Goal: Information Seeking & Learning: Learn about a topic

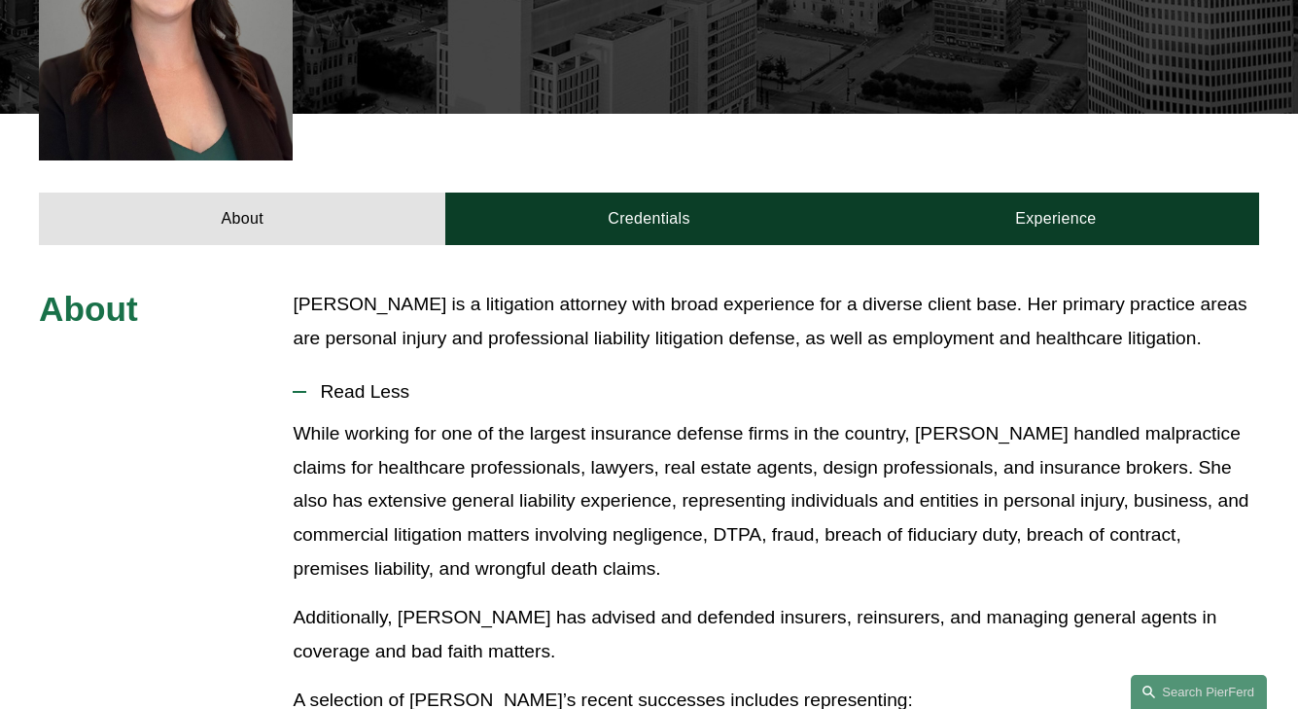
scroll to position [651, 0]
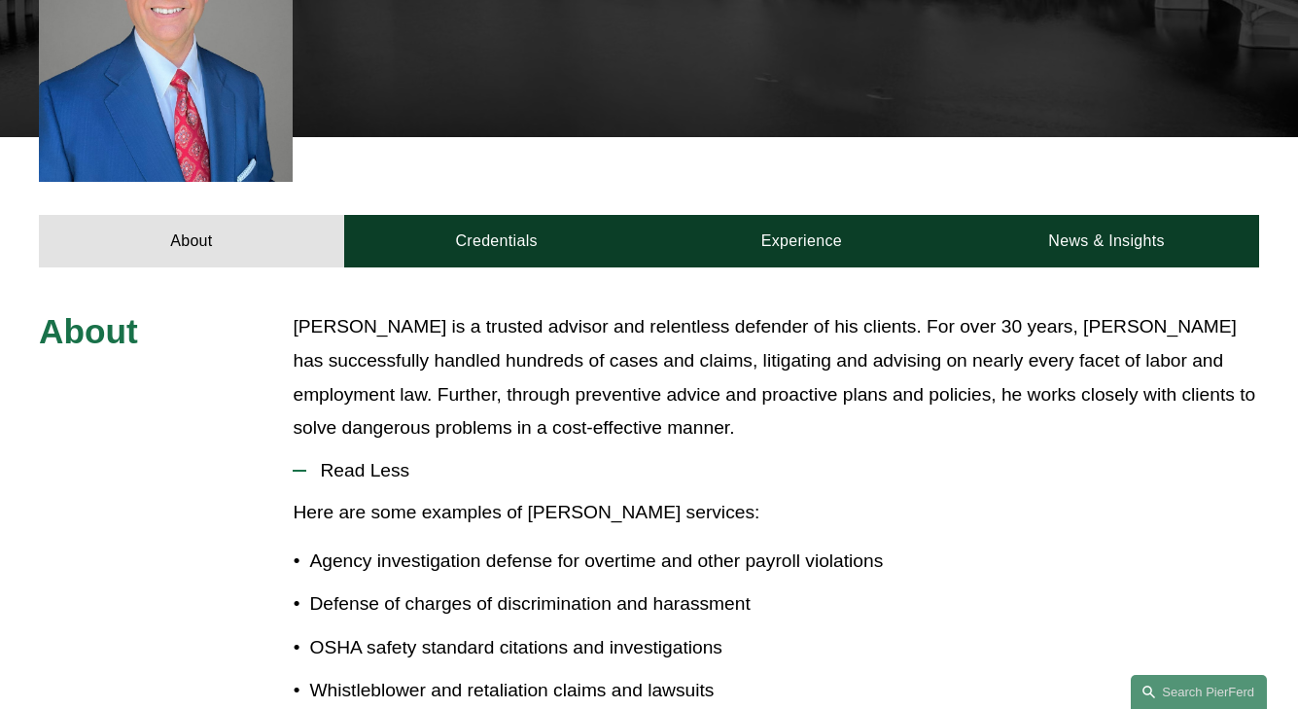
scroll to position [734, 0]
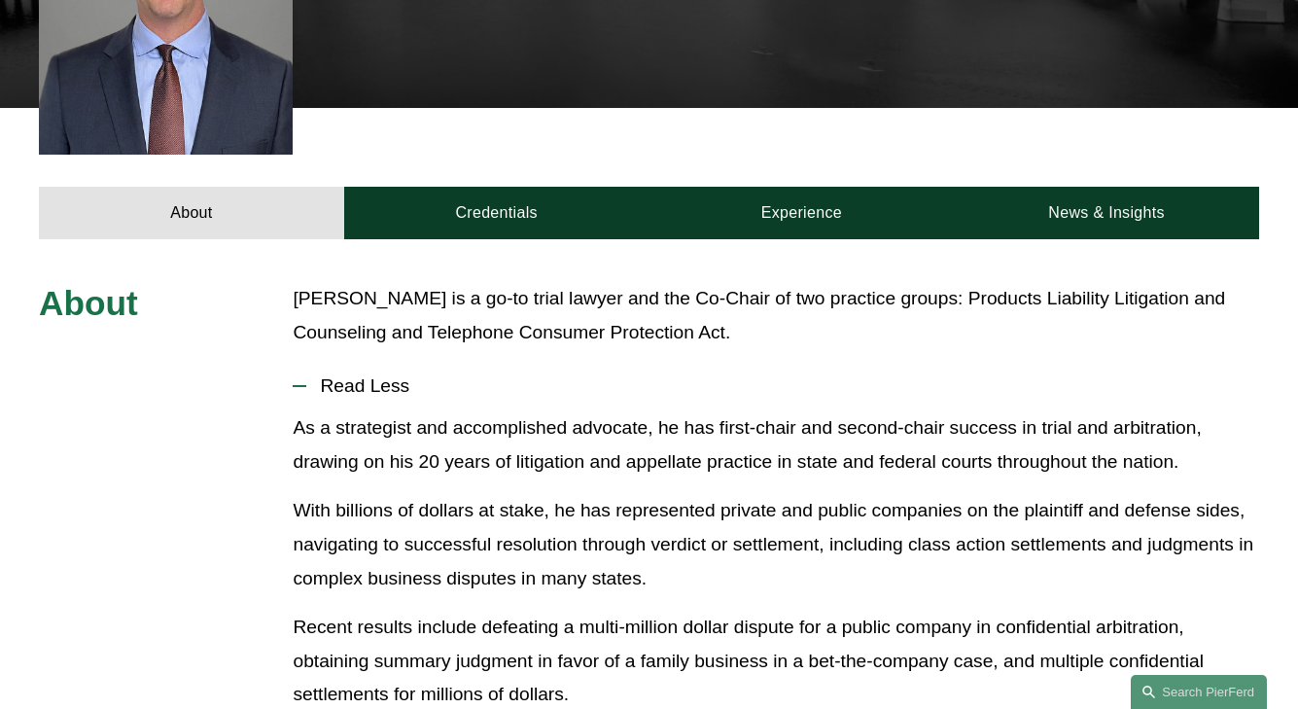
scroll to position [651, 0]
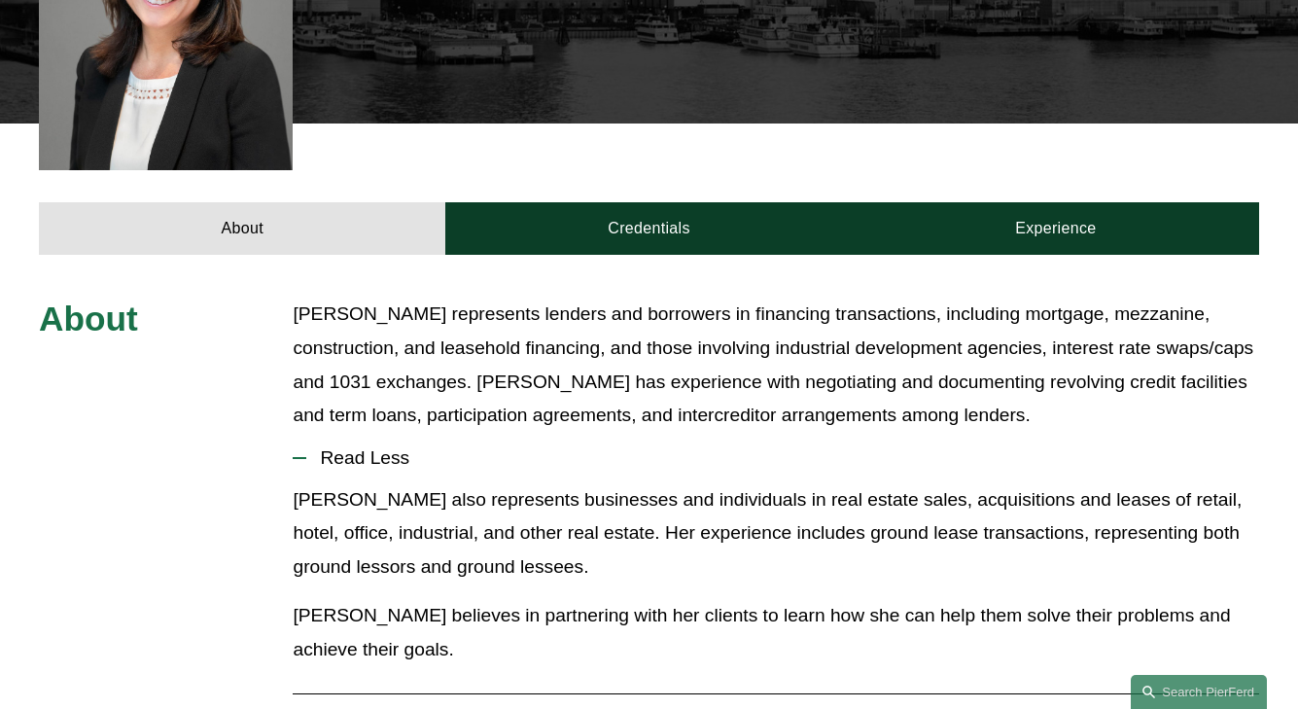
scroll to position [706, 0]
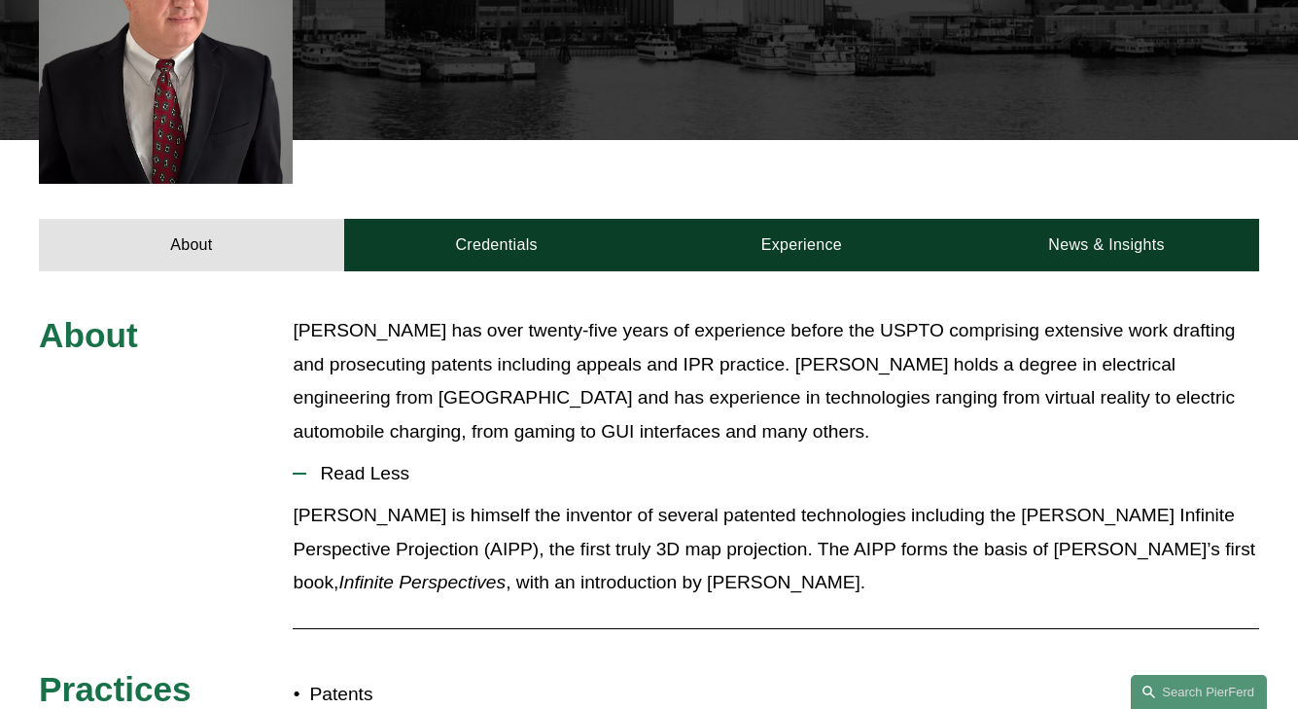
scroll to position [694, 0]
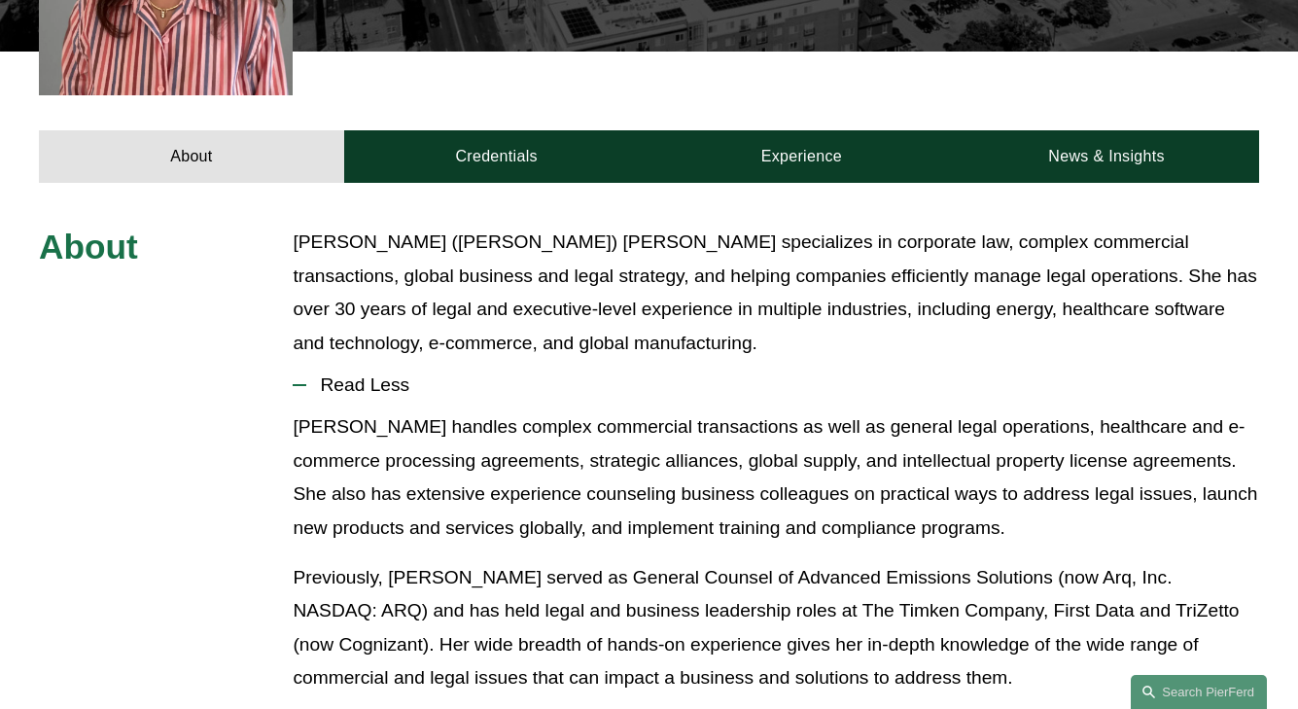
scroll to position [694, 0]
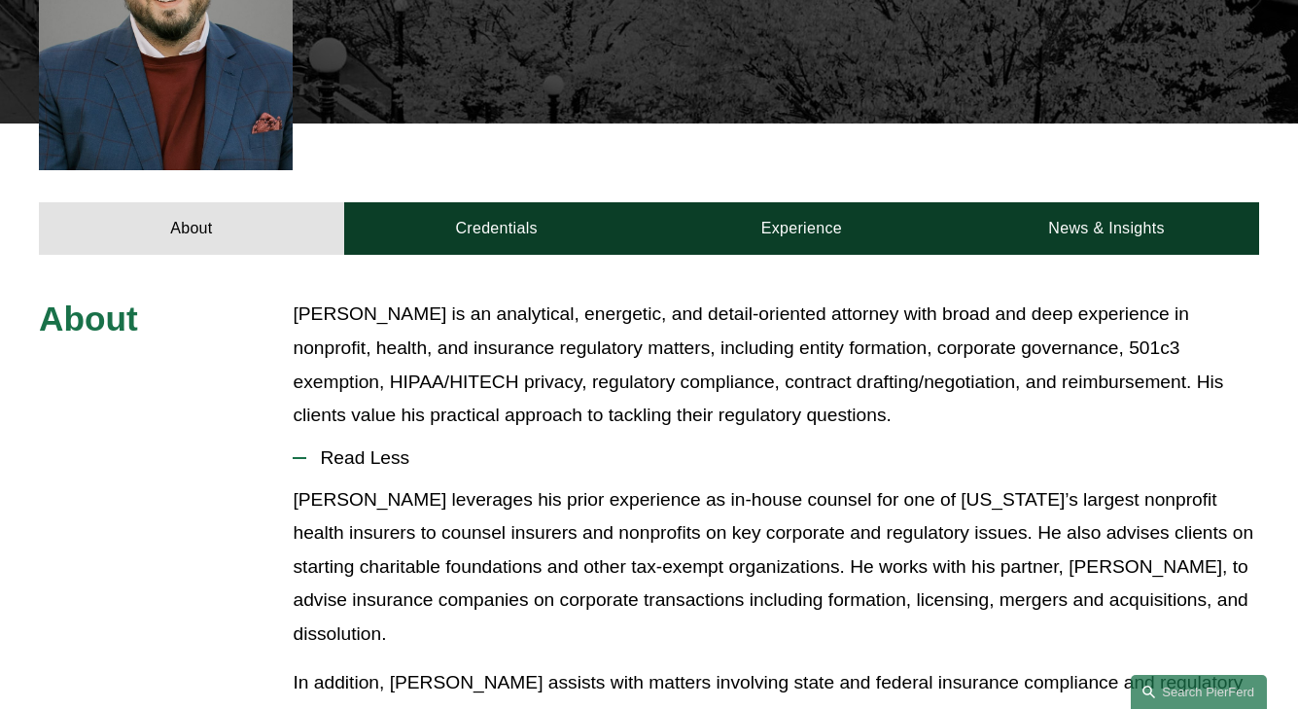
scroll to position [706, 0]
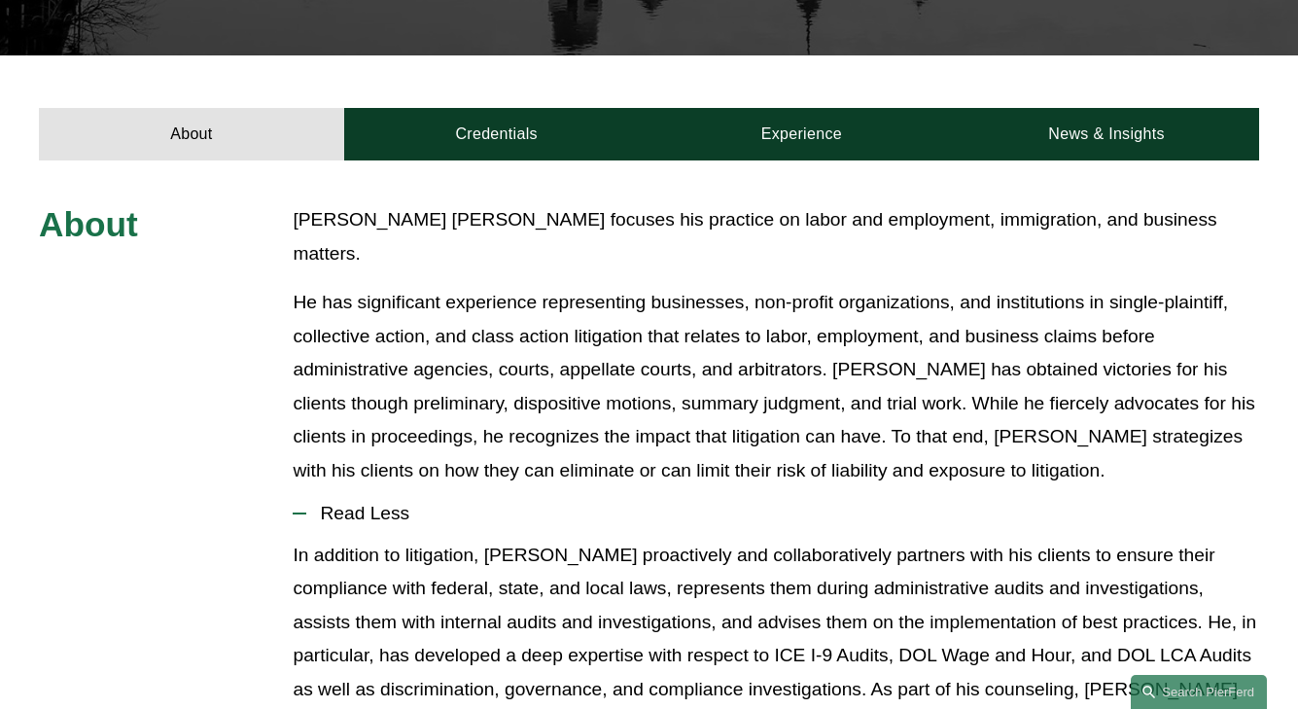
scroll to position [761, 0]
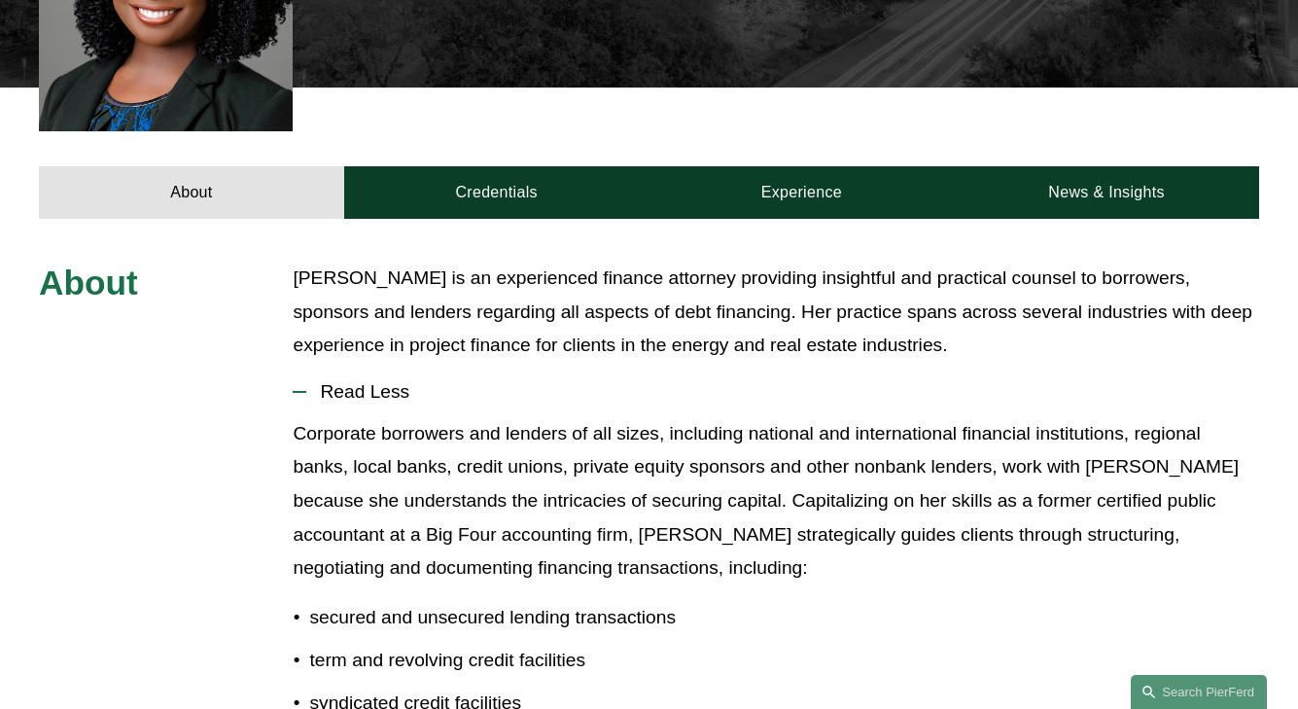
scroll to position [666, 0]
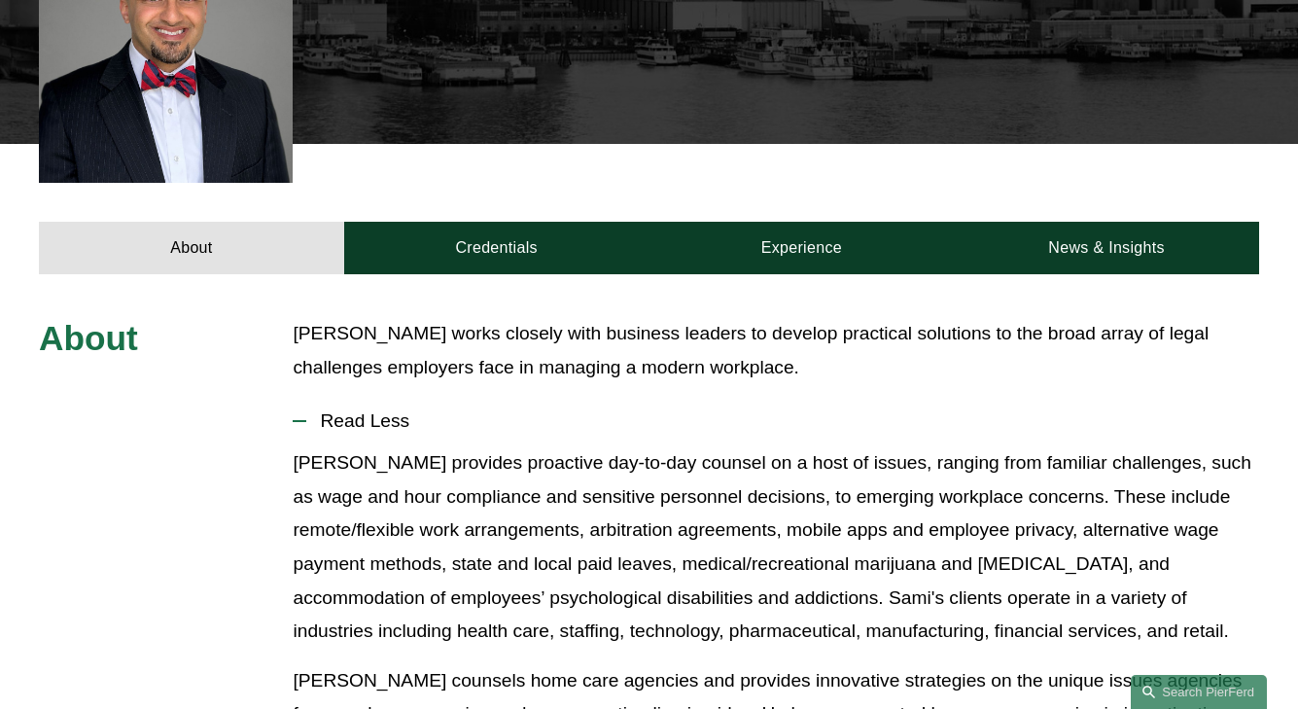
scroll to position [672, 0]
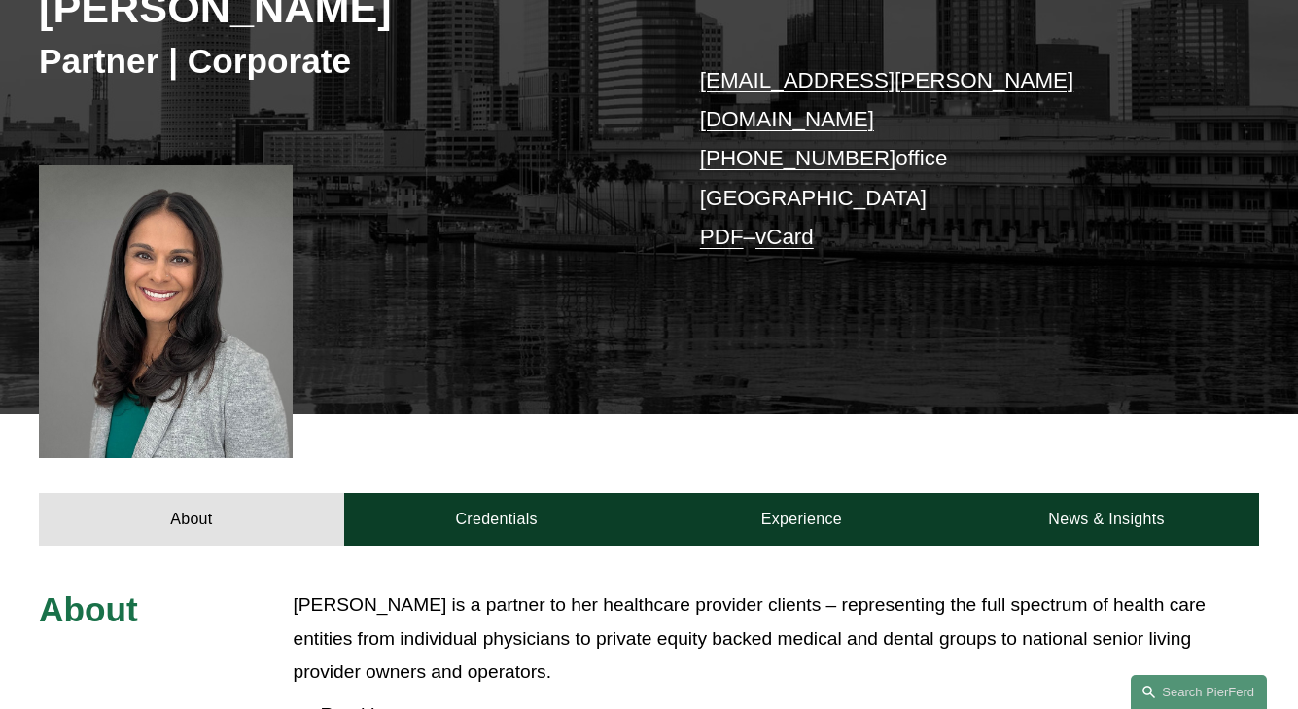
scroll to position [661, 0]
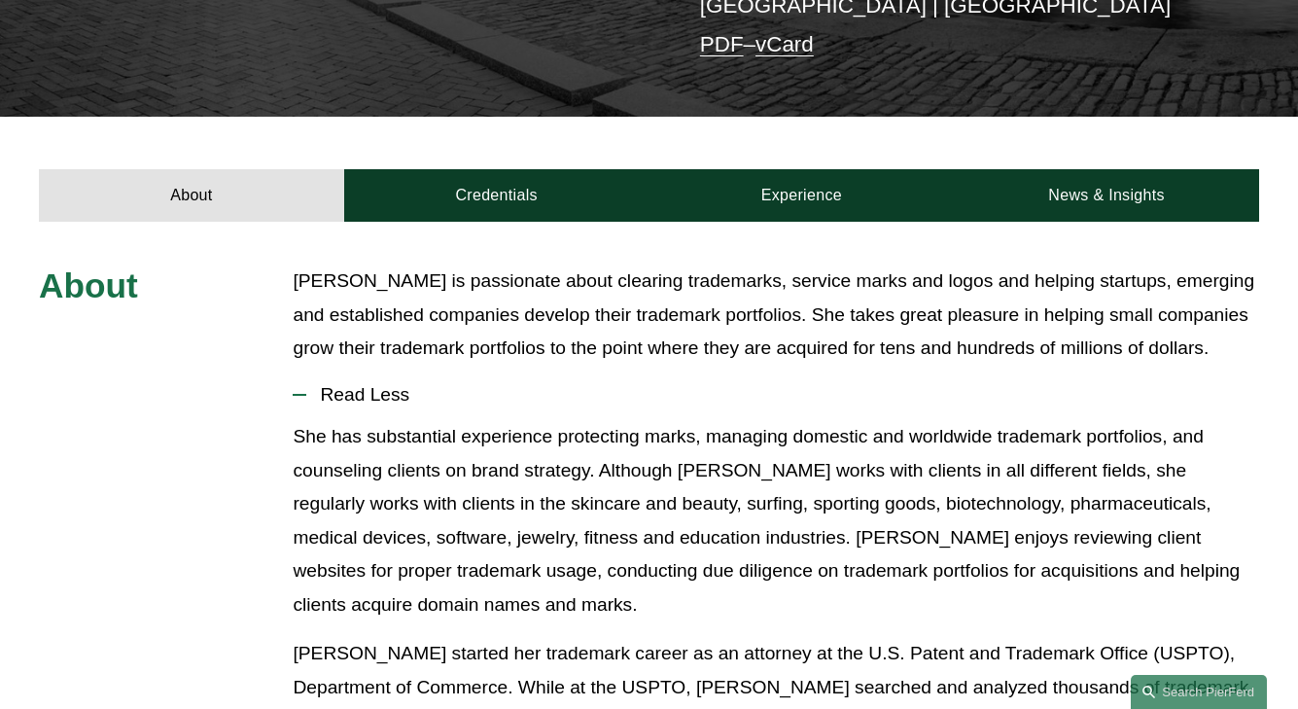
scroll to position [533, 0]
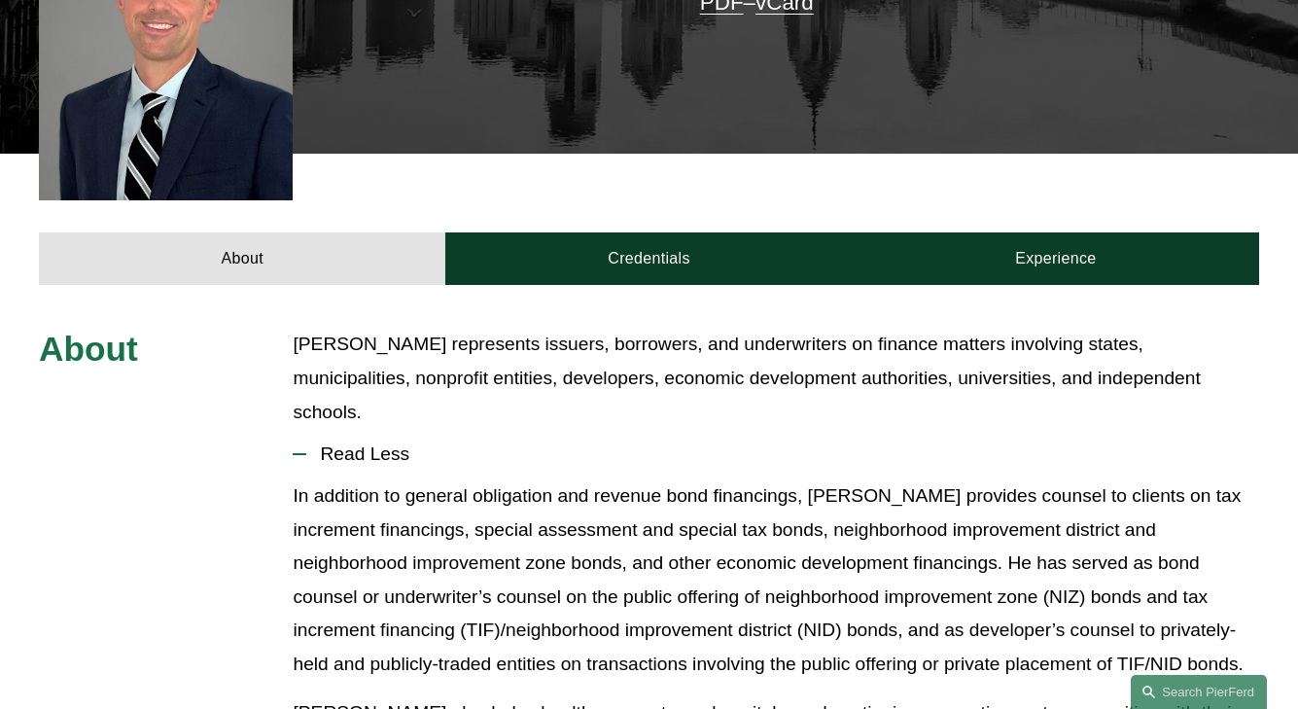
scroll to position [651, 0]
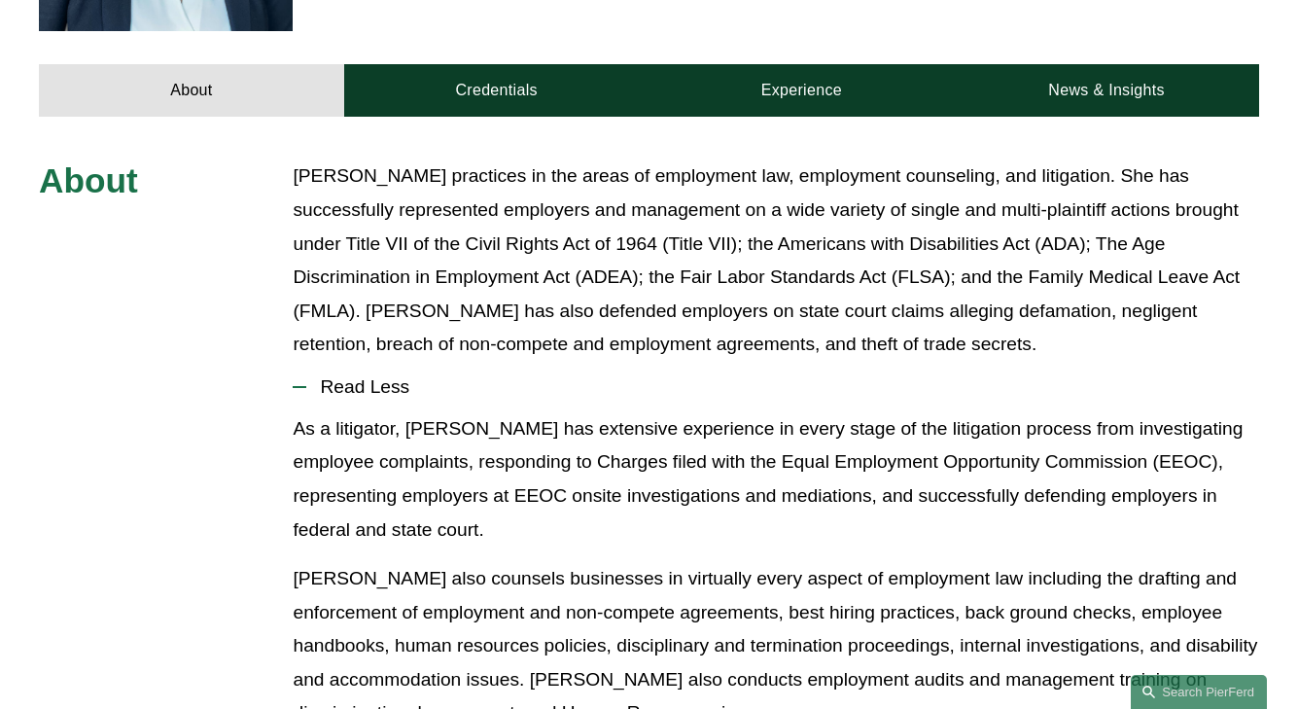
scroll to position [801, 0]
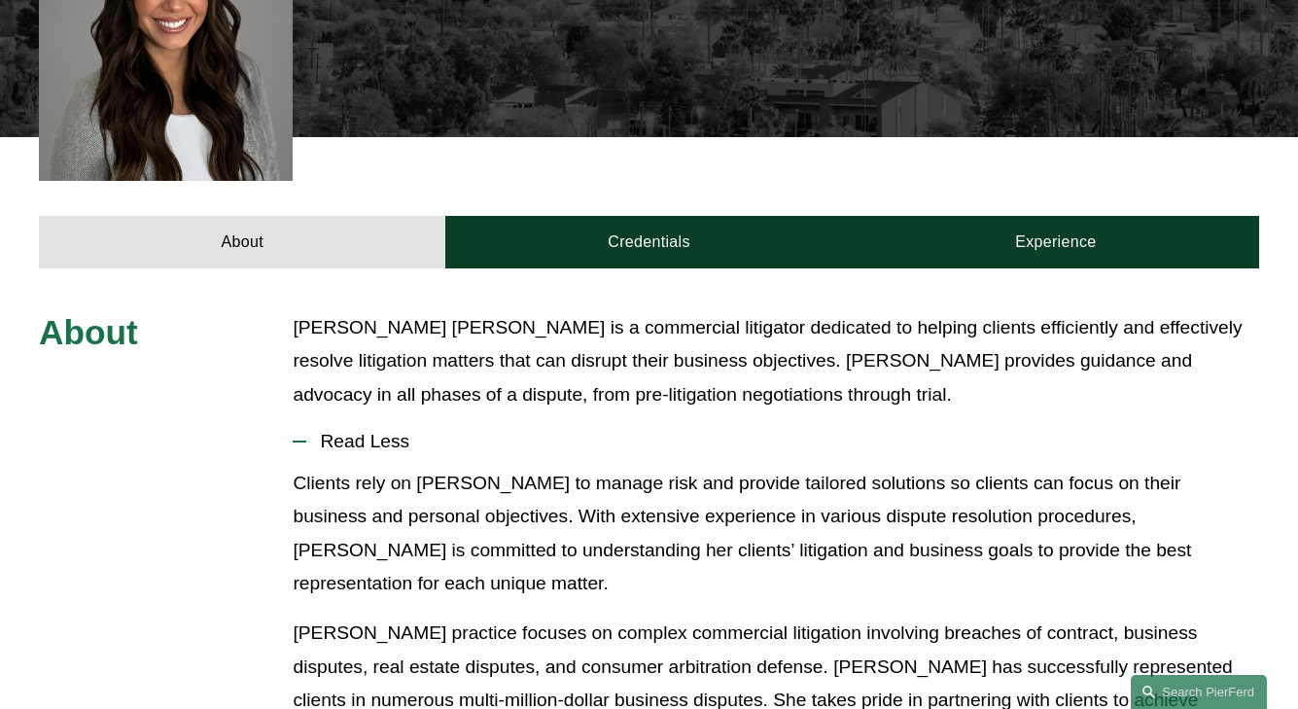
scroll to position [666, 0]
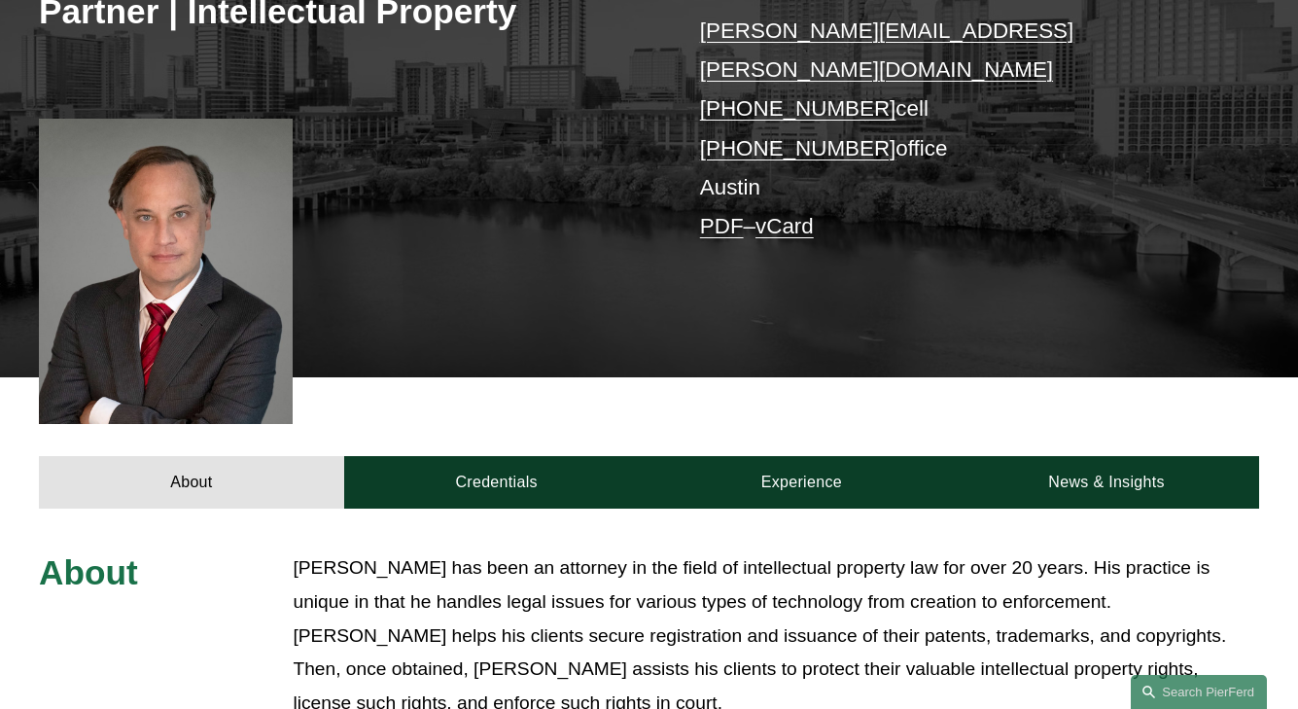
scroll to position [706, 0]
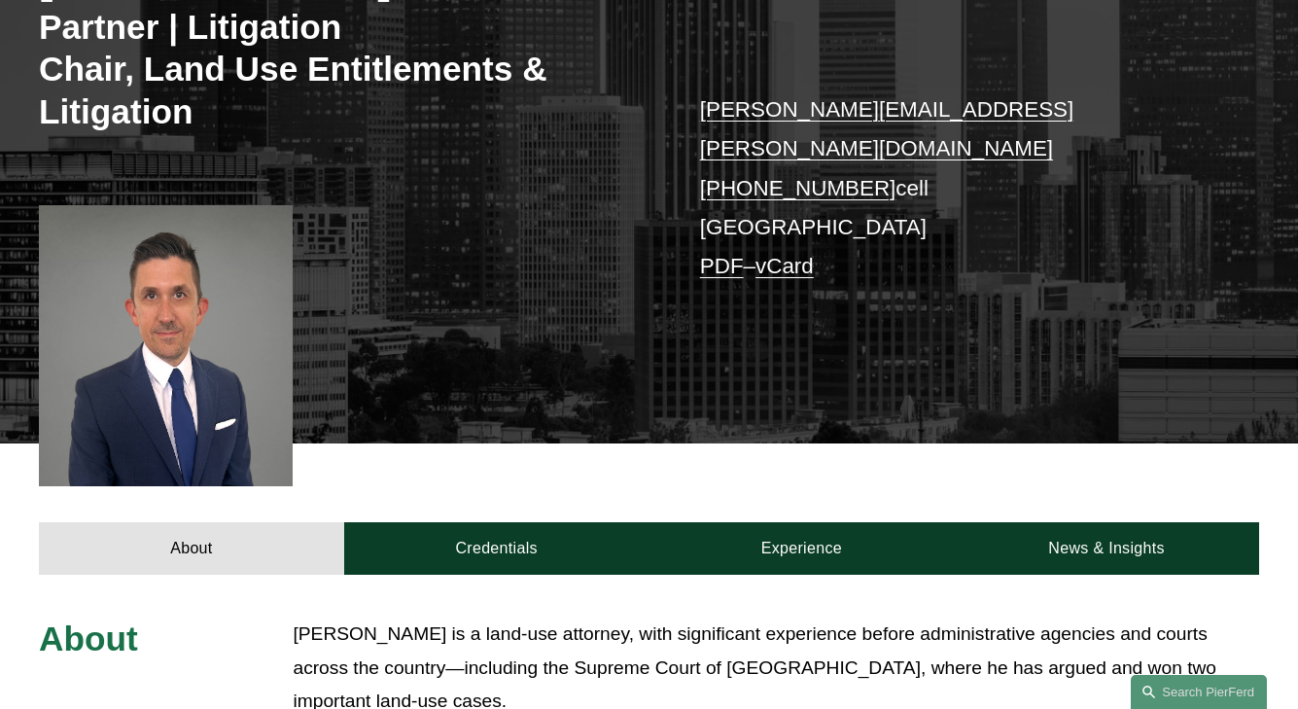
scroll to position [715, 0]
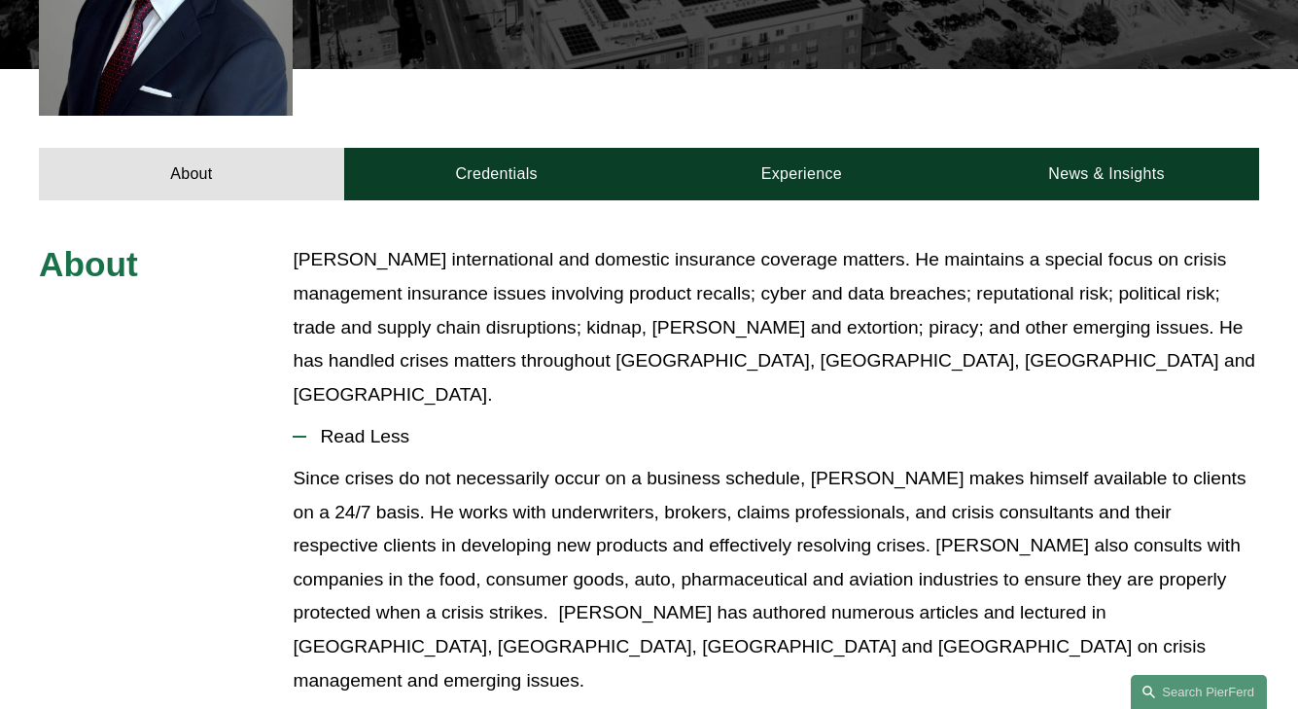
scroll to position [706, 0]
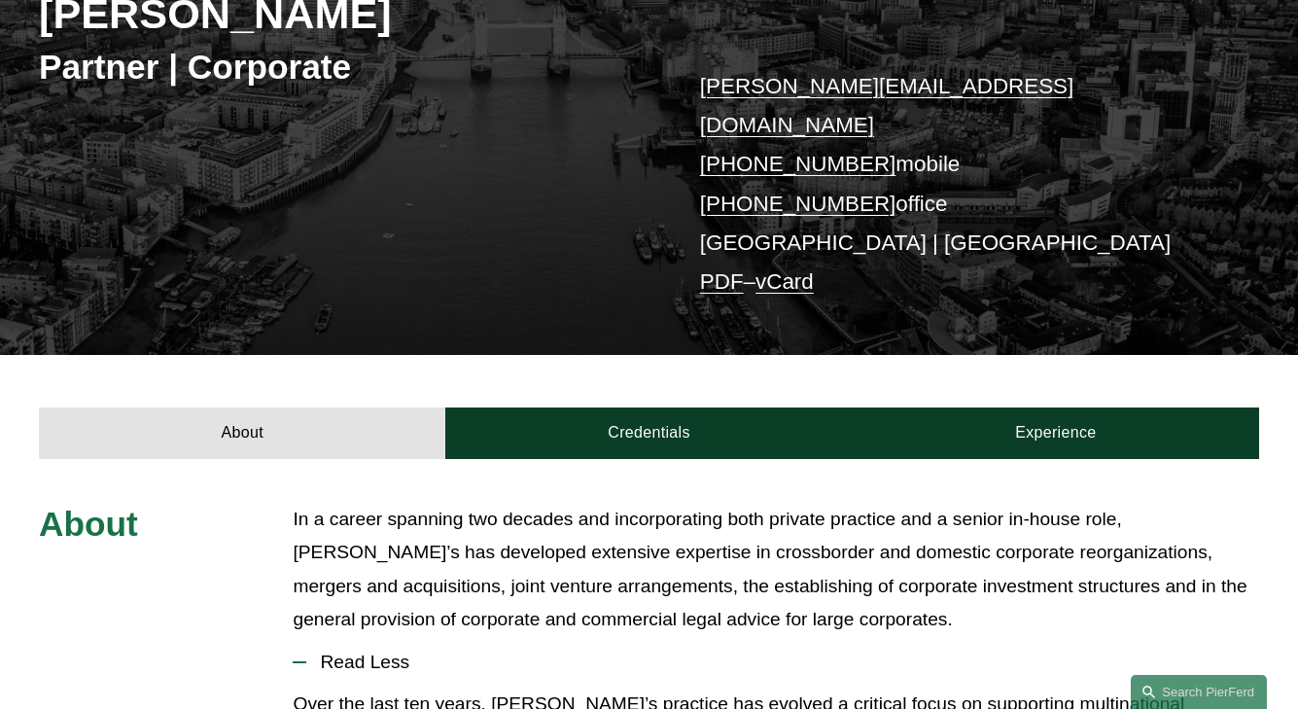
scroll to position [599, 0]
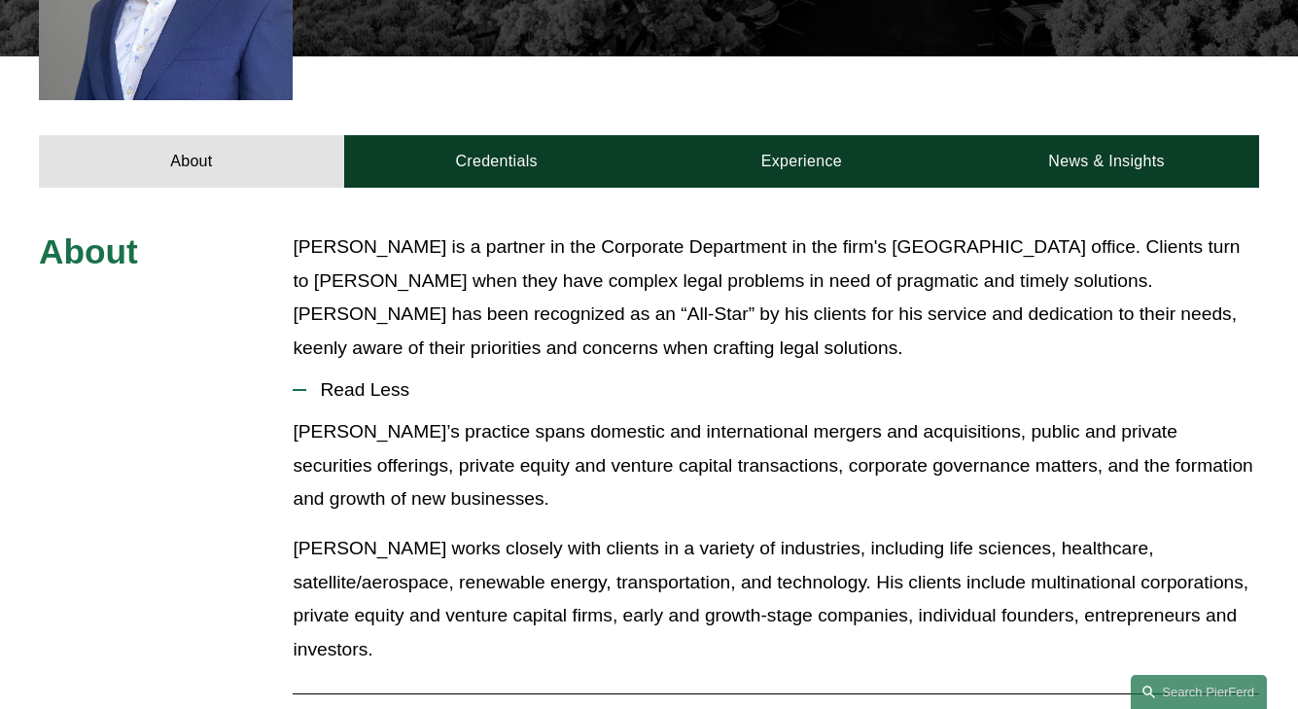
scroll to position [694, 0]
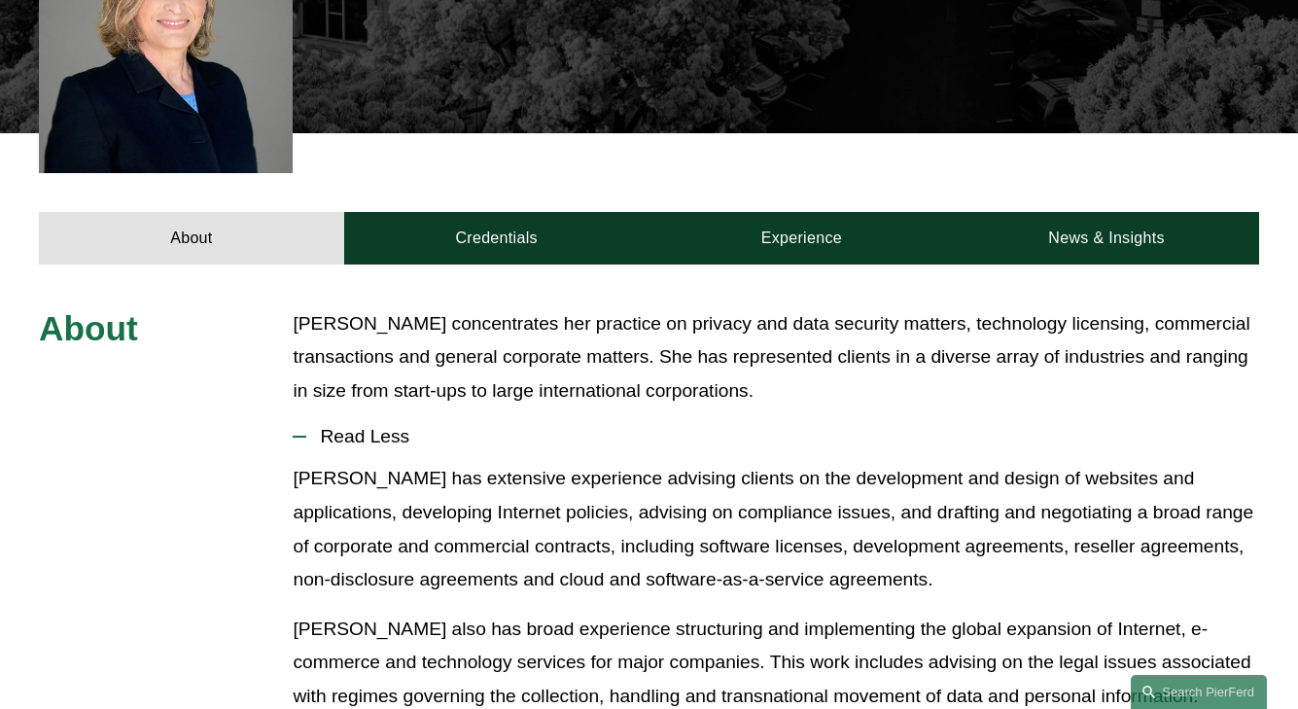
scroll to position [698, 0]
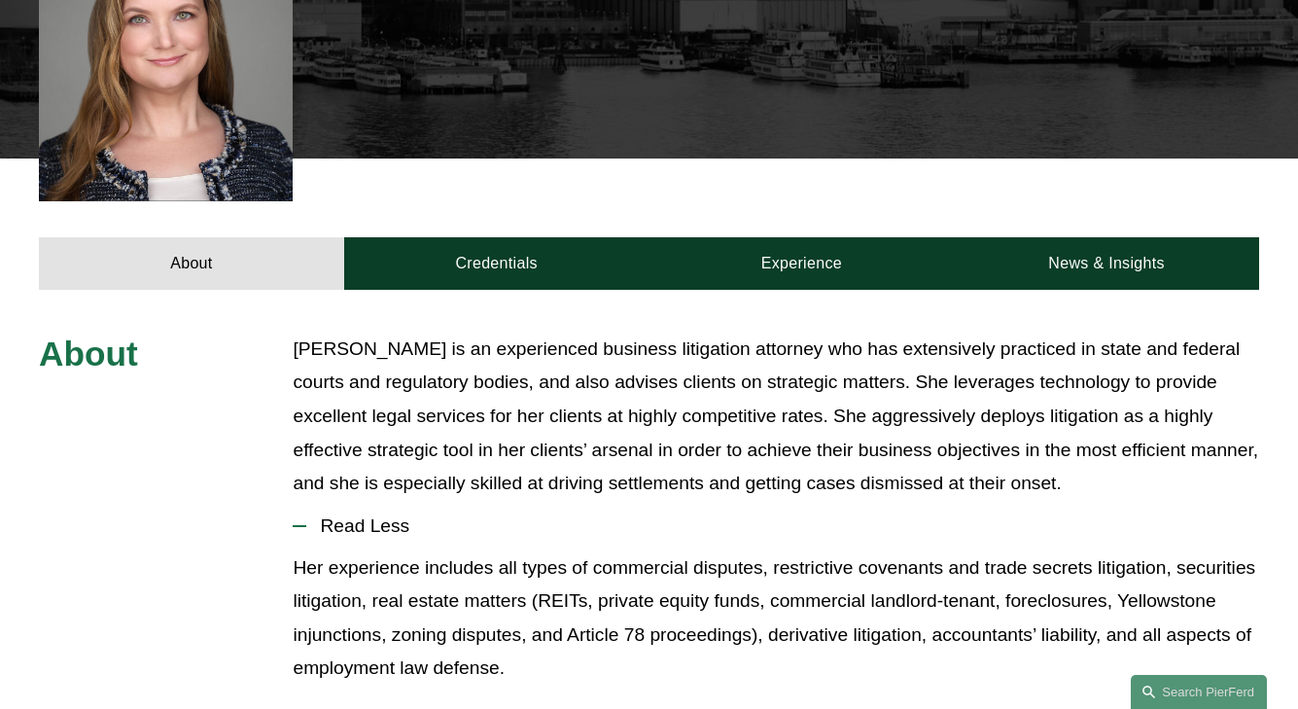
scroll to position [761, 0]
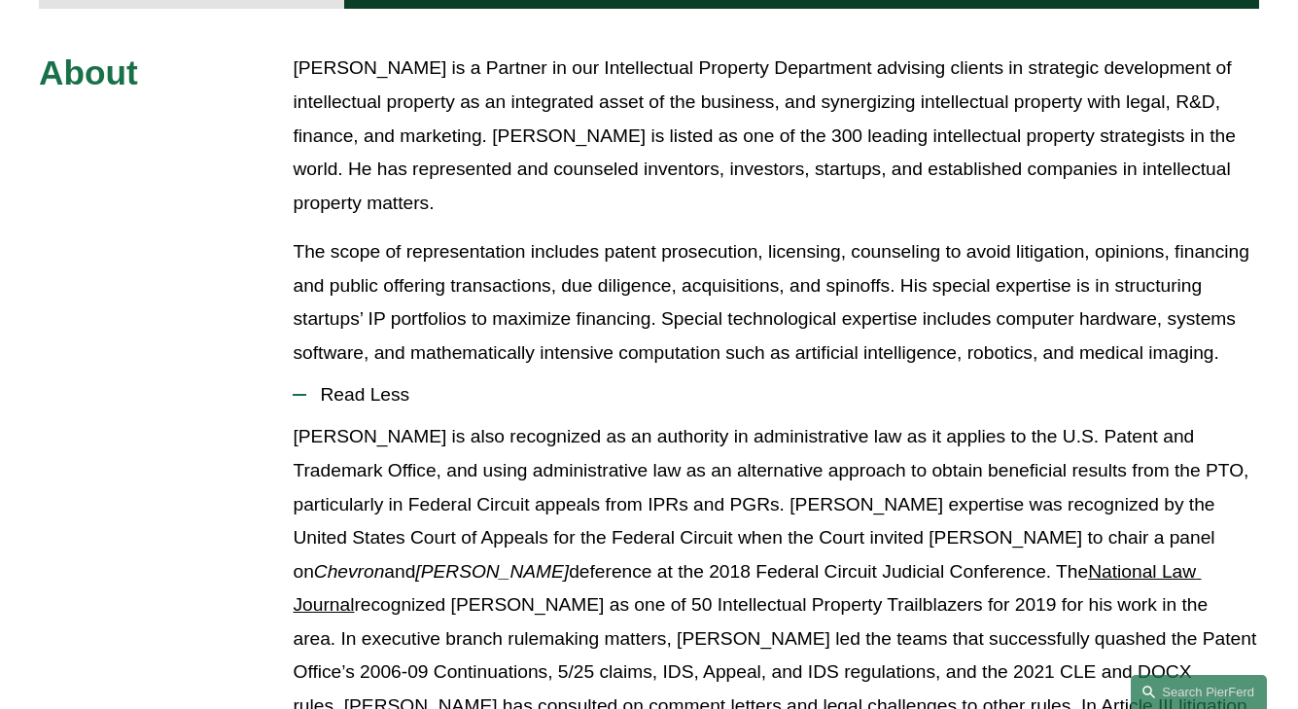
scroll to position [890, 0]
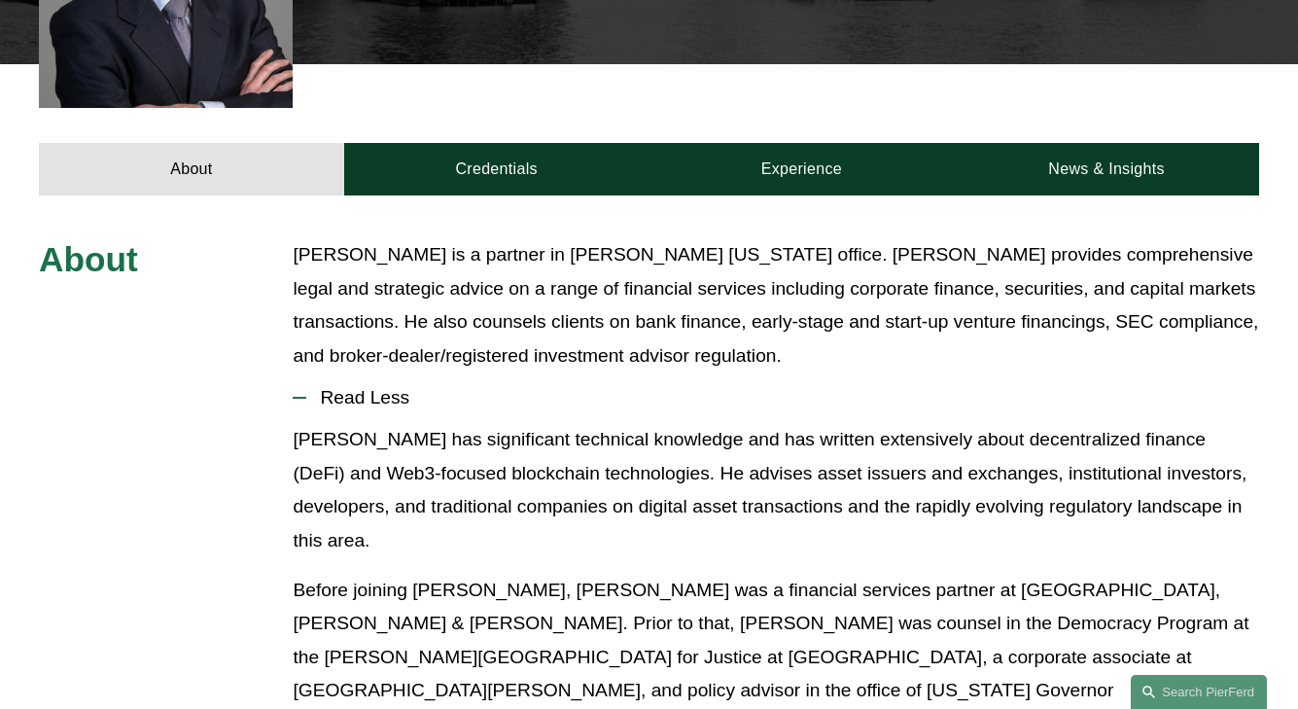
scroll to position [694, 0]
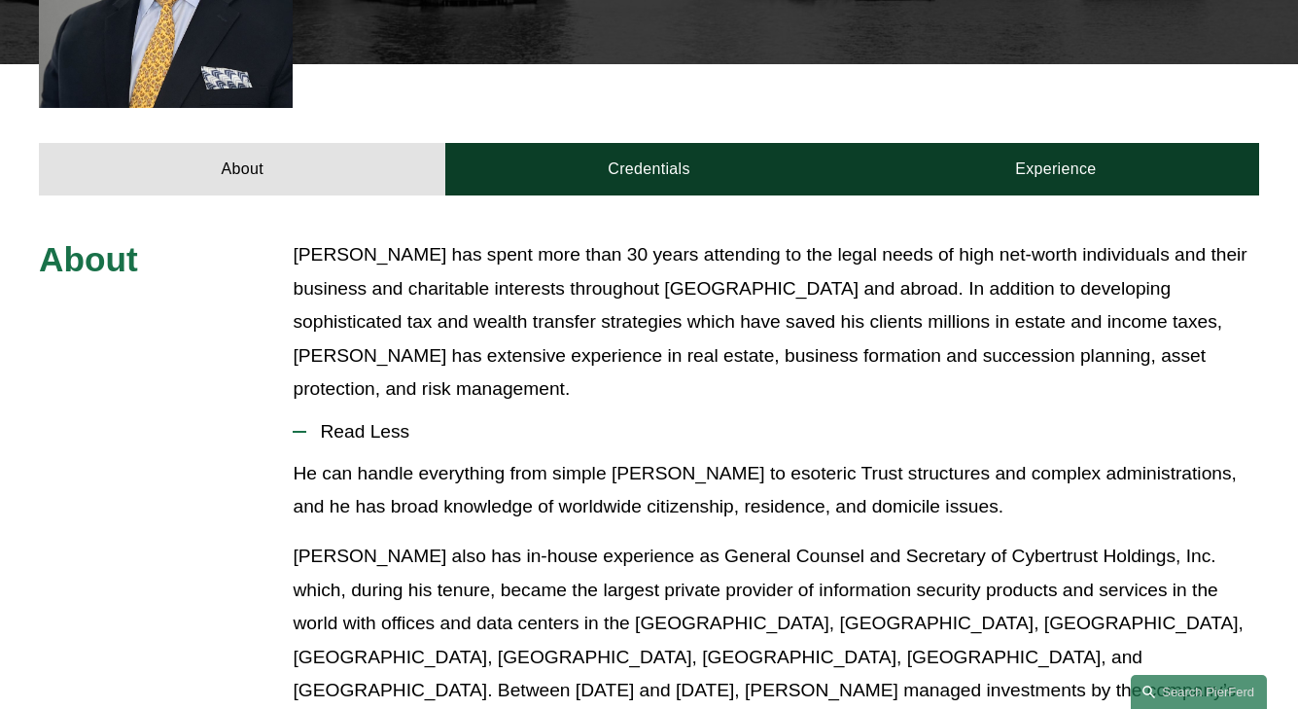
scroll to position [694, 0]
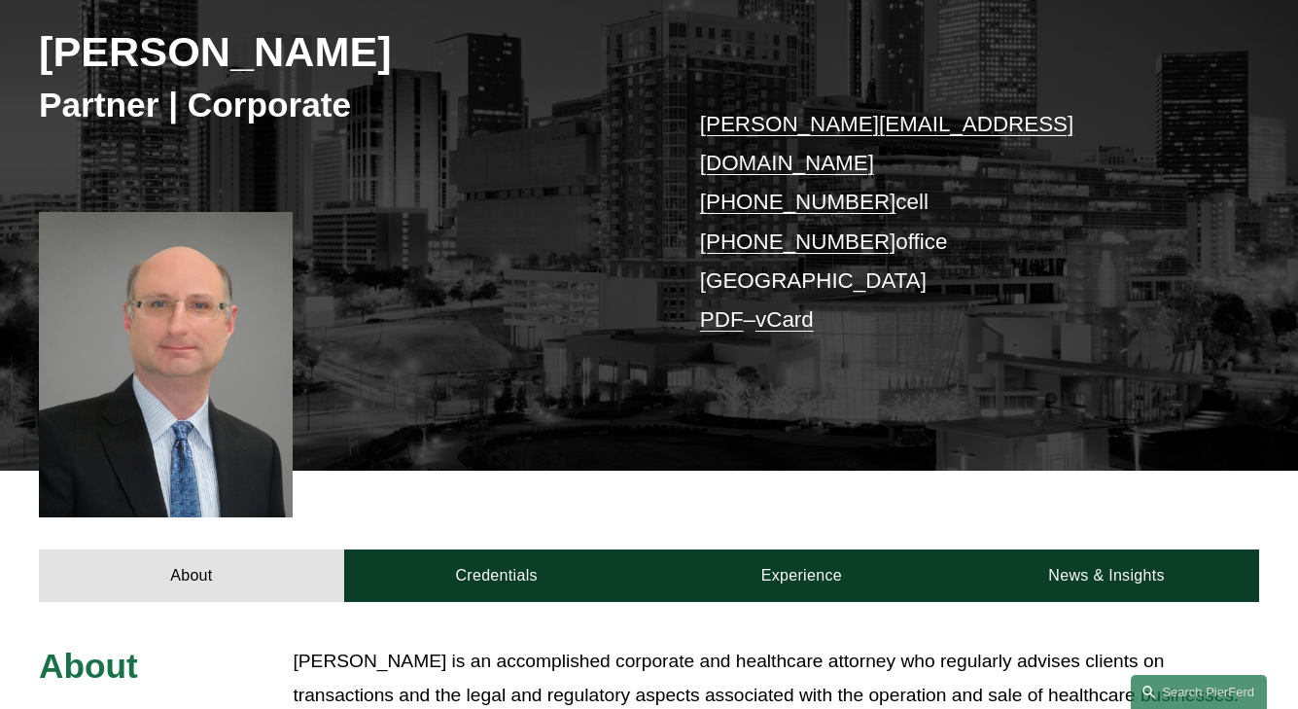
scroll to position [651, 0]
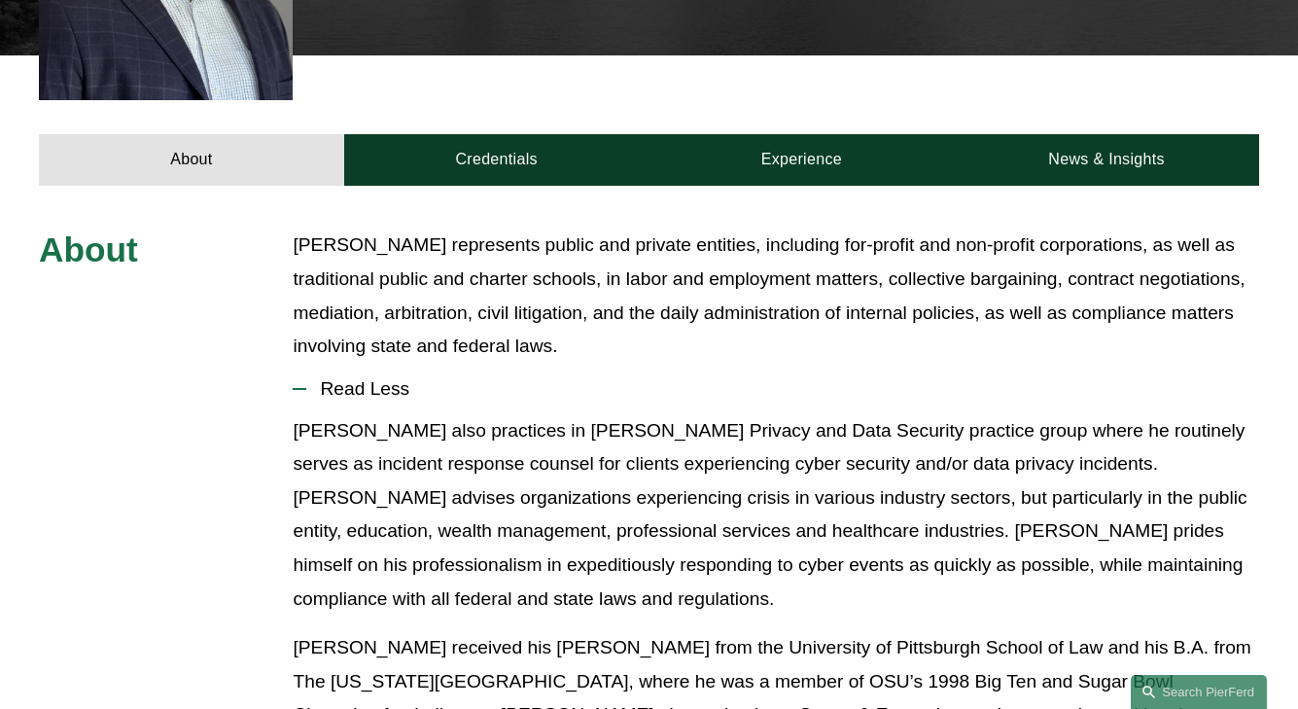
scroll to position [775, 0]
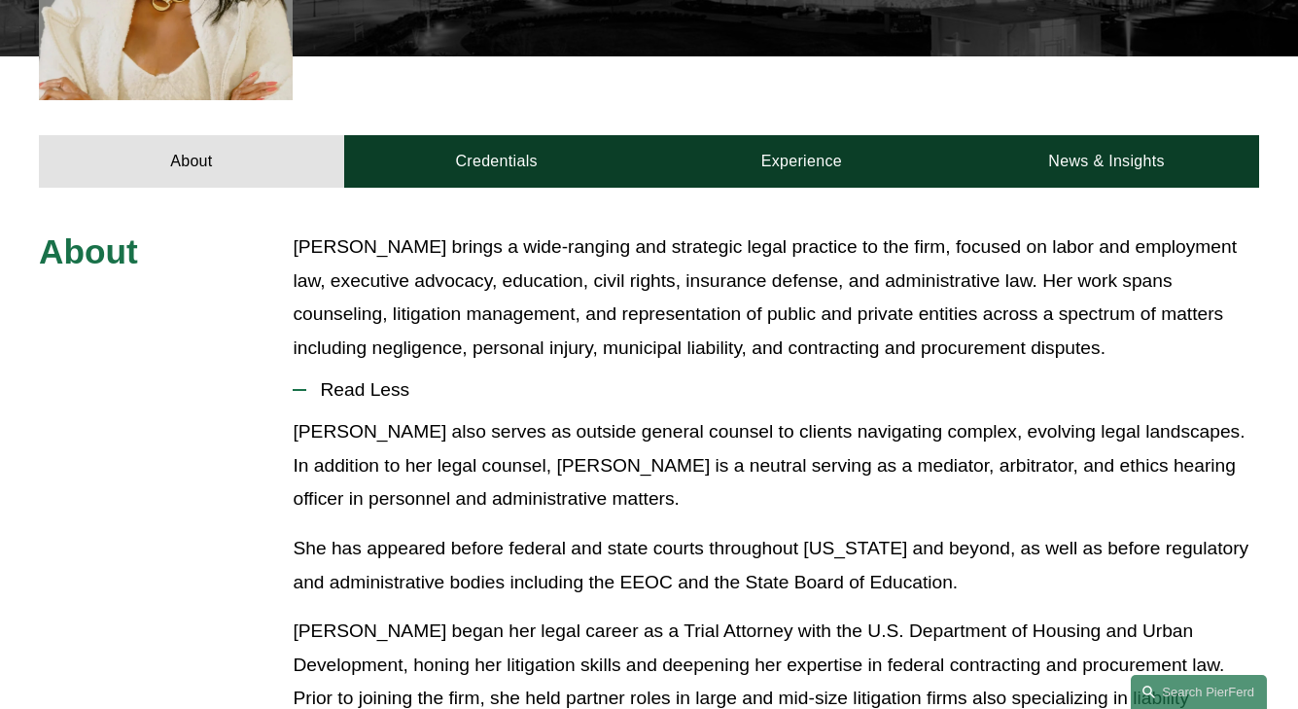
scroll to position [694, 0]
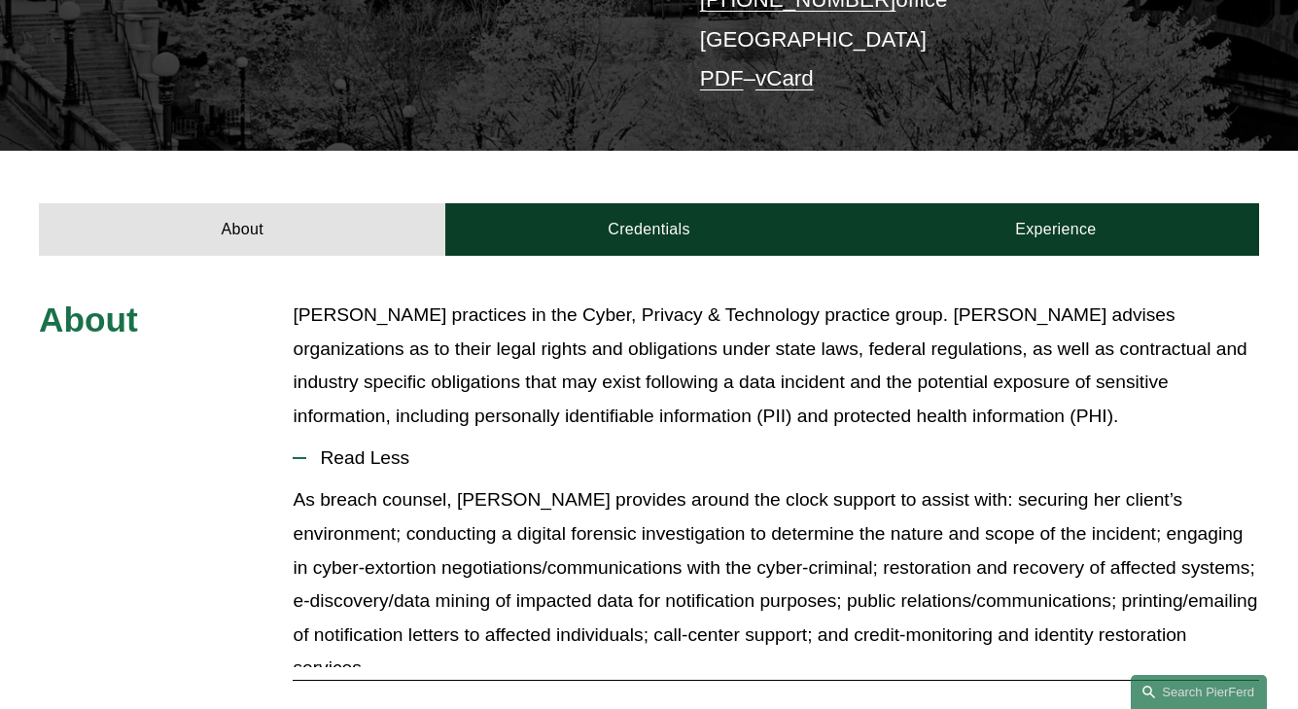
scroll to position [562, 0]
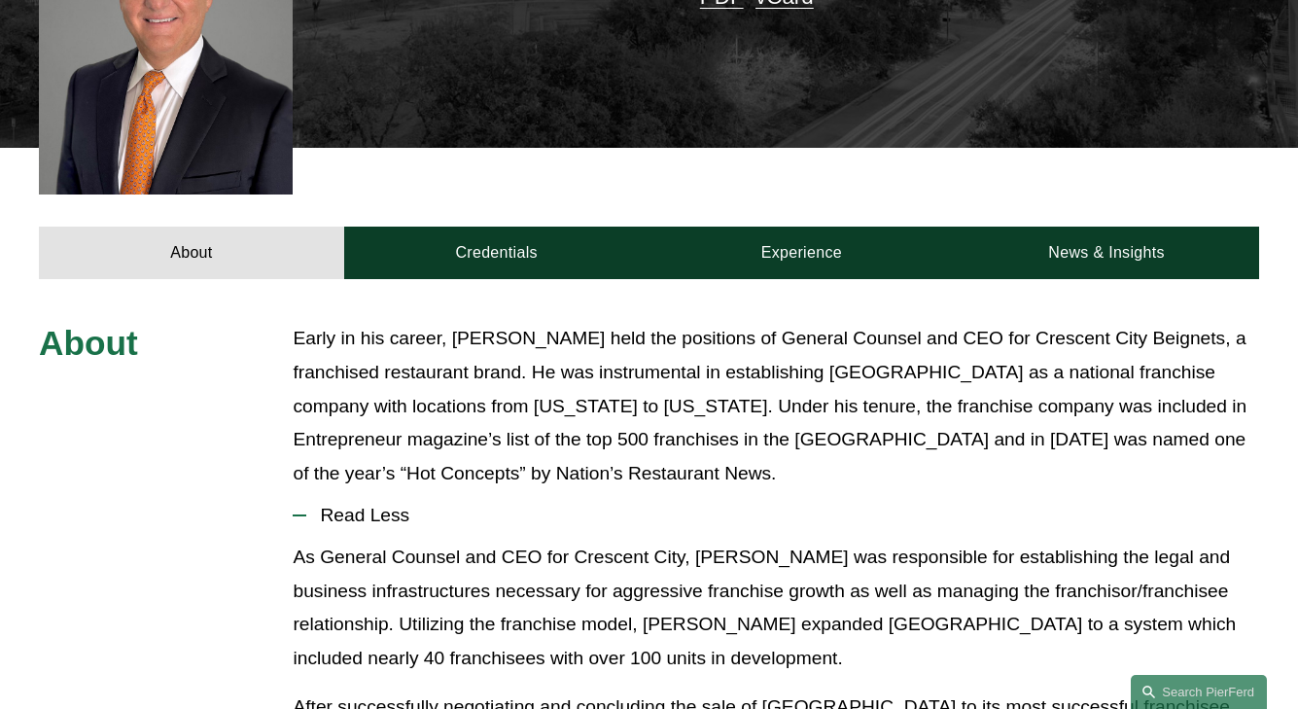
scroll to position [706, 0]
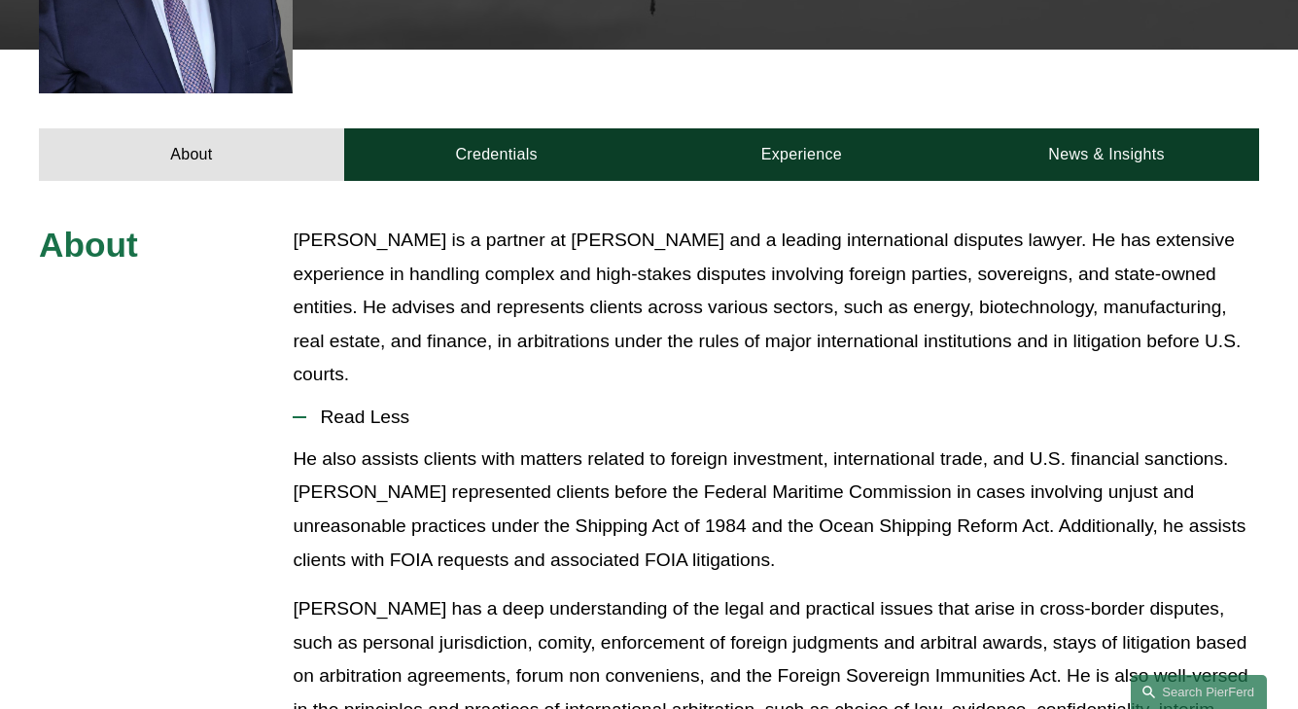
scroll to position [727, 0]
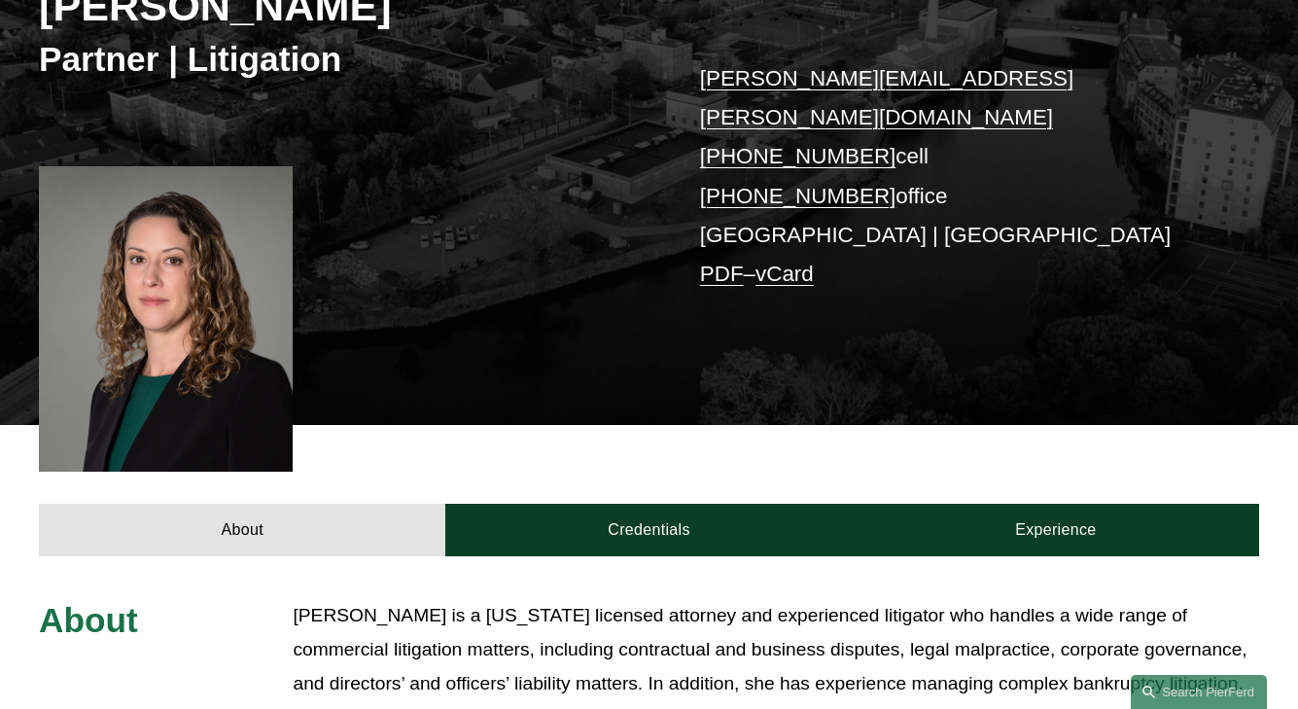
scroll to position [706, 0]
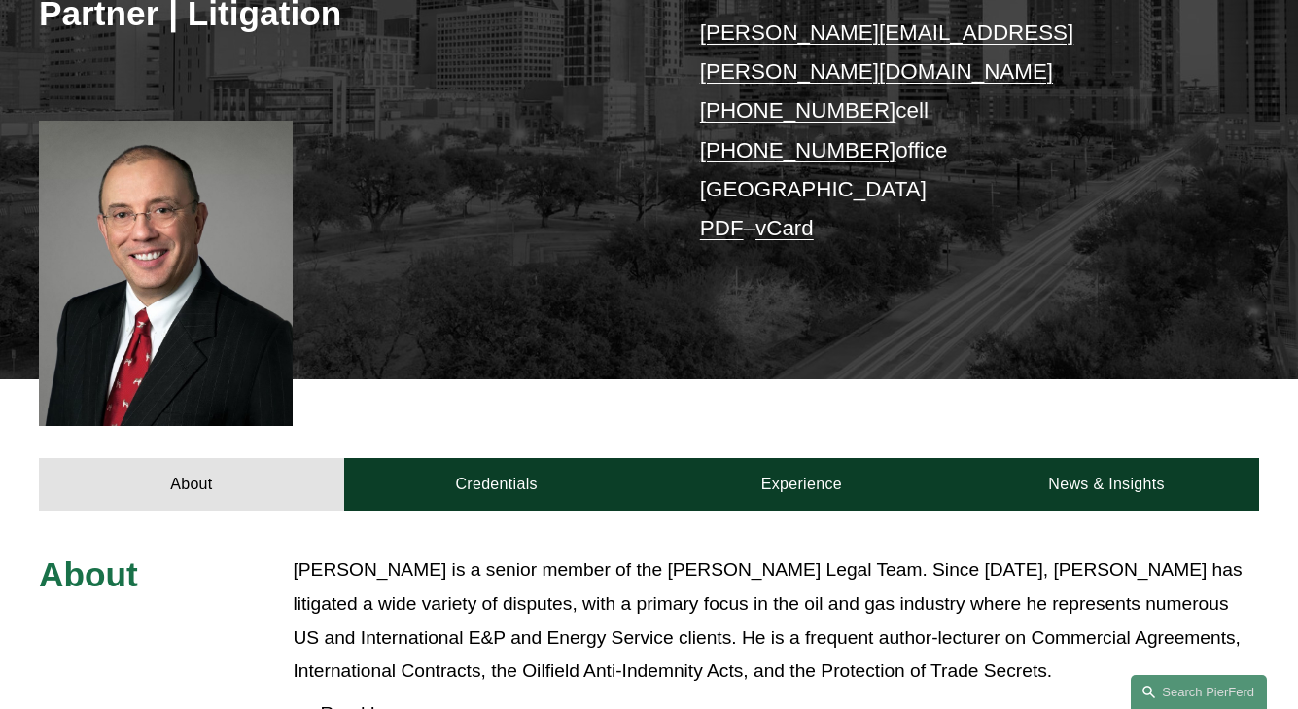
scroll to position [706, 0]
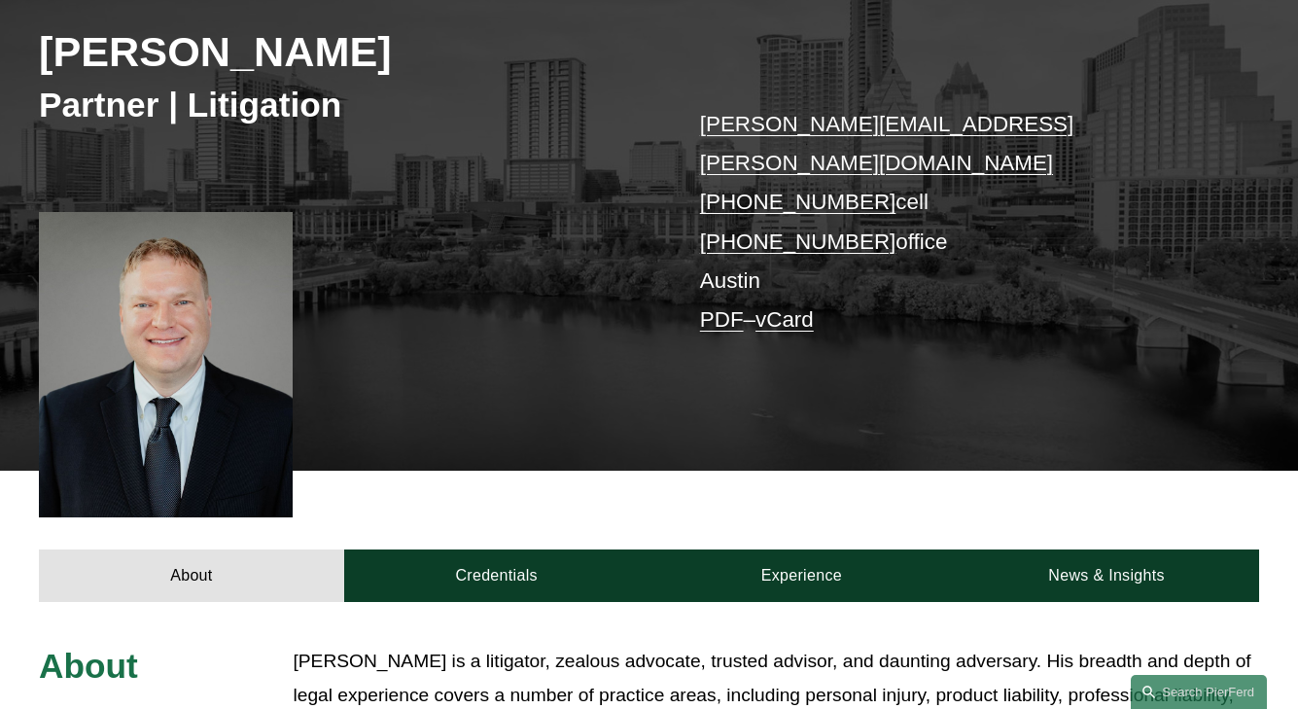
scroll to position [677, 0]
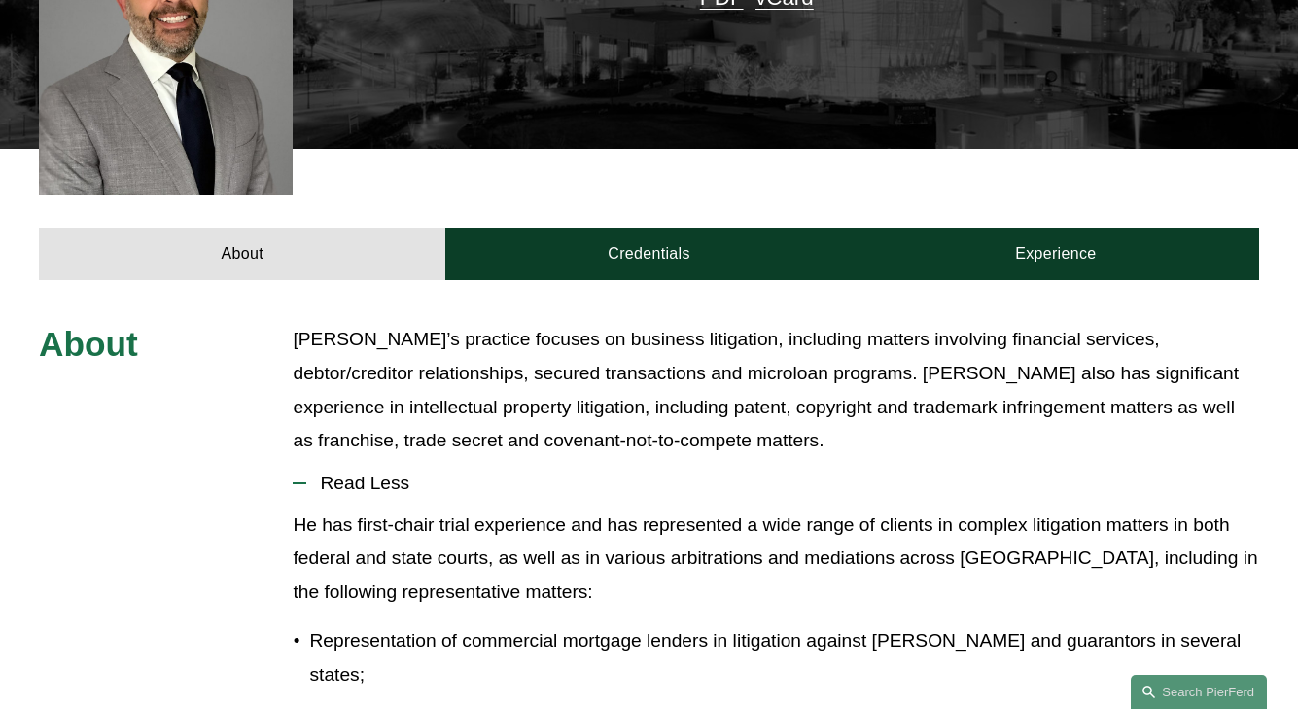
scroll to position [706, 0]
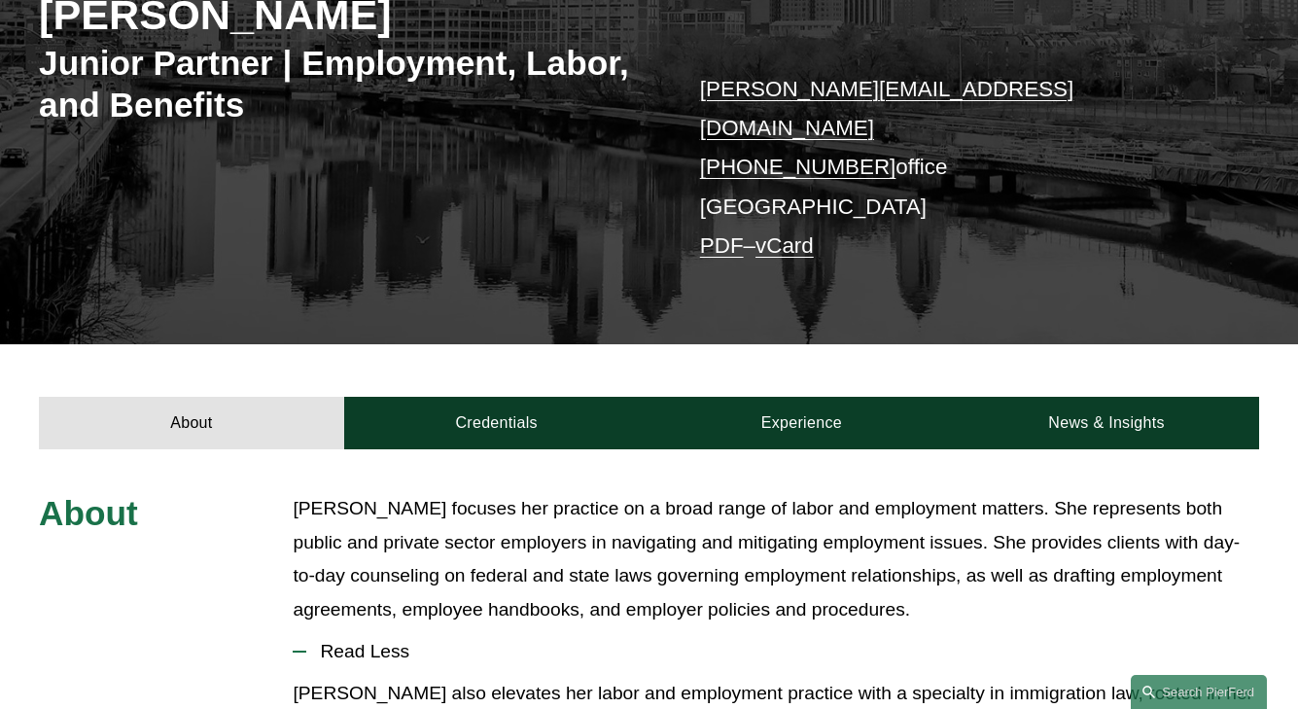
scroll to position [594, 0]
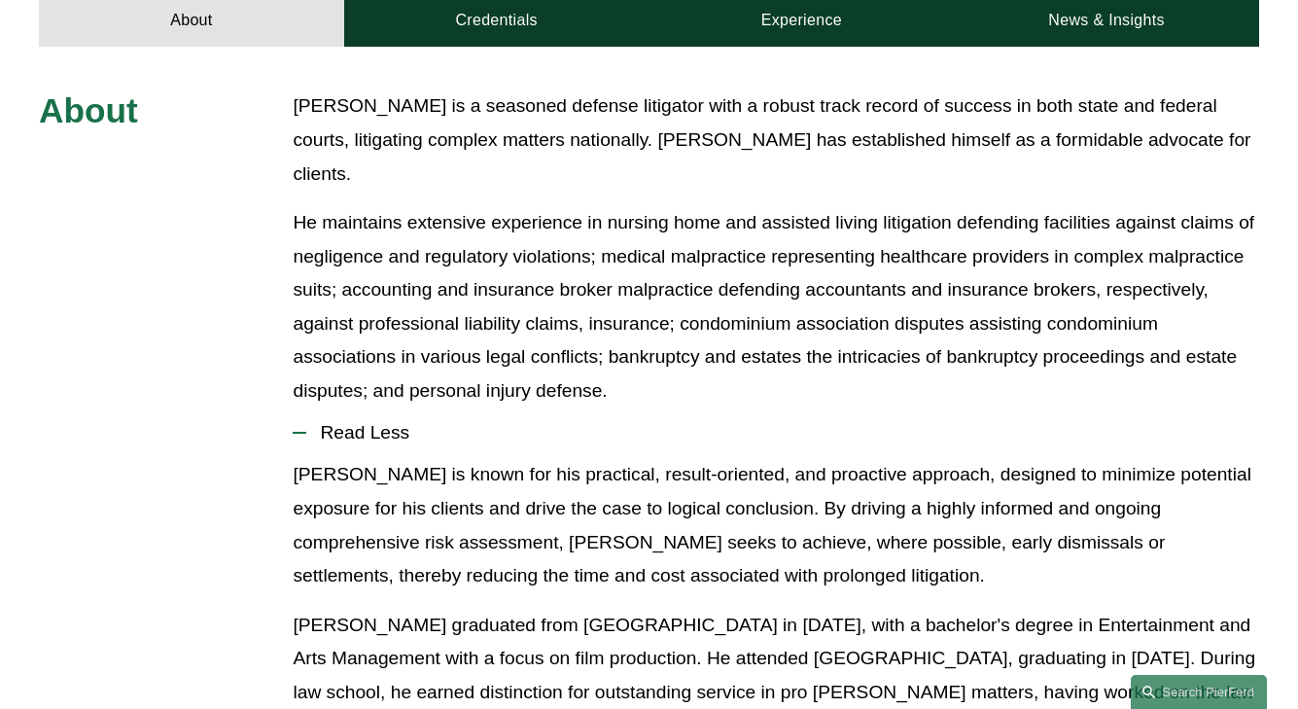
scroll to position [856, 0]
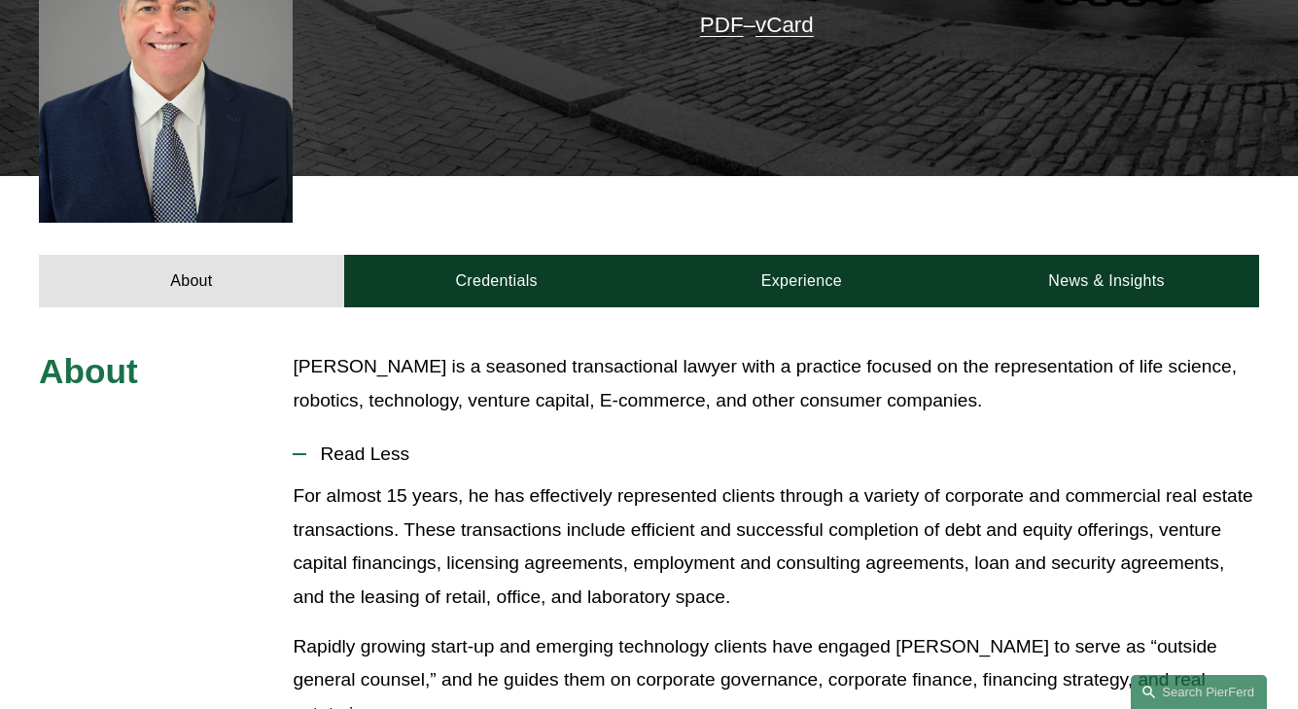
scroll to position [651, 0]
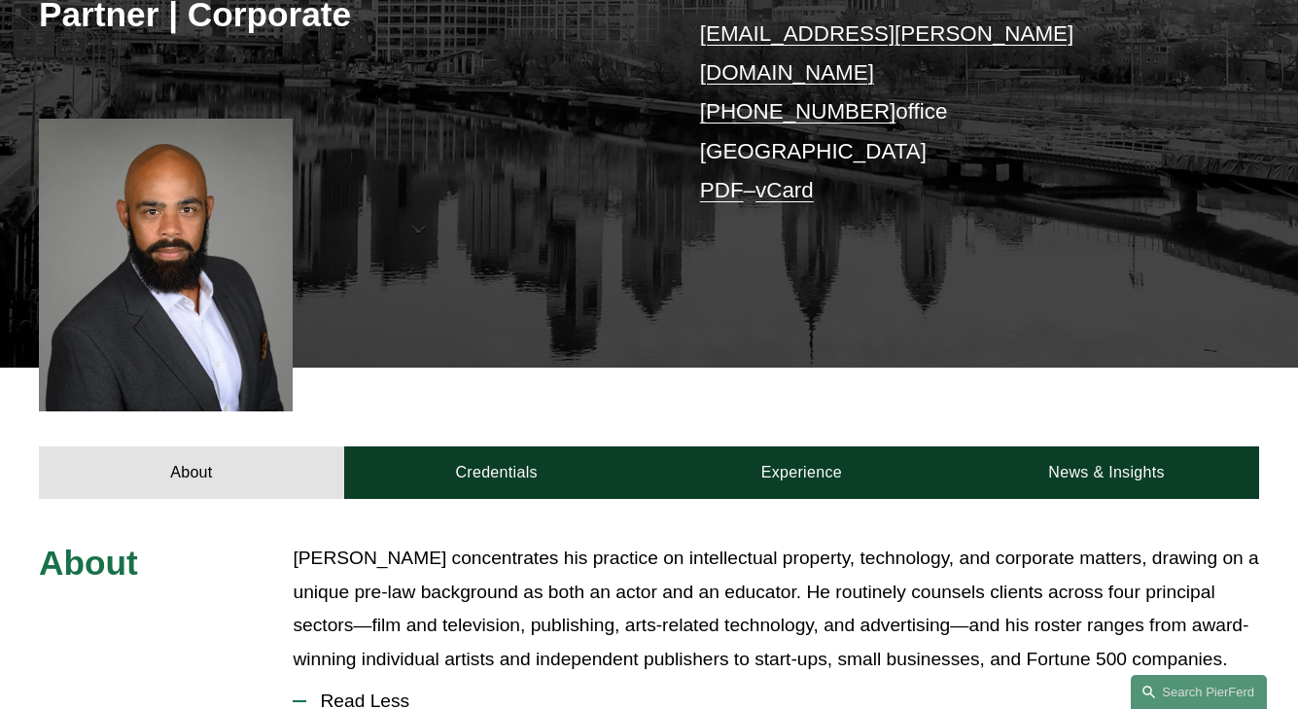
scroll to position [694, 0]
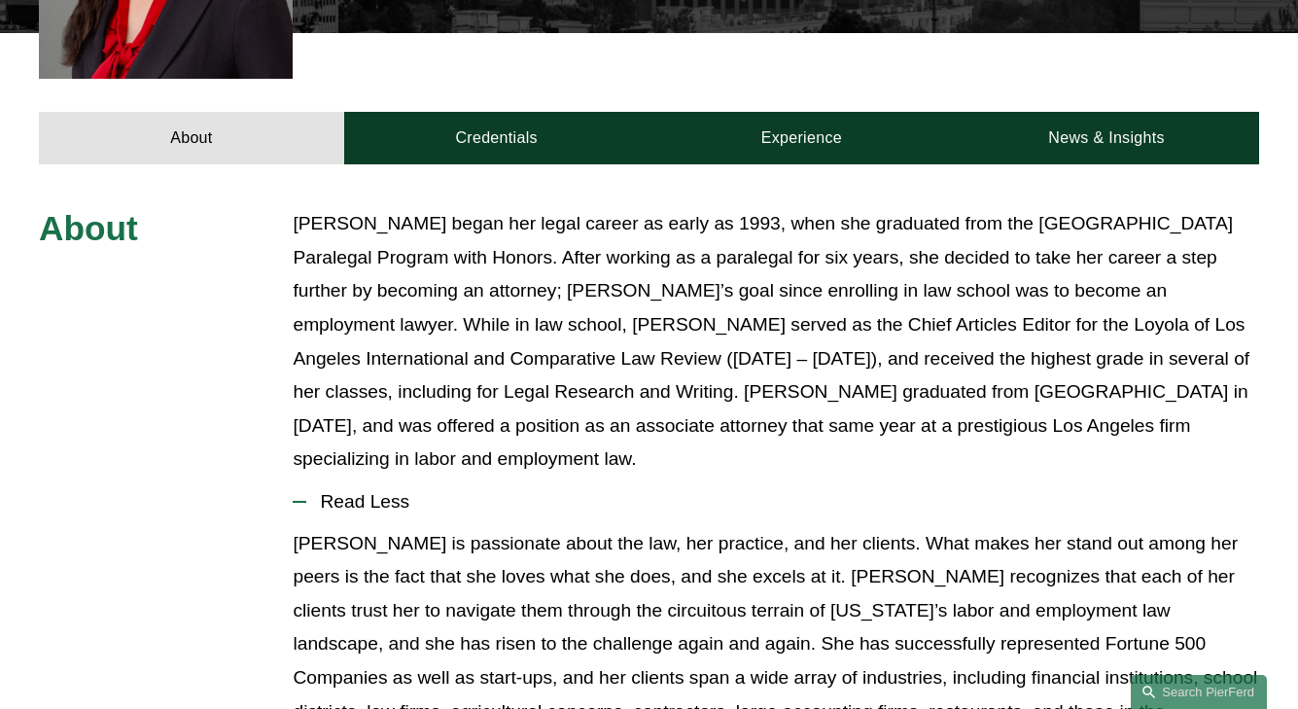
scroll to position [838, 0]
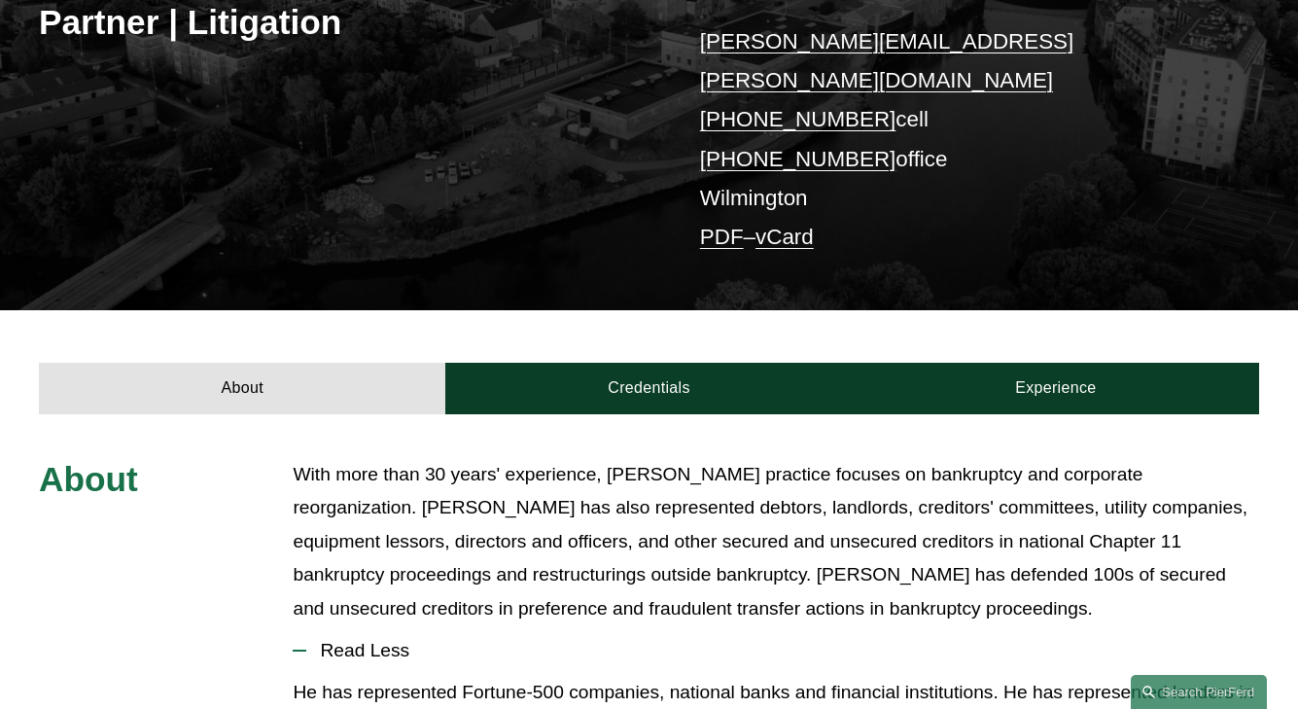
scroll to position [633, 0]
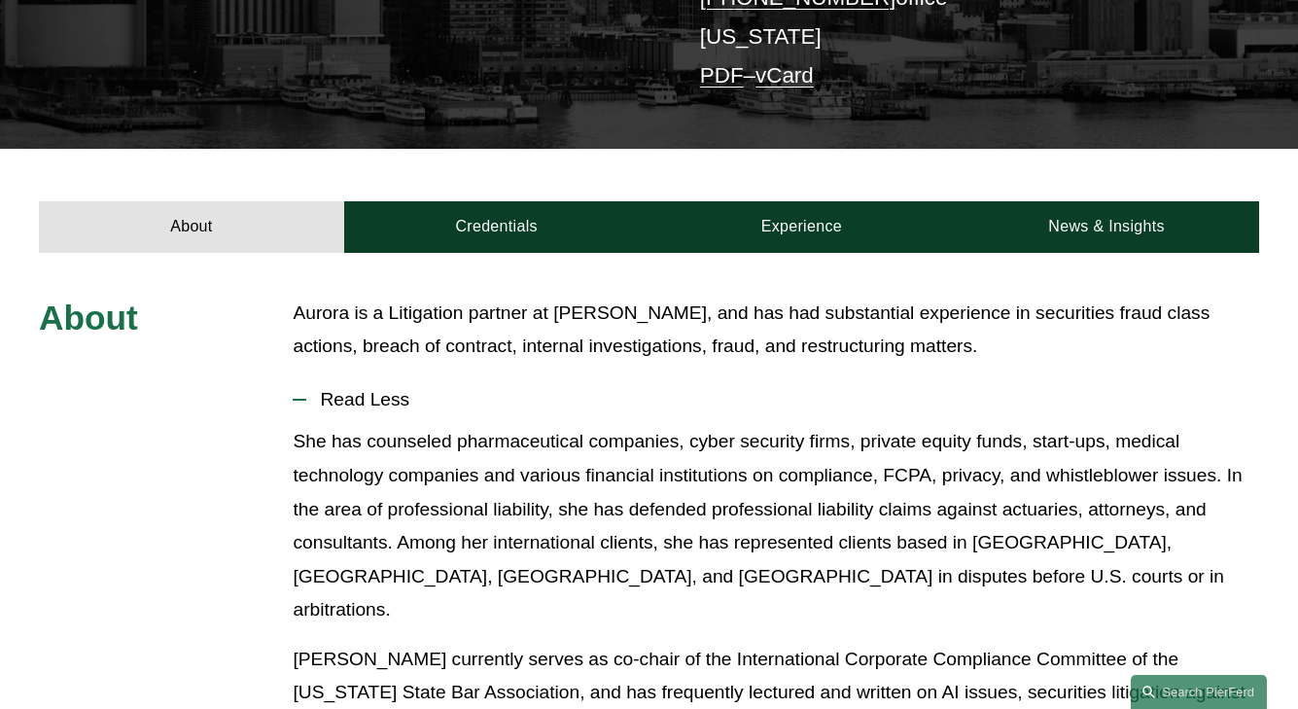
scroll to position [545, 0]
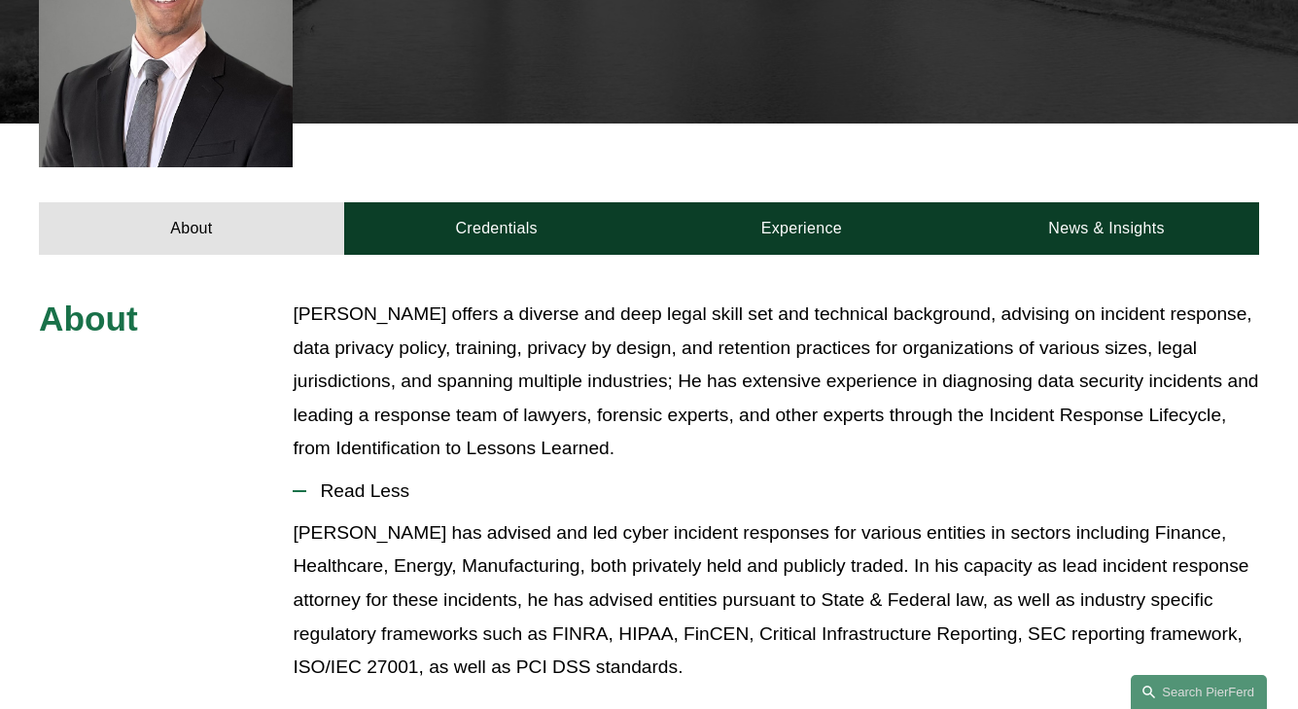
scroll to position [728, 0]
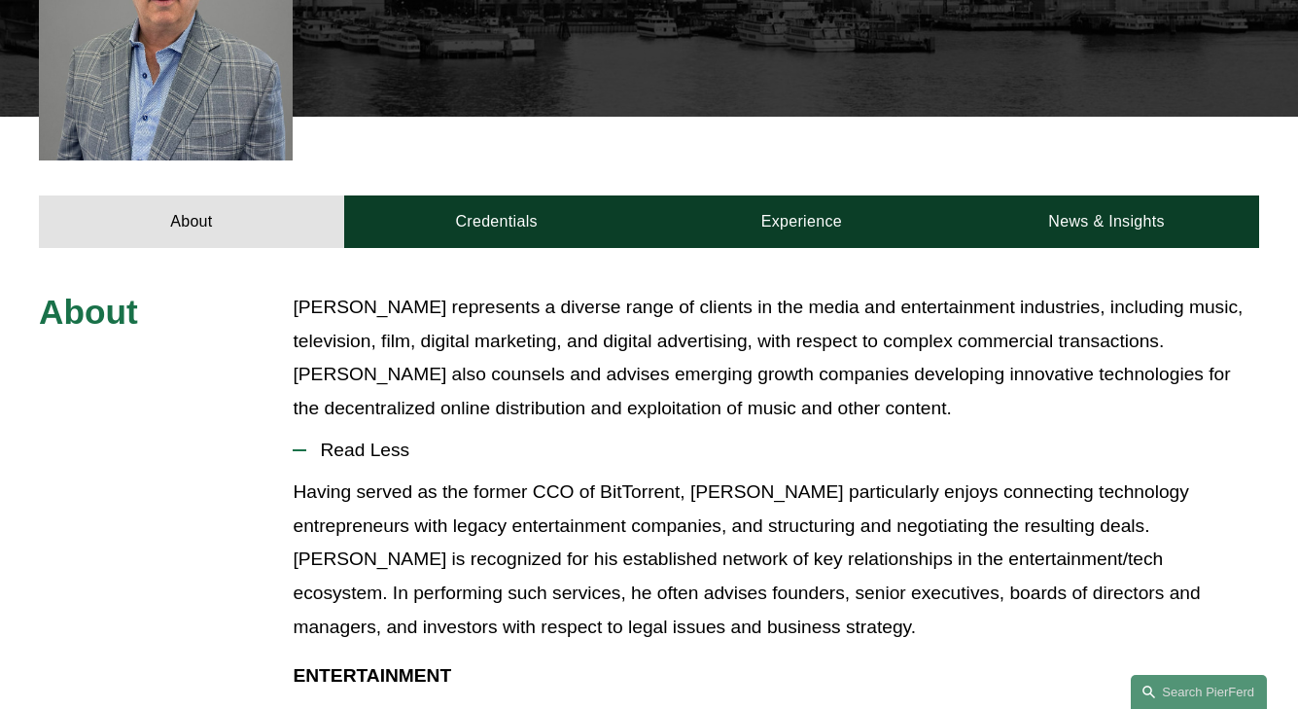
scroll to position [694, 0]
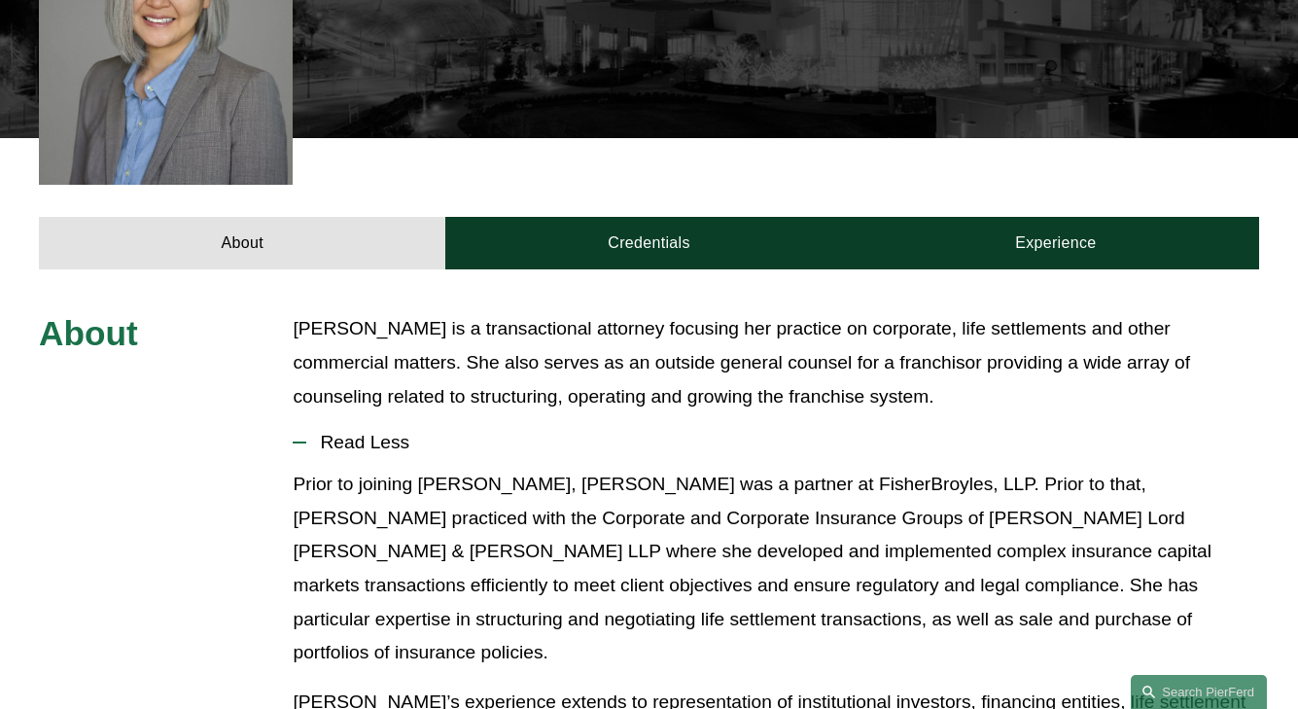
scroll to position [677, 0]
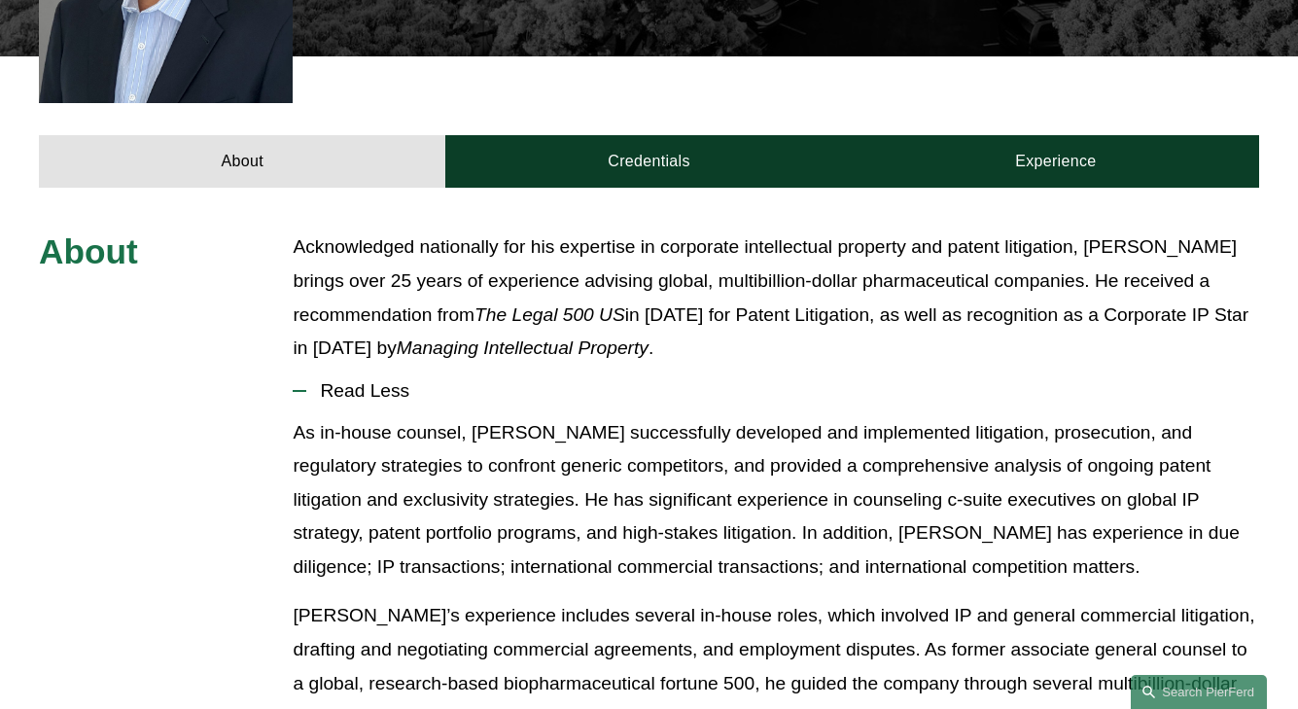
scroll to position [708, 0]
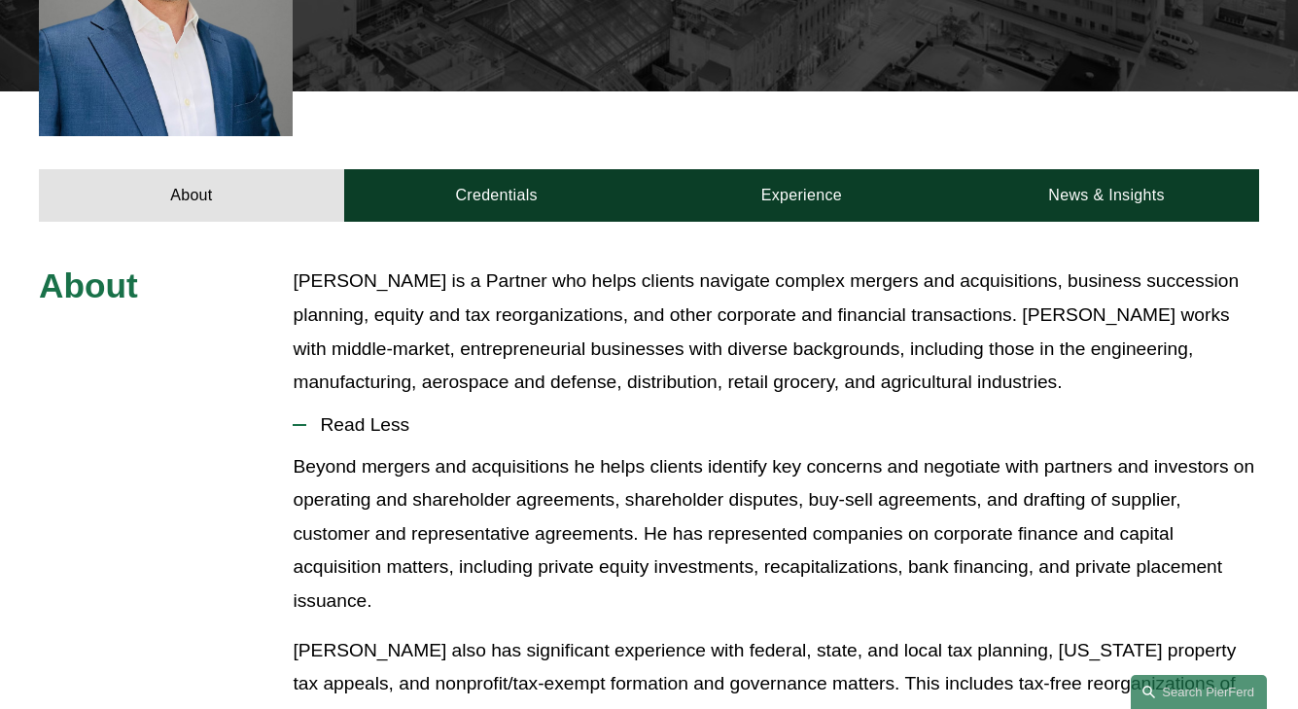
scroll to position [734, 0]
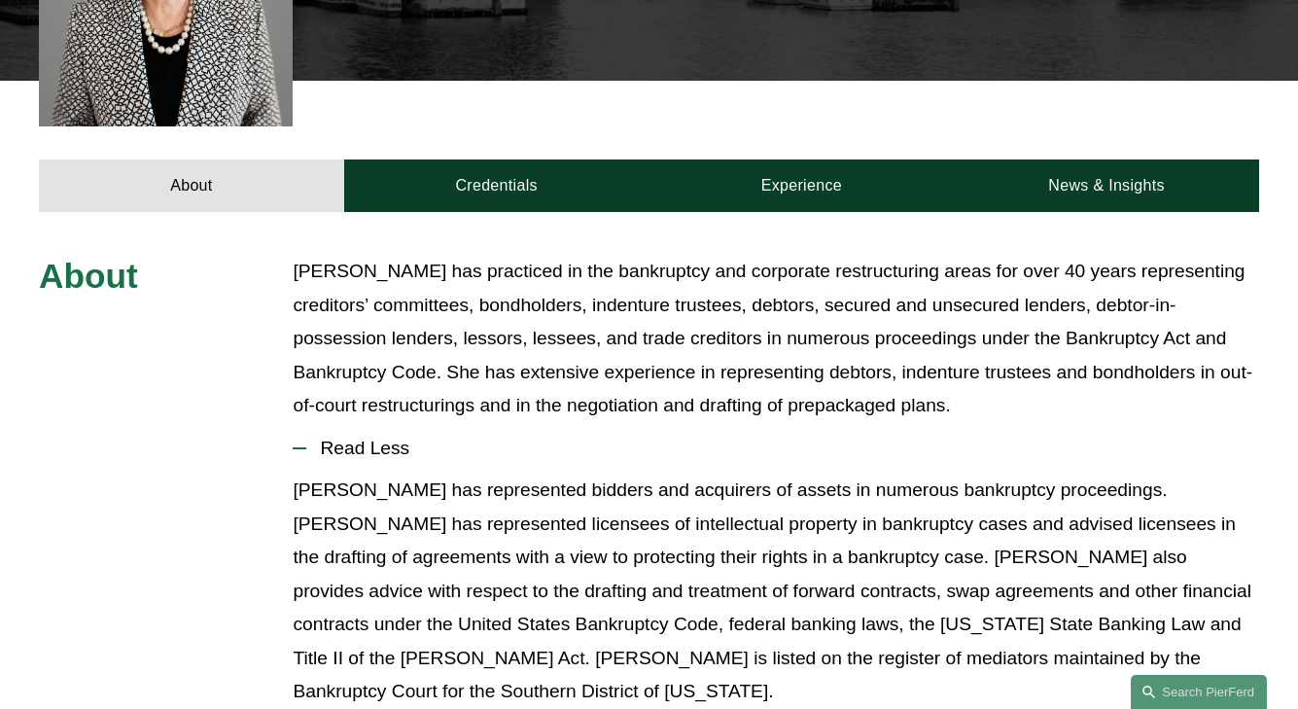
scroll to position [739, 0]
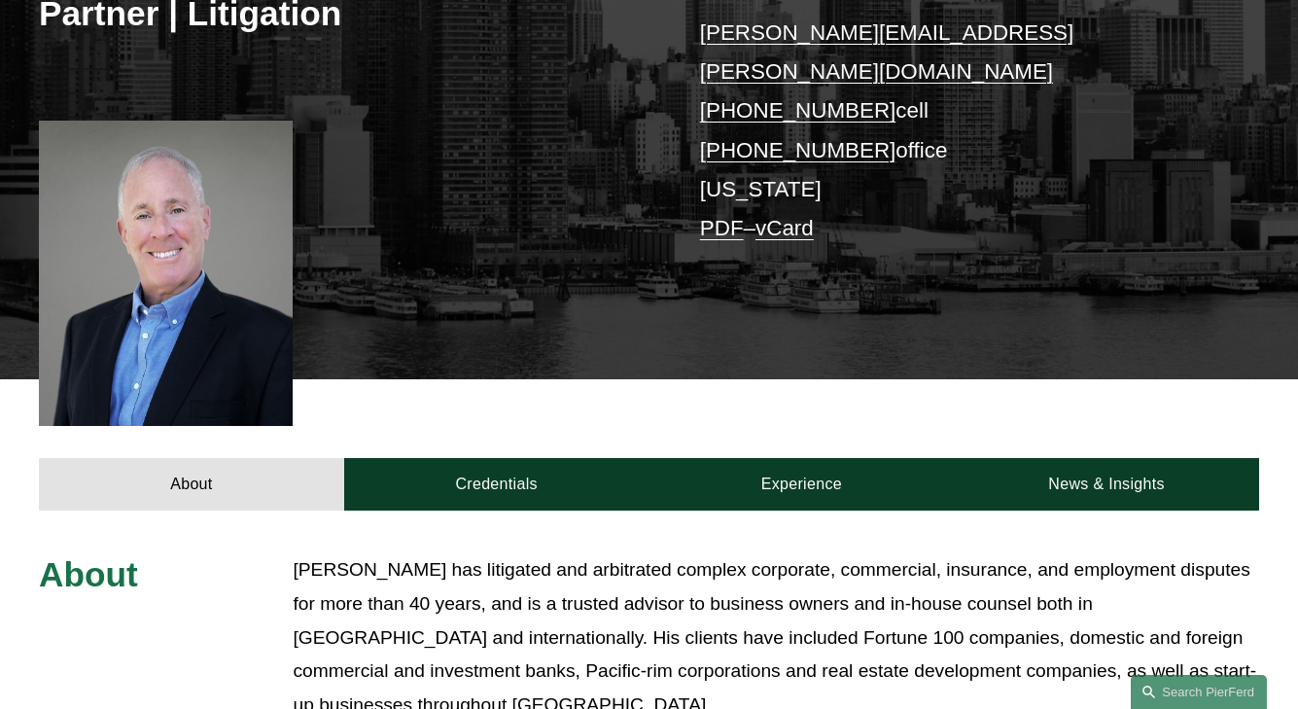
scroll to position [739, 0]
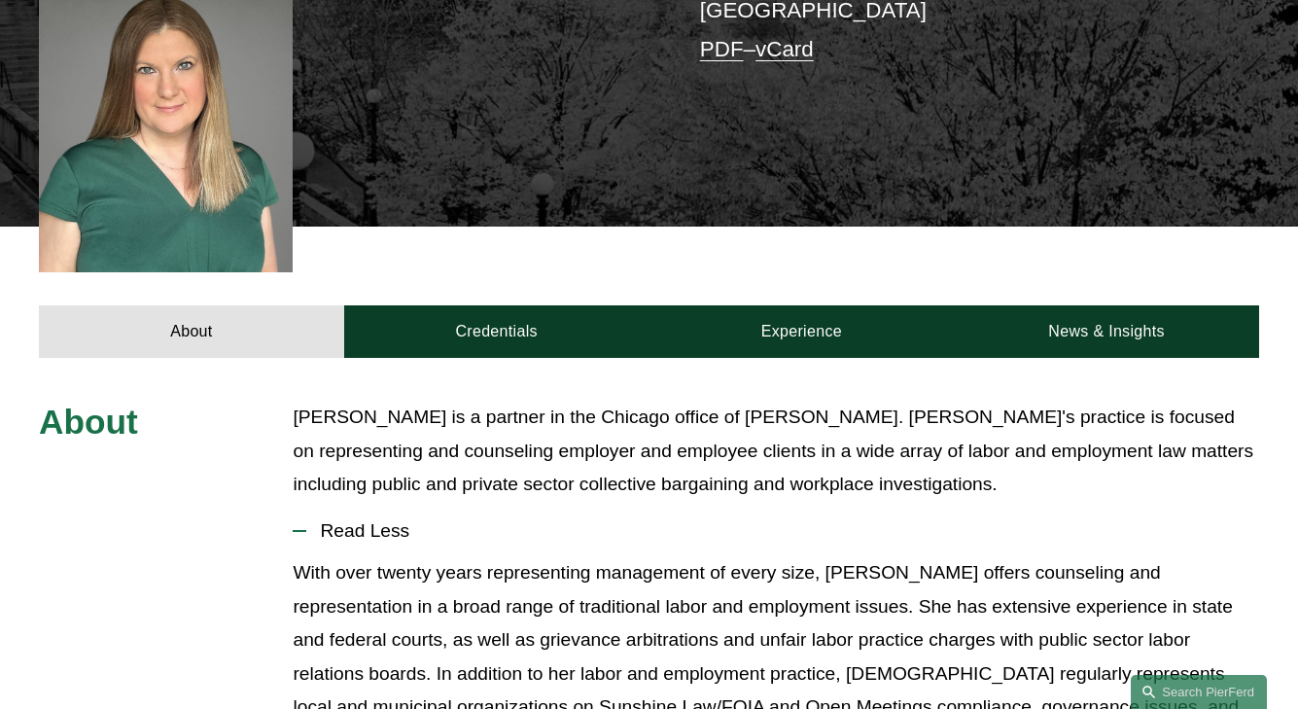
scroll to position [705, 0]
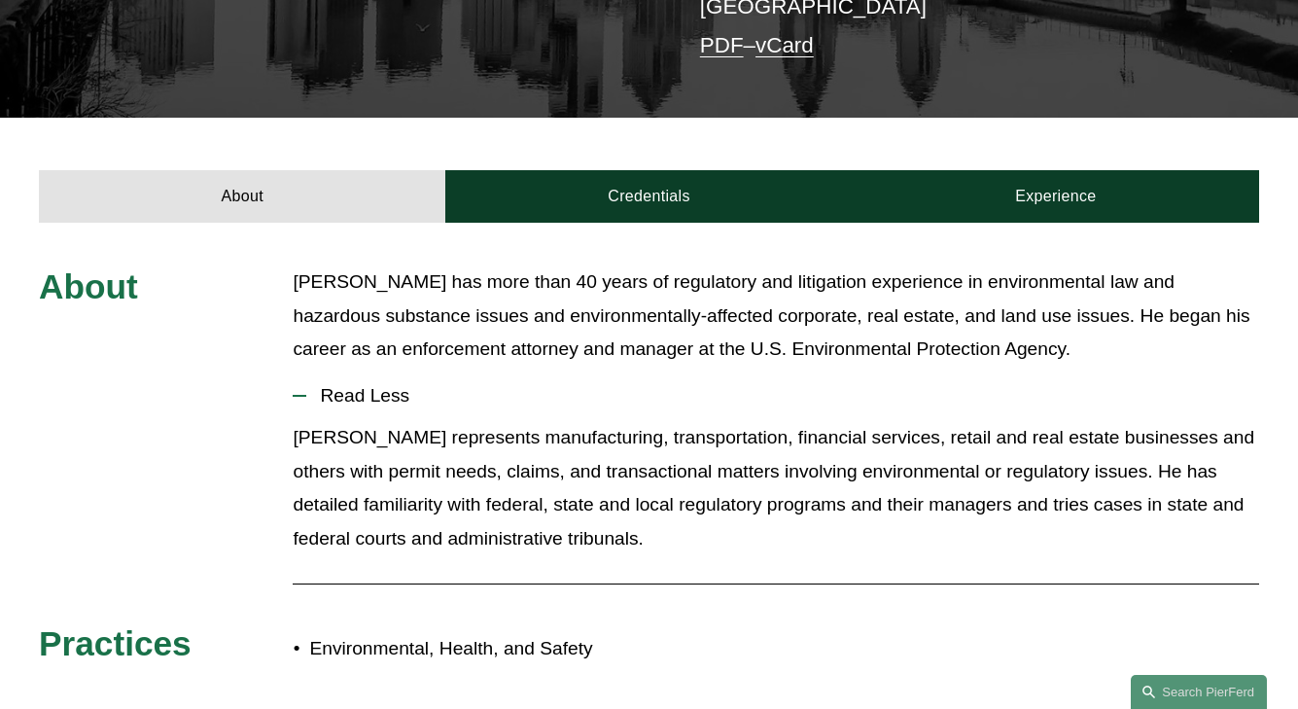
scroll to position [533, 0]
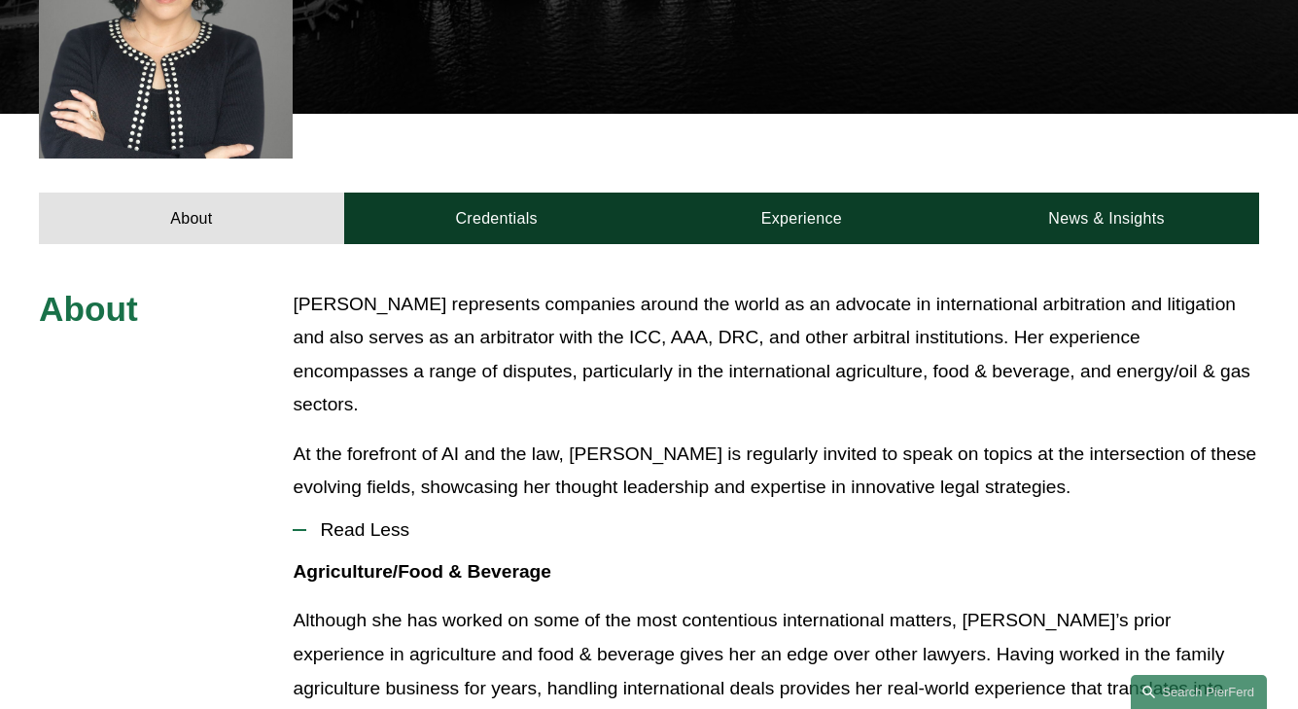
scroll to position [785, 0]
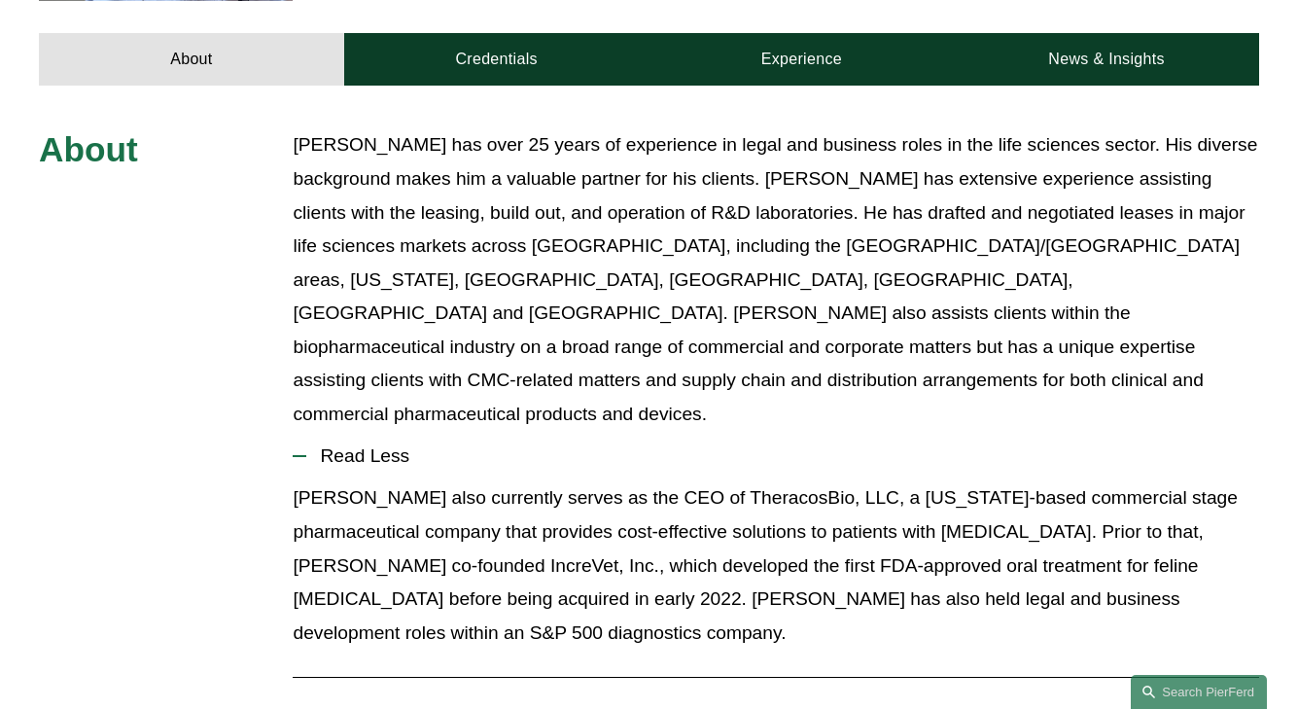
scroll to position [810, 0]
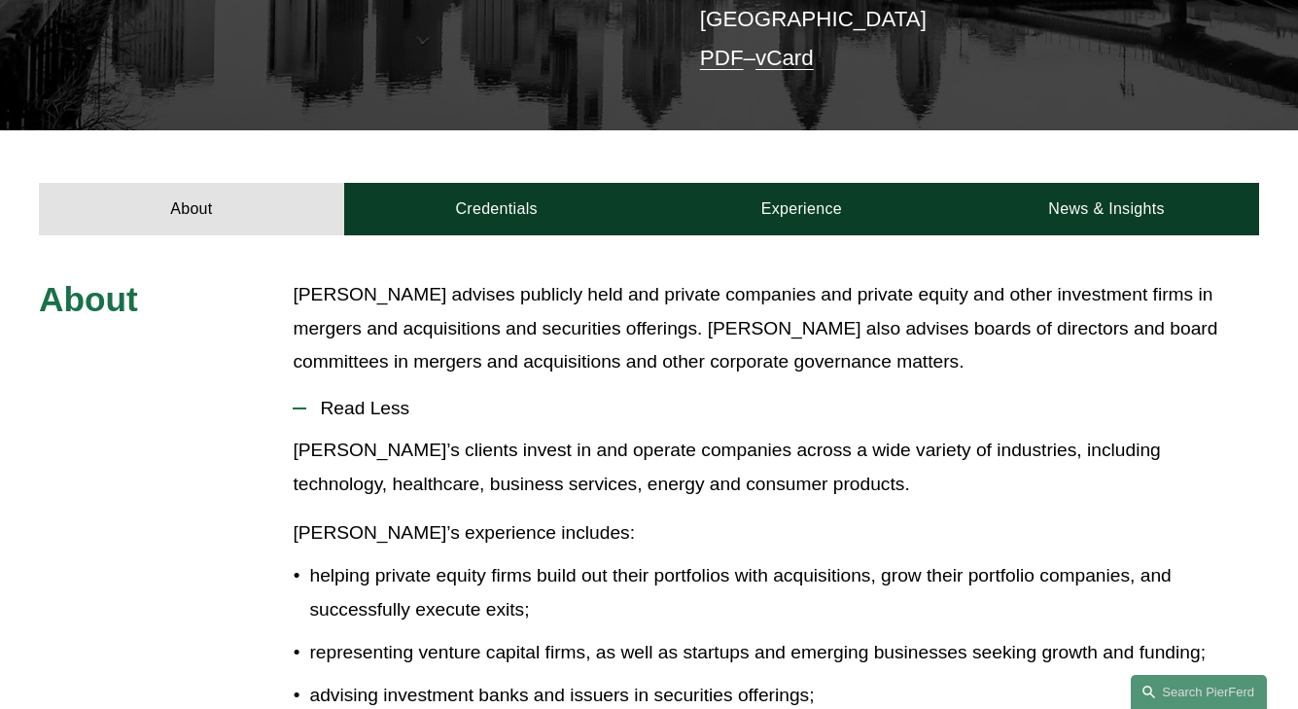
scroll to position [533, 0]
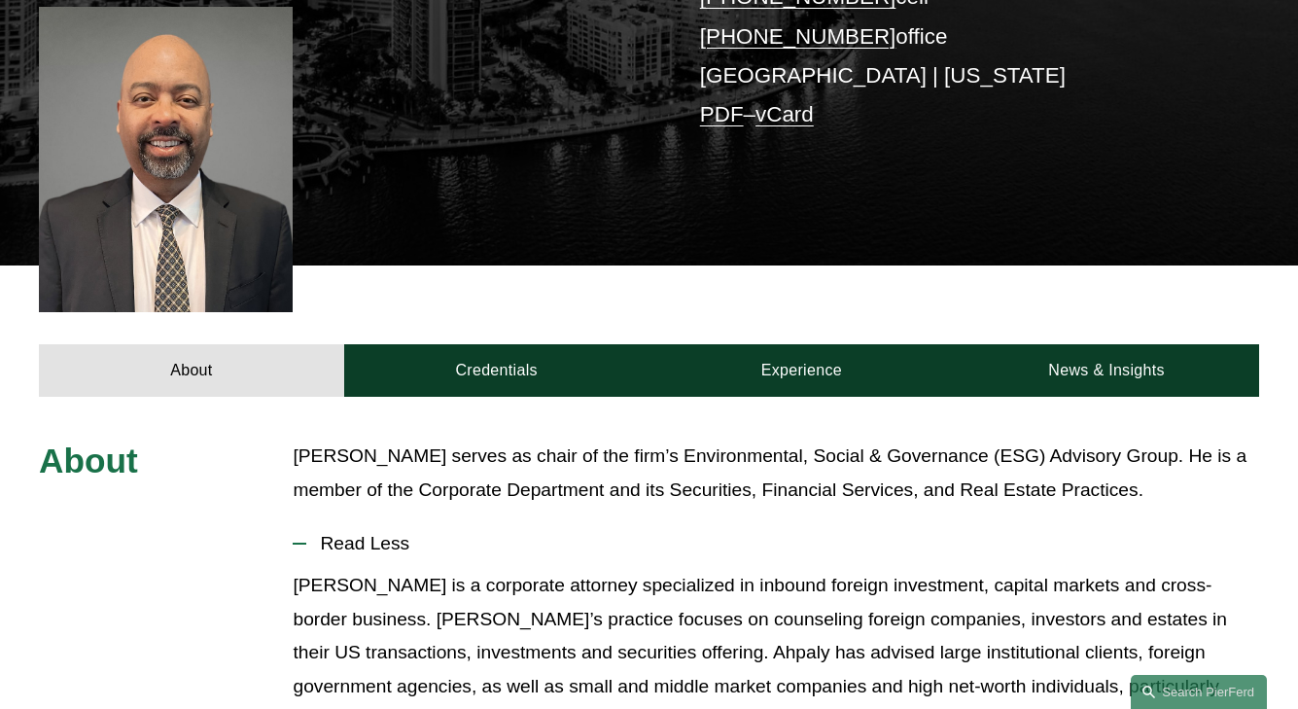
scroll to position [651, 0]
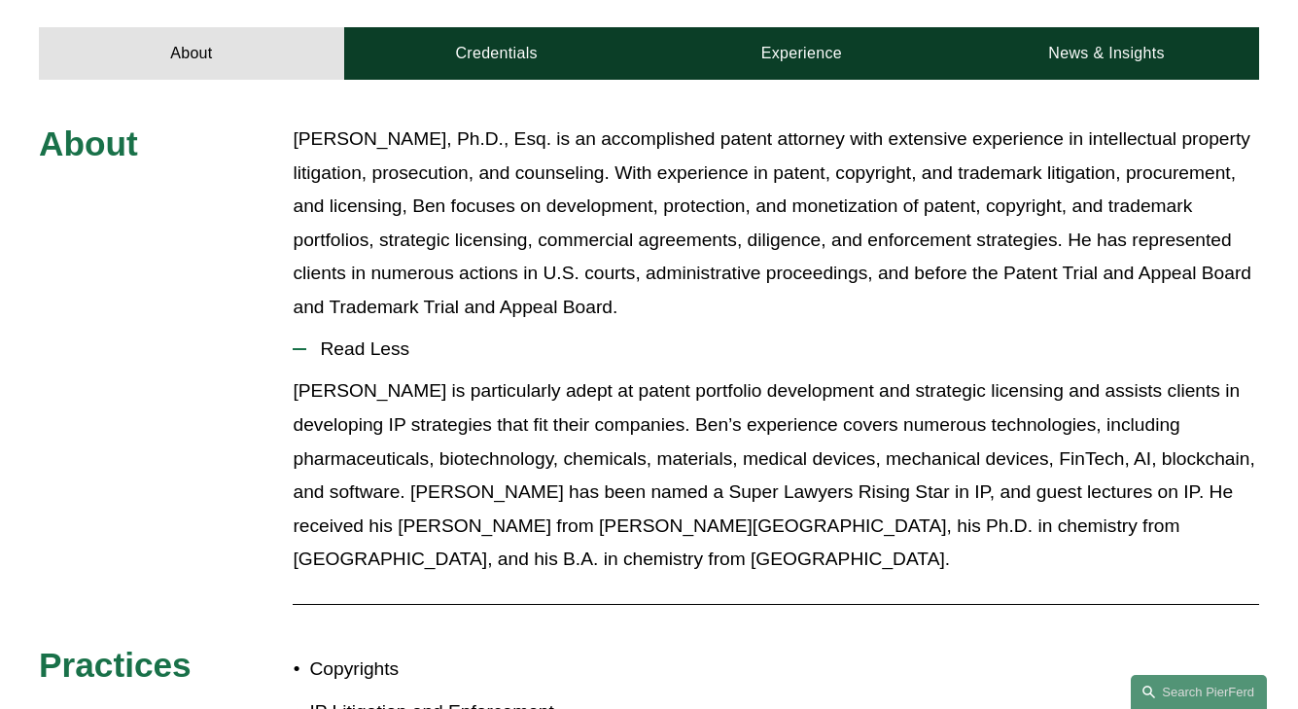
scroll to position [773, 0]
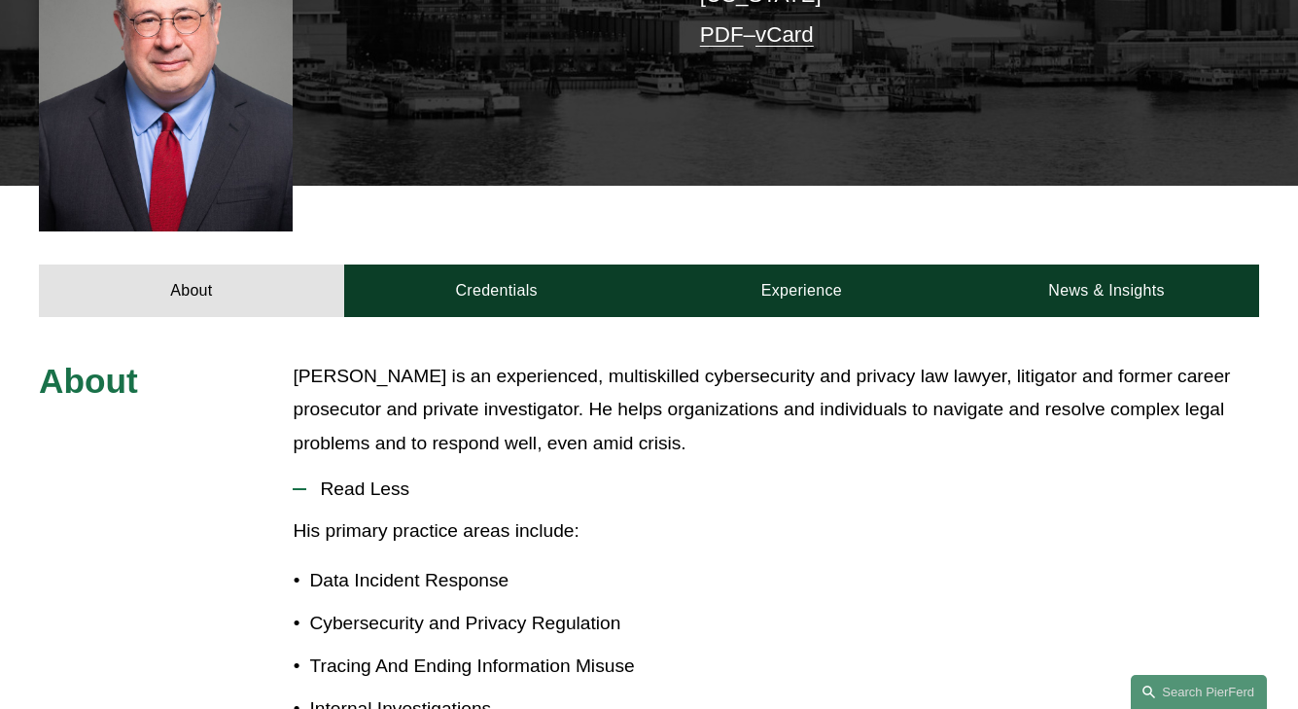
scroll to position [677, 0]
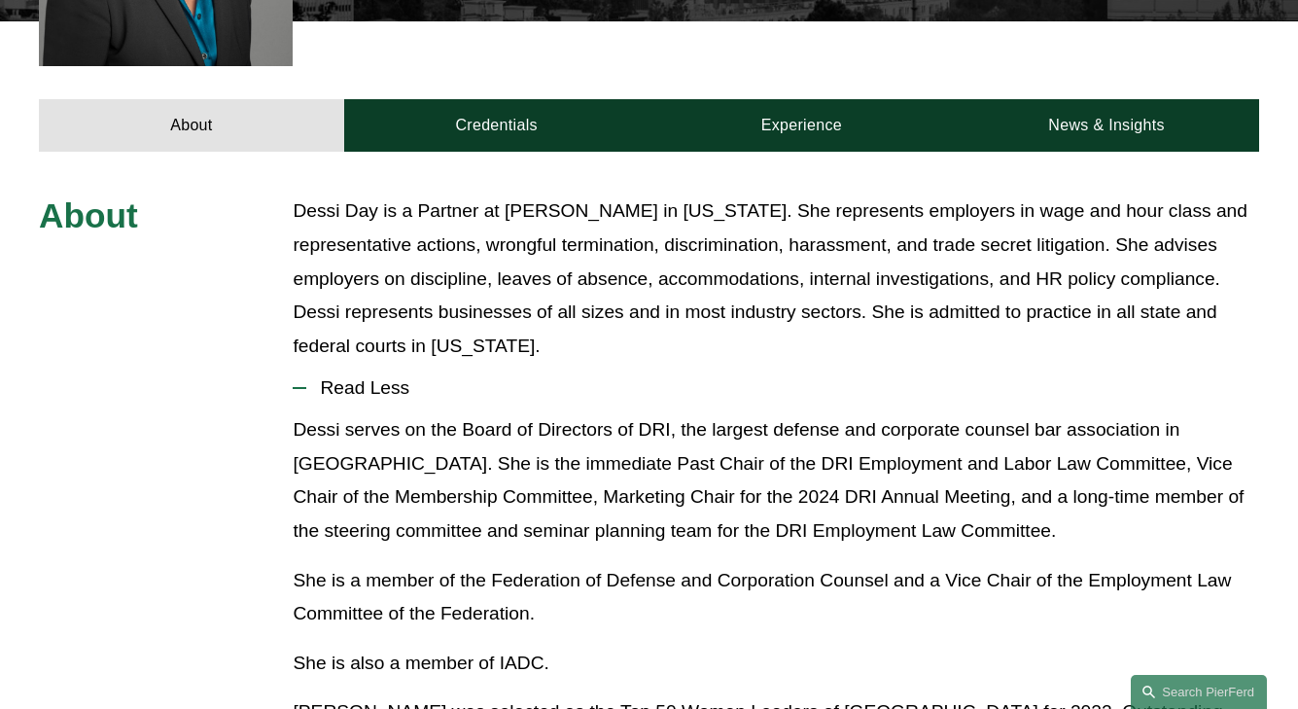
scroll to position [767, 0]
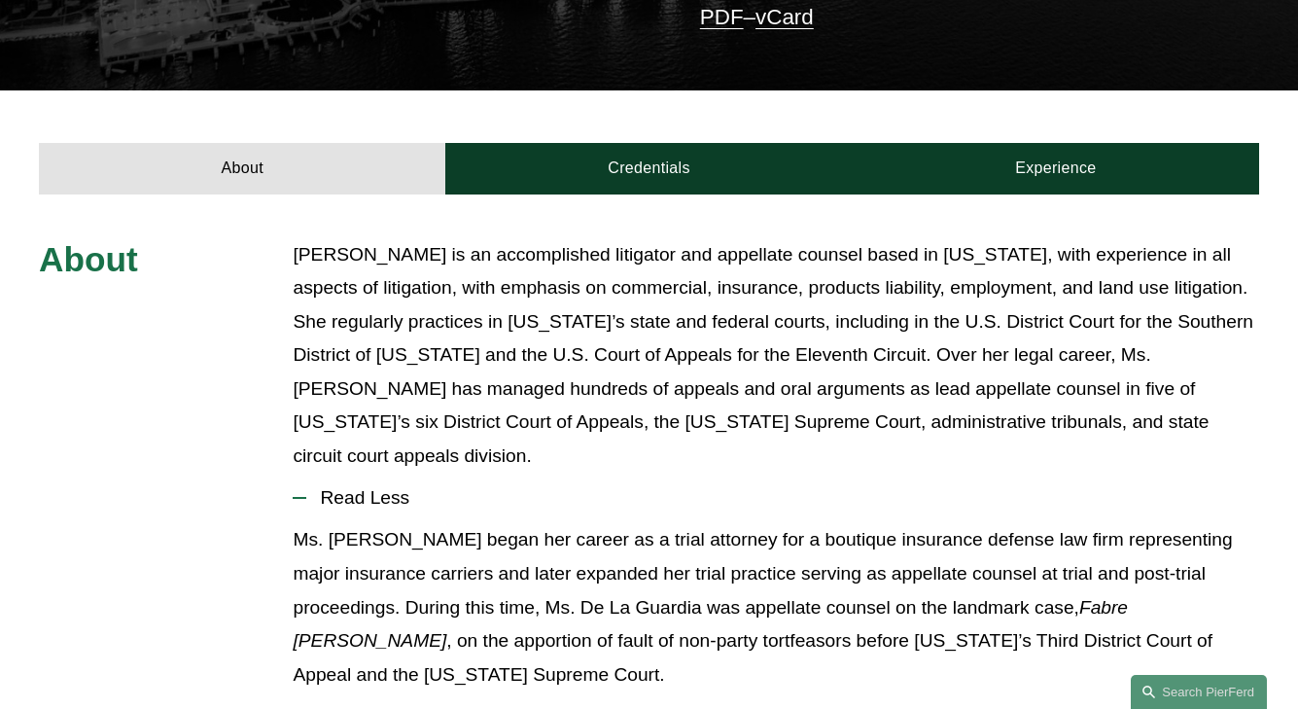
scroll to position [667, 0]
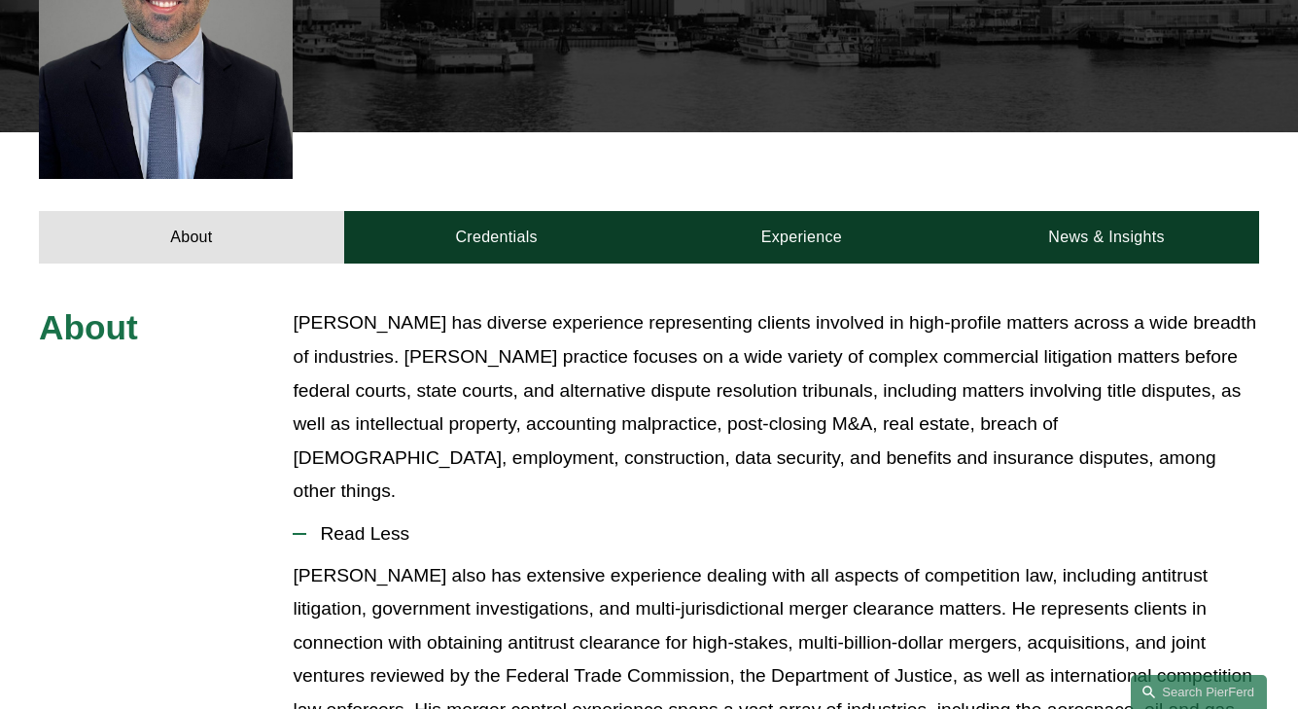
scroll to position [739, 0]
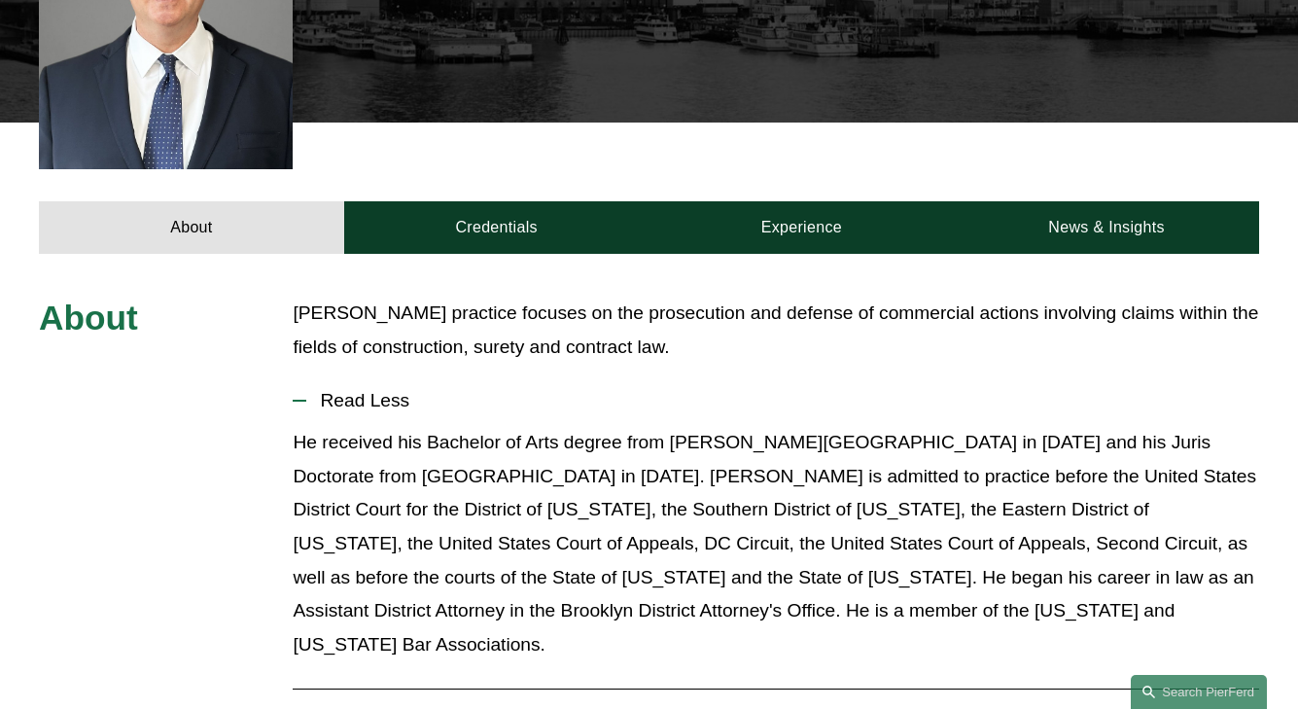
scroll to position [651, 0]
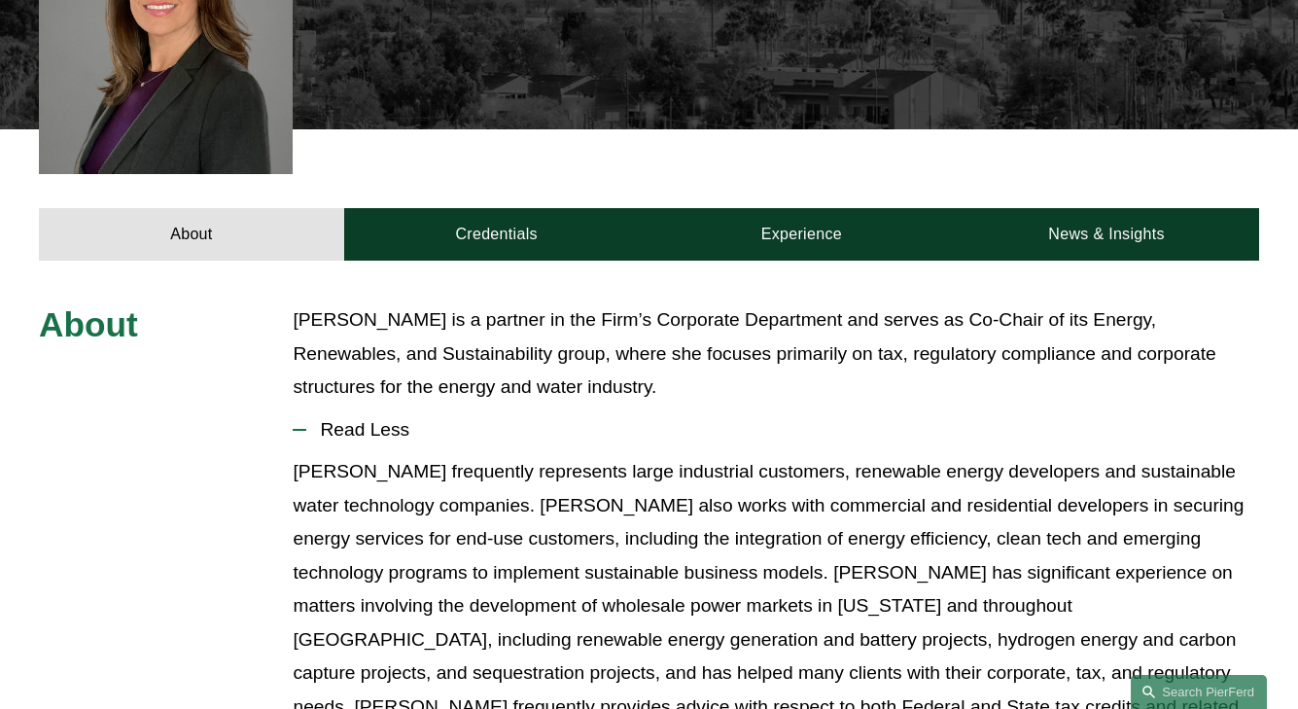
scroll to position [752, 0]
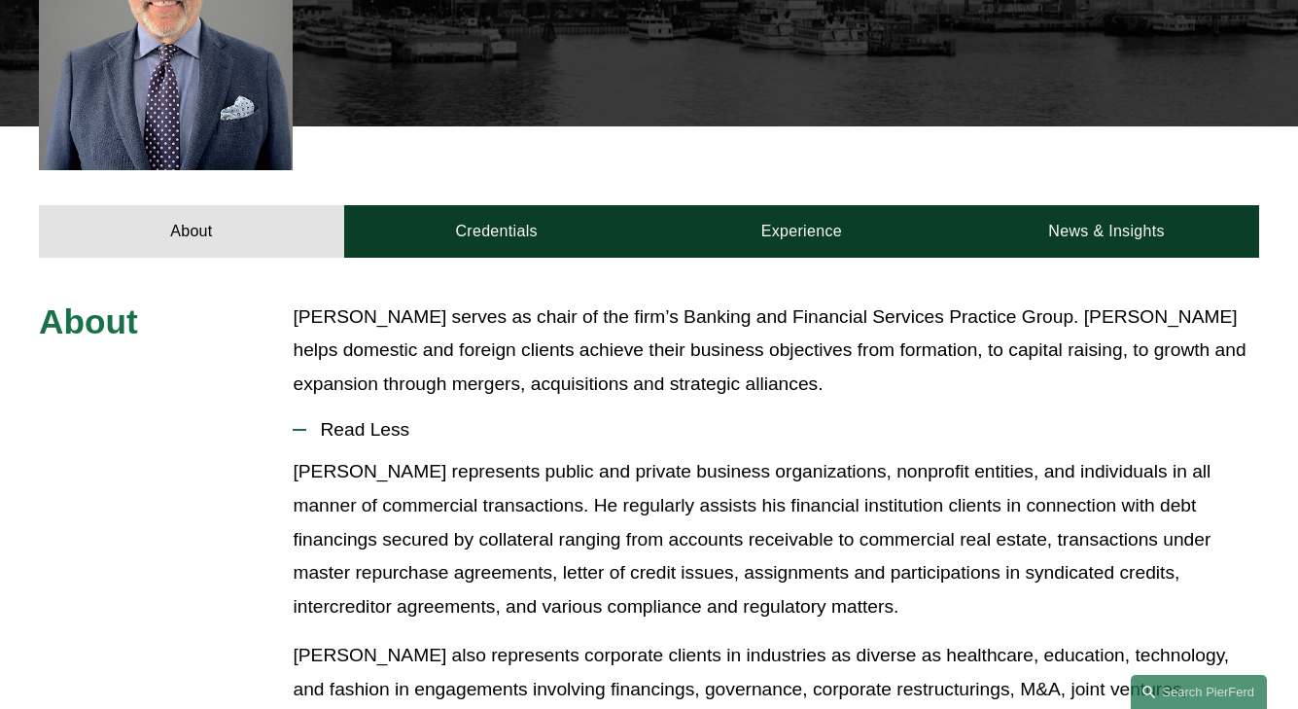
scroll to position [707, 0]
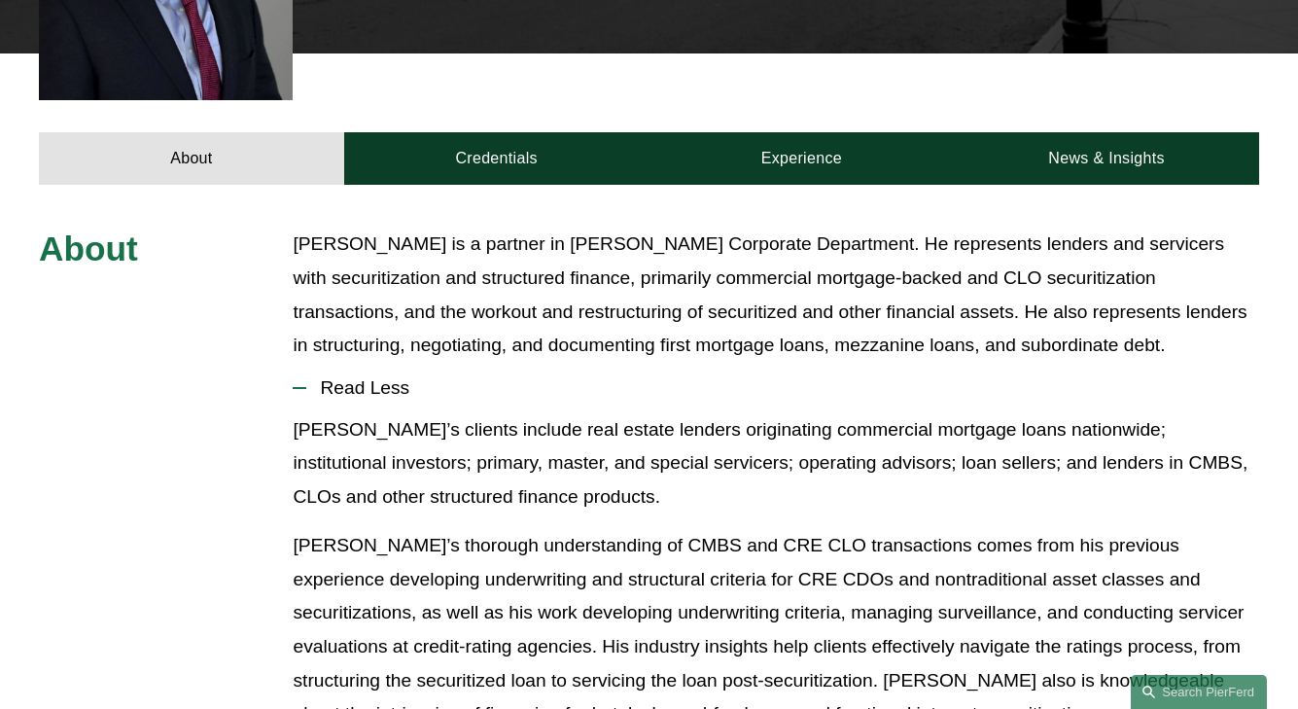
scroll to position [706, 0]
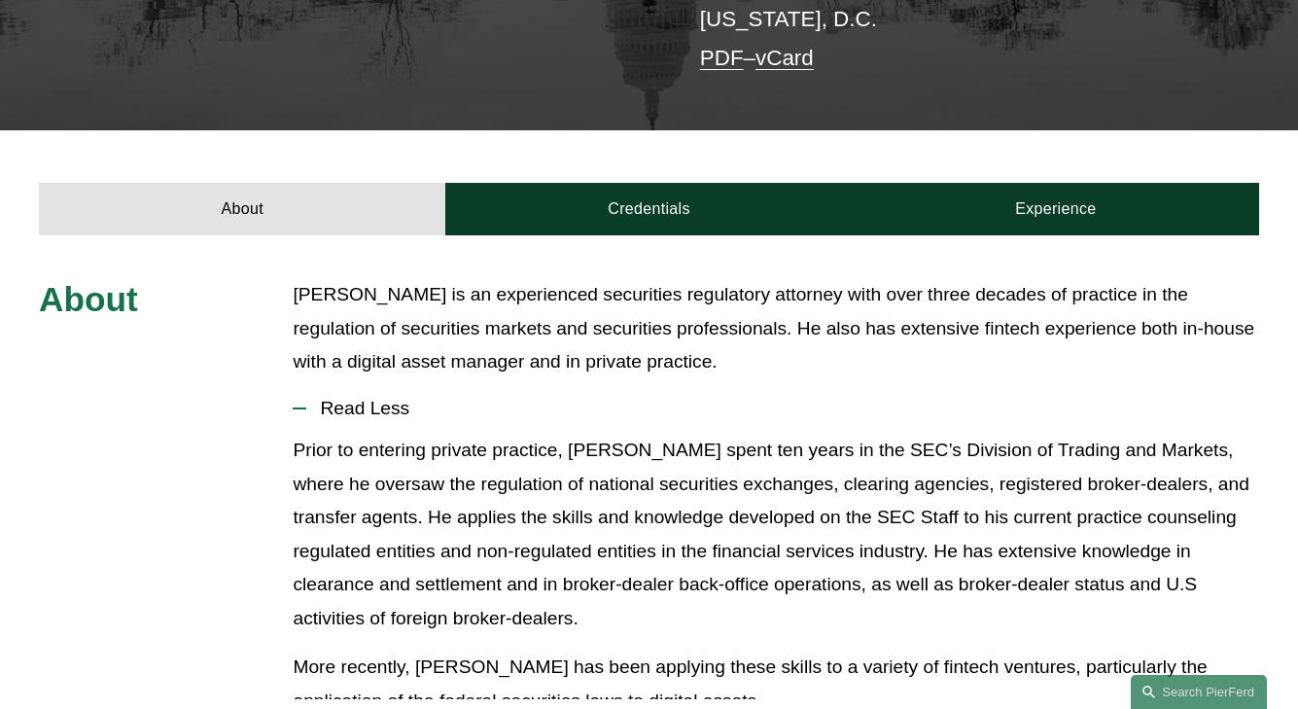
scroll to position [533, 0]
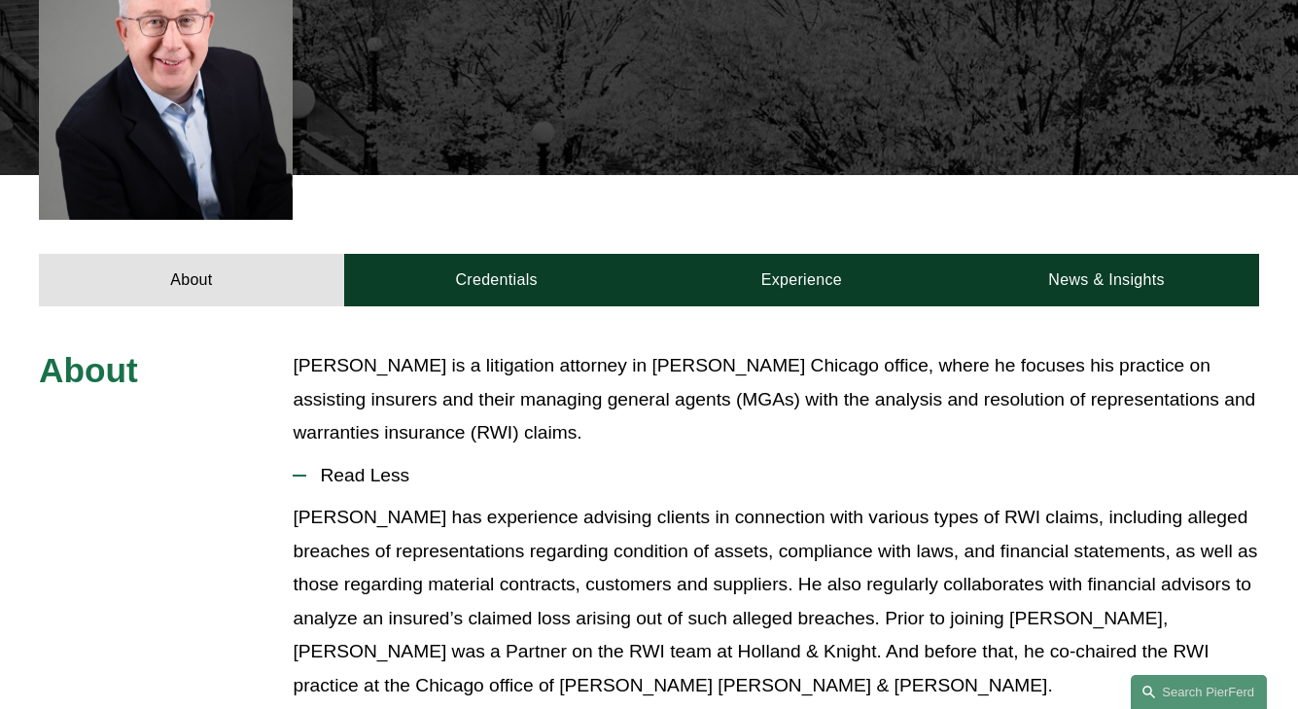
scroll to position [752, 0]
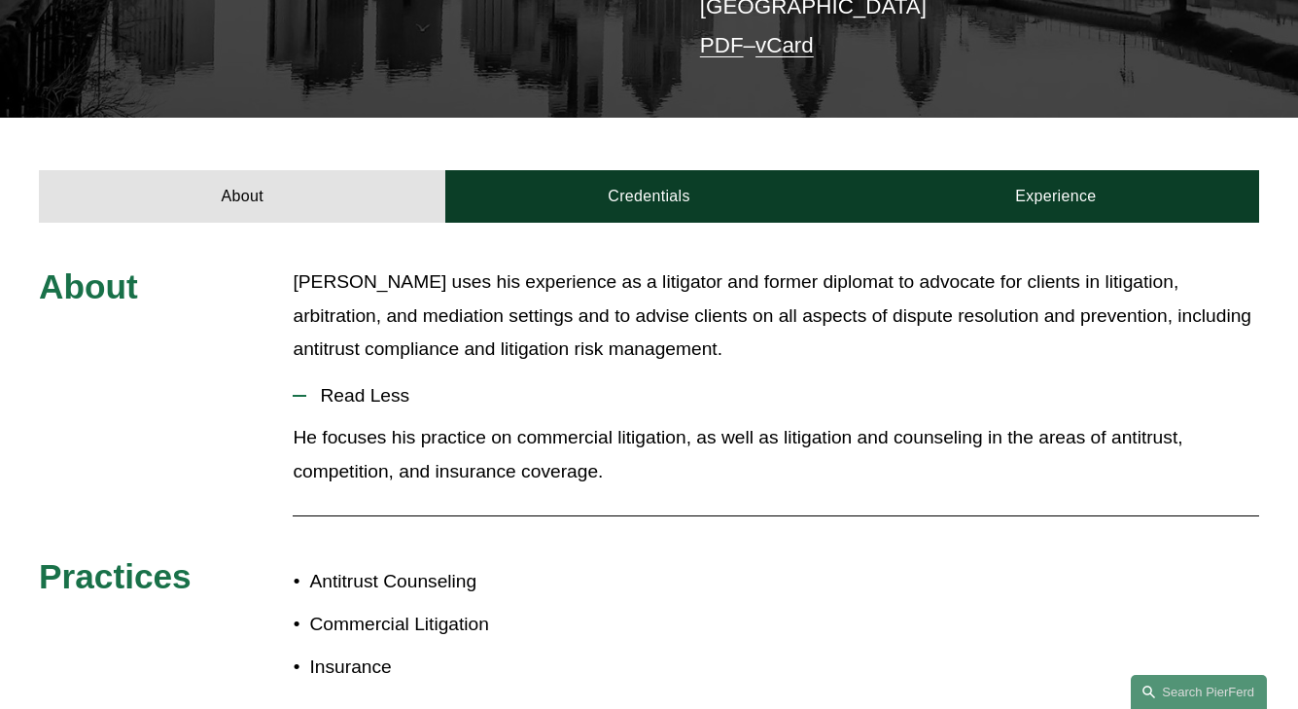
scroll to position [533, 0]
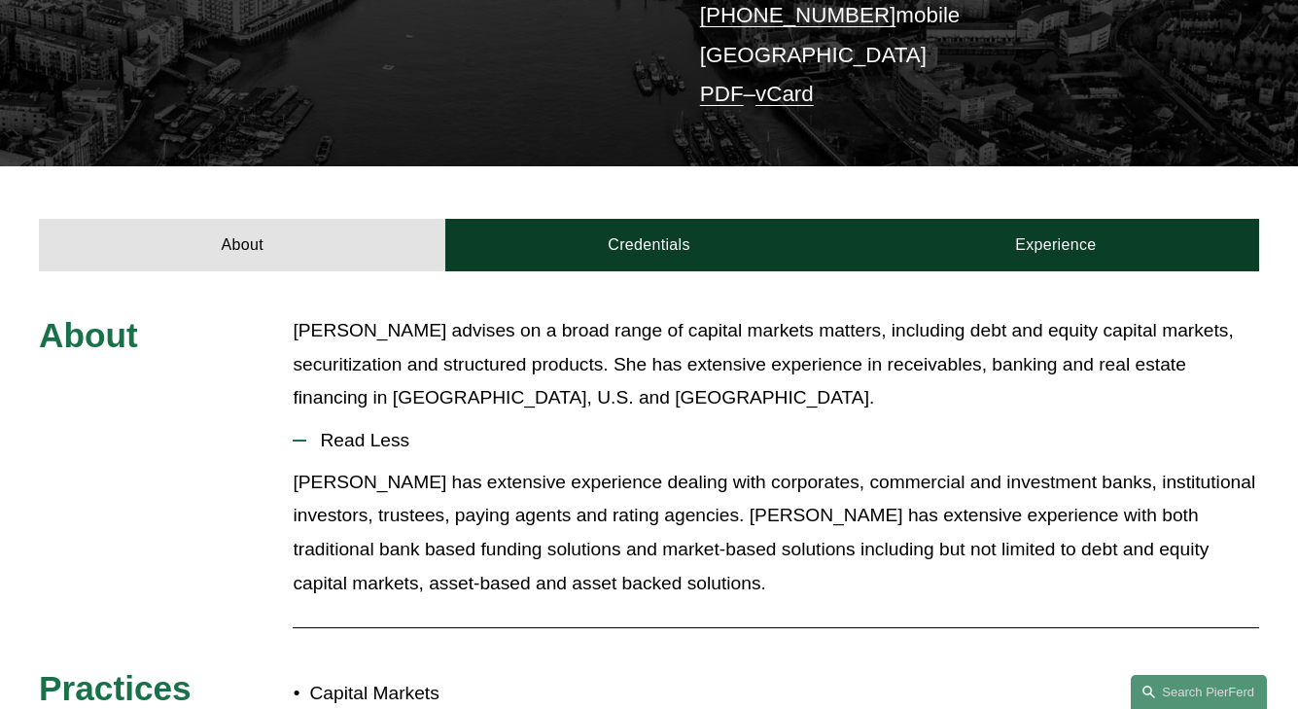
scroll to position [528, 0]
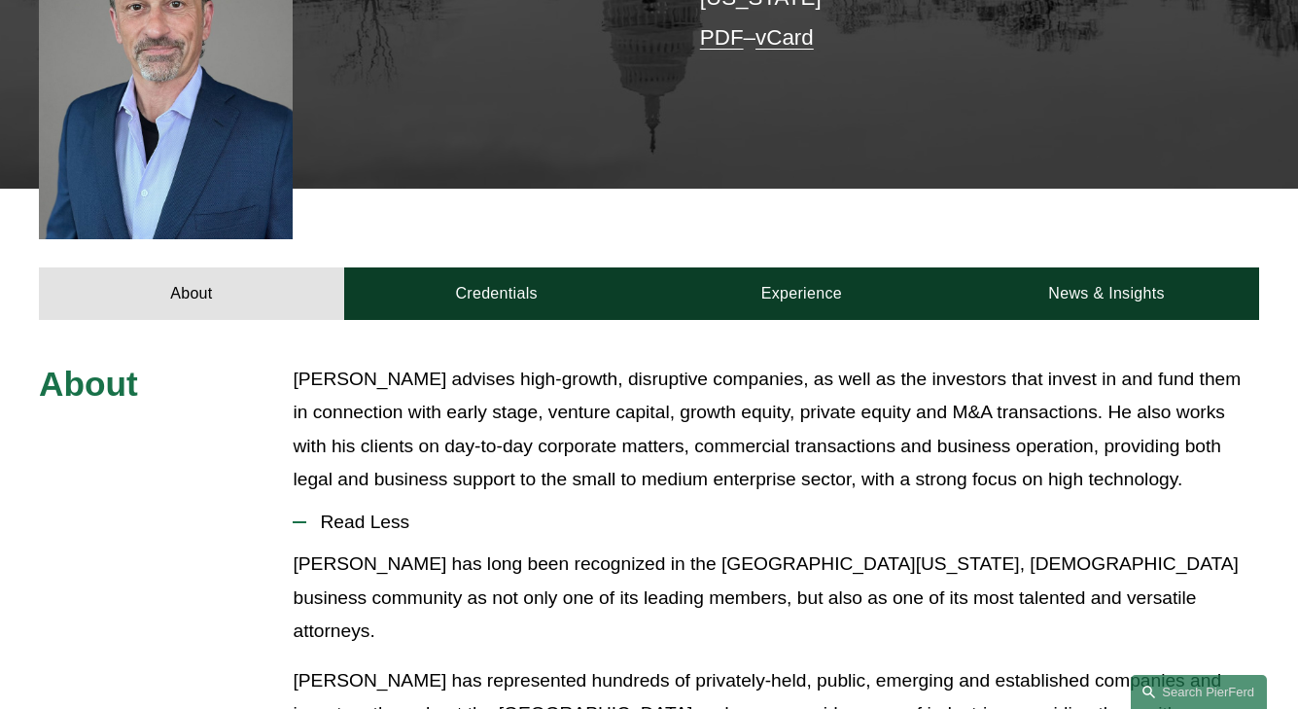
scroll to position [706, 0]
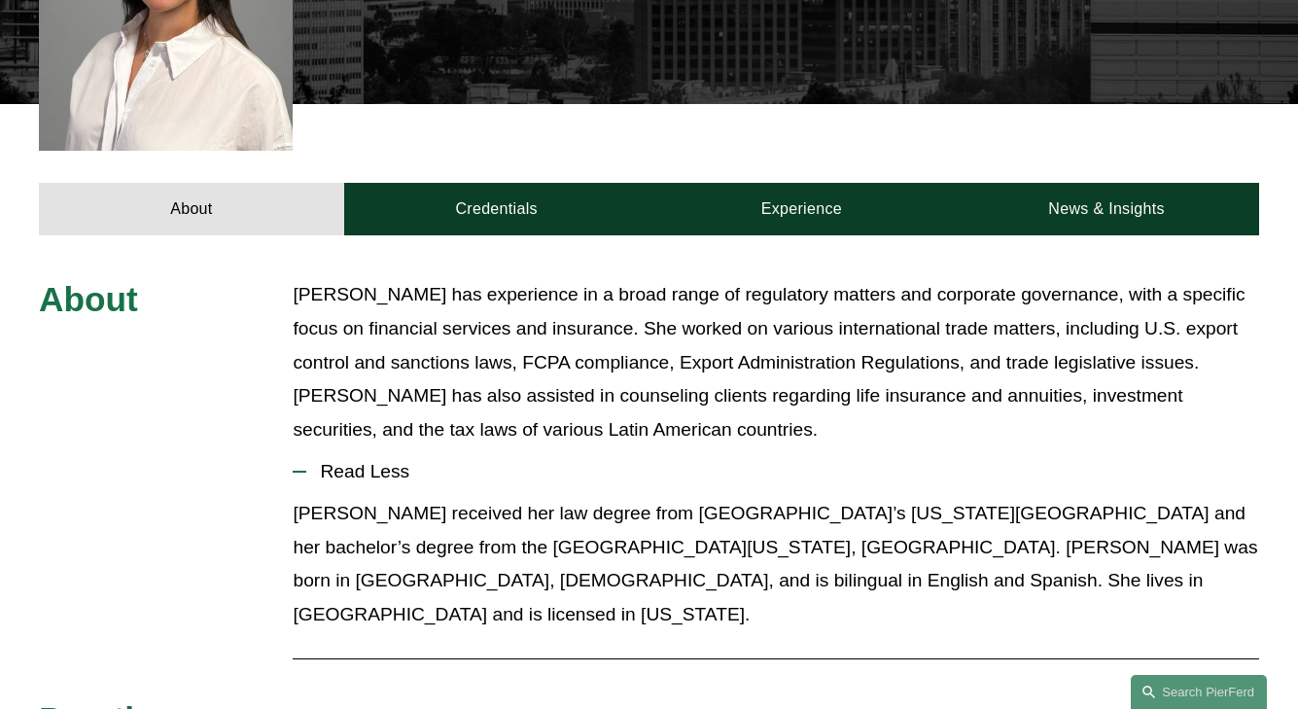
scroll to position [739, 0]
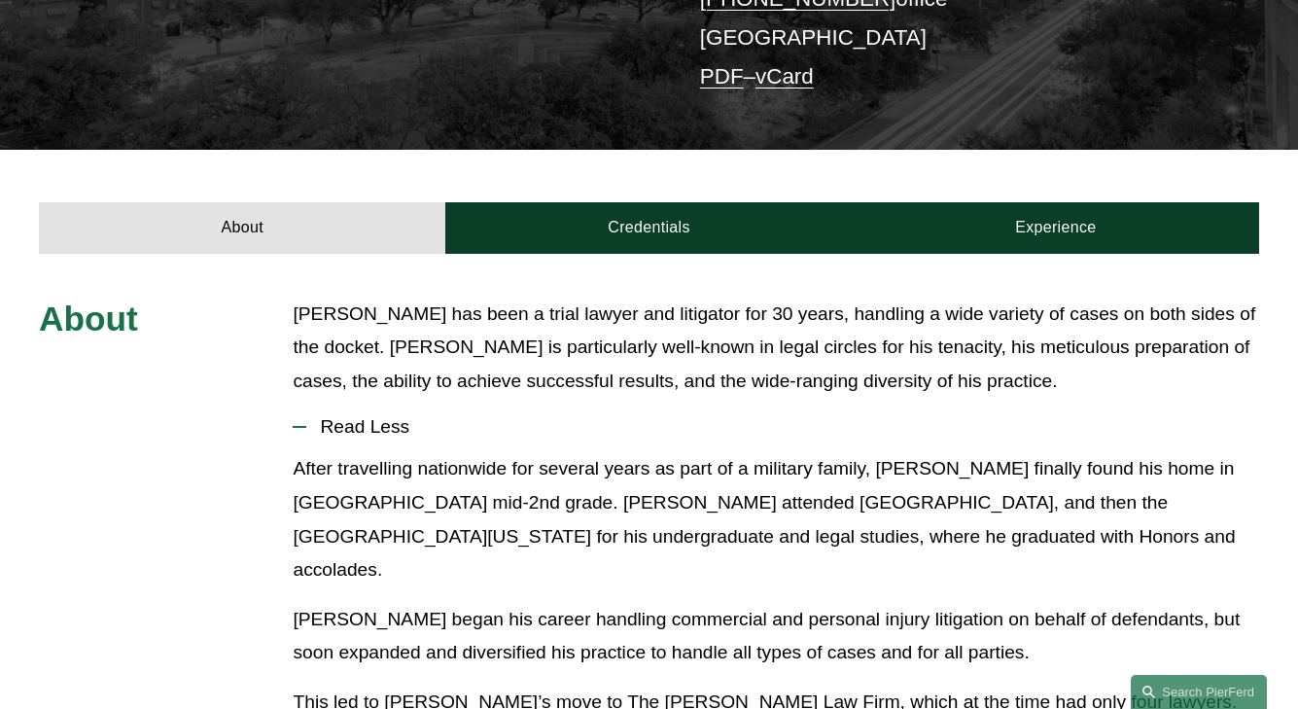
scroll to position [571, 0]
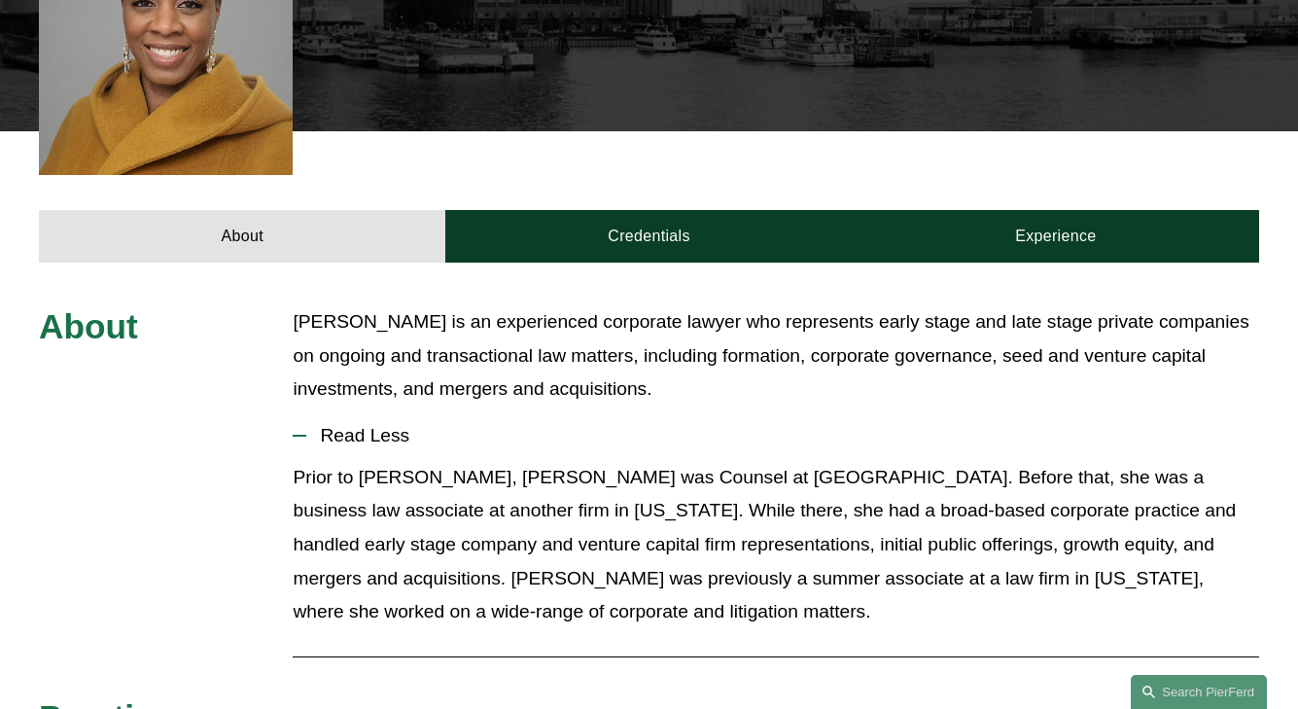
scroll to position [666, 0]
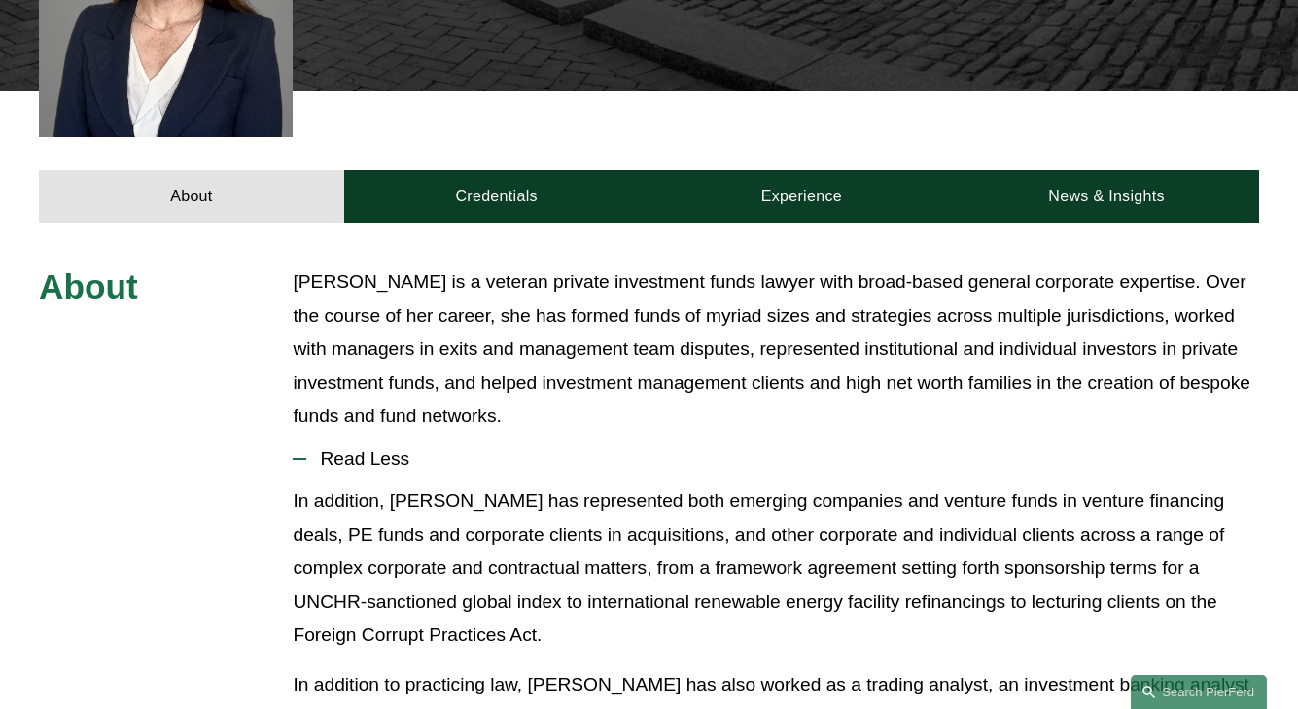
scroll to position [793, 0]
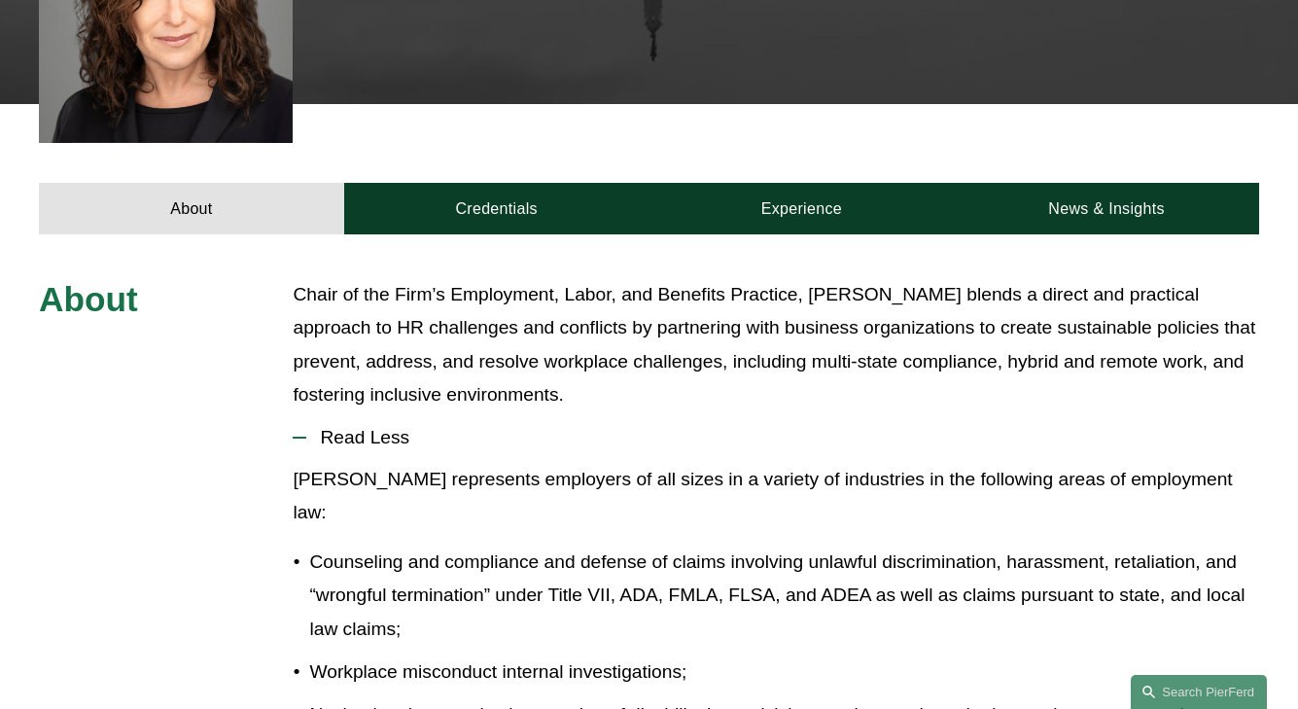
scroll to position [865, 0]
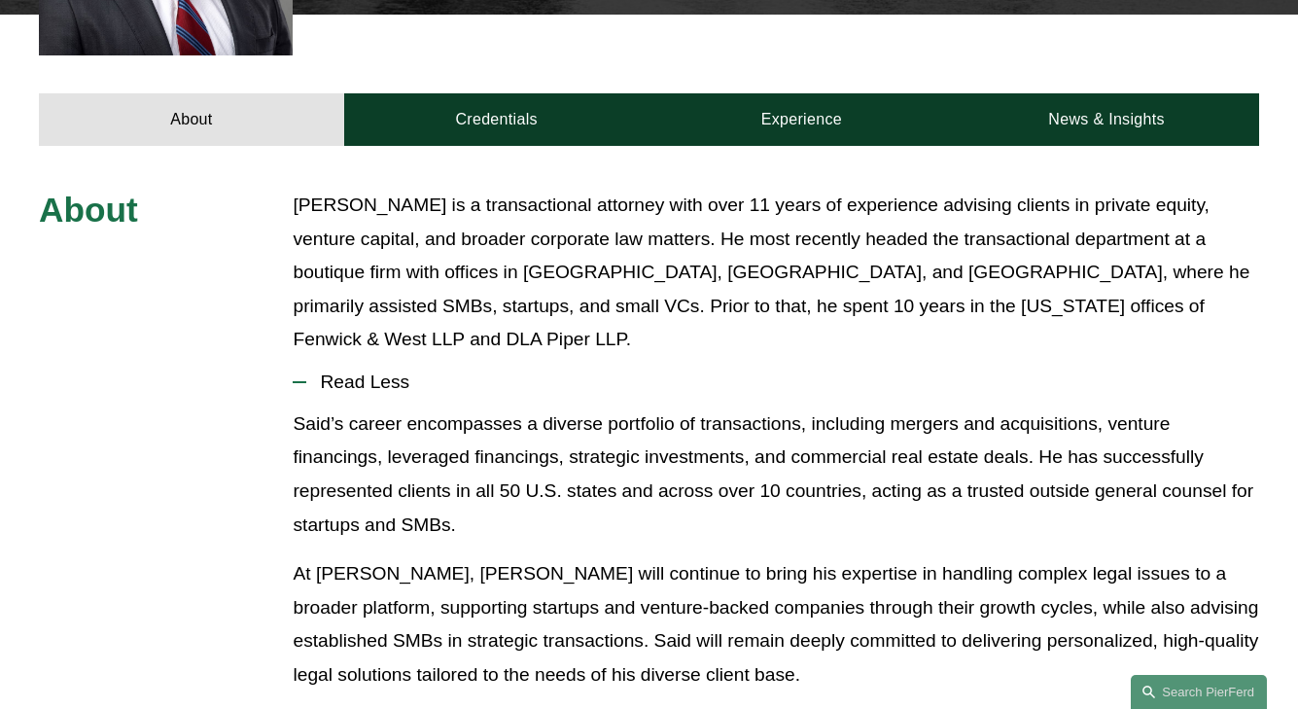
scroll to position [706, 0]
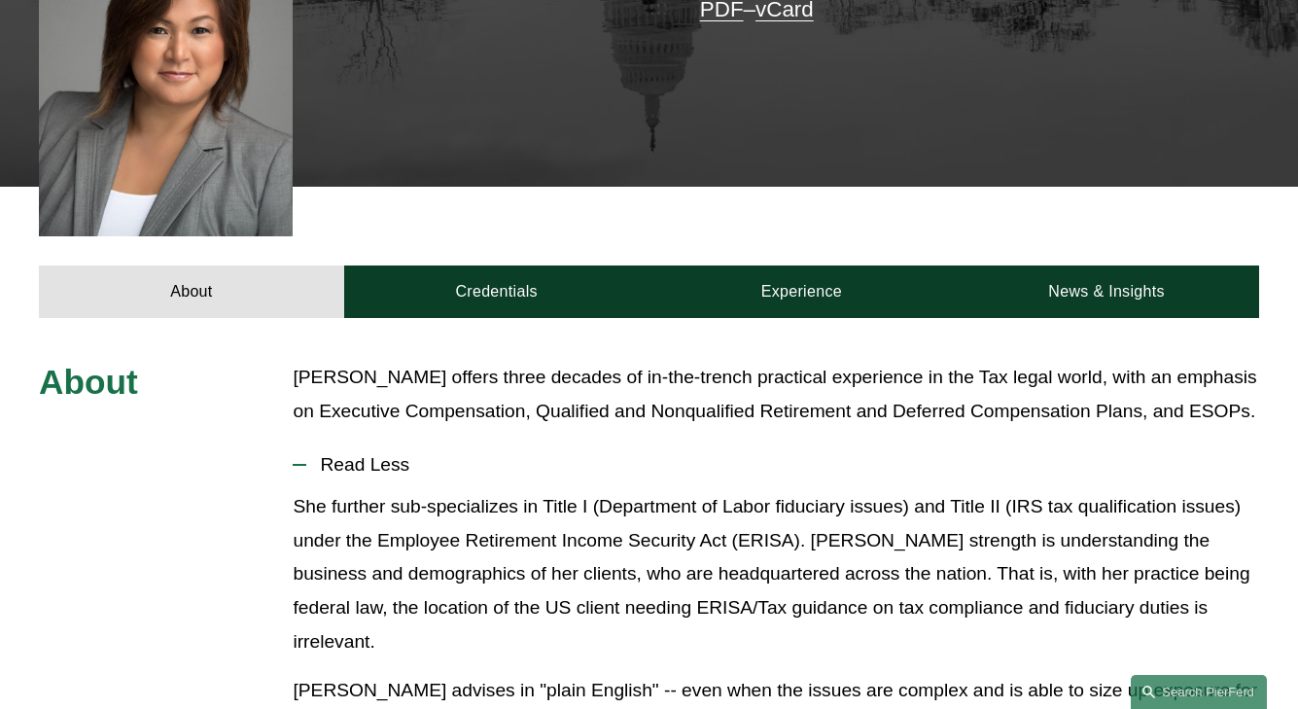
scroll to position [640, 0]
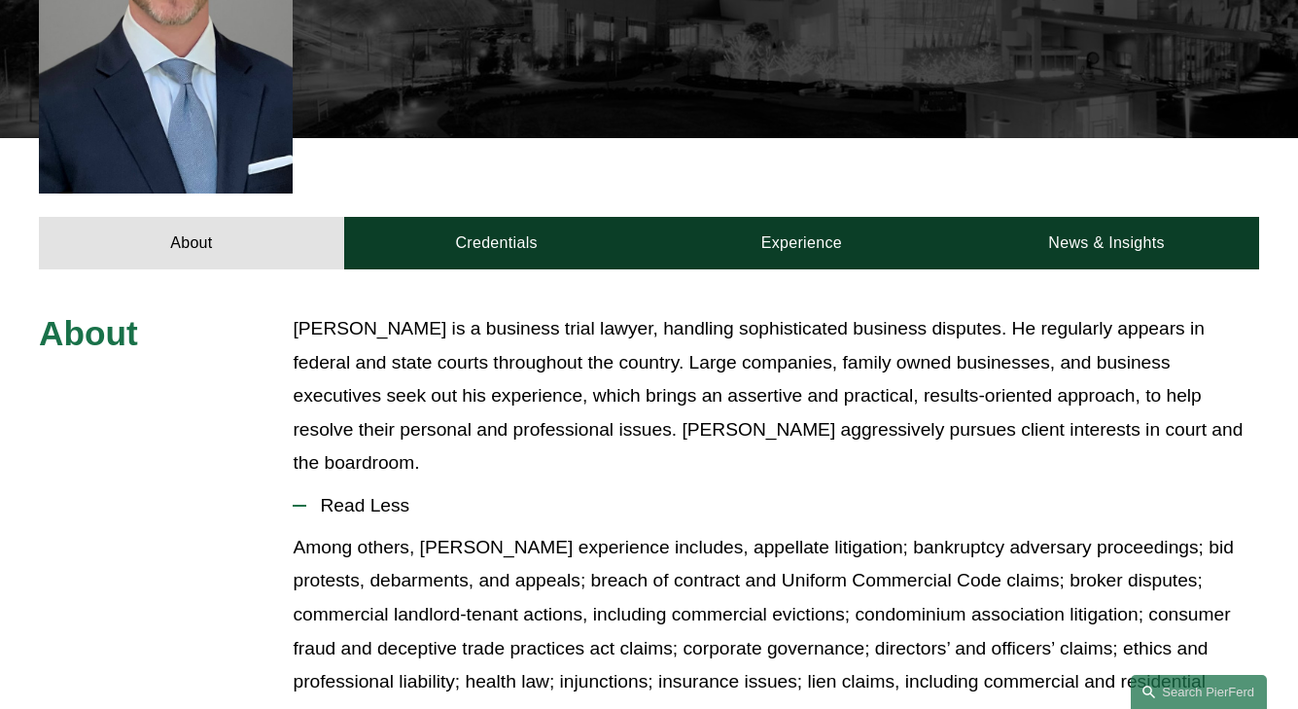
scroll to position [706, 0]
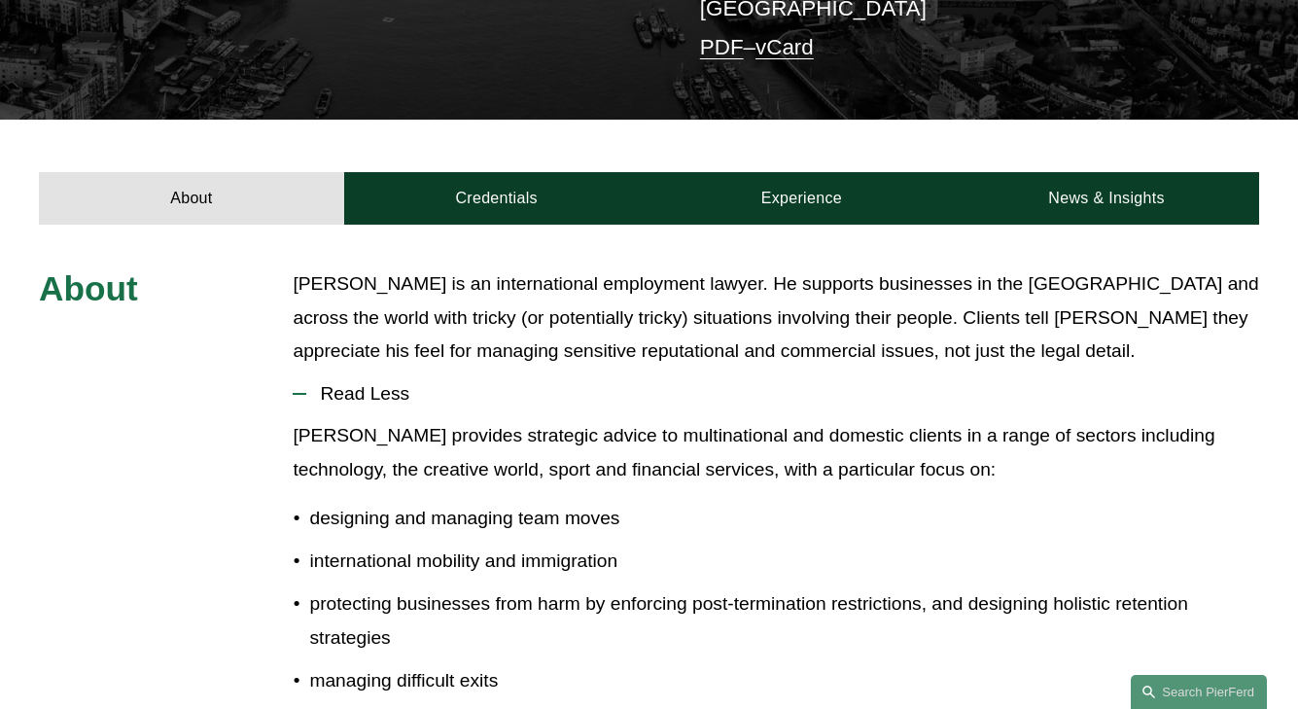
scroll to position [534, 0]
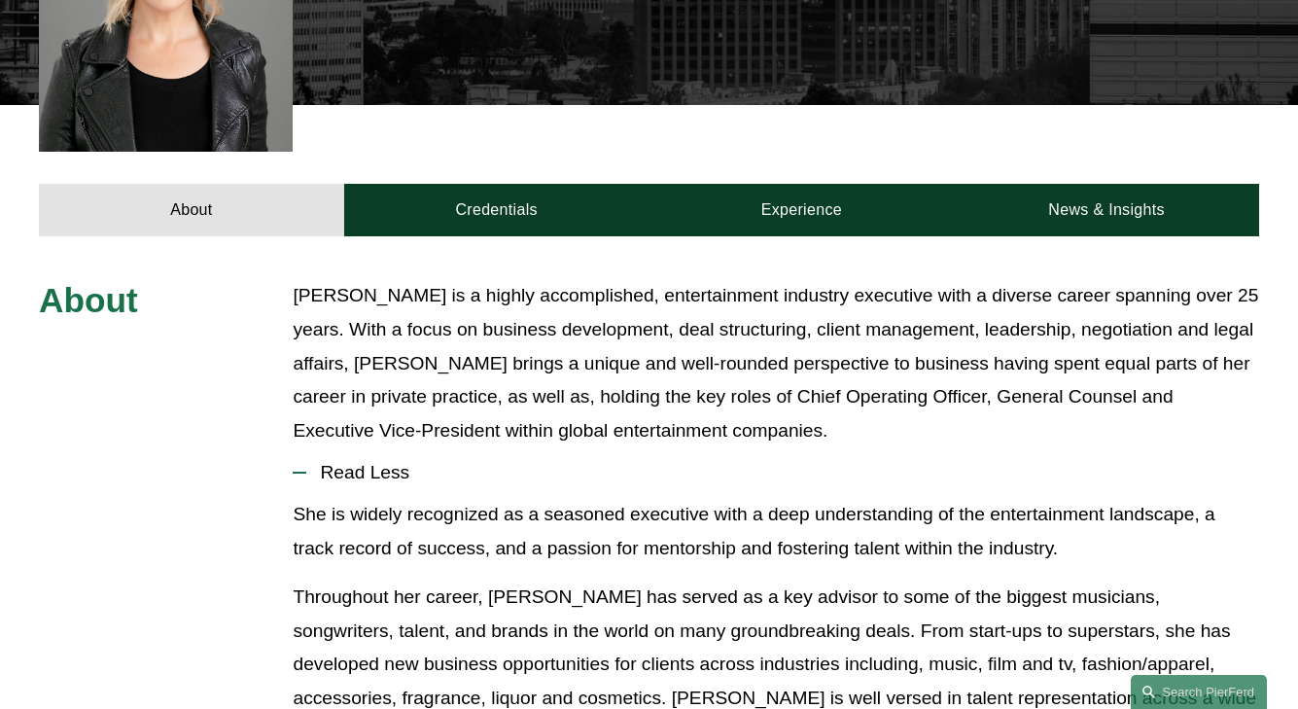
scroll to position [739, 0]
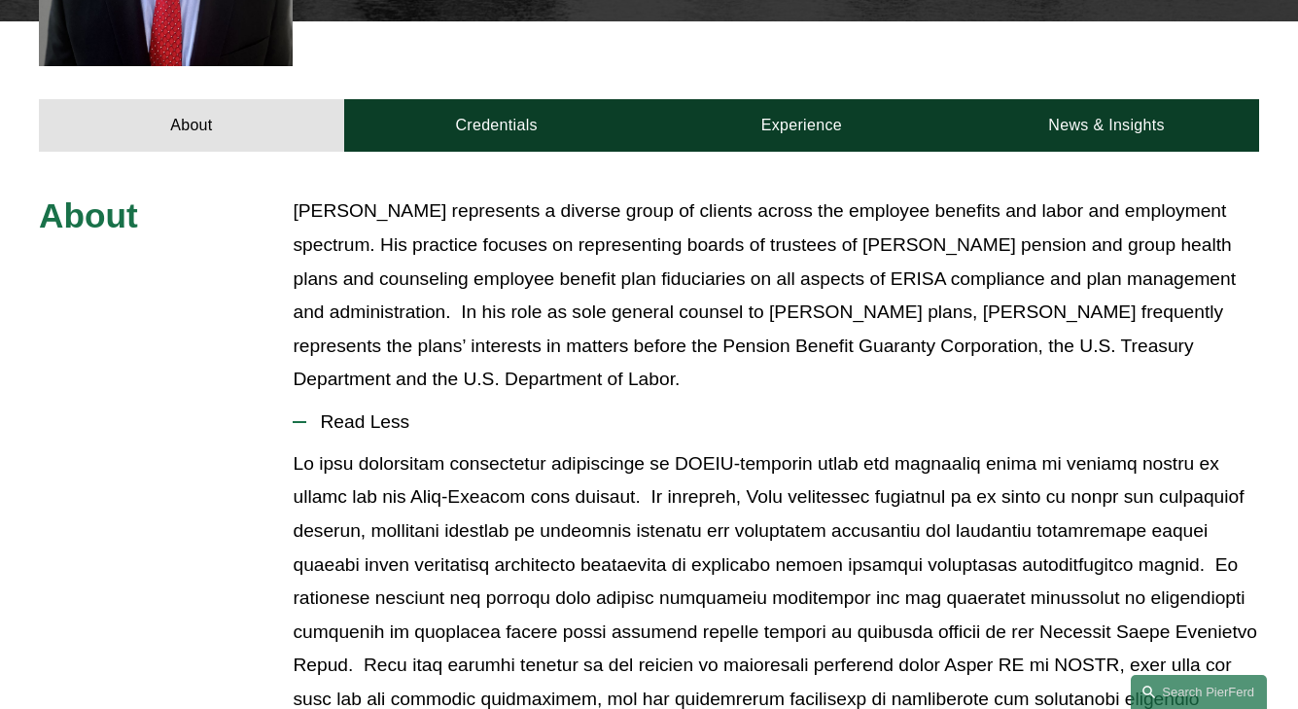
scroll to position [767, 0]
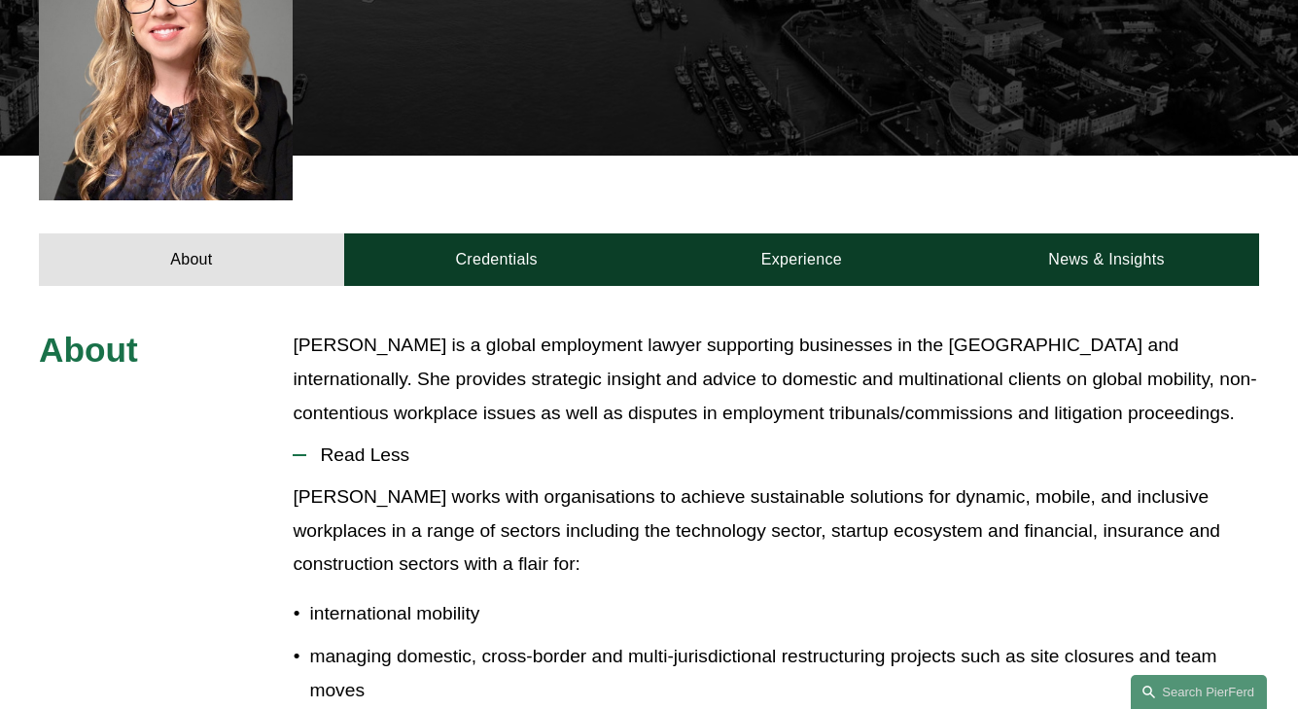
scroll to position [700, 0]
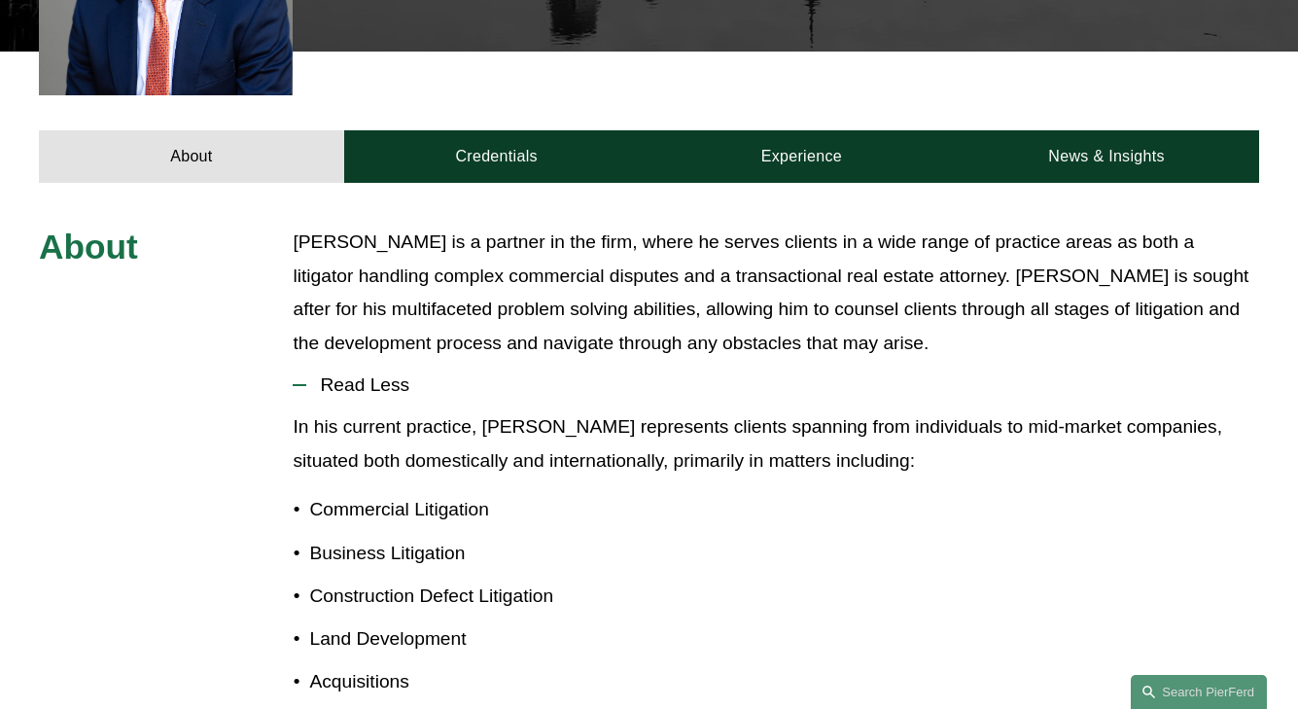
scroll to position [694, 0]
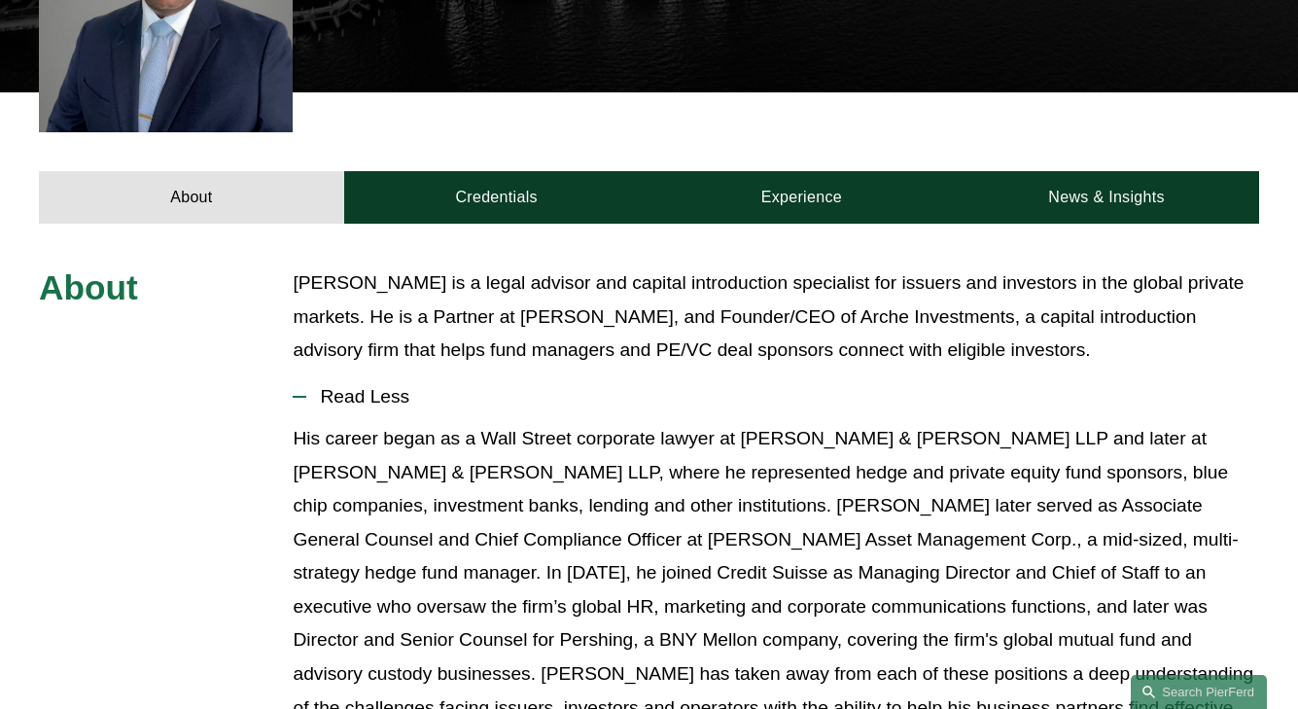
scroll to position [666, 0]
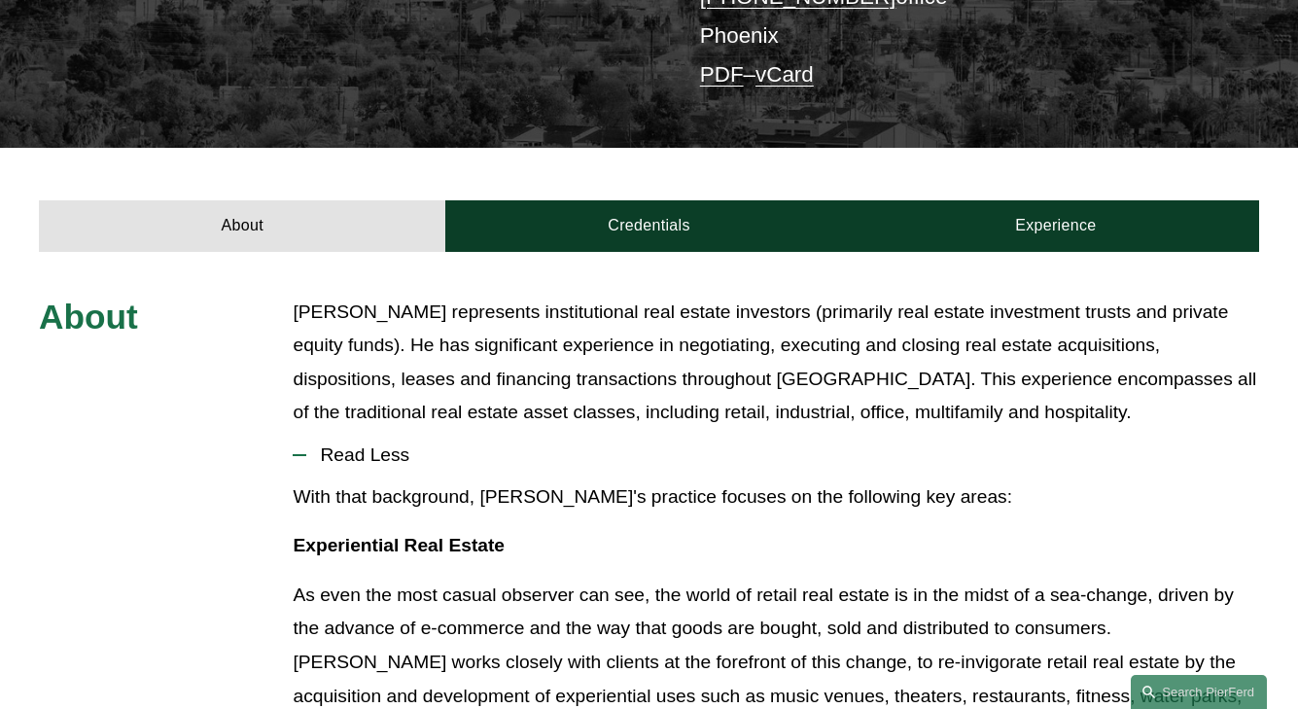
scroll to position [599, 0]
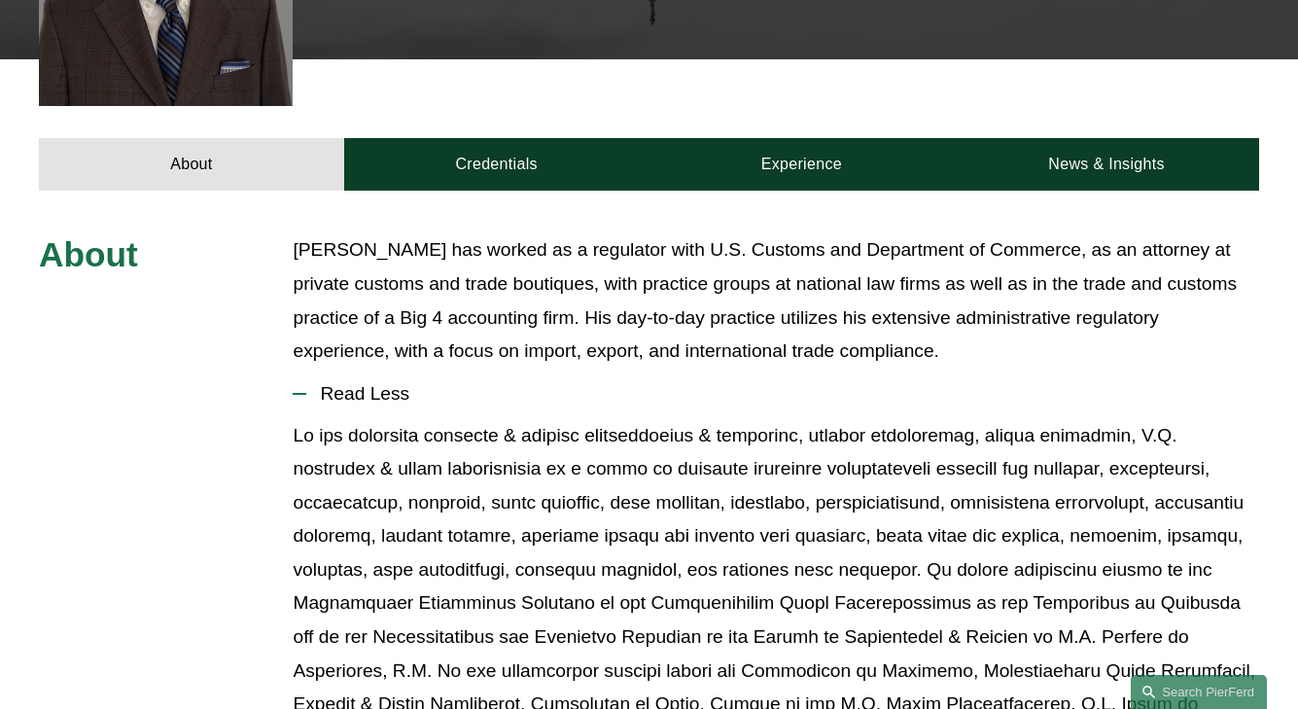
scroll to position [706, 0]
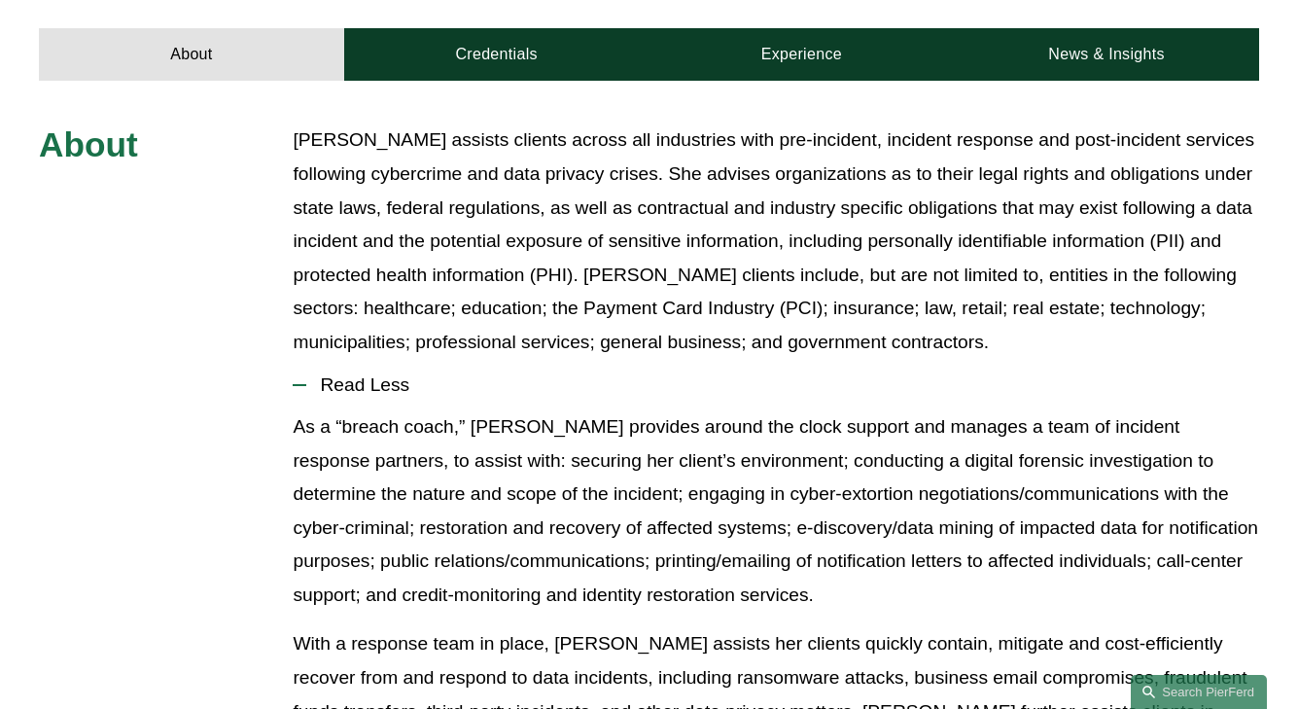
scroll to position [810, 0]
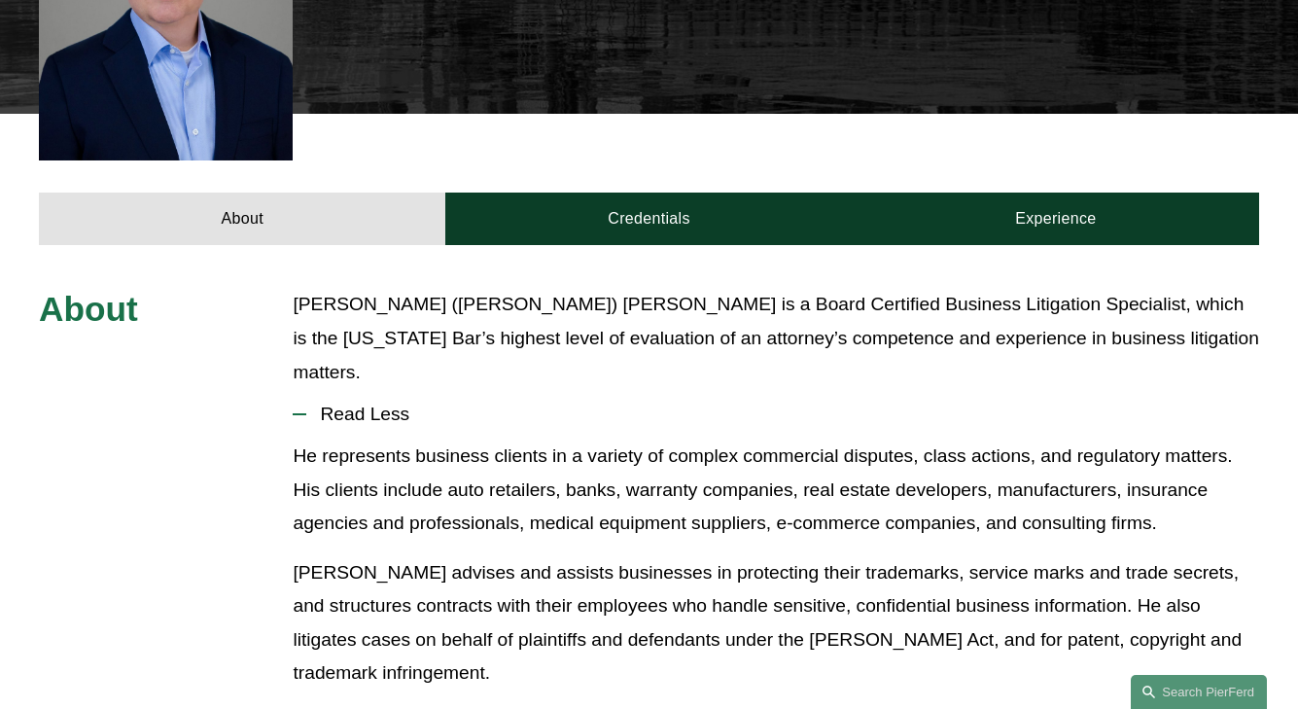
scroll to position [651, 0]
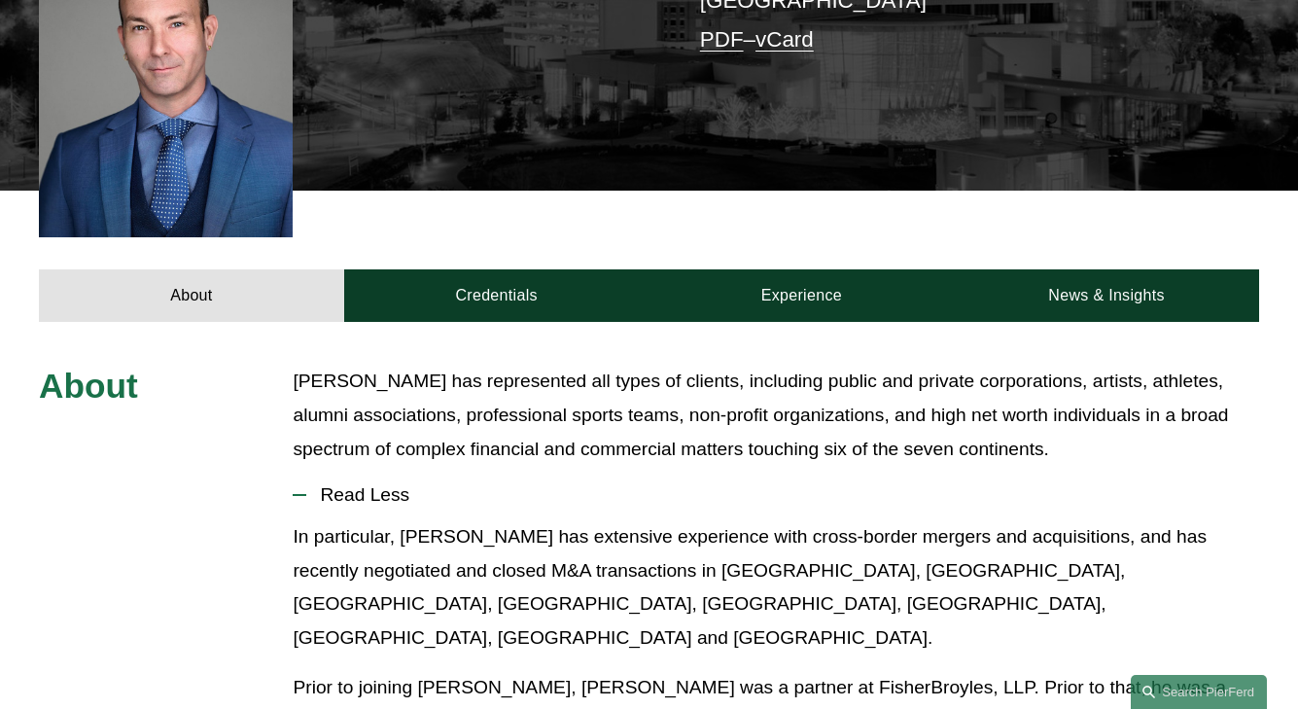
scroll to position [677, 0]
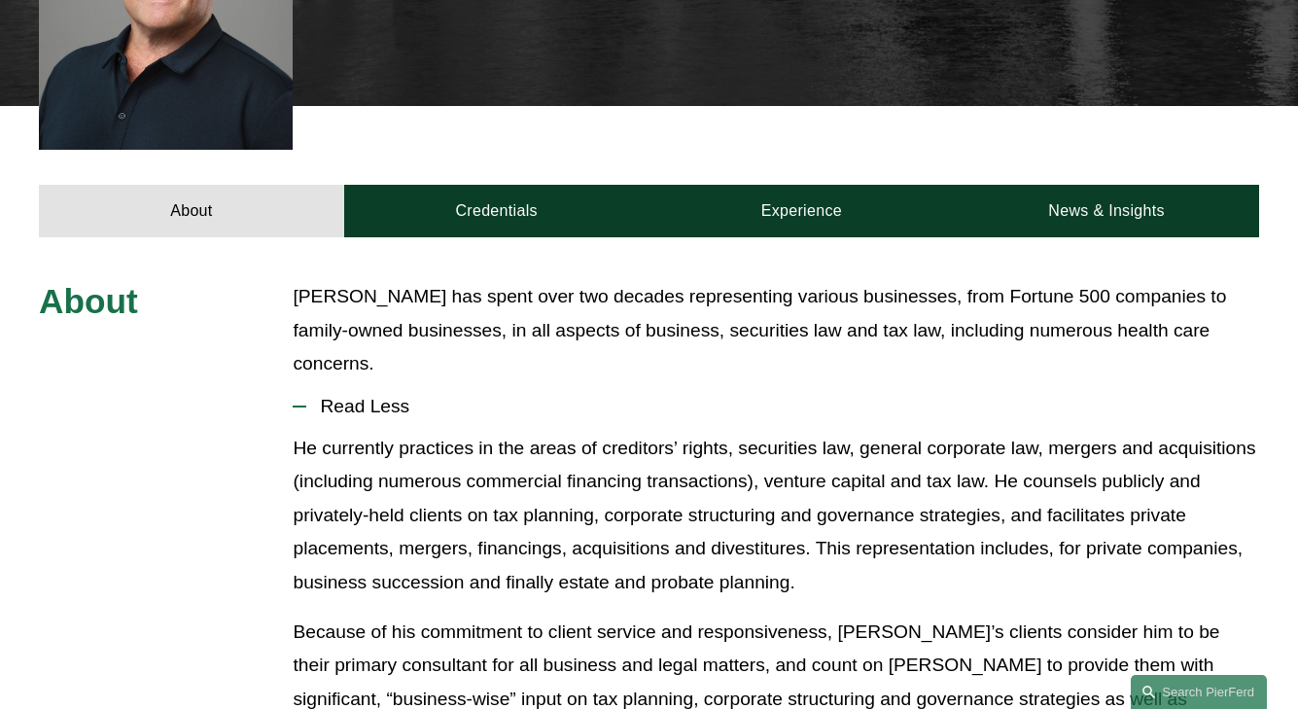
scroll to position [640, 0]
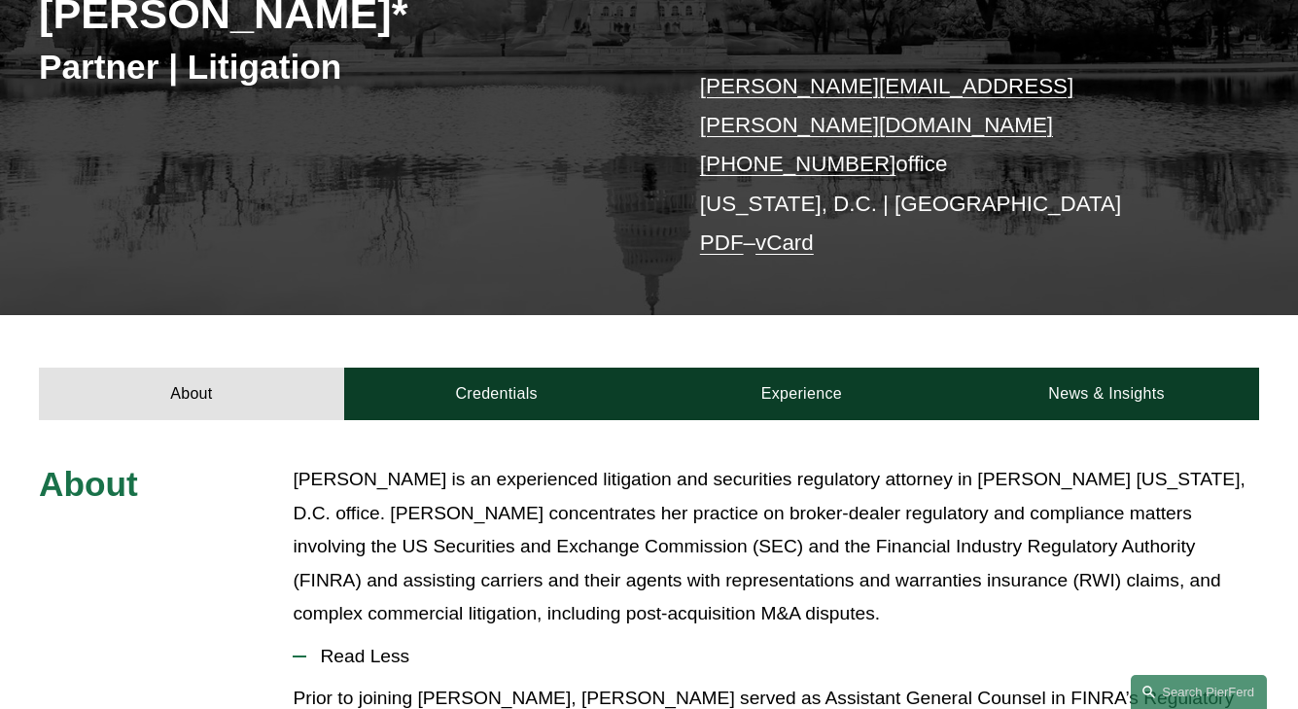
scroll to position [595, 0]
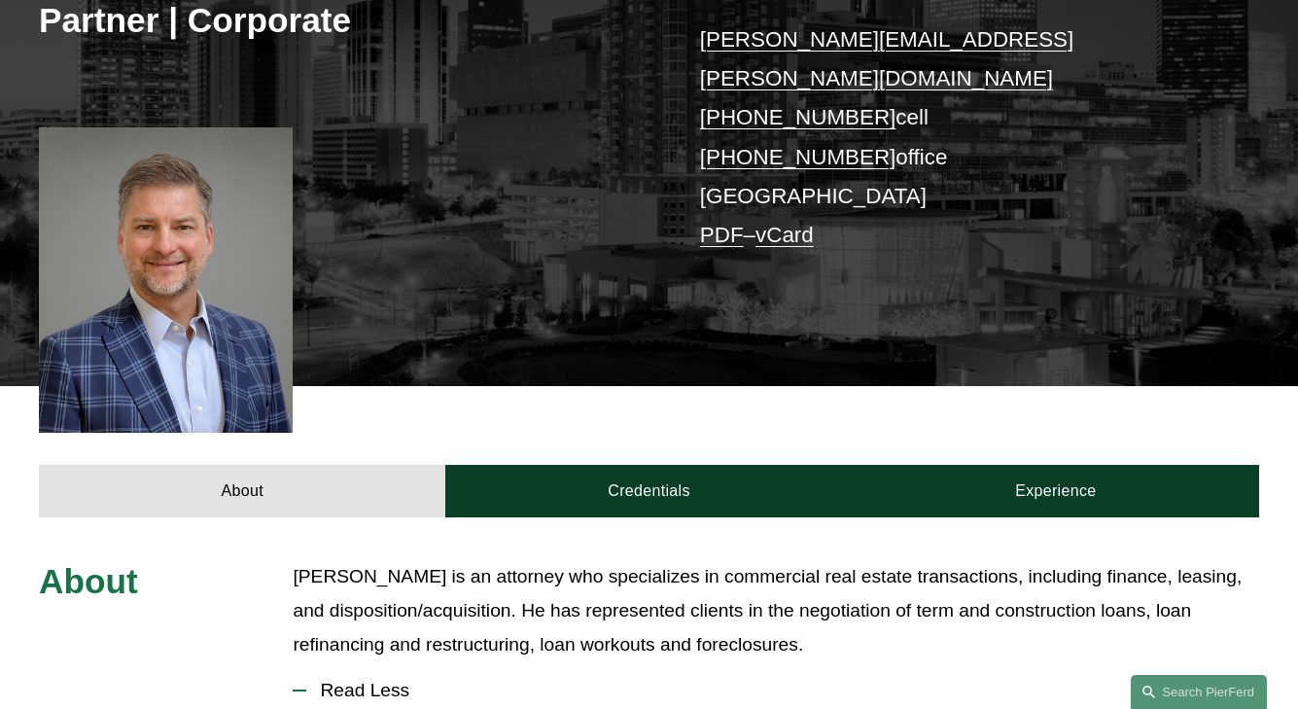
scroll to position [677, 0]
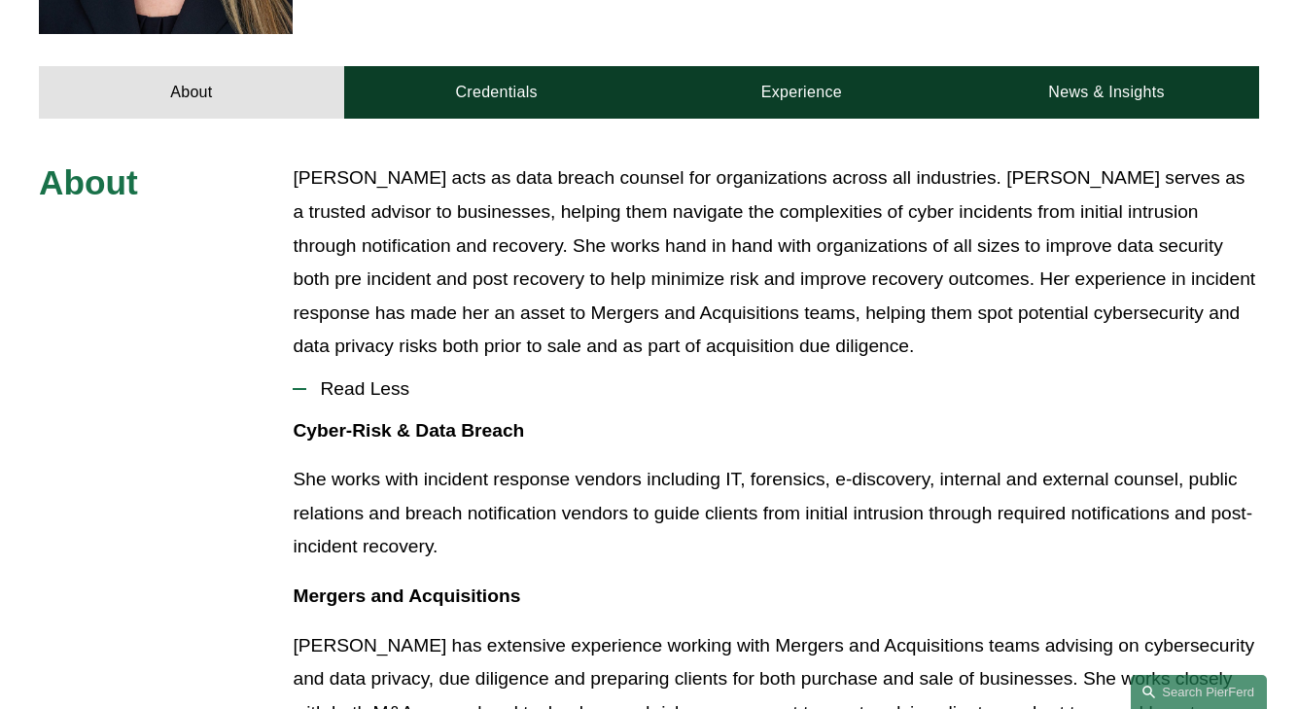
scroll to position [773, 0]
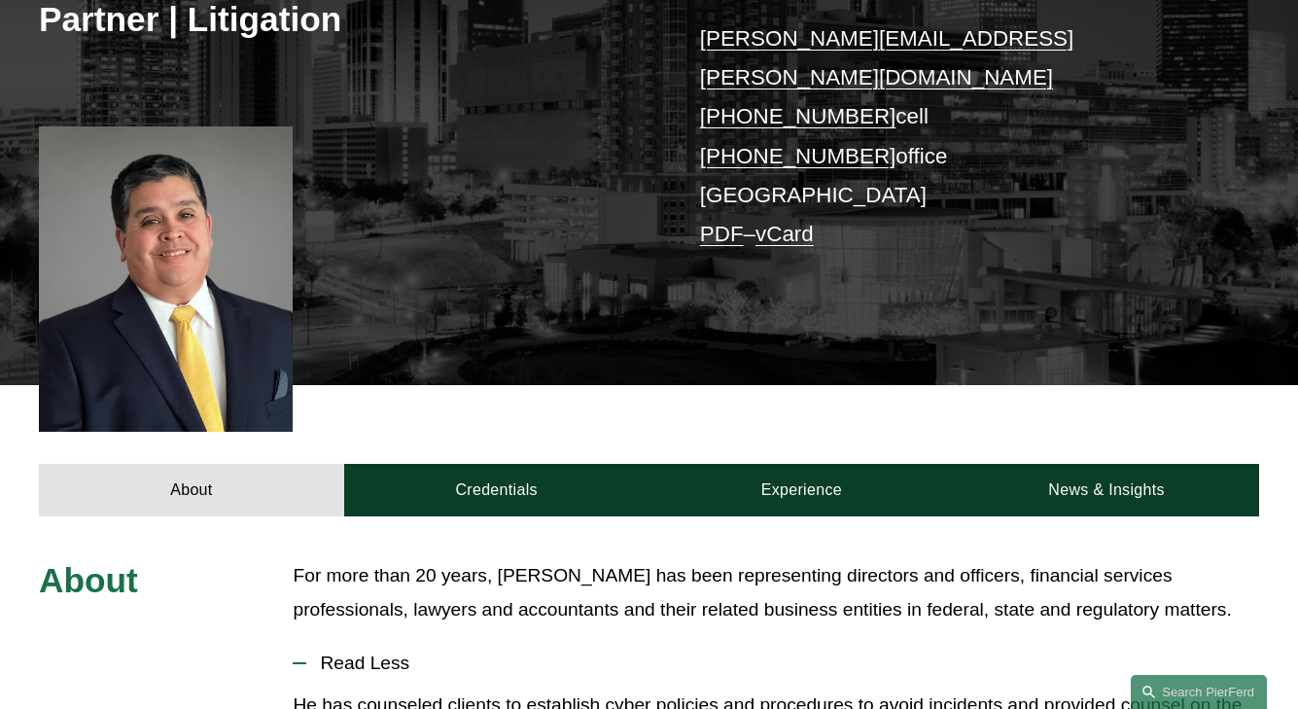
scroll to position [651, 0]
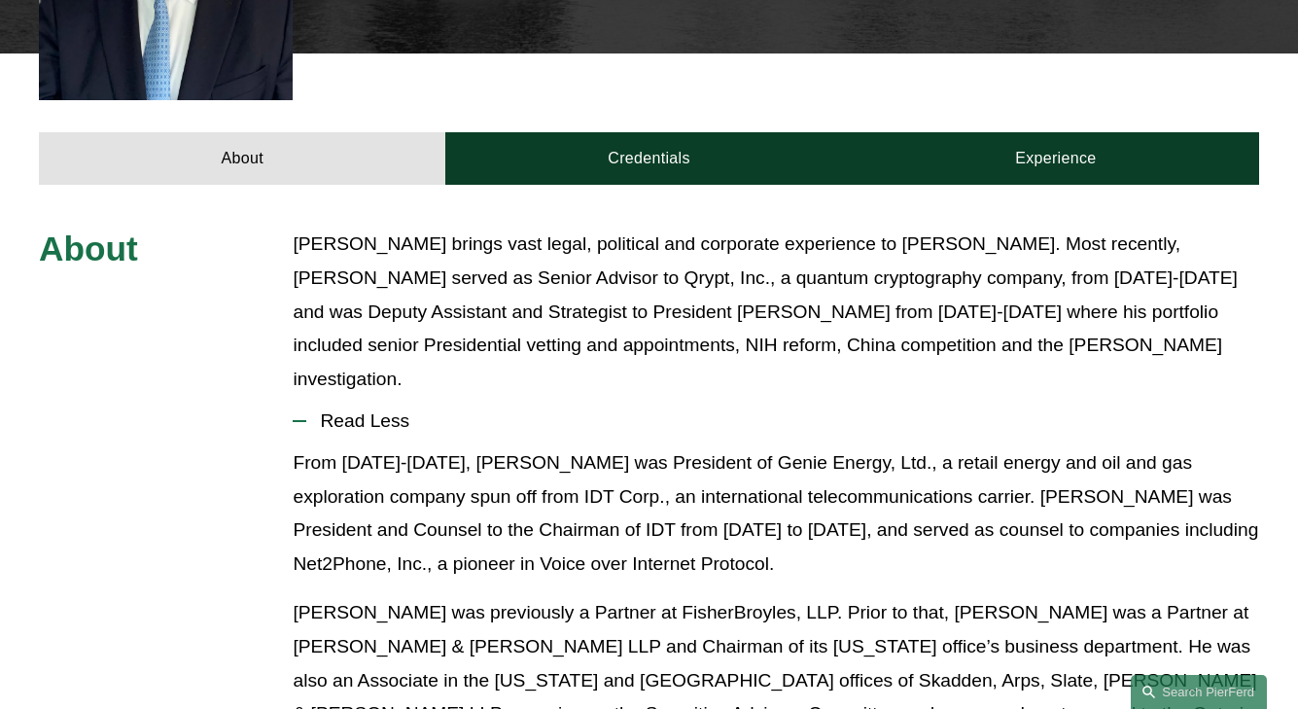
scroll to position [706, 0]
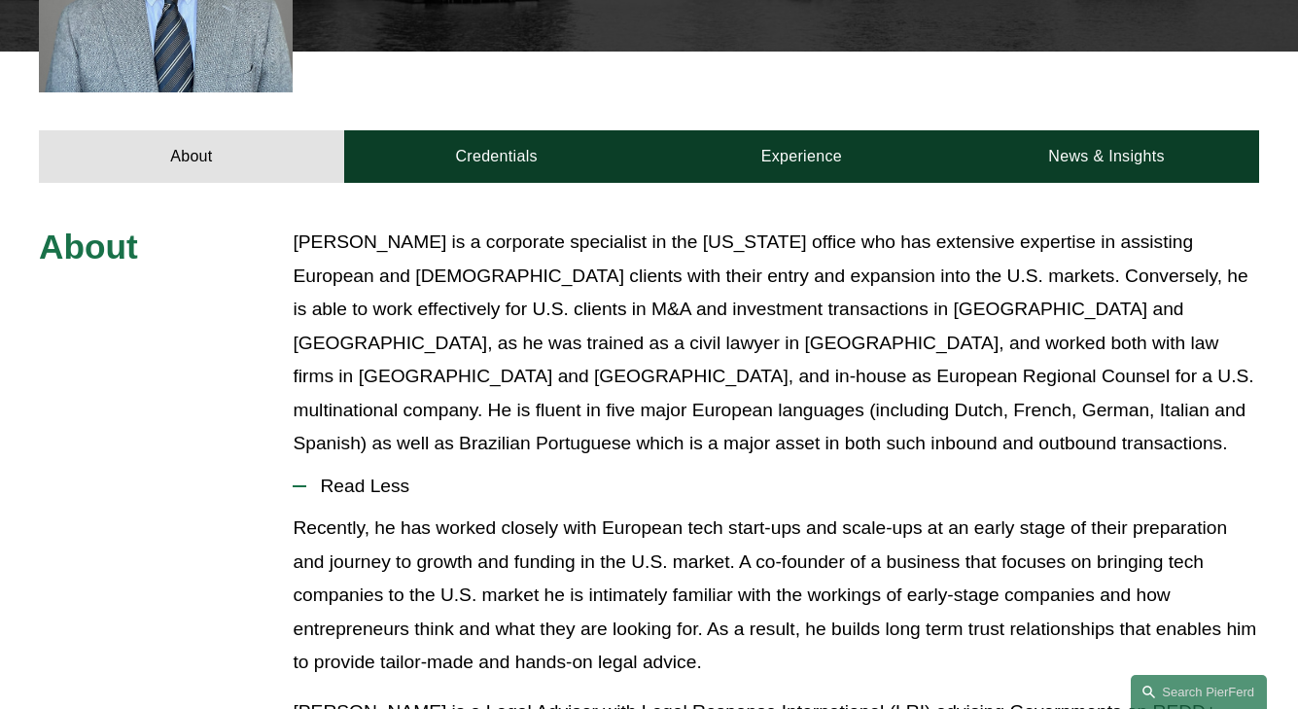
scroll to position [773, 0]
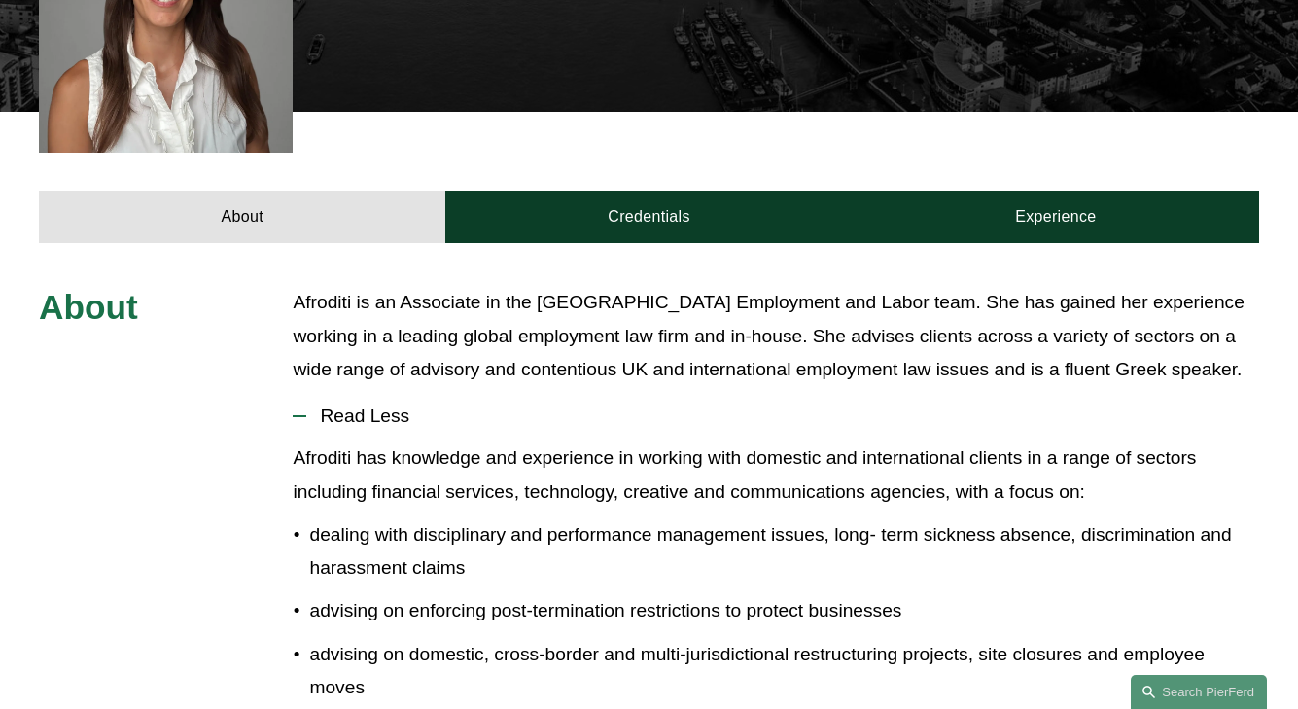
scroll to position [705, 0]
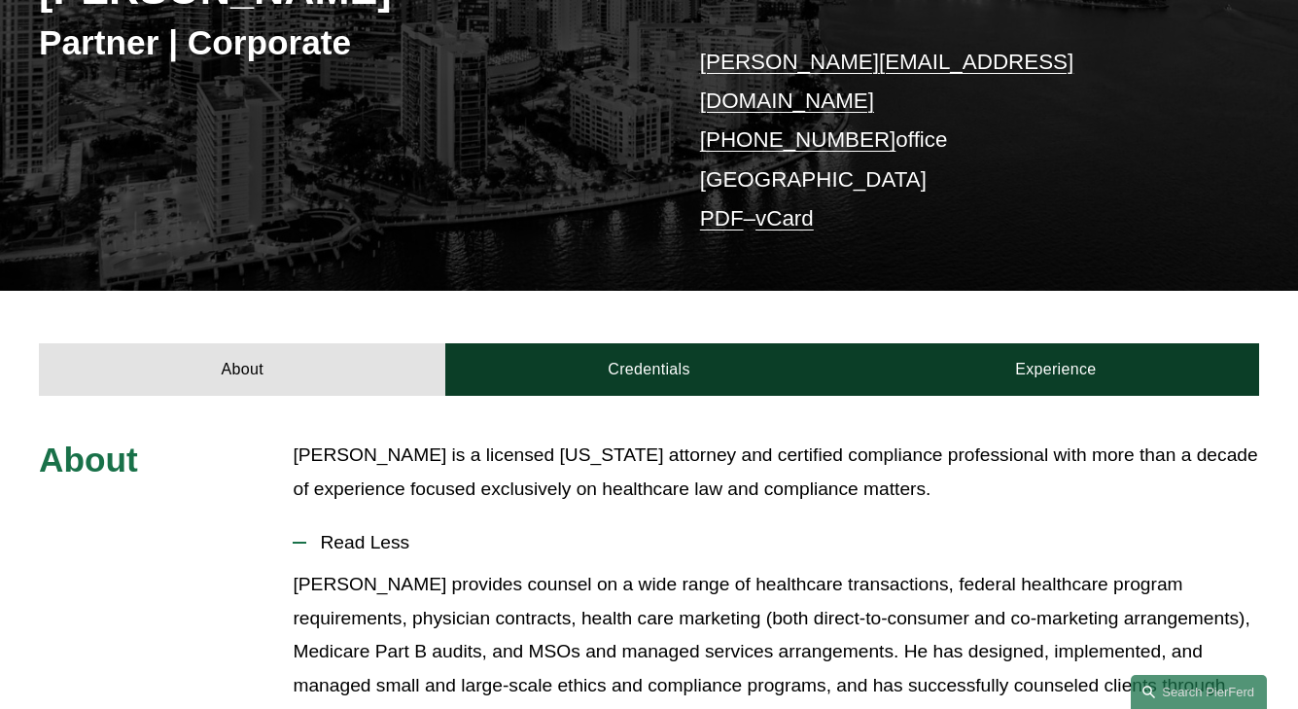
scroll to position [507, 0]
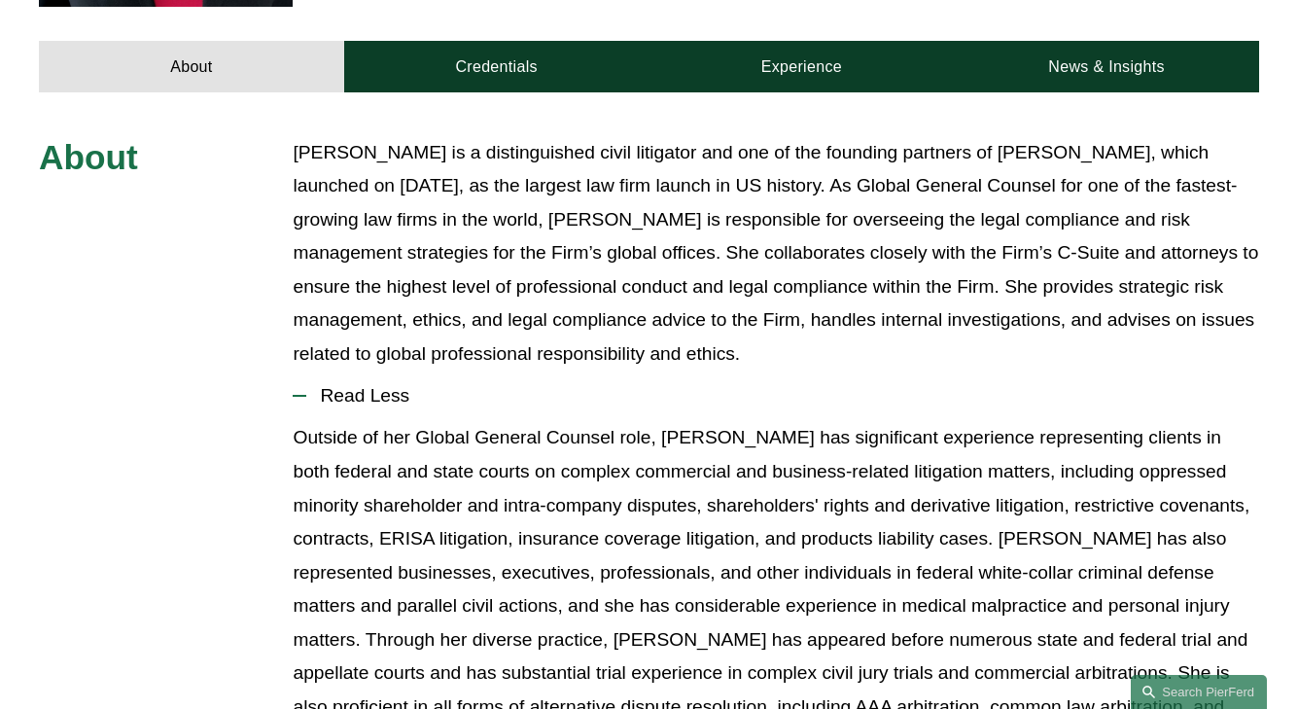
scroll to position [837, 0]
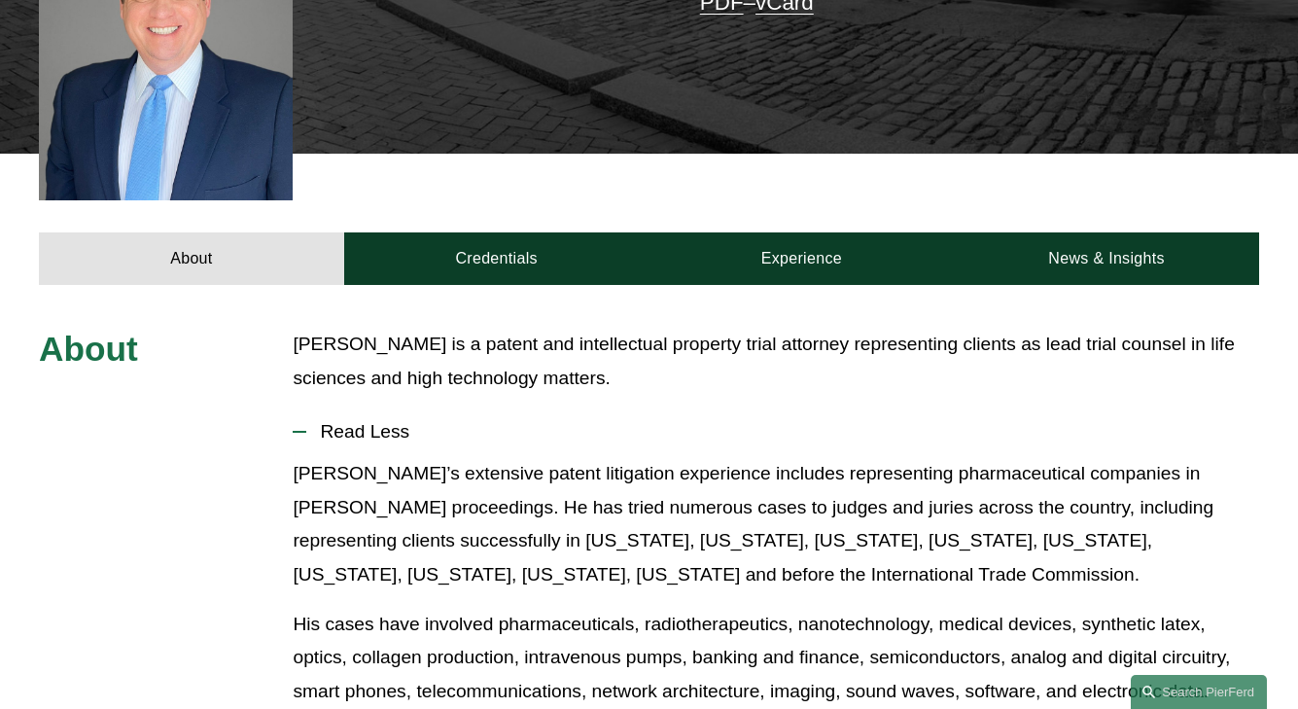
scroll to position [651, 0]
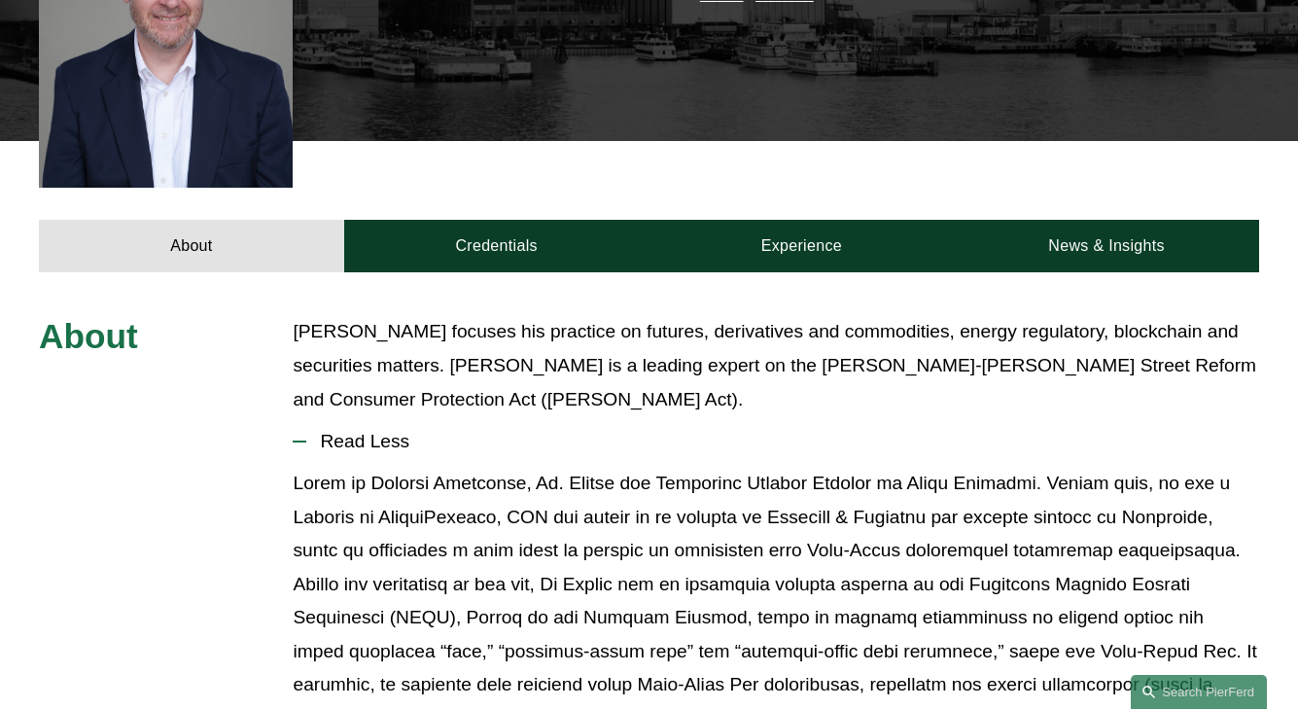
scroll to position [672, 0]
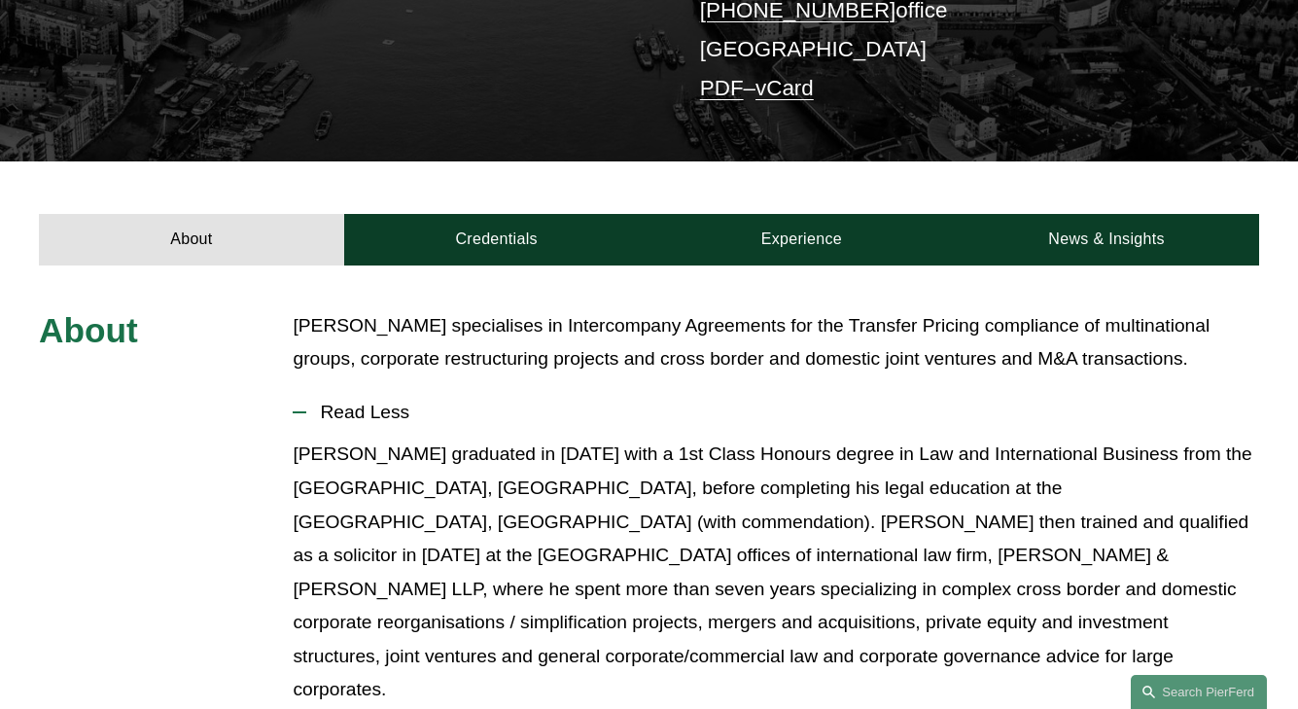
scroll to position [545, 0]
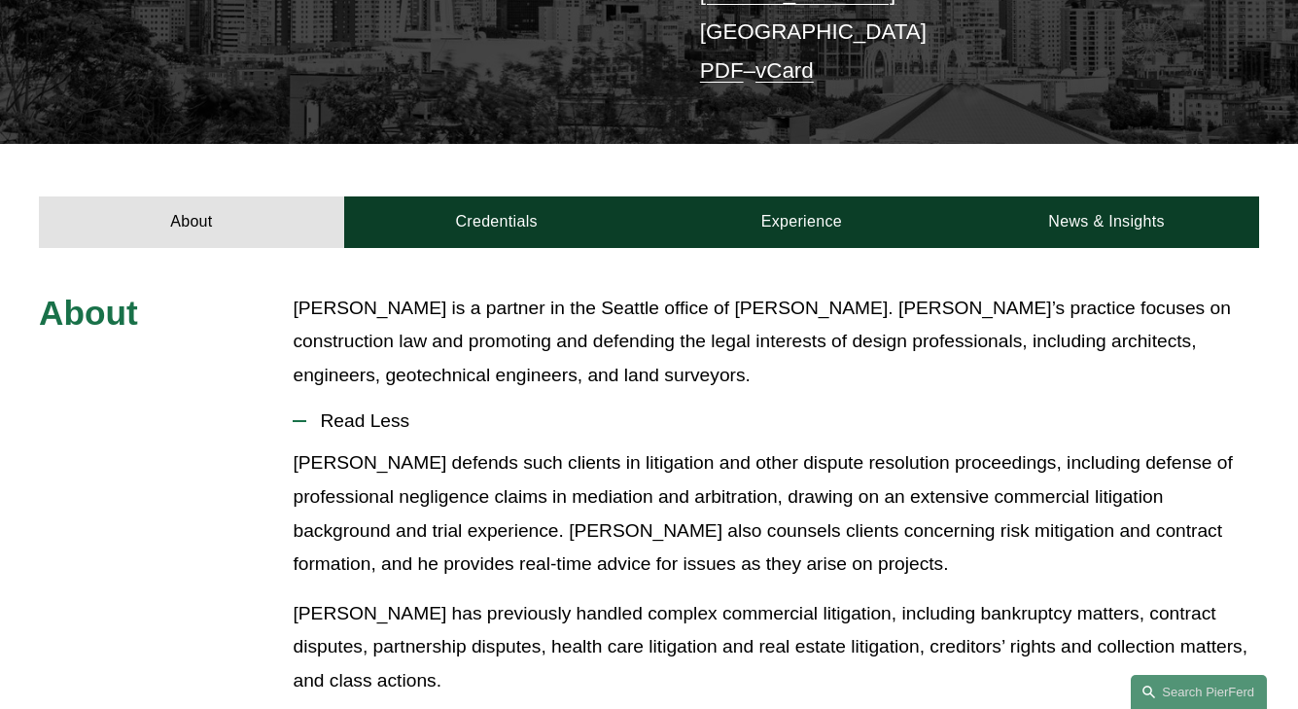
scroll to position [571, 0]
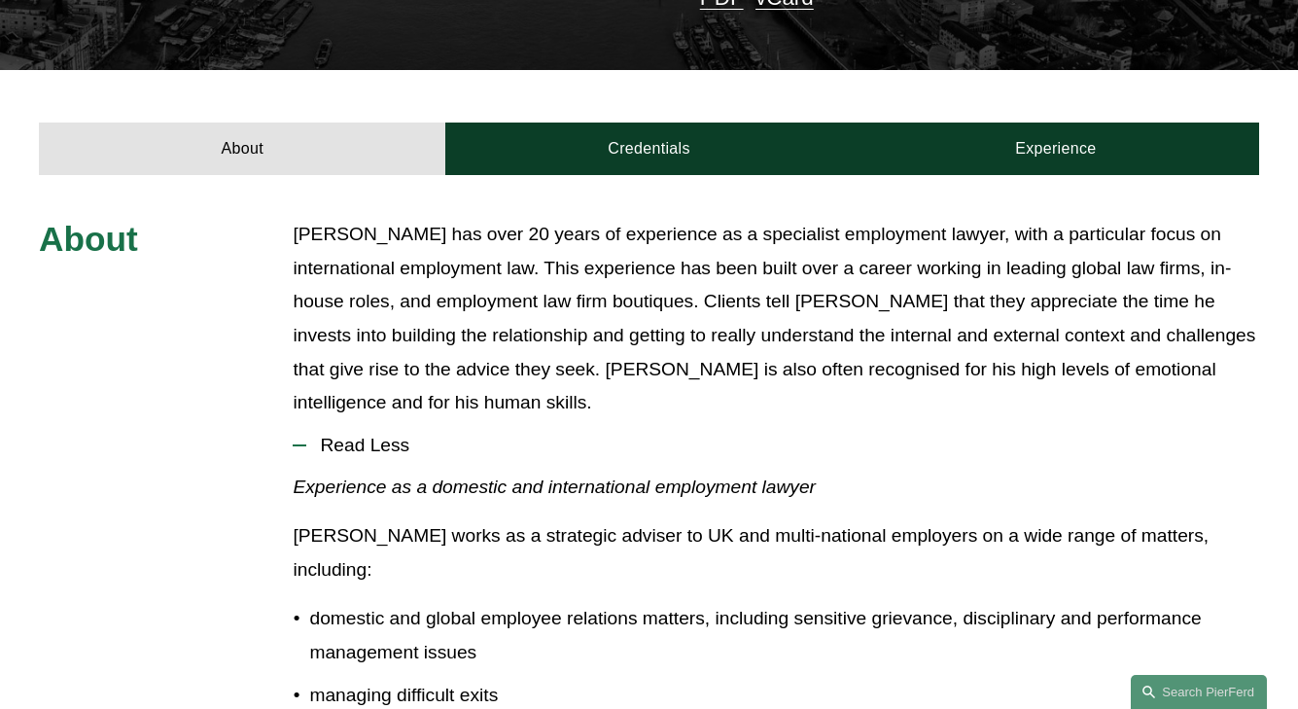
scroll to position [601, 0]
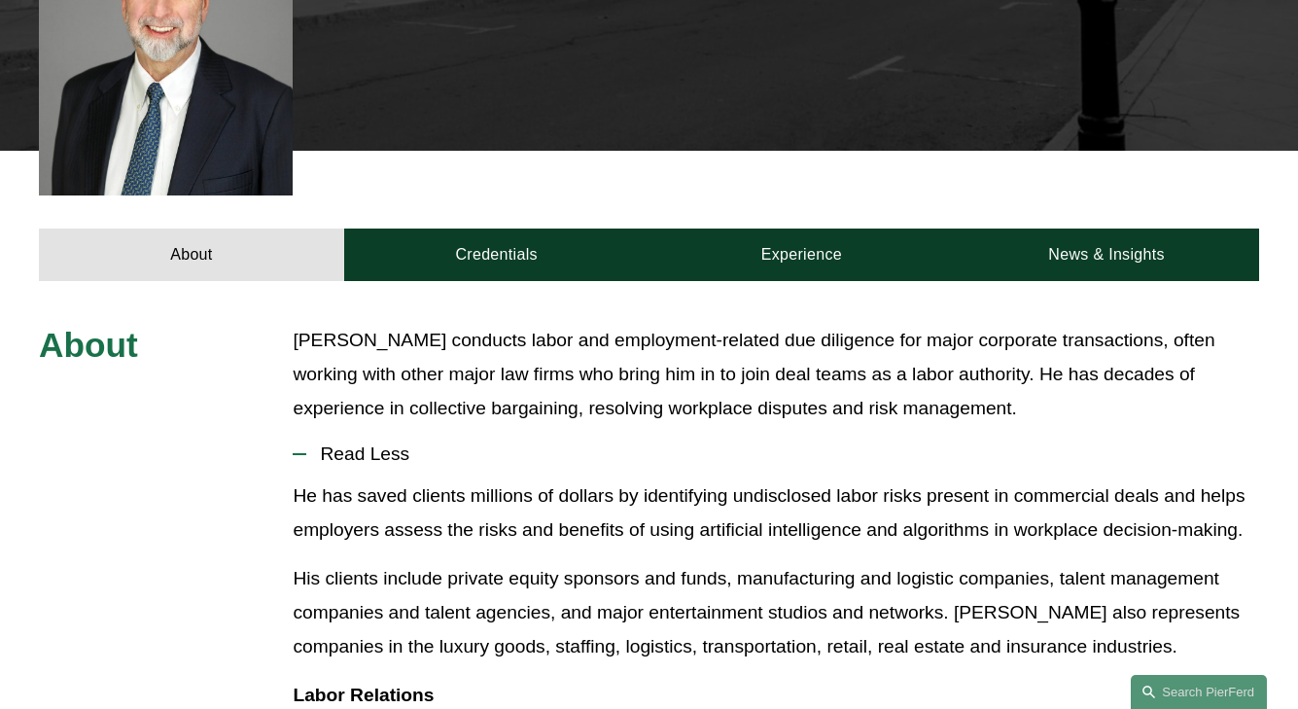
scroll to position [705, 0]
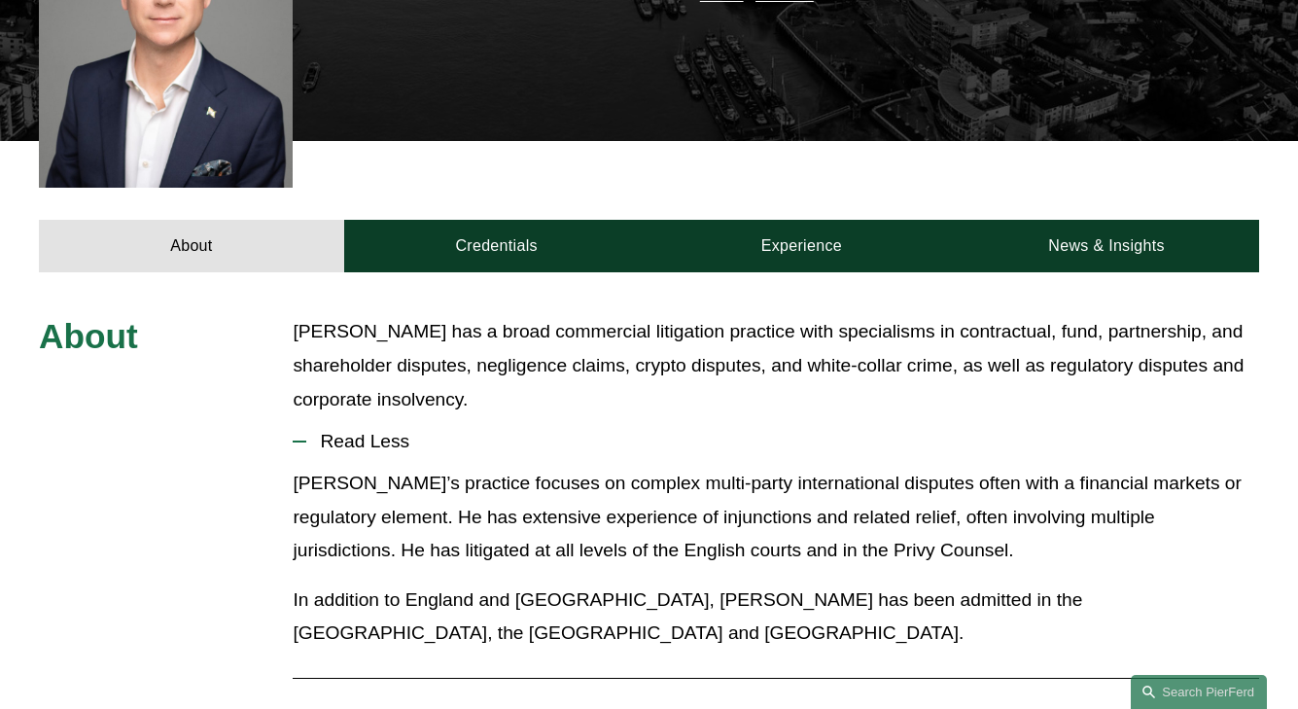
scroll to position [672, 0]
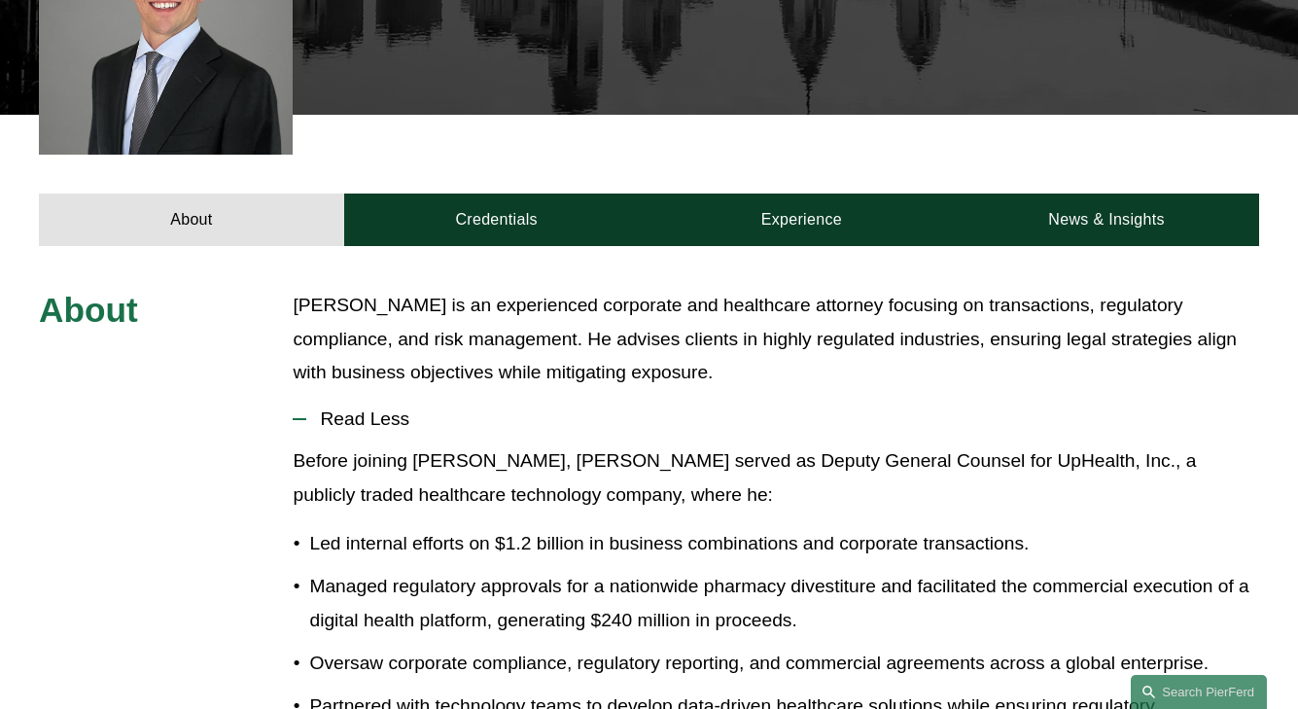
scroll to position [666, 0]
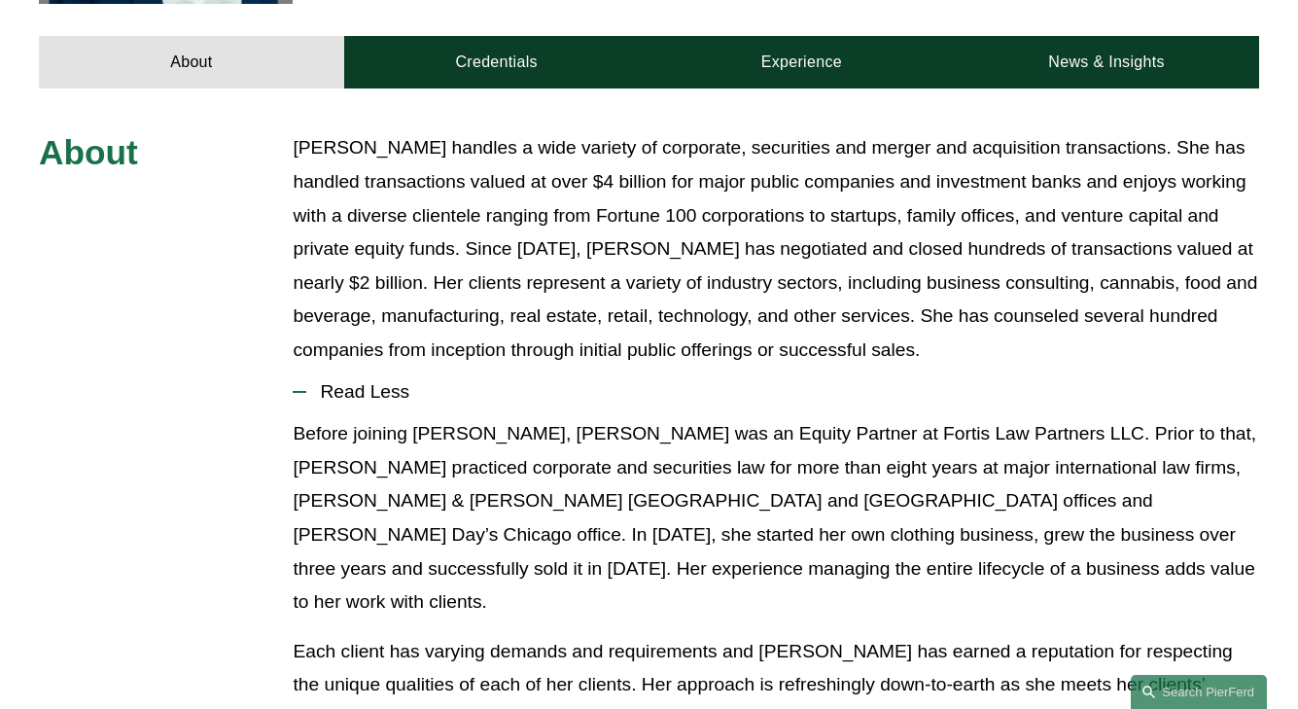
scroll to position [806, 0]
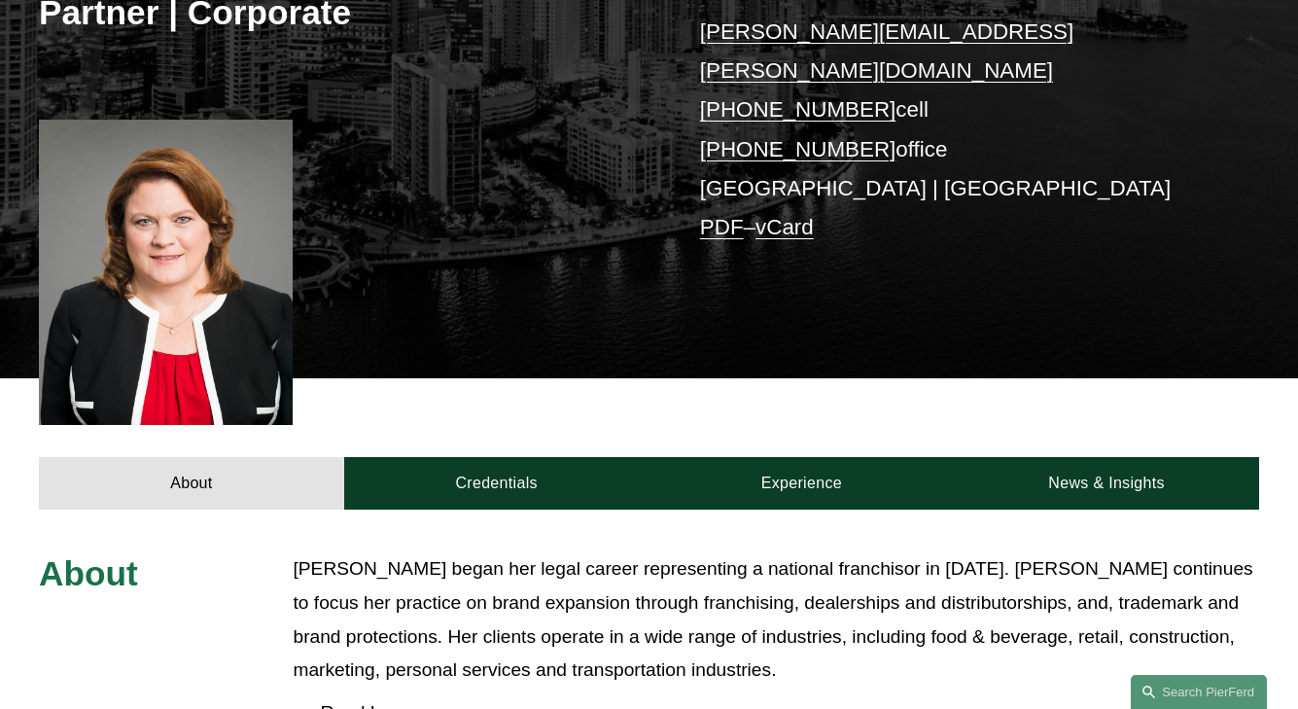
scroll to position [706, 0]
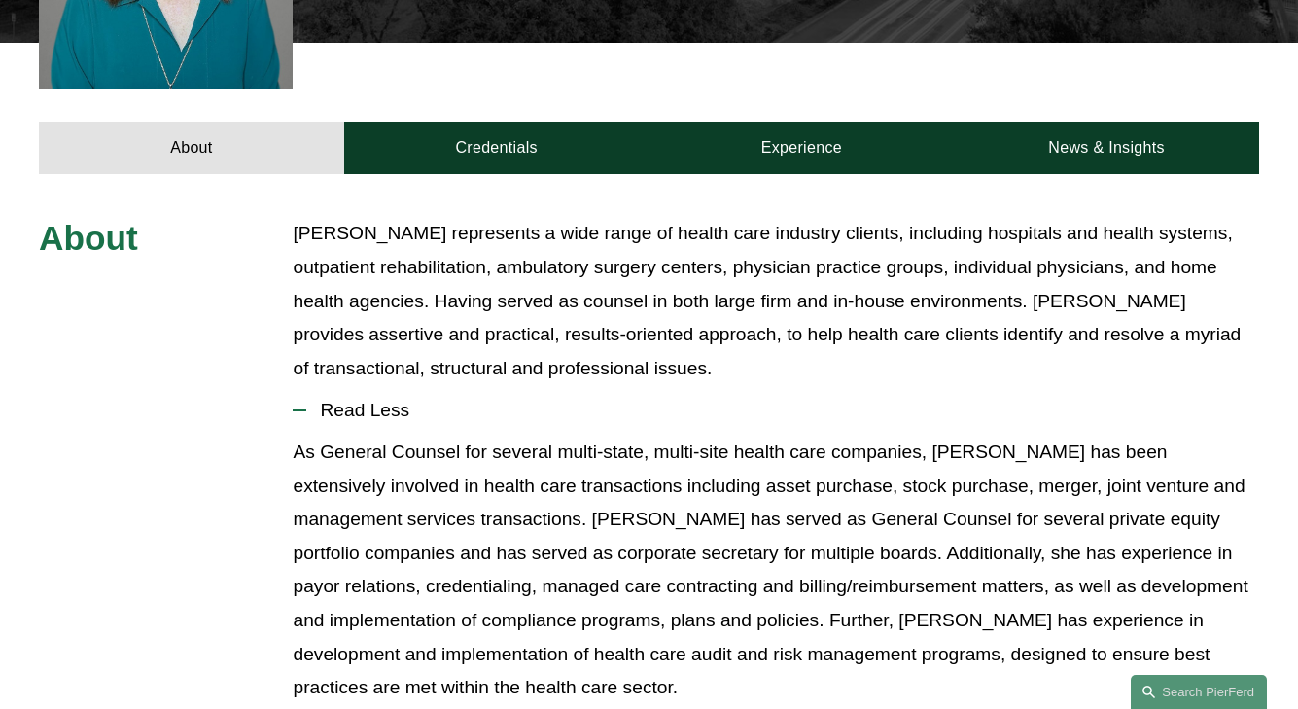
scroll to position [739, 0]
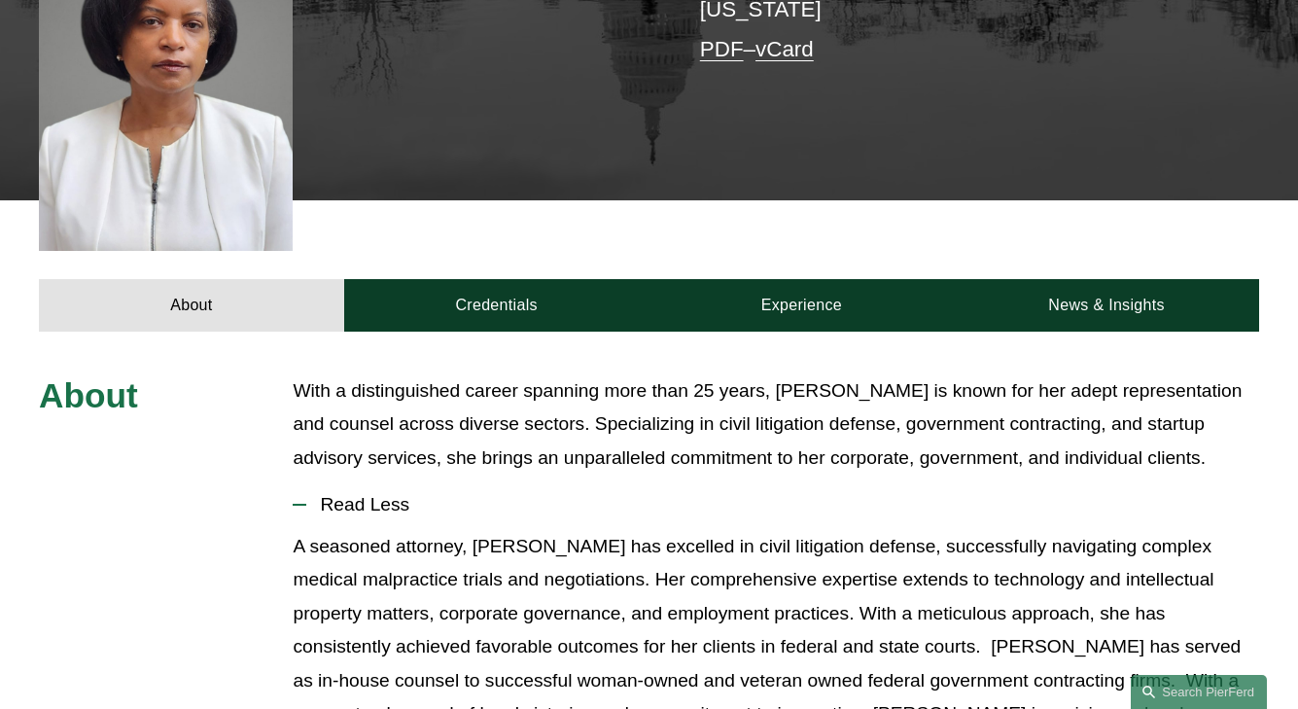
scroll to position [677, 0]
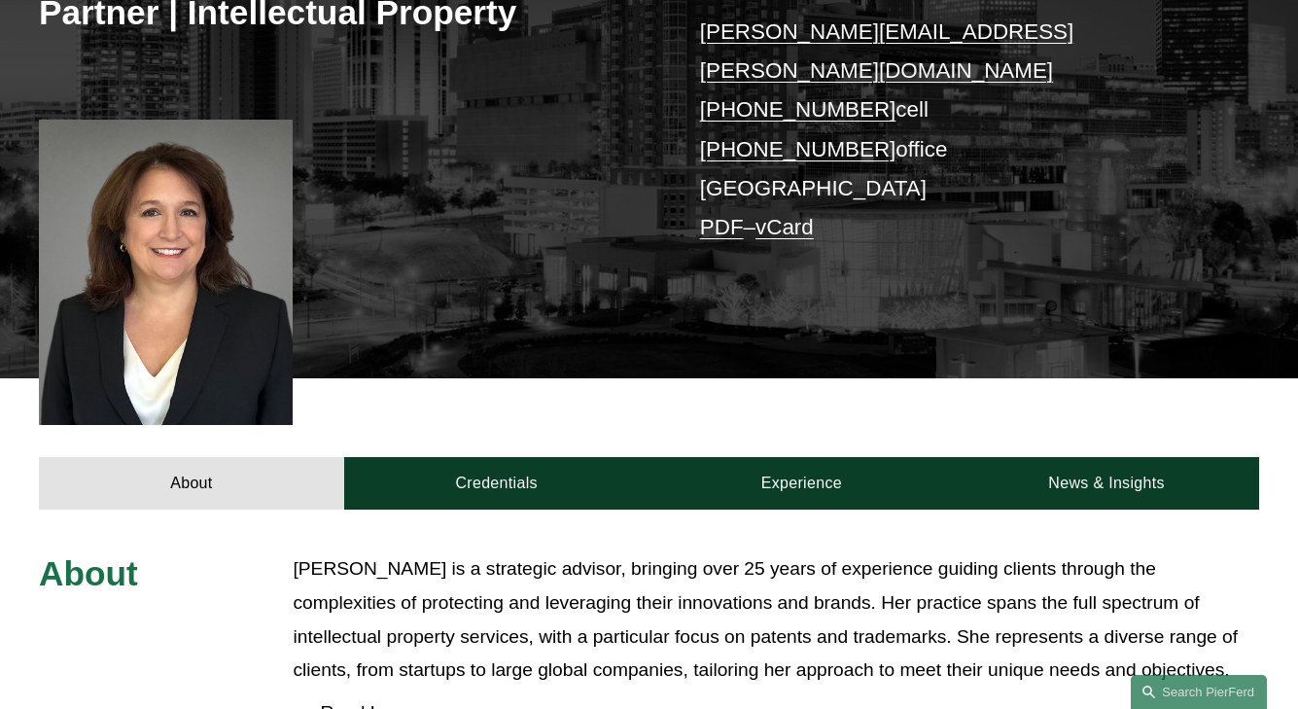
scroll to position [706, 0]
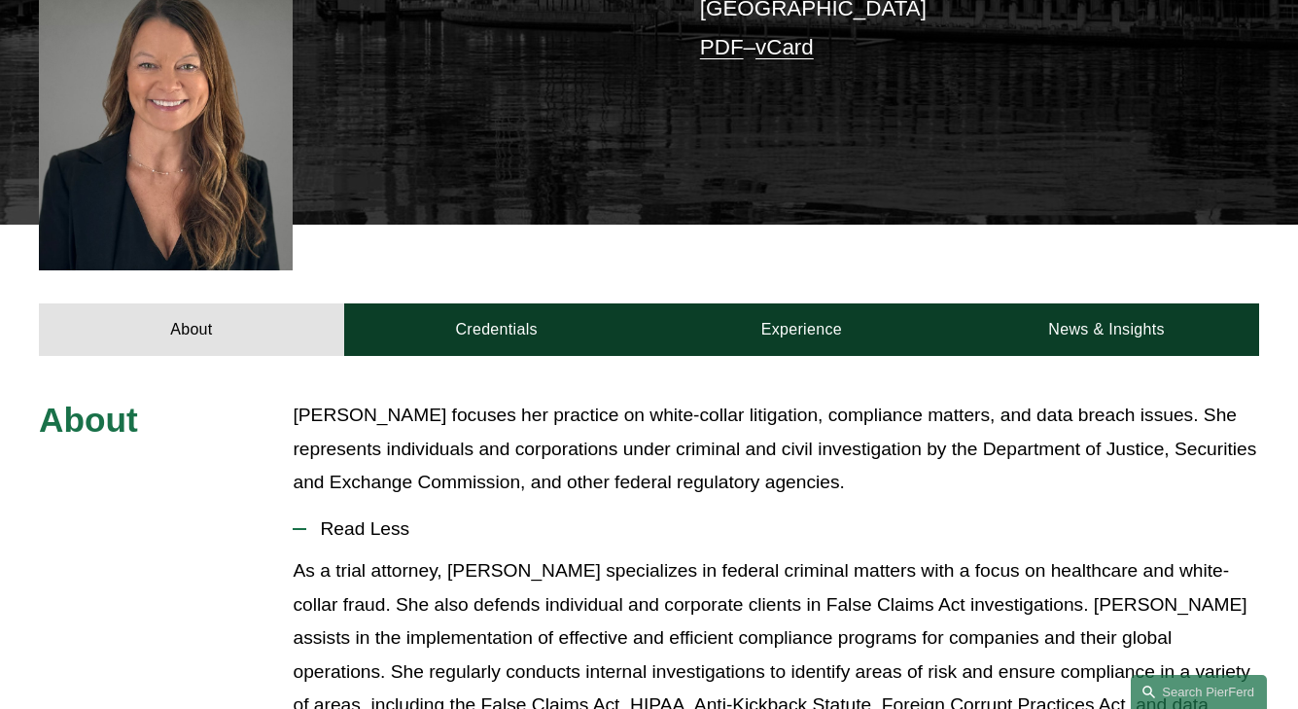
scroll to position [757, 0]
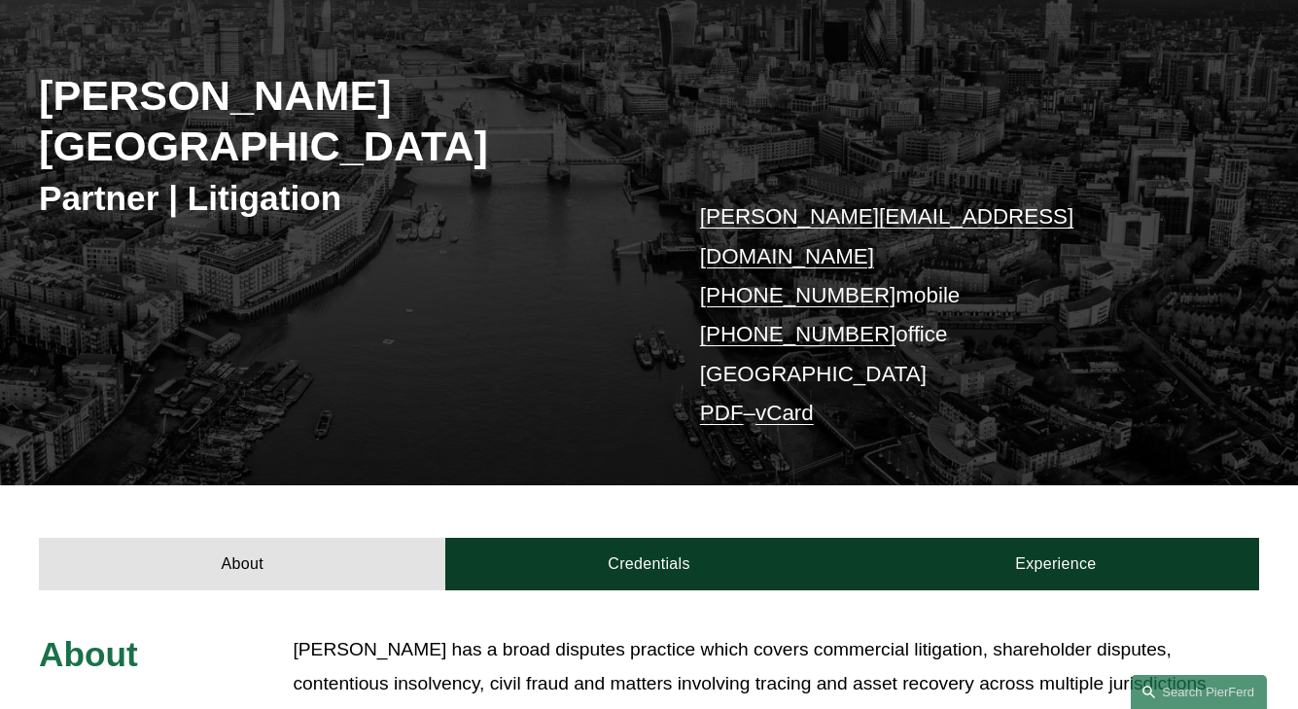
scroll to position [545, 0]
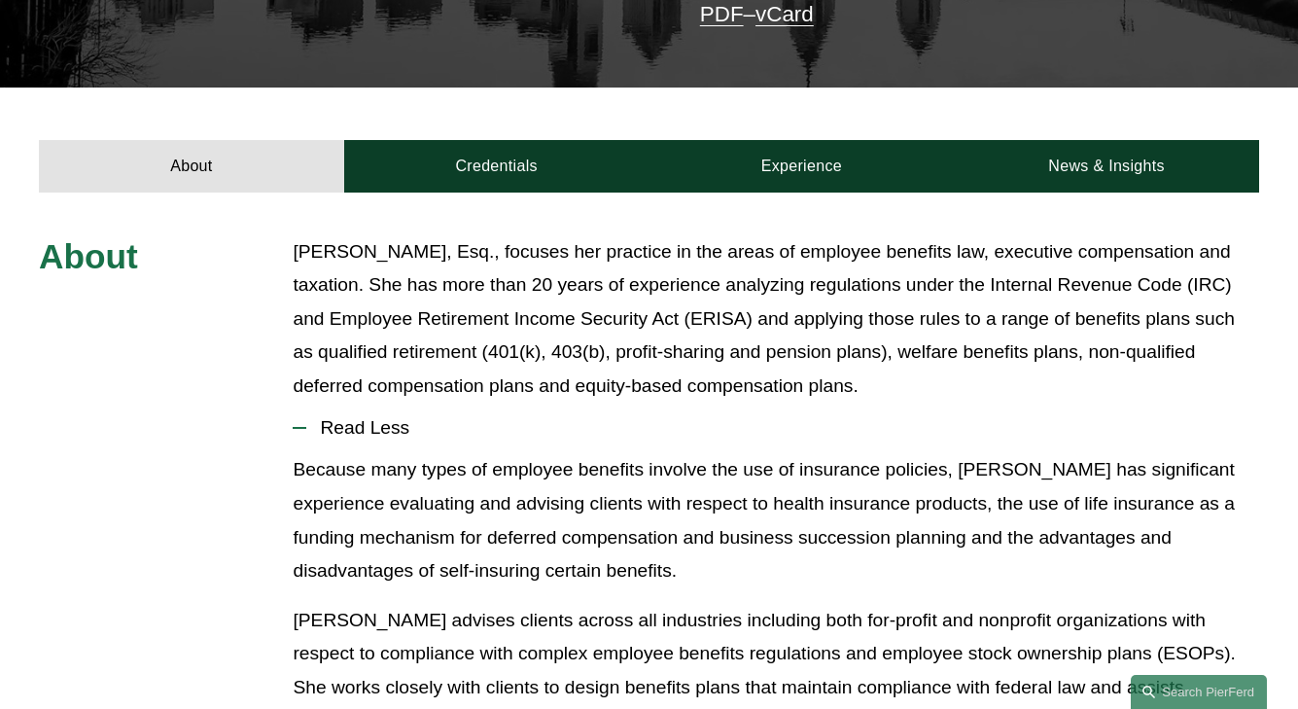
scroll to position [635, 0]
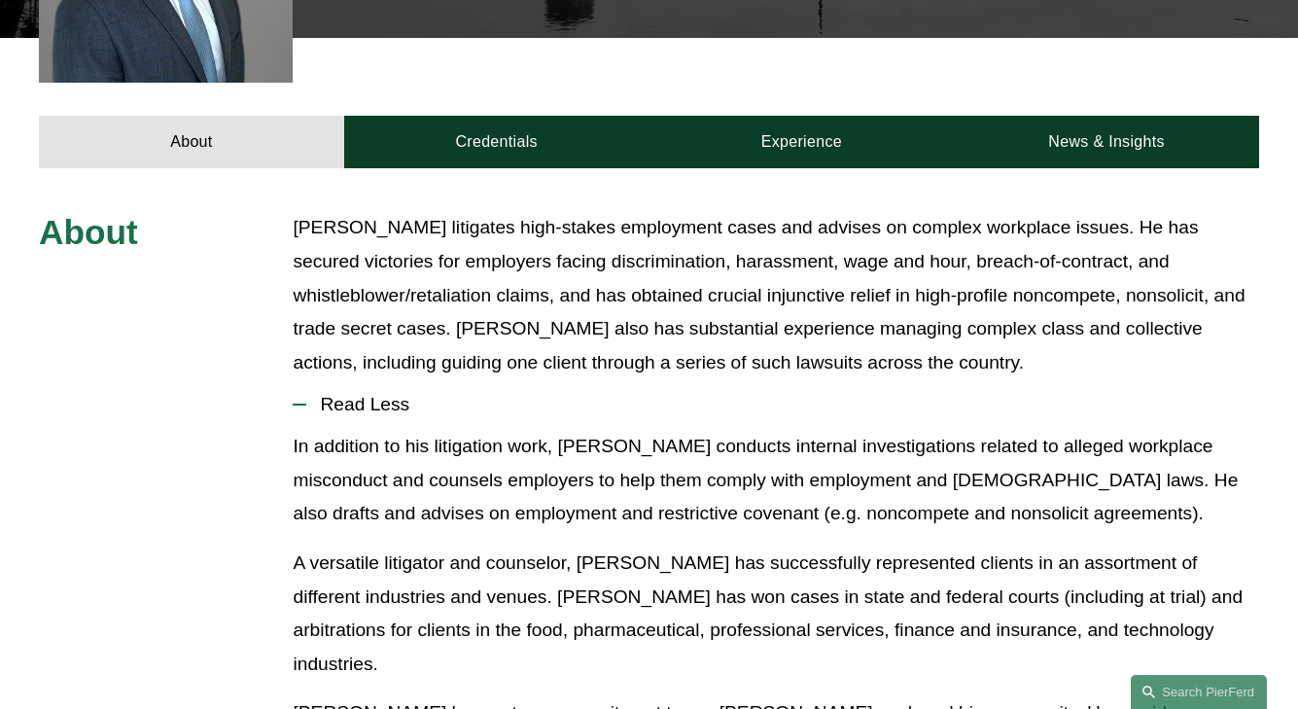
scroll to position [767, 0]
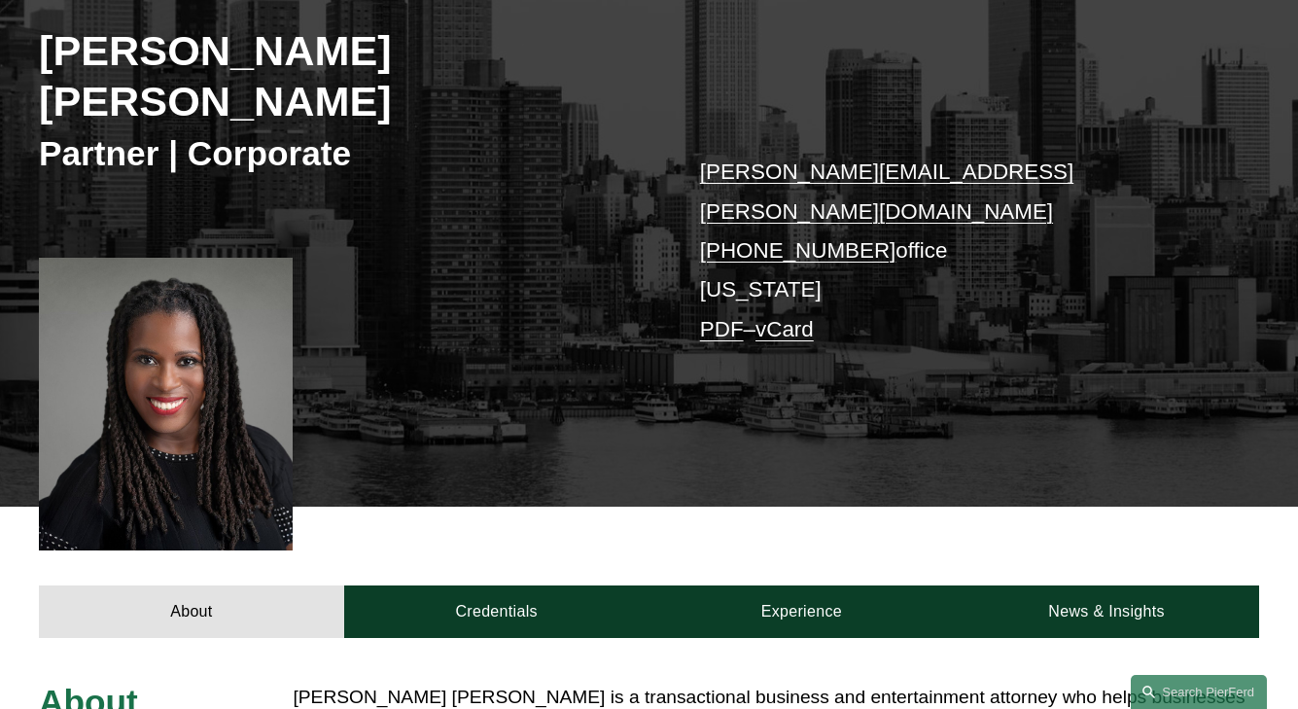
scroll to position [666, 0]
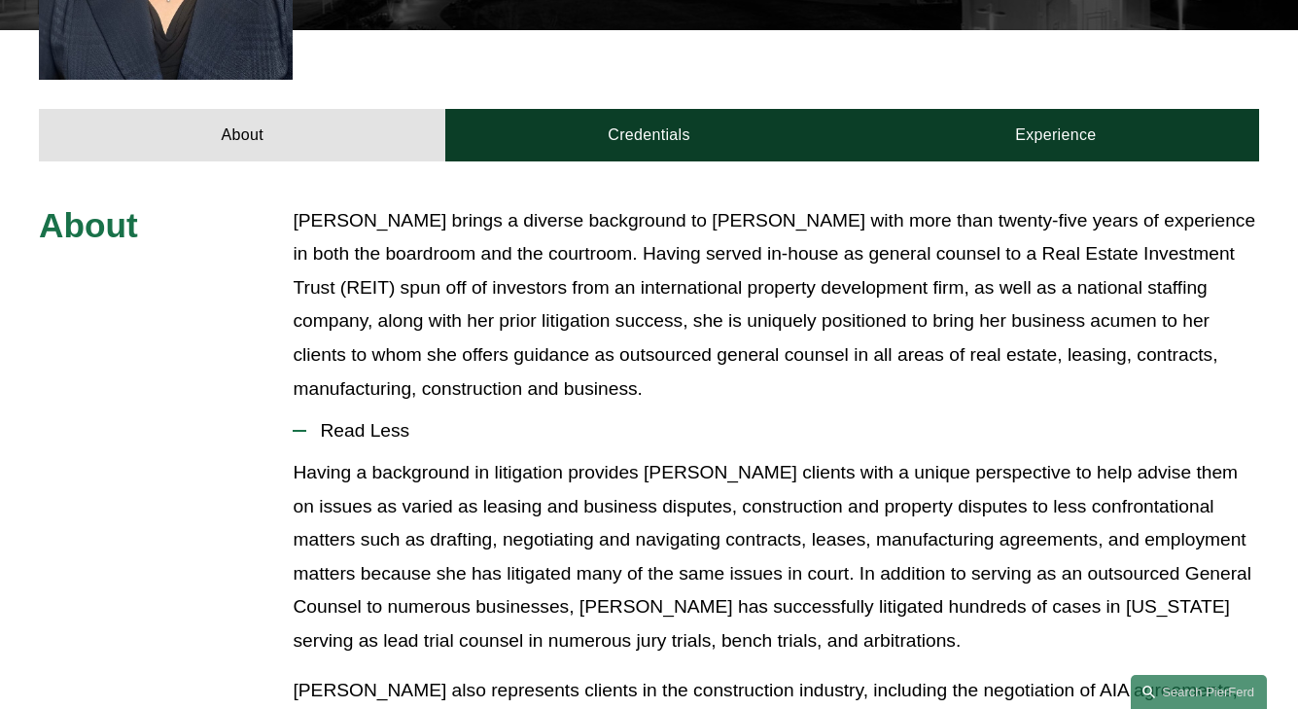
scroll to position [801, 0]
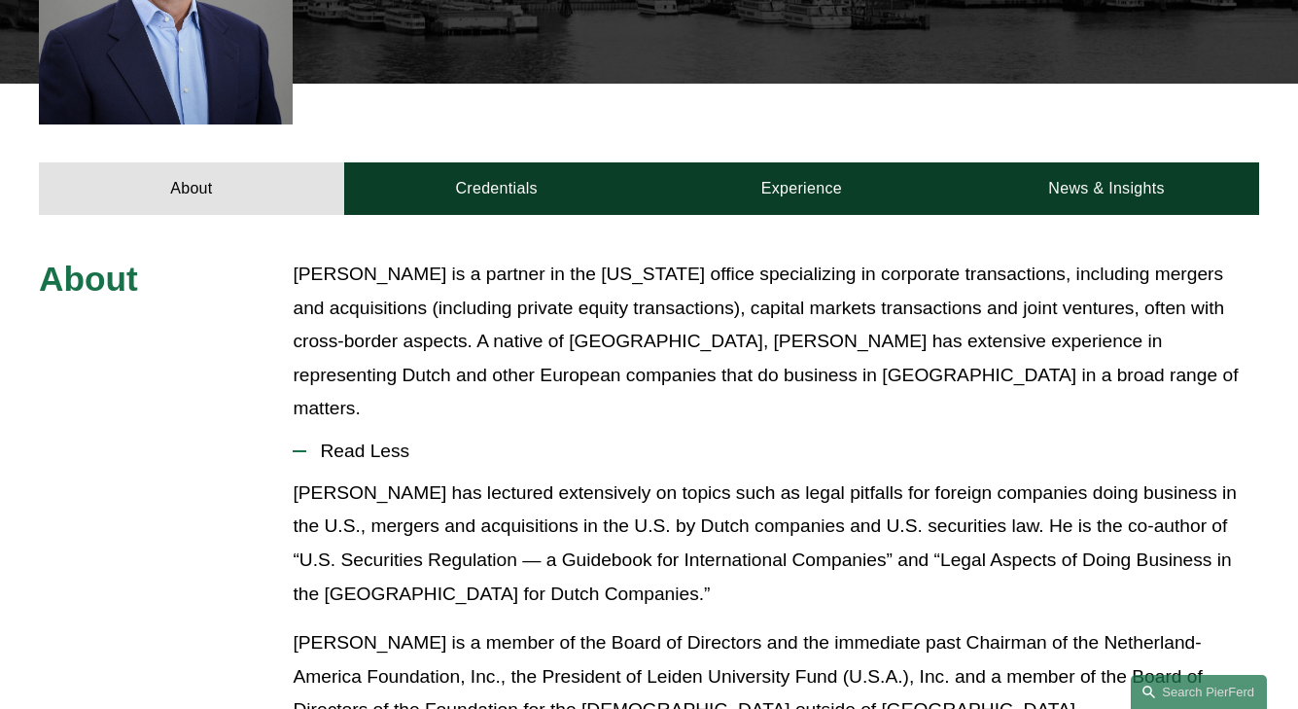
scroll to position [706, 0]
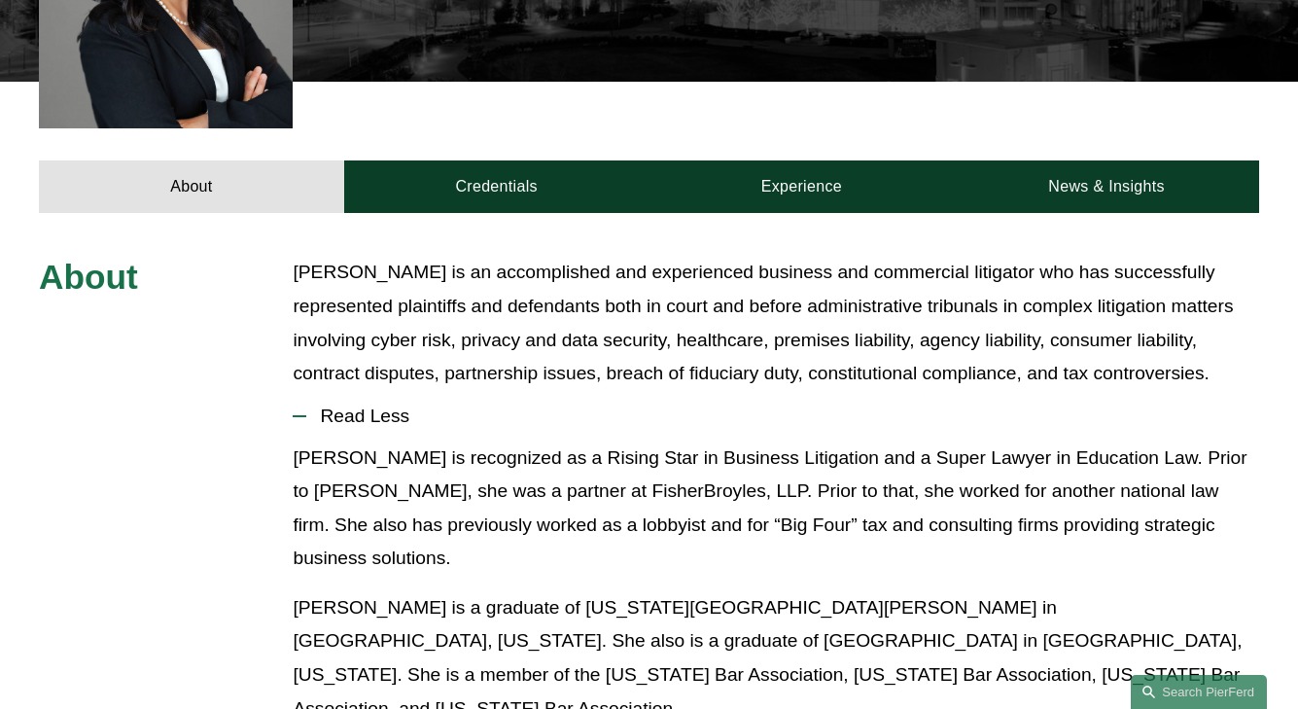
scroll to position [706, 0]
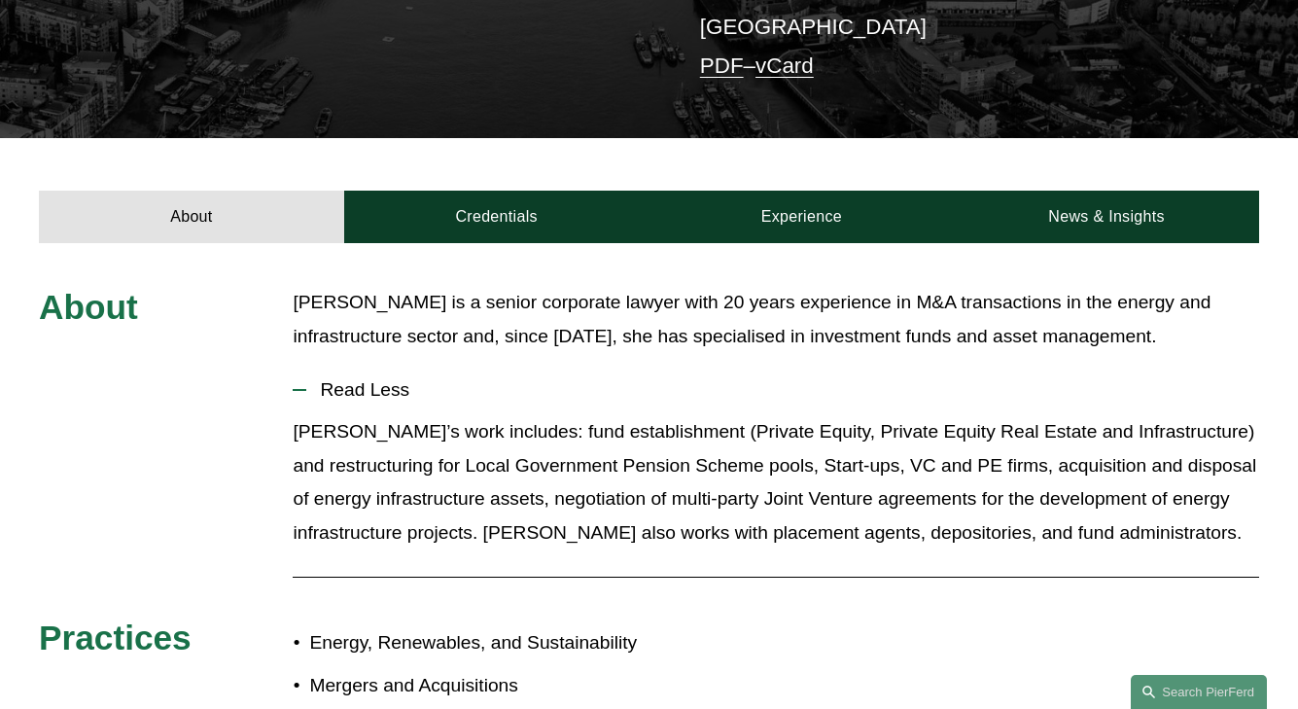
scroll to position [545, 0]
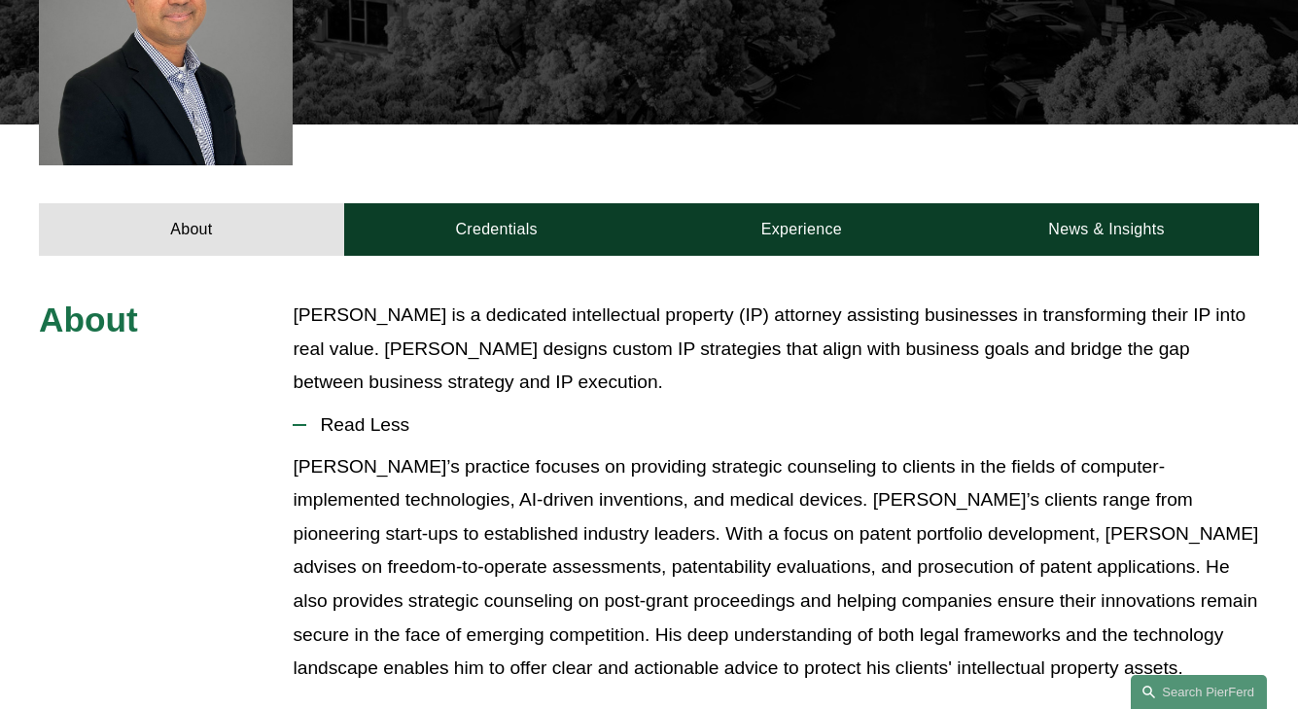
scroll to position [672, 0]
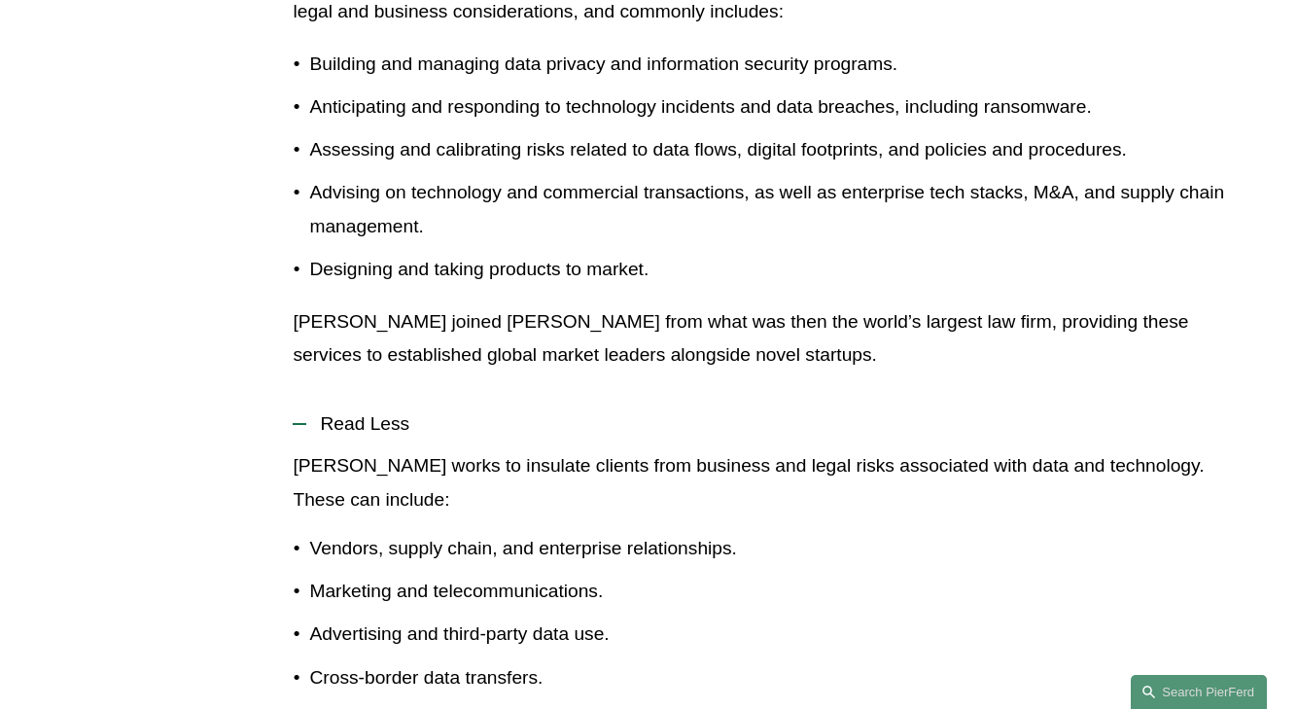
scroll to position [1032, 0]
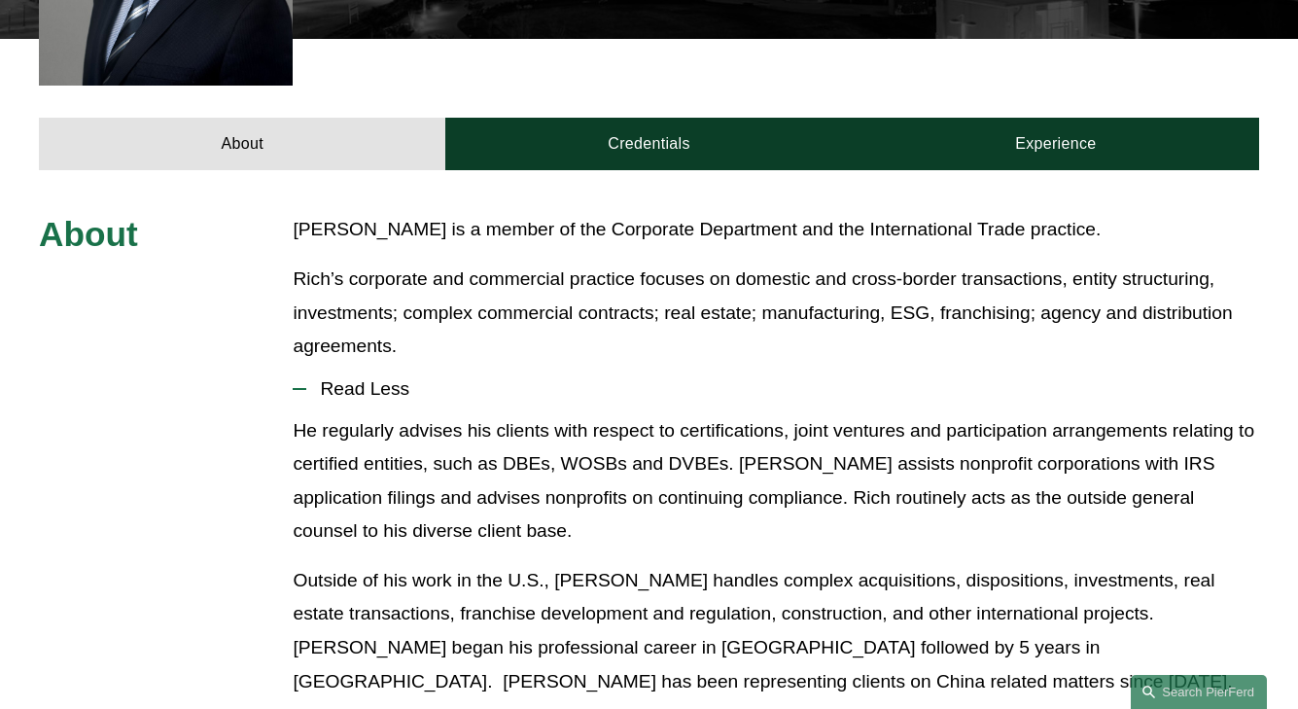
scroll to position [722, 0]
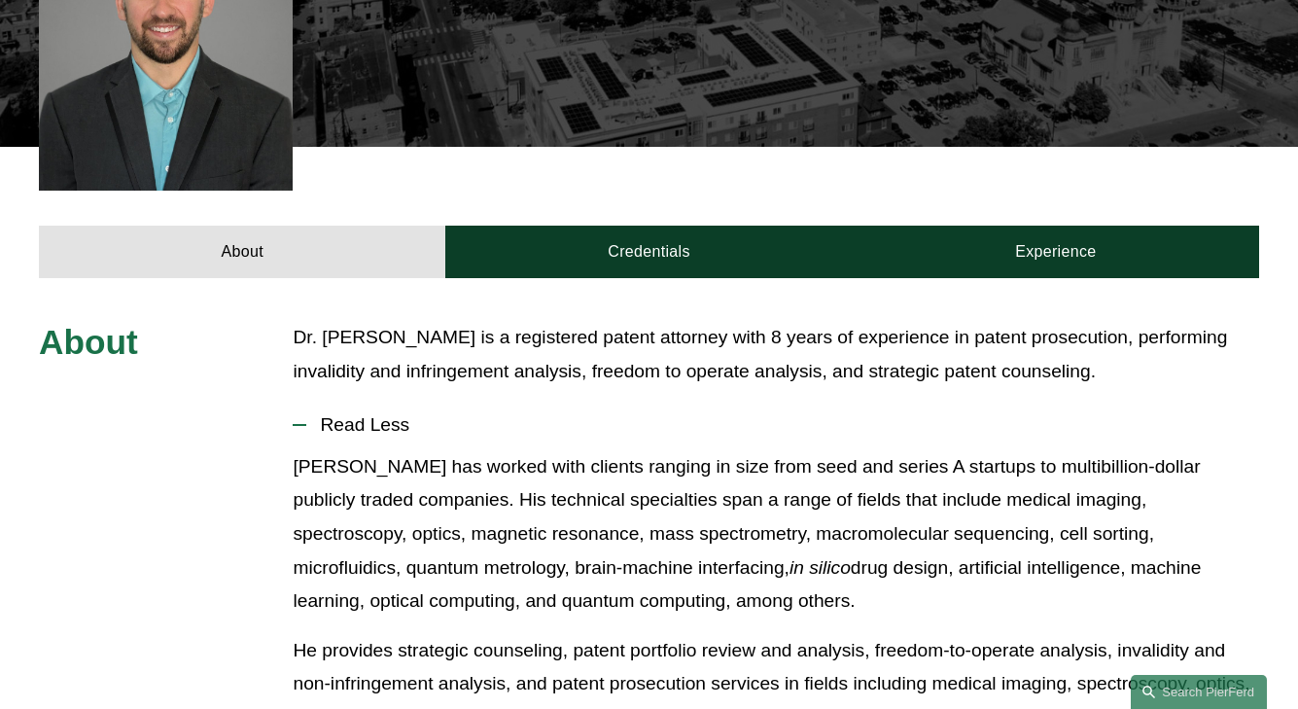
scroll to position [640, 0]
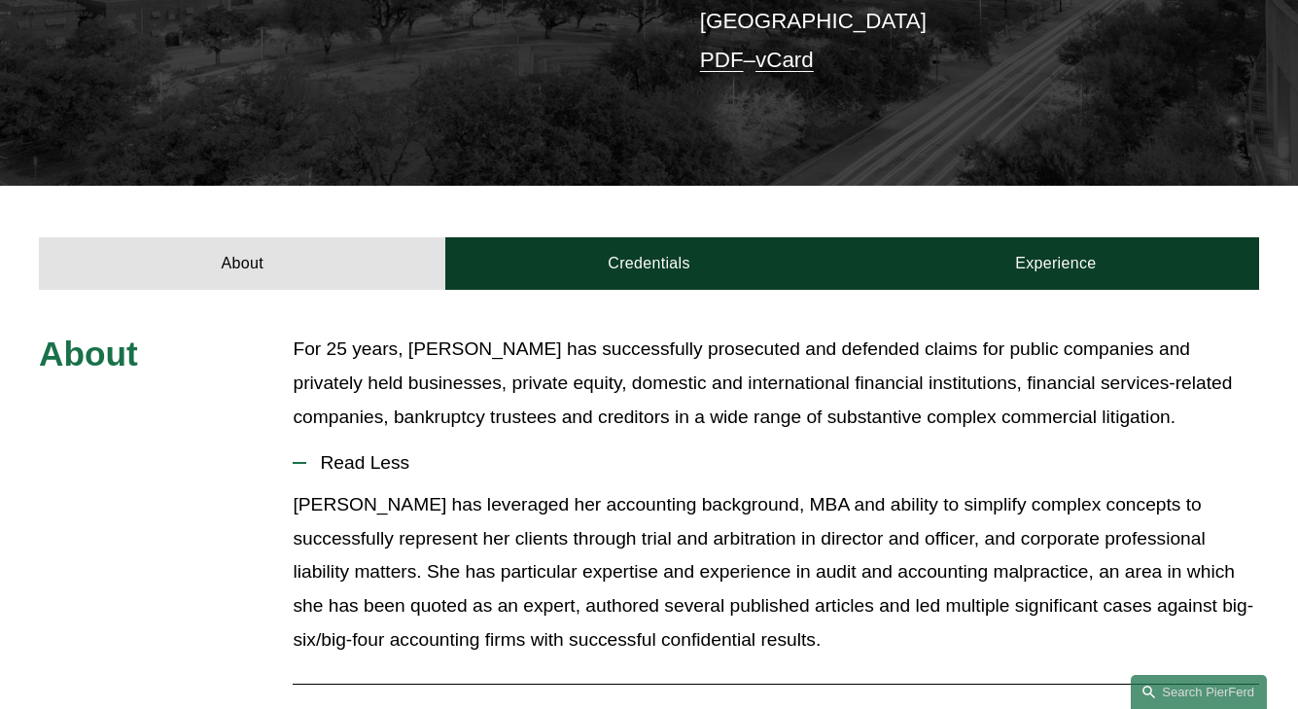
scroll to position [586, 0]
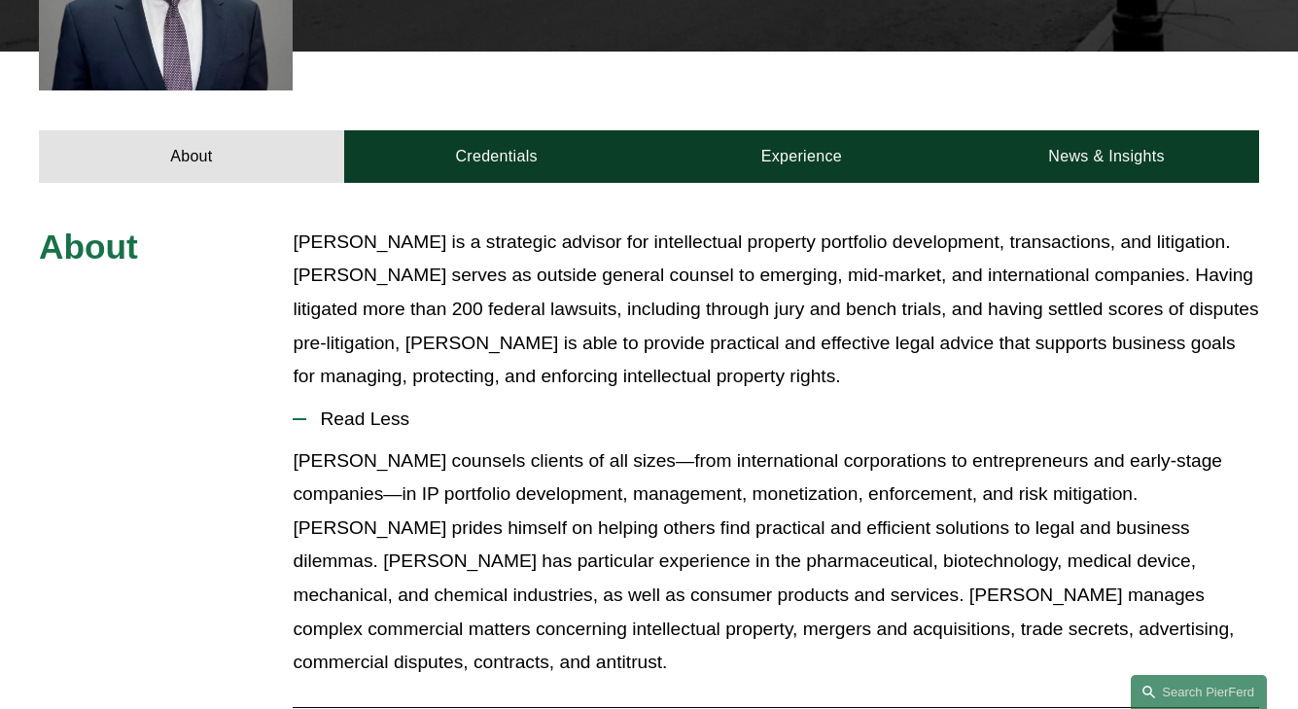
scroll to position [834, 0]
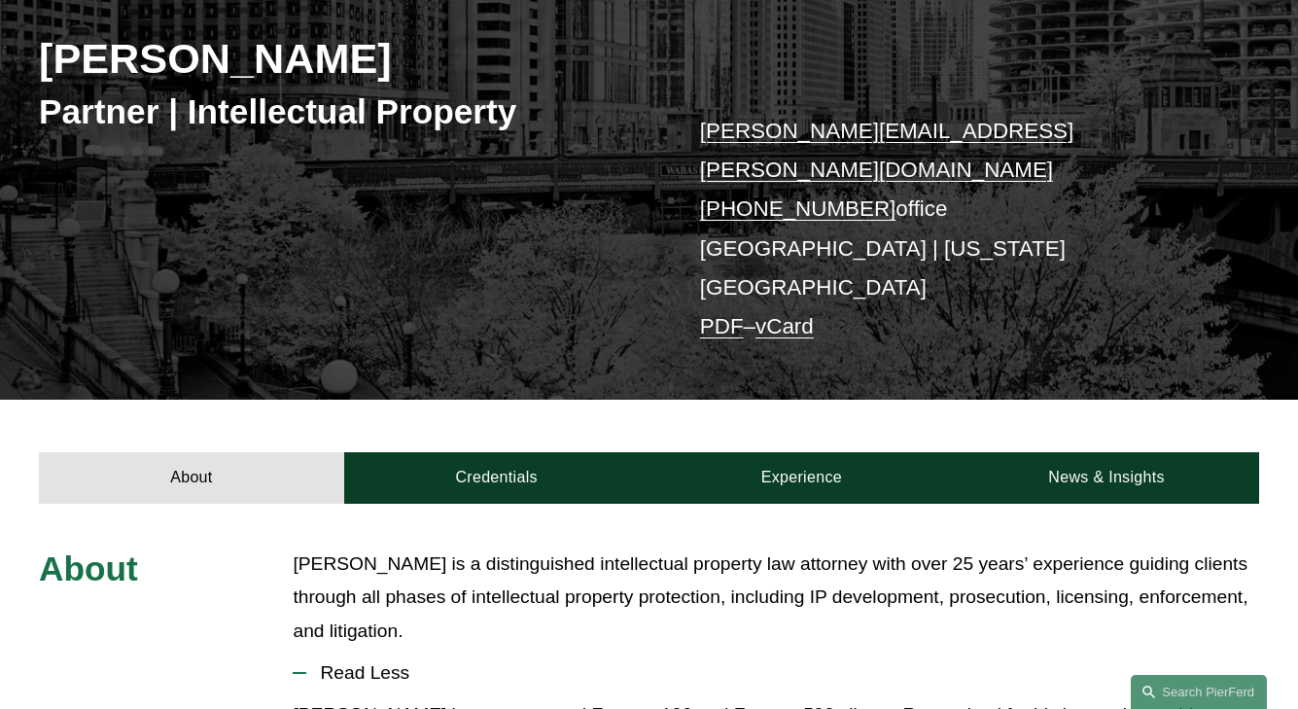
scroll to position [528, 0]
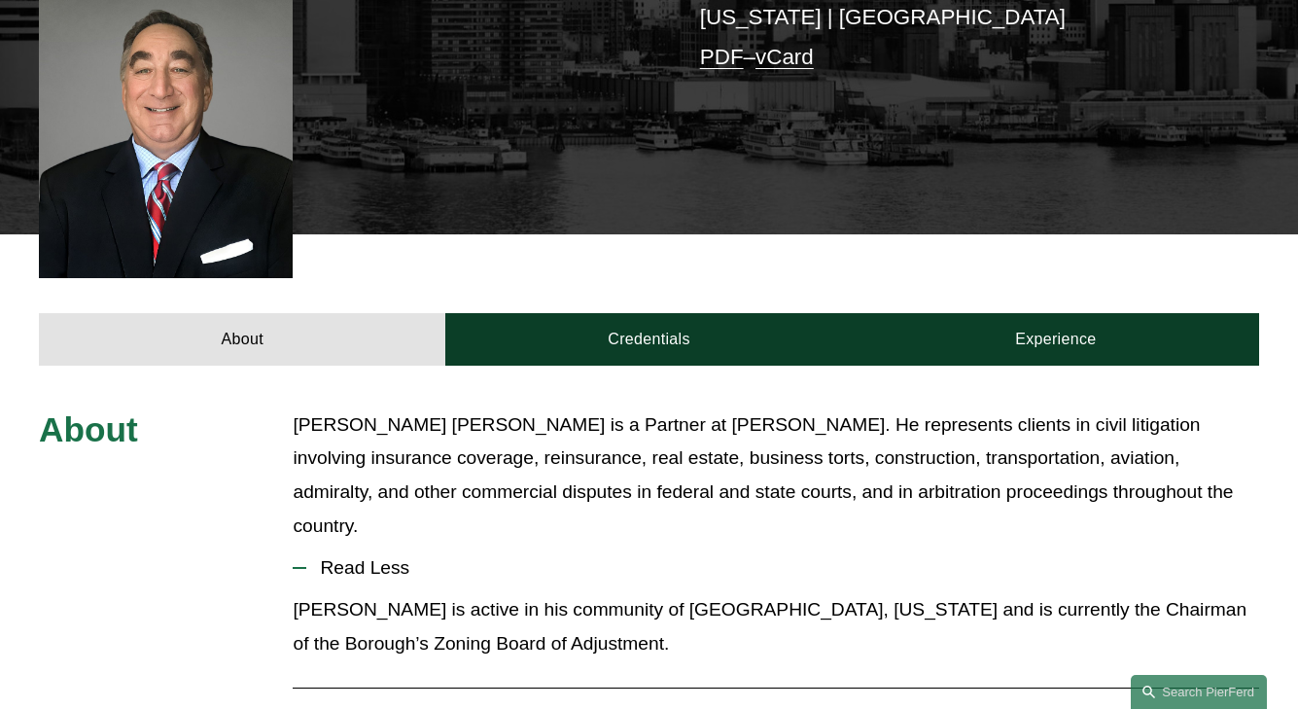
scroll to position [661, 0]
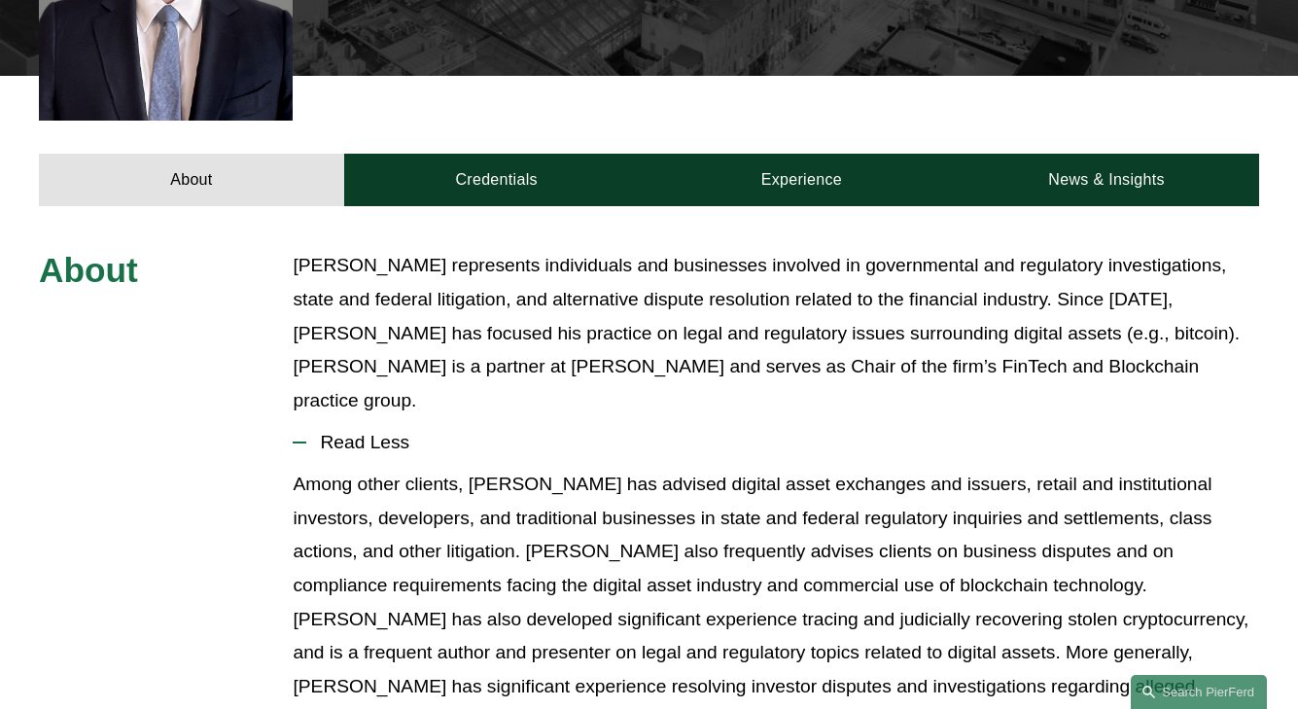
scroll to position [734, 0]
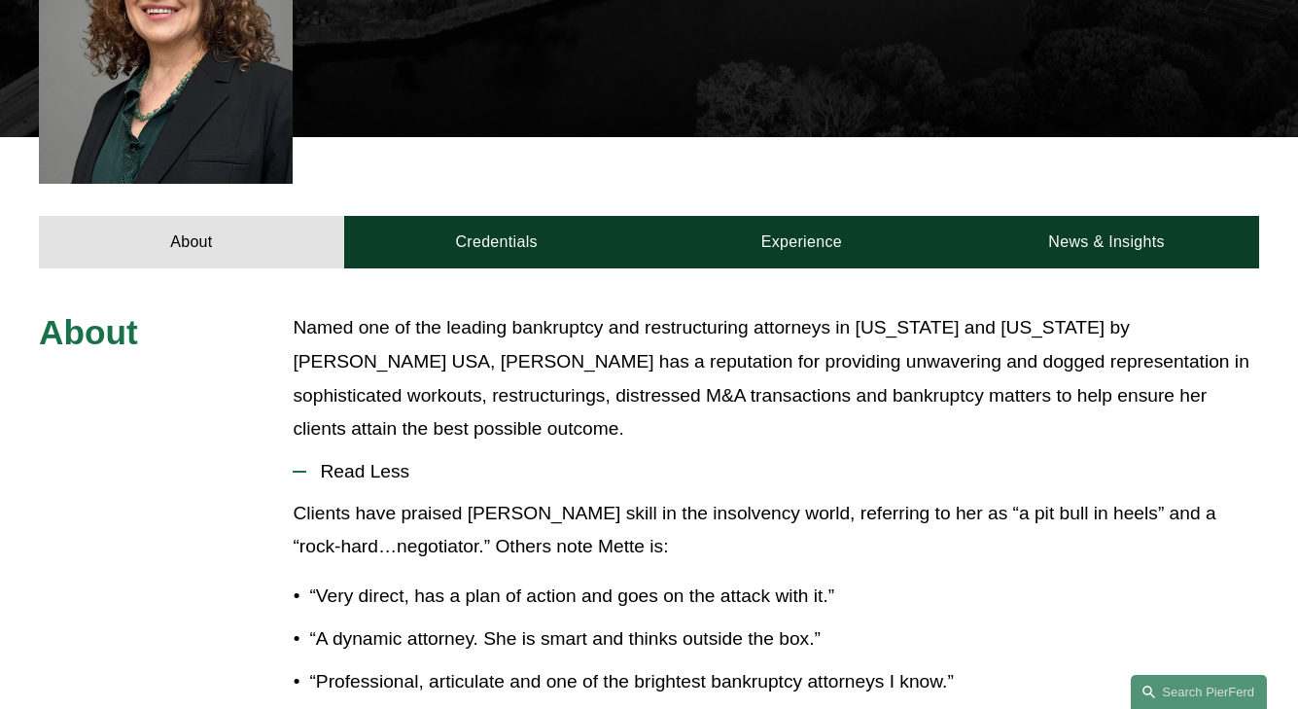
scroll to position [677, 0]
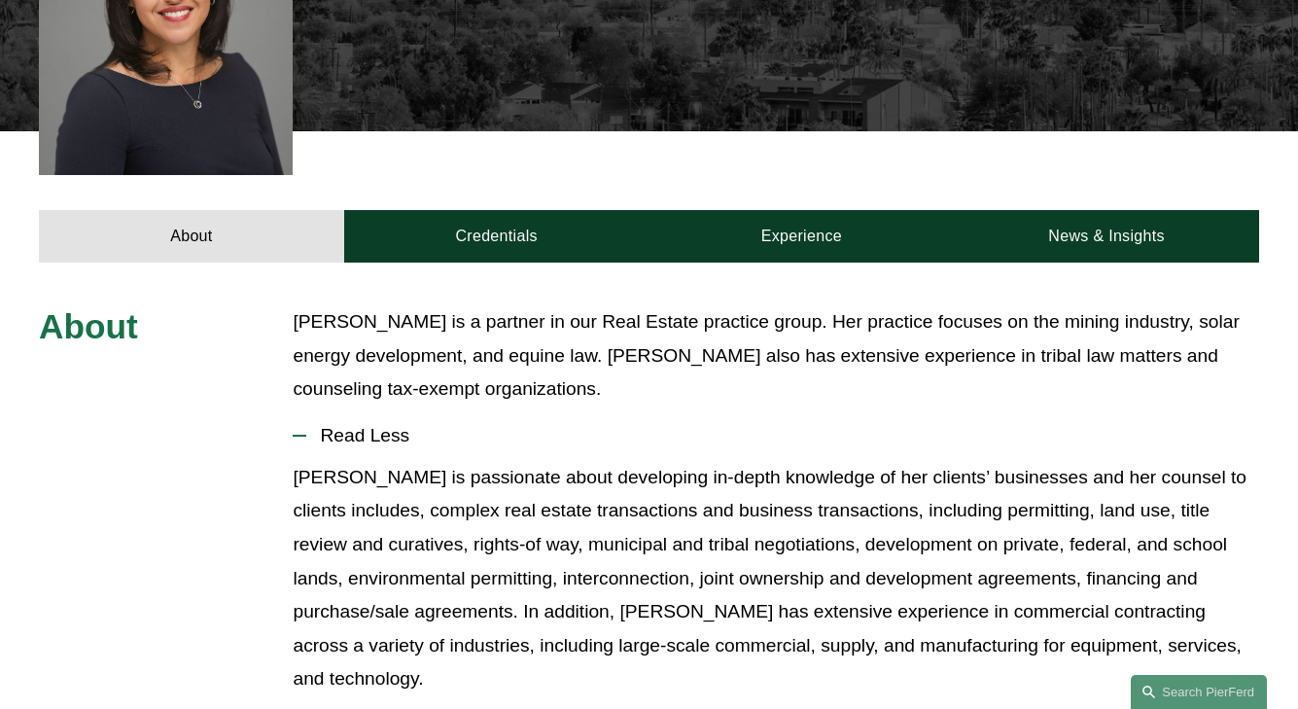
scroll to position [666, 0]
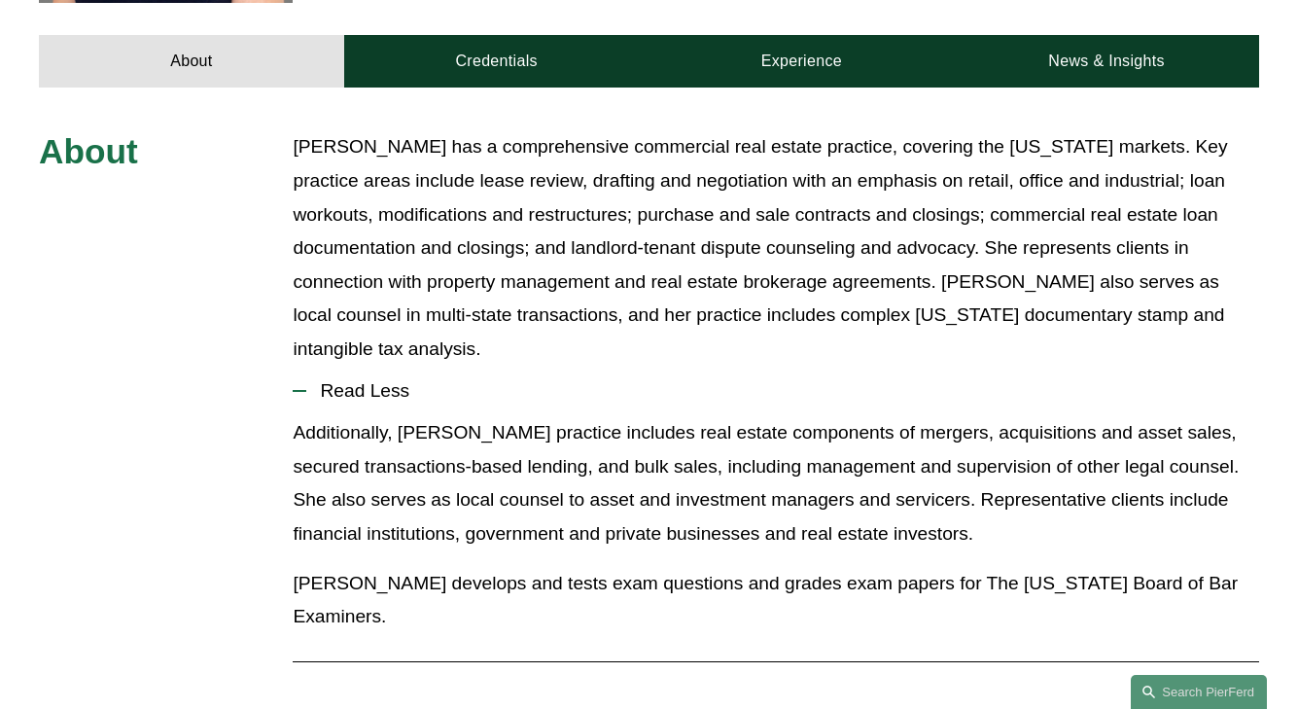
scroll to position [806, 0]
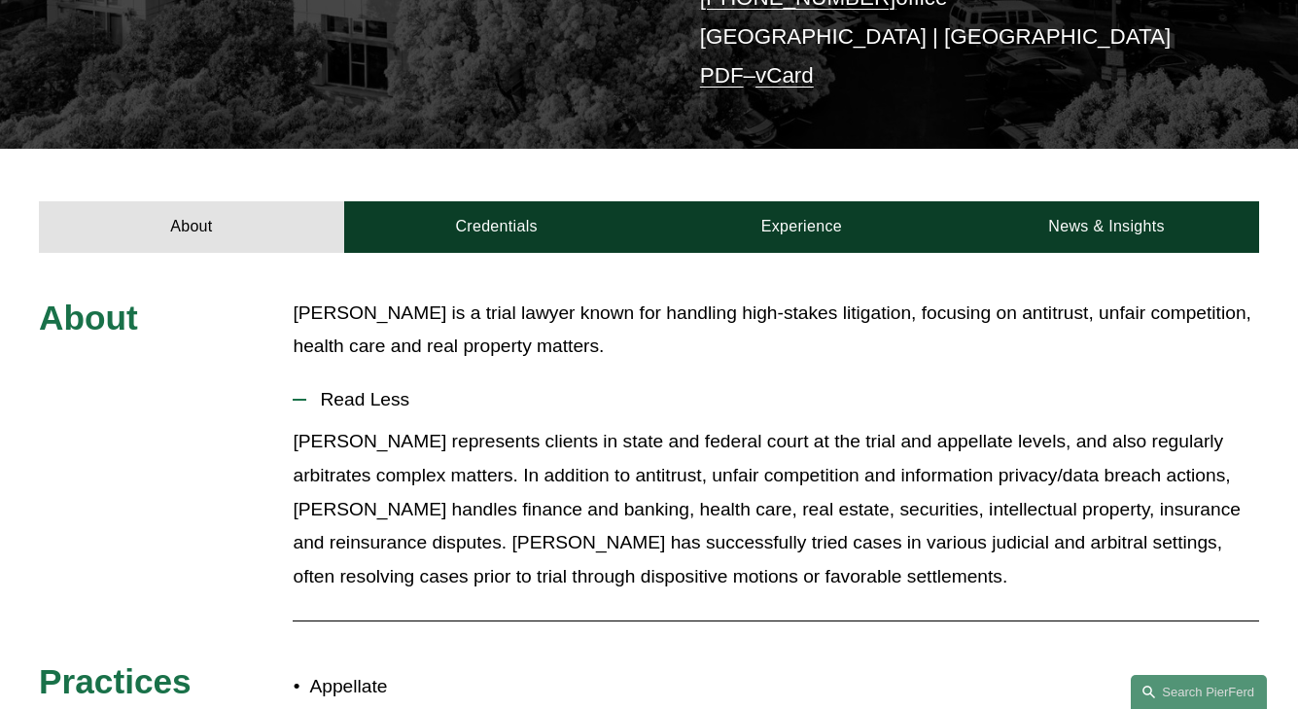
scroll to position [545, 0]
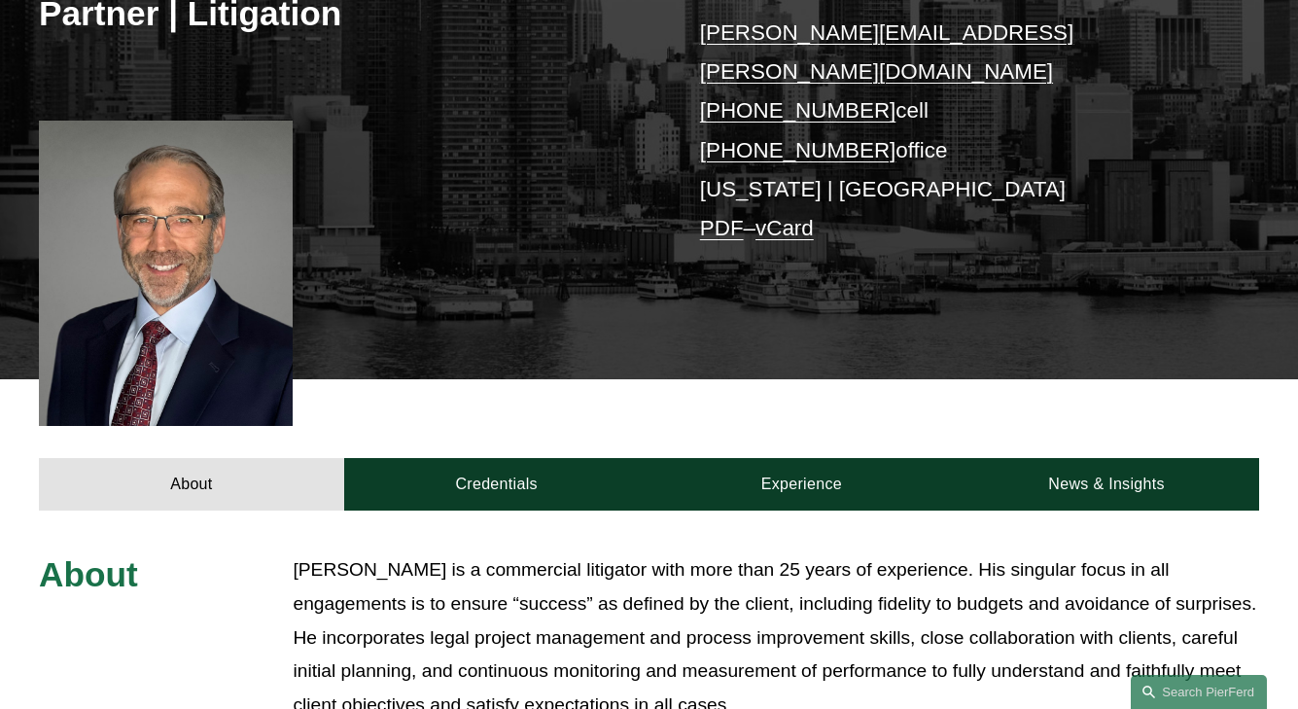
scroll to position [739, 0]
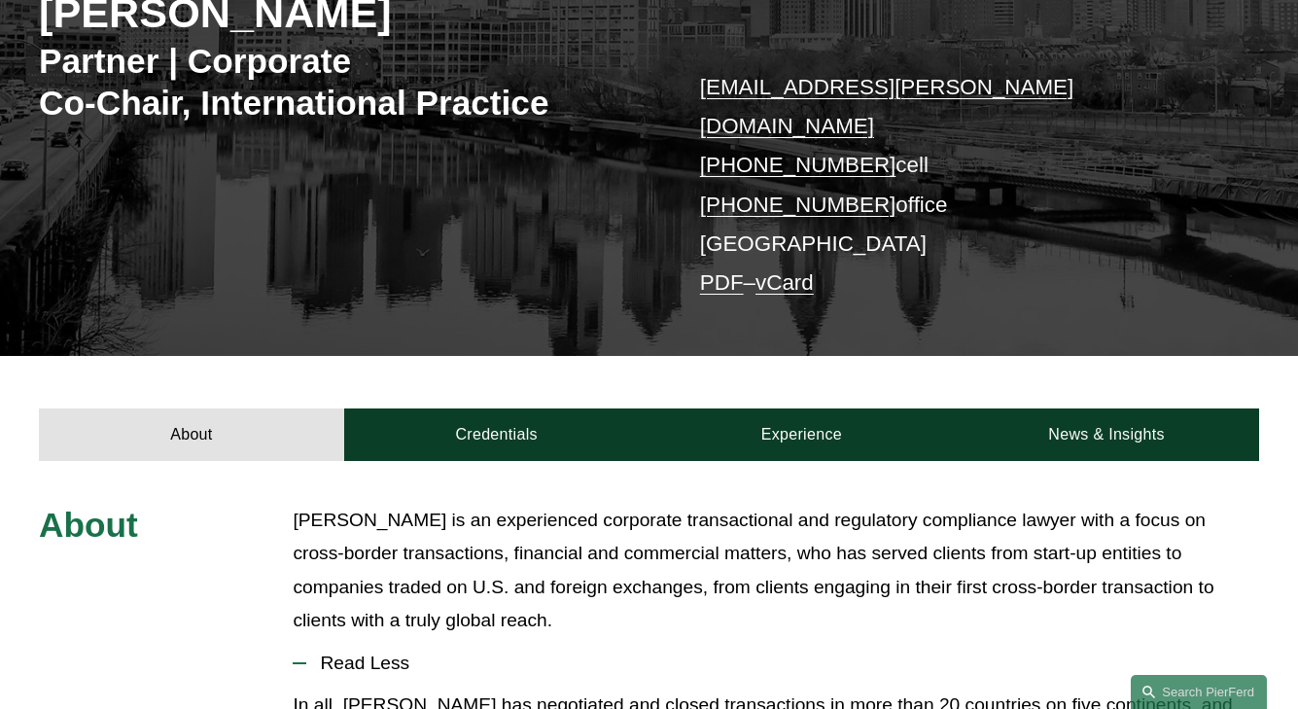
scroll to position [601, 0]
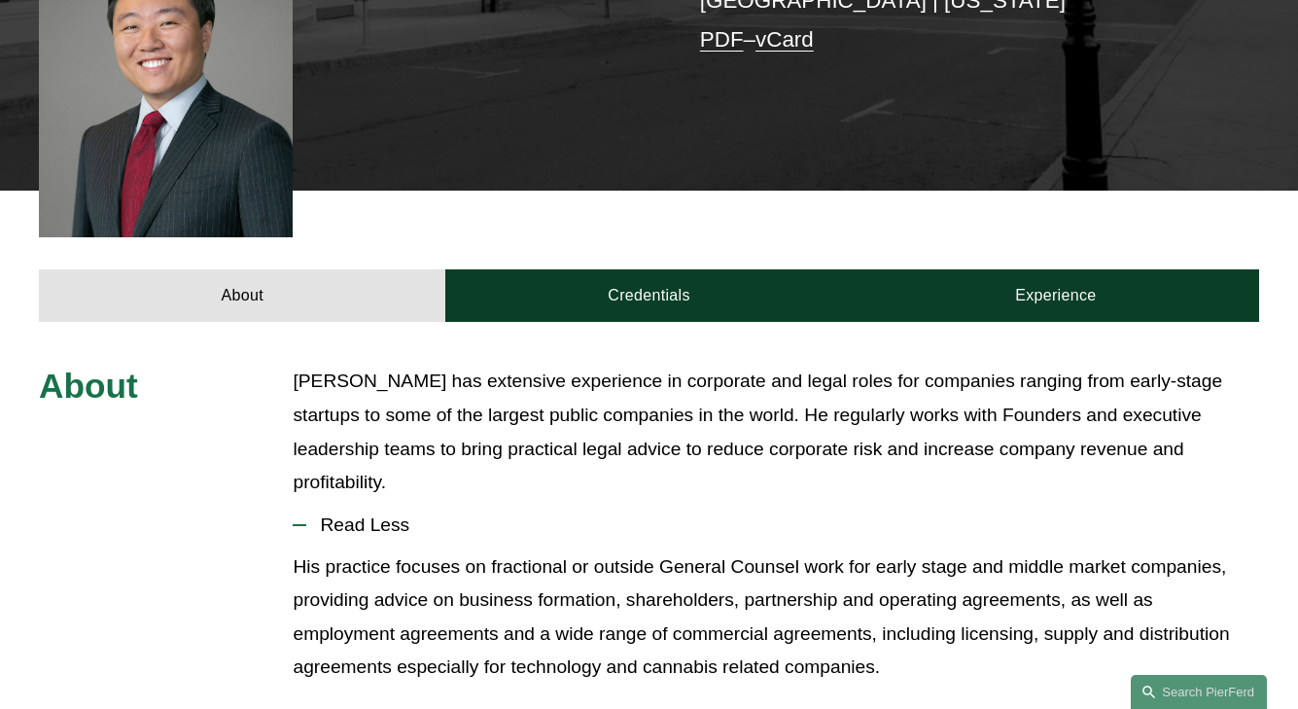
scroll to position [677, 0]
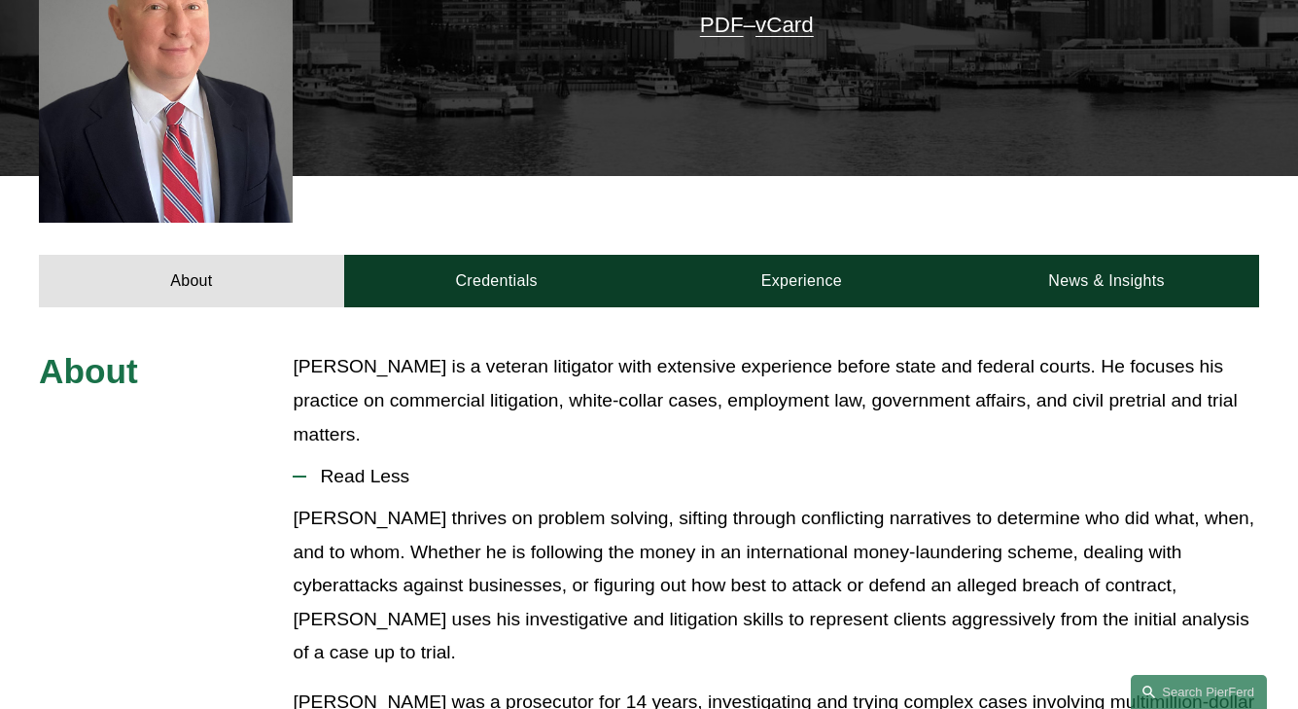
scroll to position [651, 0]
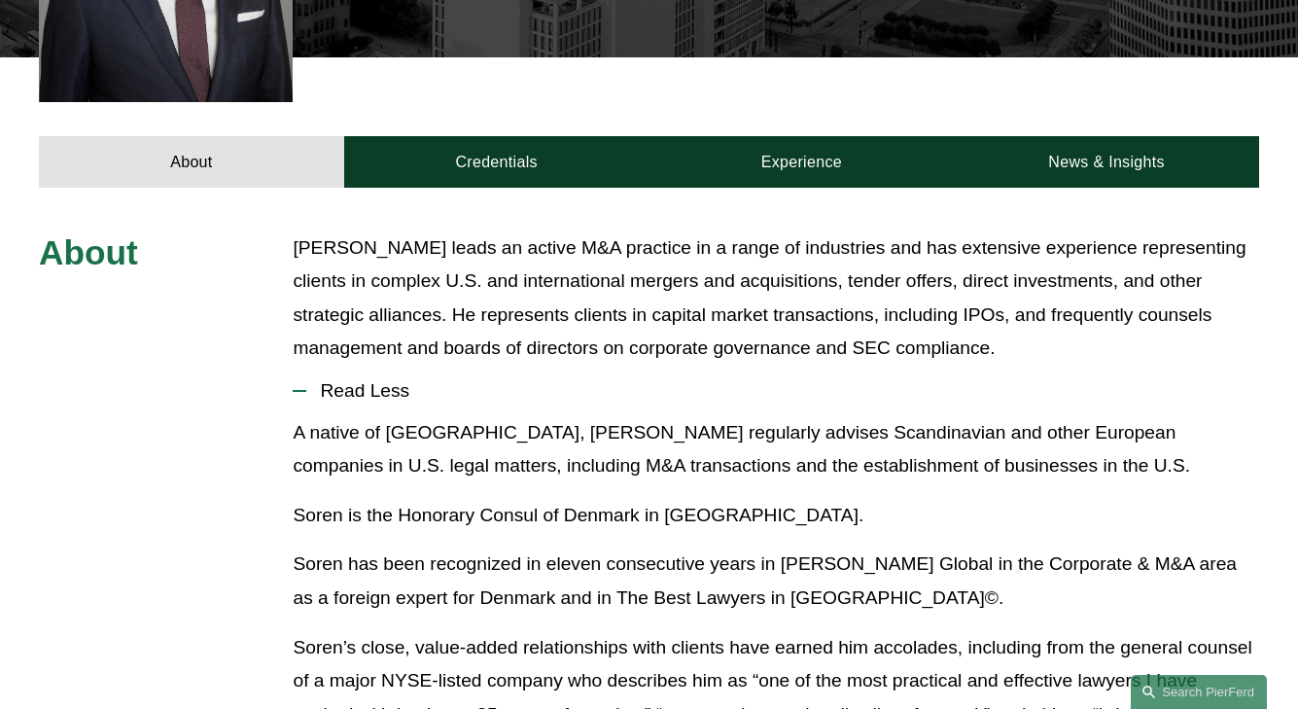
scroll to position [736, 0]
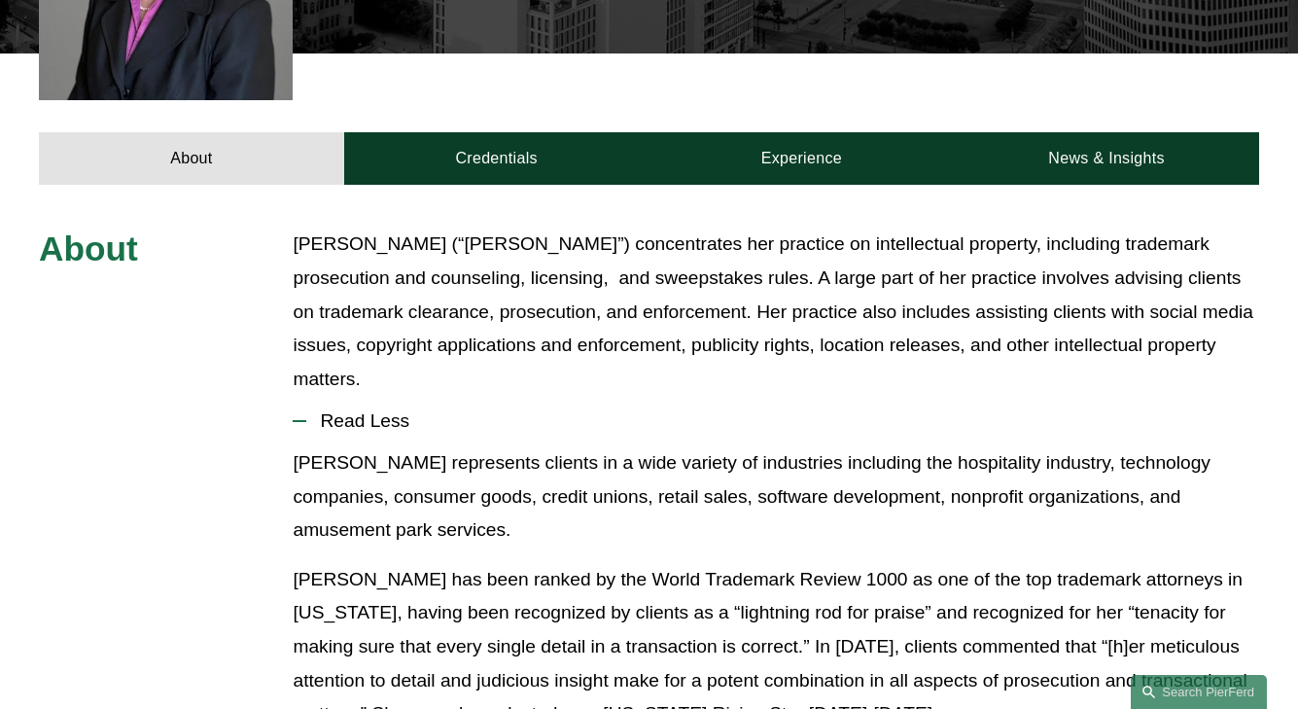
scroll to position [706, 0]
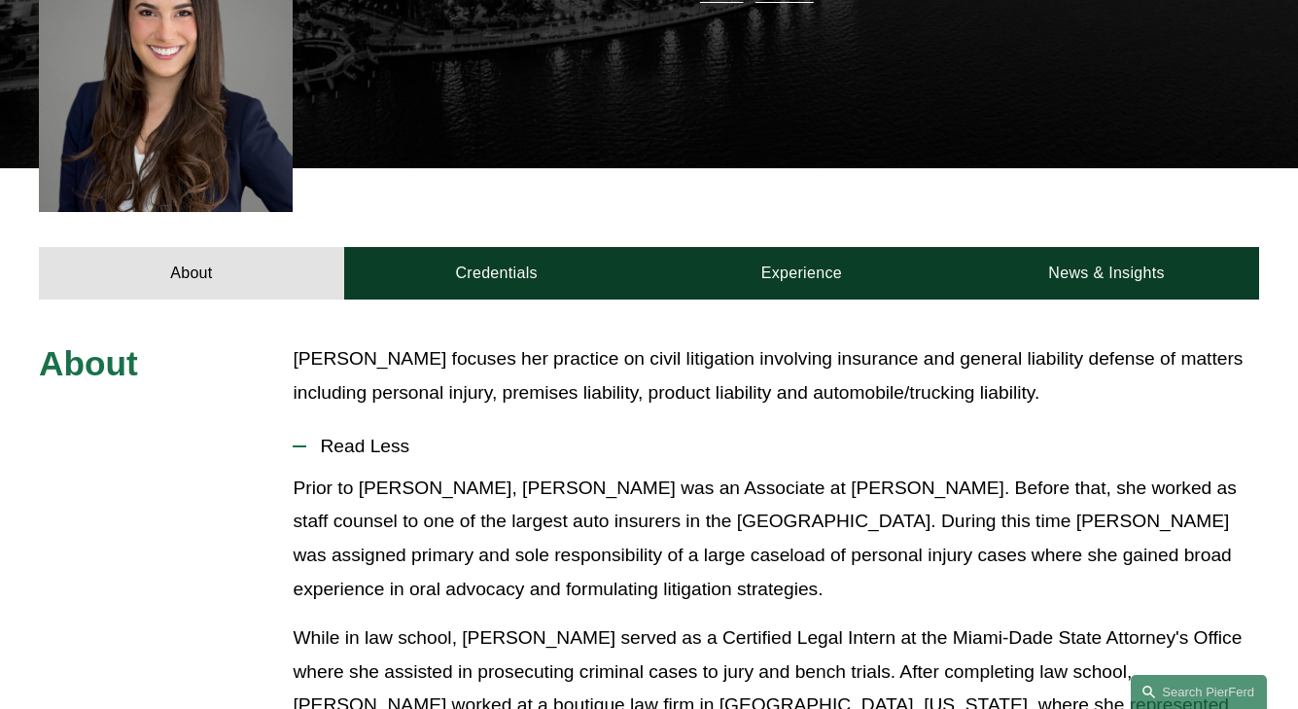
scroll to position [640, 0]
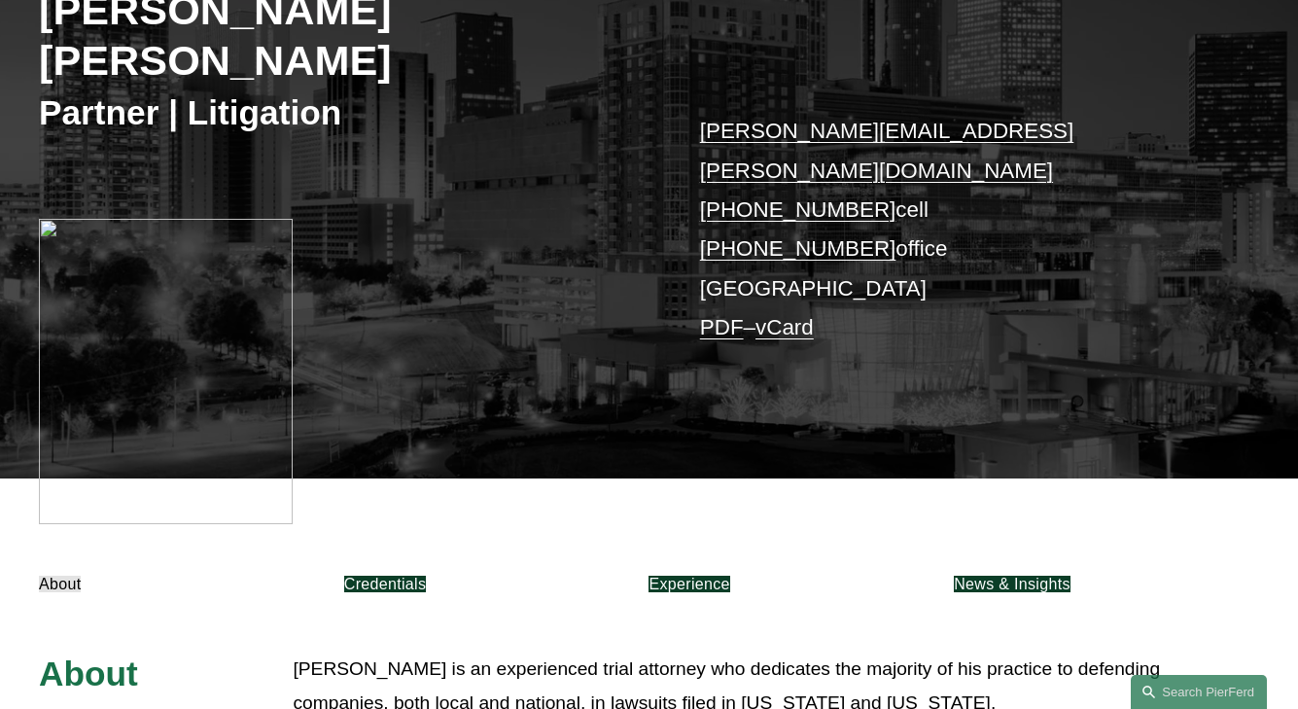
scroll to position [651, 0]
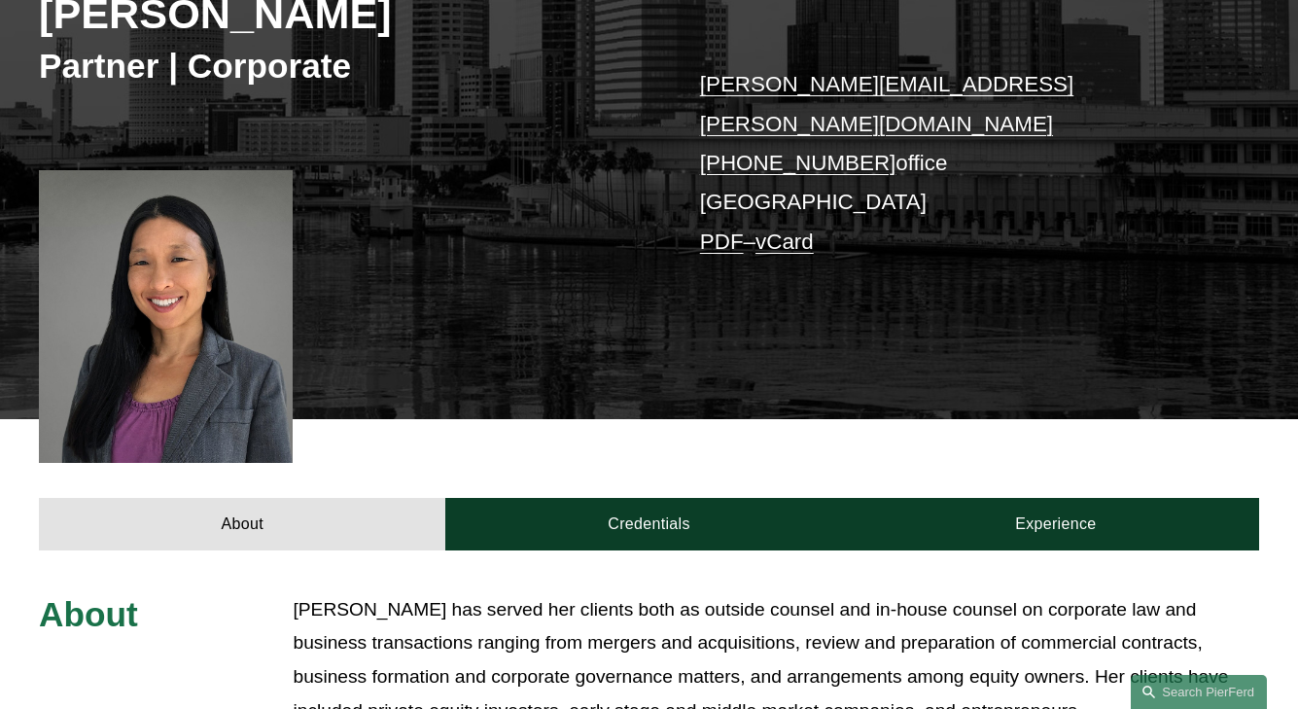
scroll to position [694, 0]
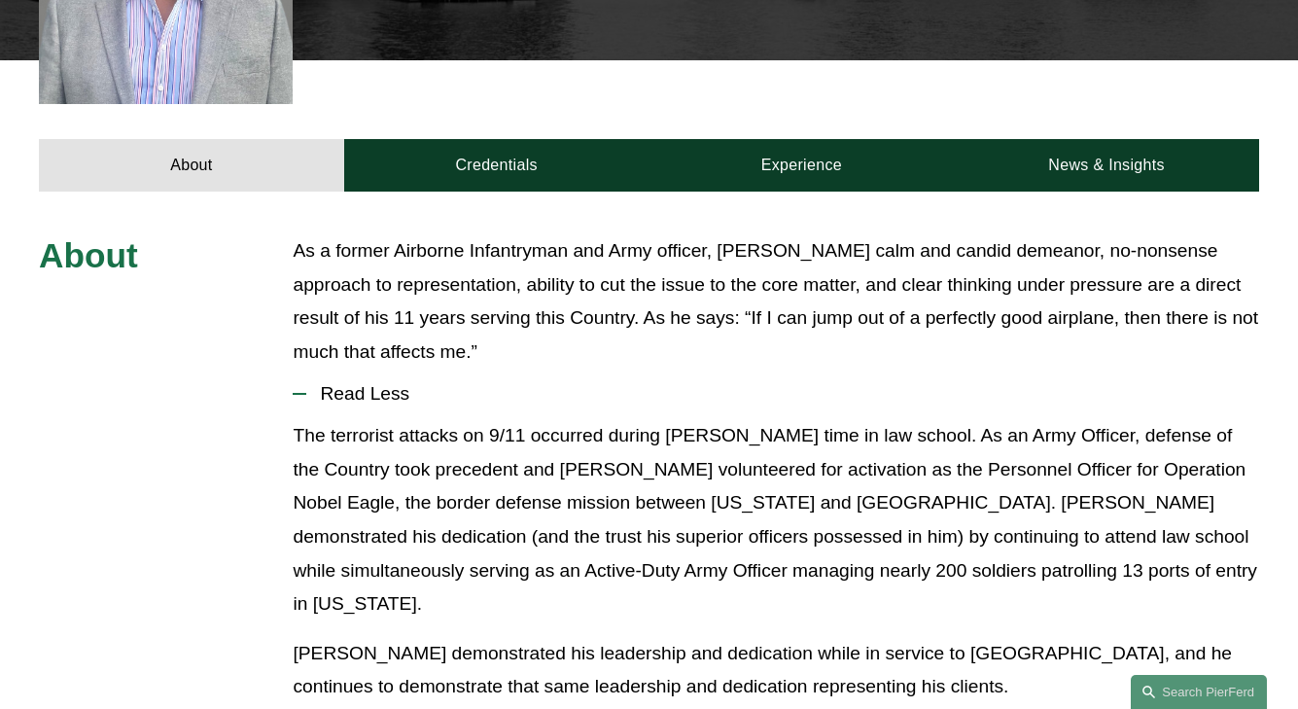
scroll to position [694, 0]
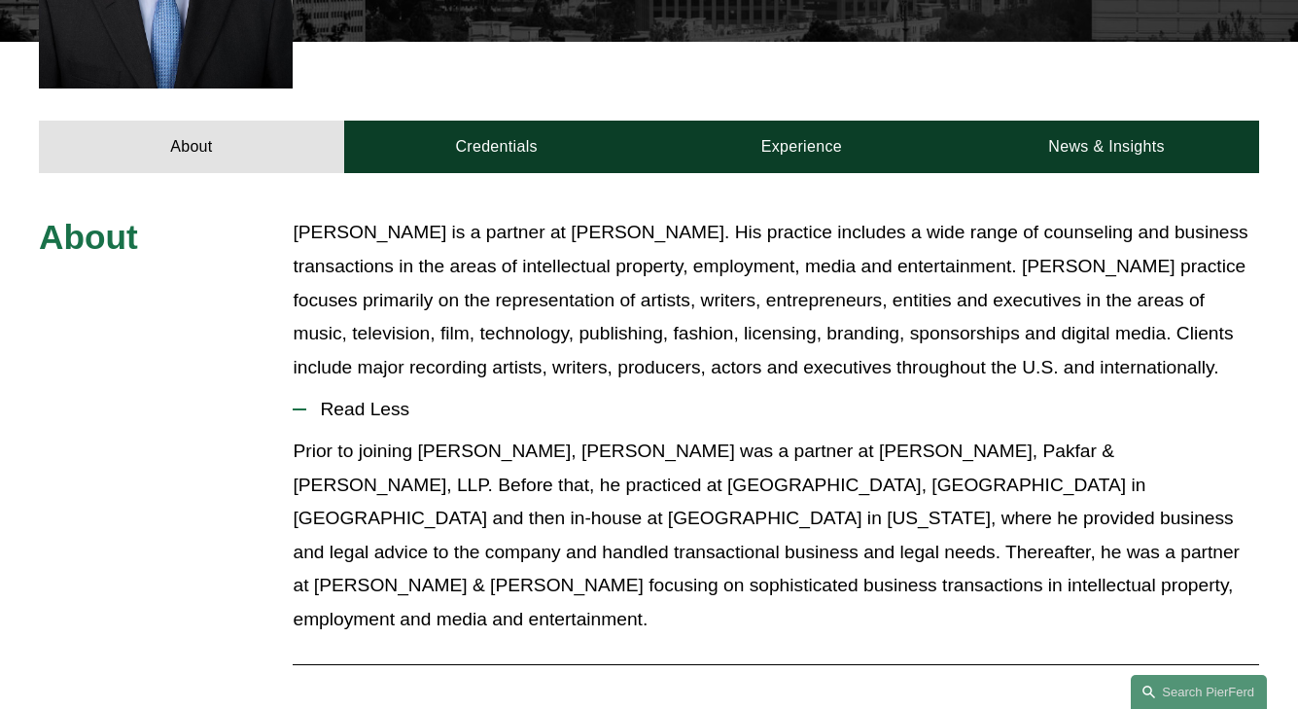
scroll to position [739, 0]
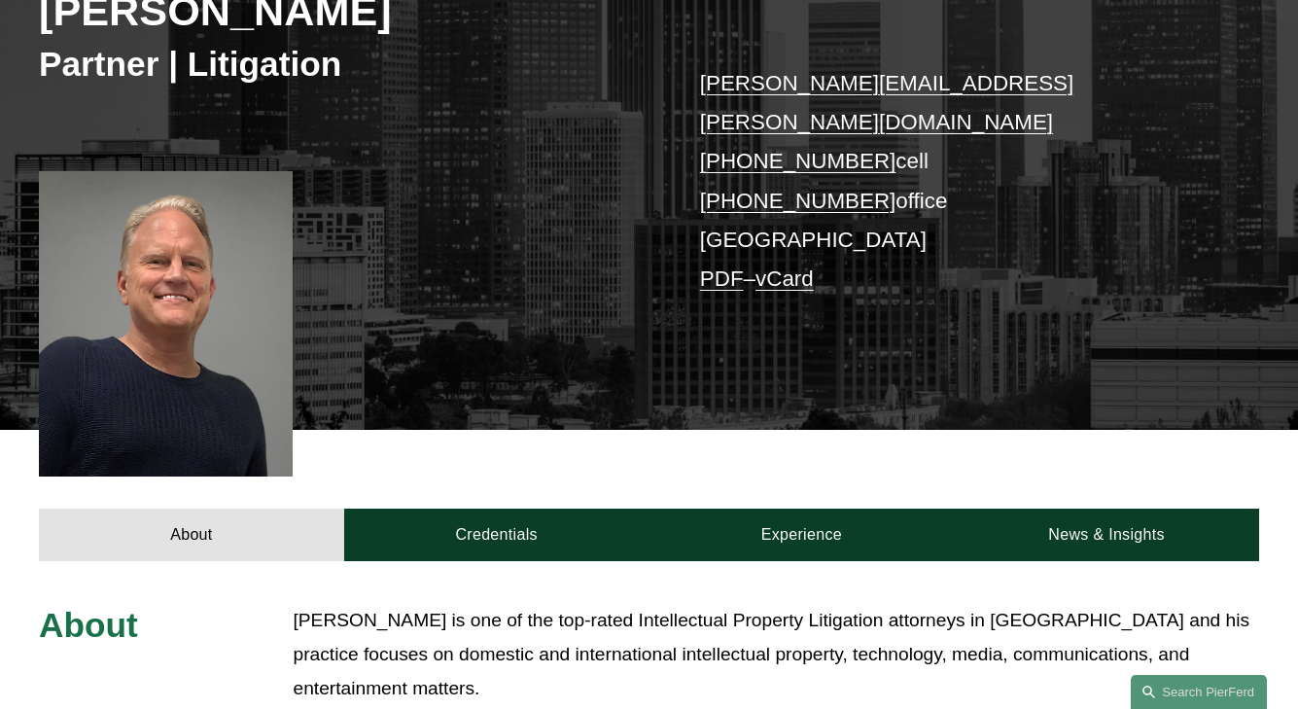
scroll to position [651, 0]
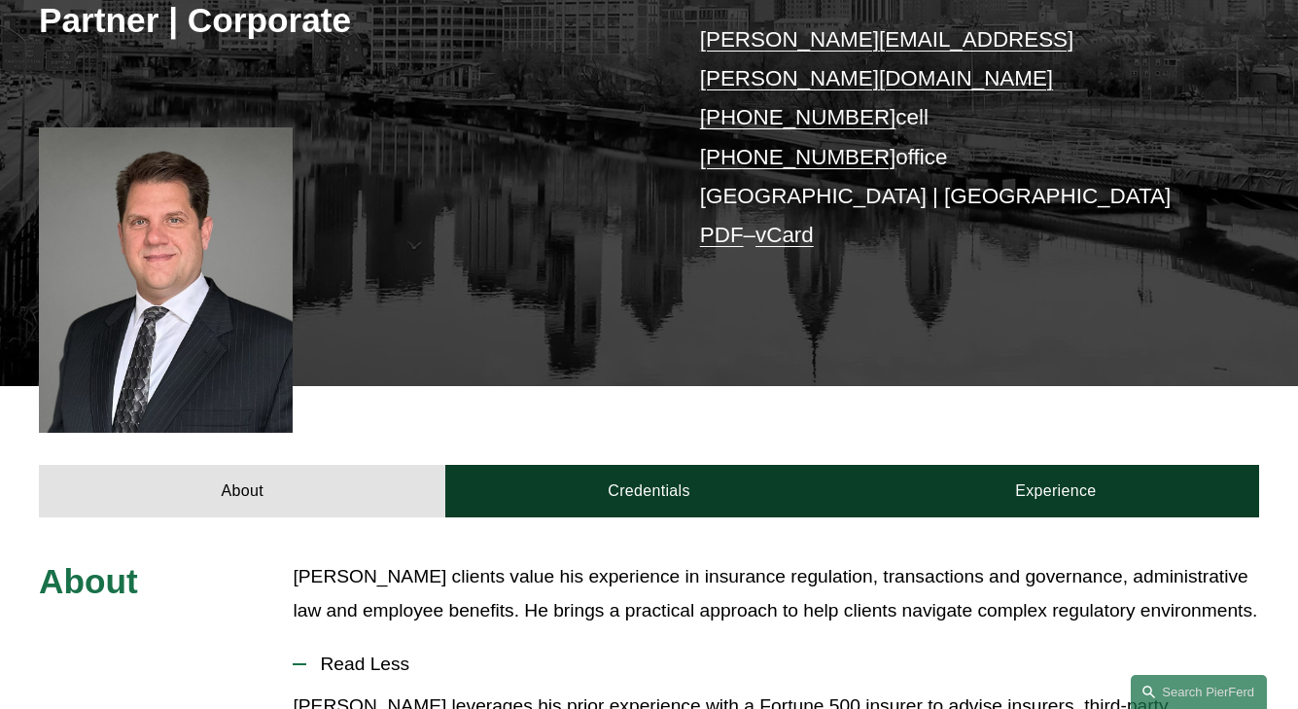
scroll to position [651, 0]
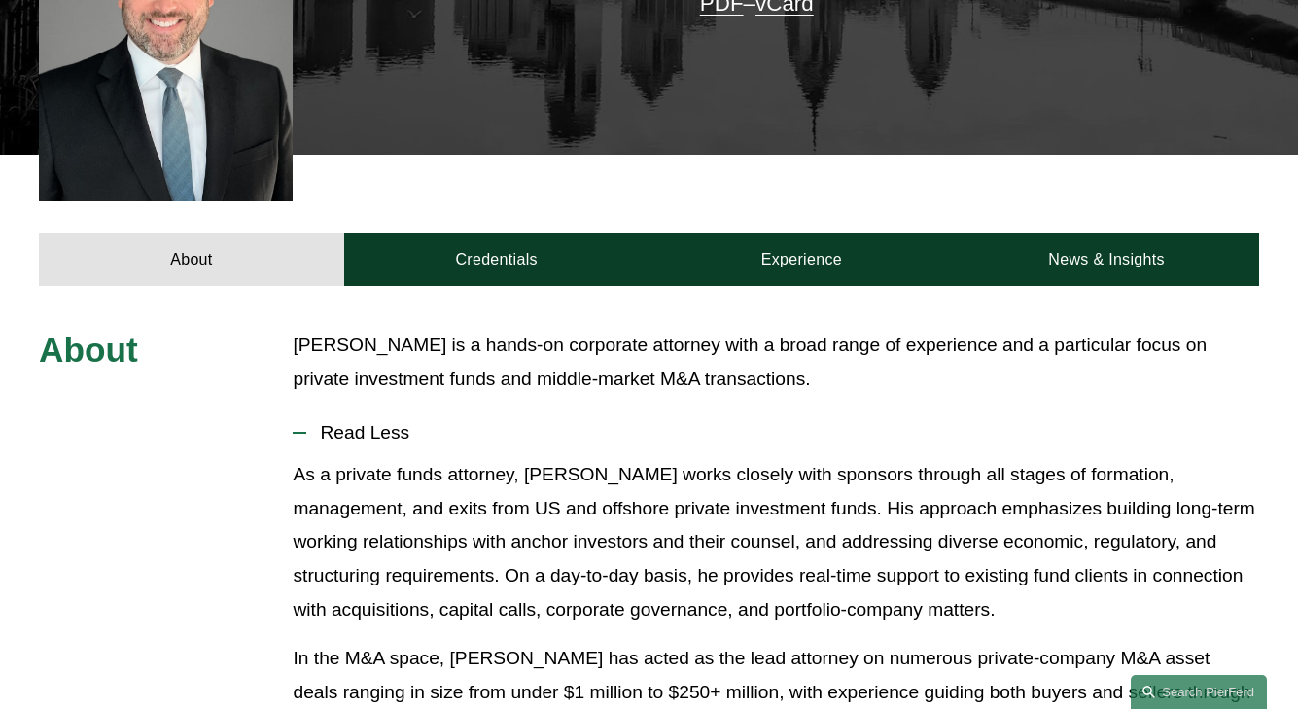
scroll to position [651, 0]
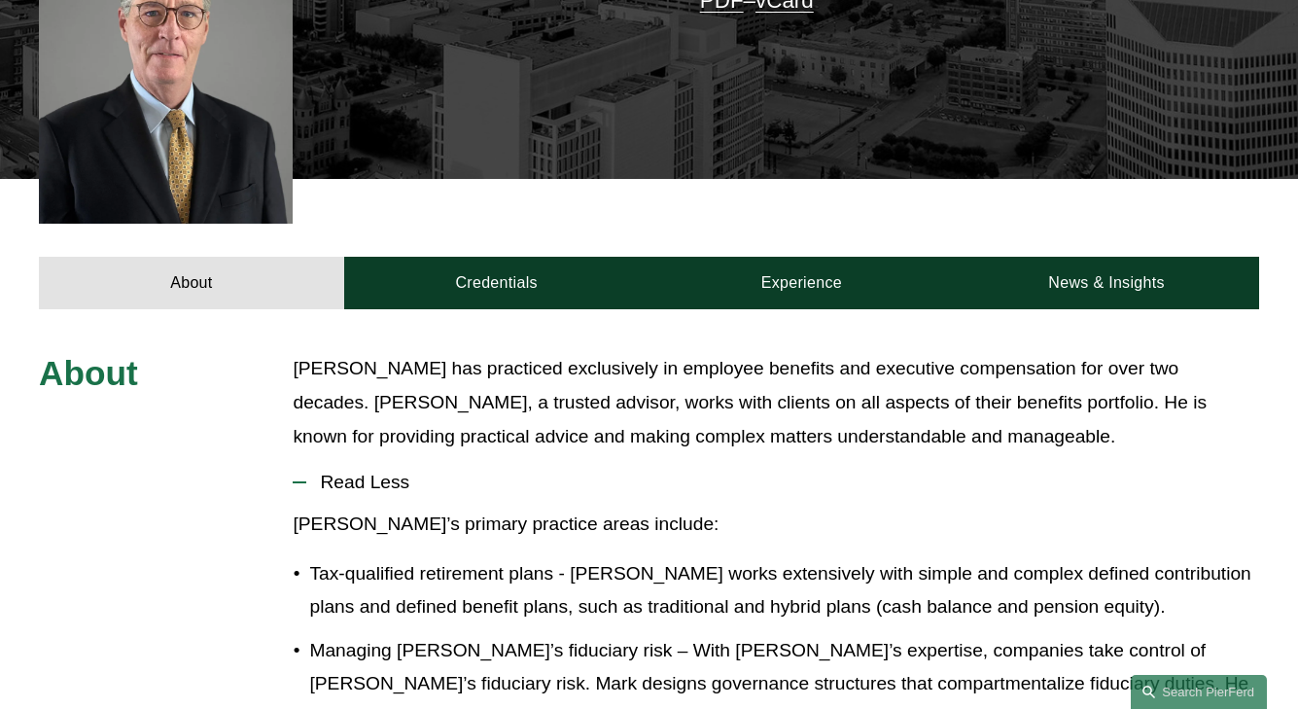
scroll to position [705, 0]
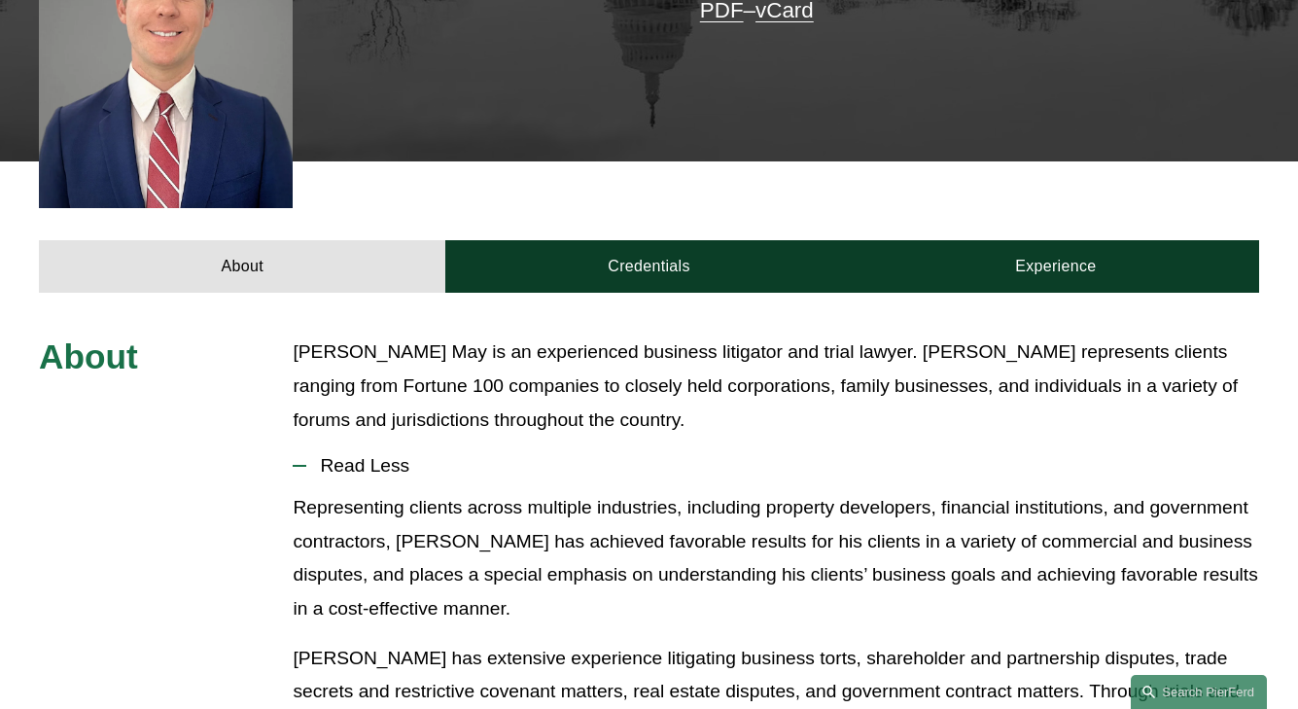
scroll to position [677, 0]
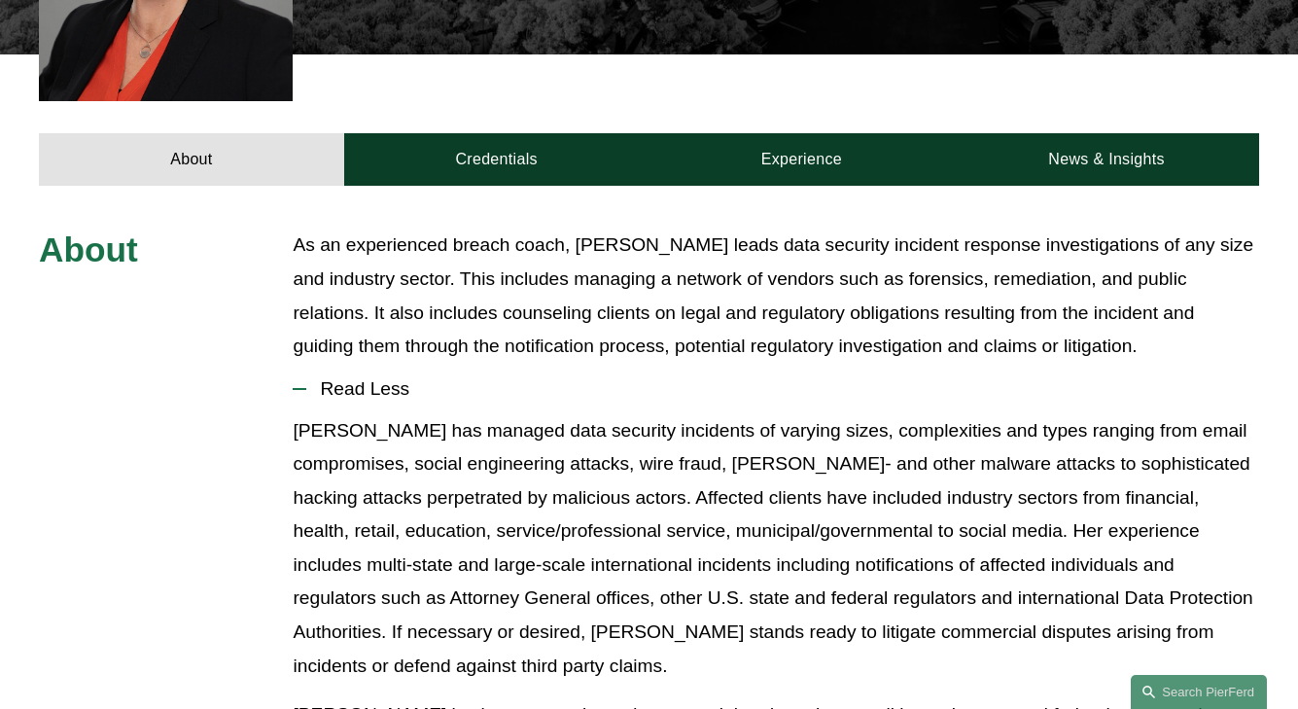
scroll to position [706, 0]
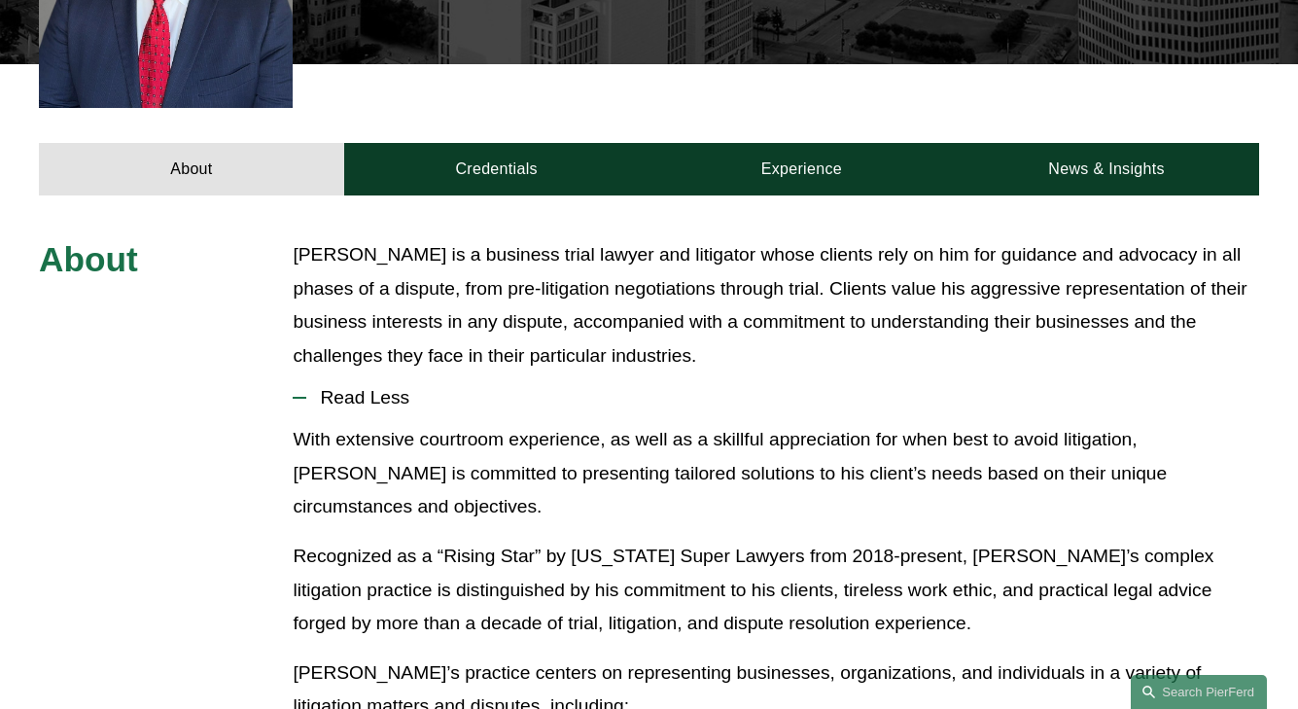
scroll to position [694, 0]
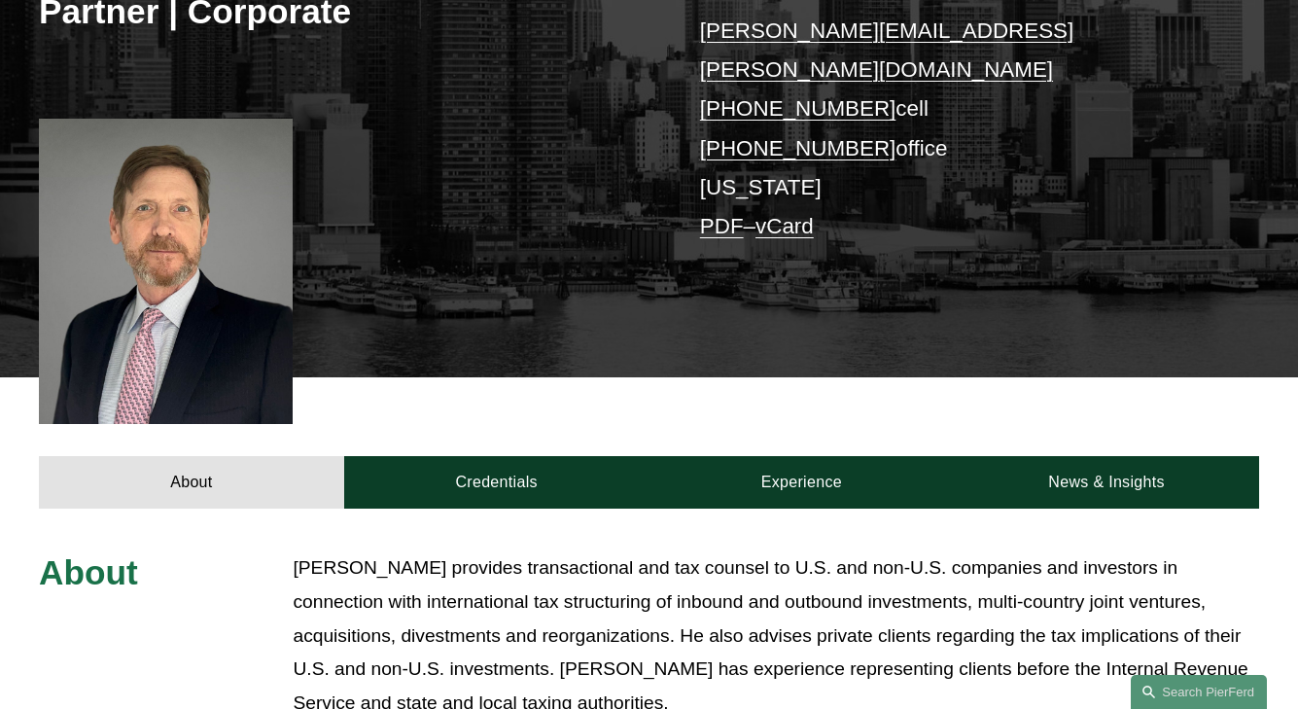
scroll to position [739, 0]
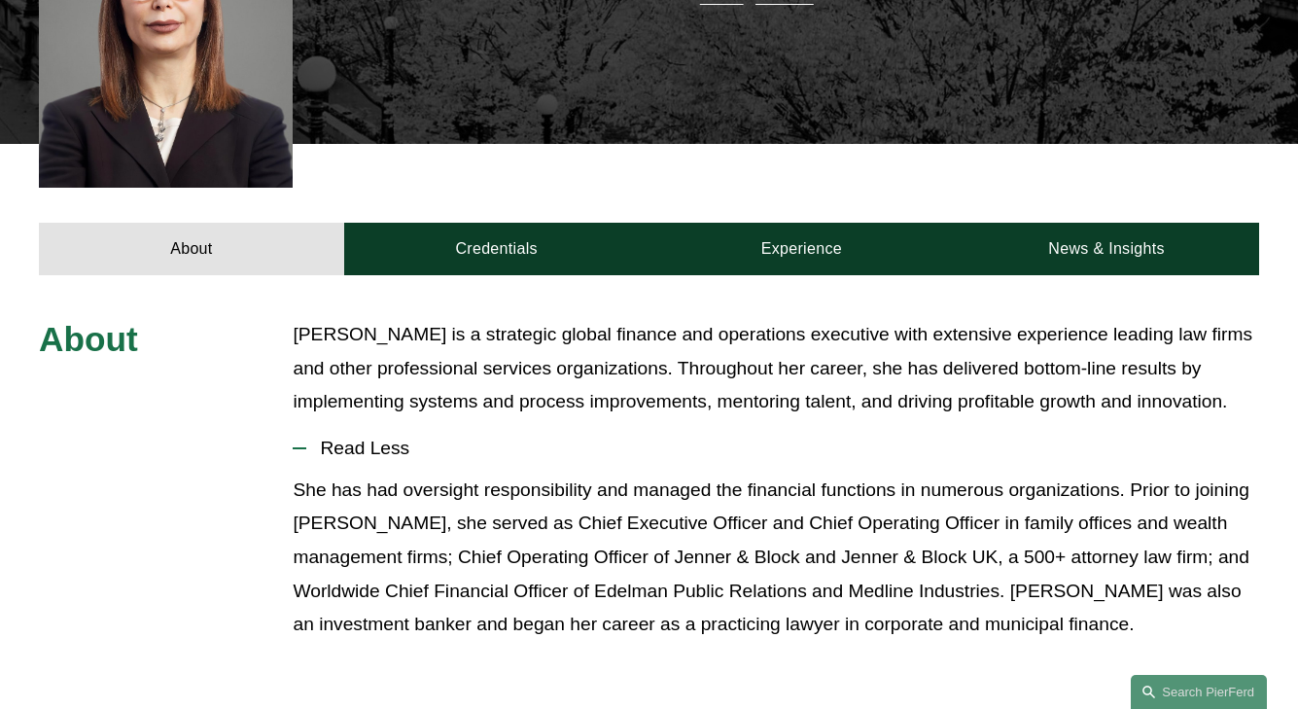
scroll to position [698, 0]
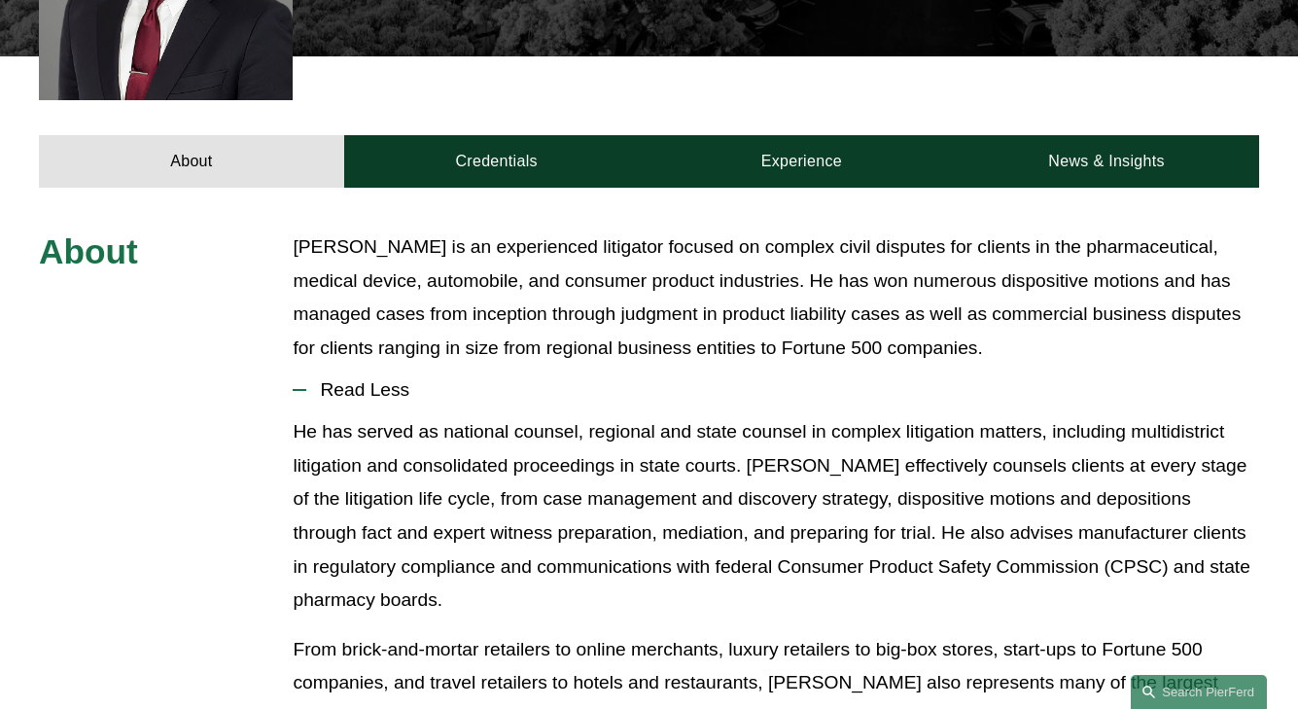
scroll to position [694, 0]
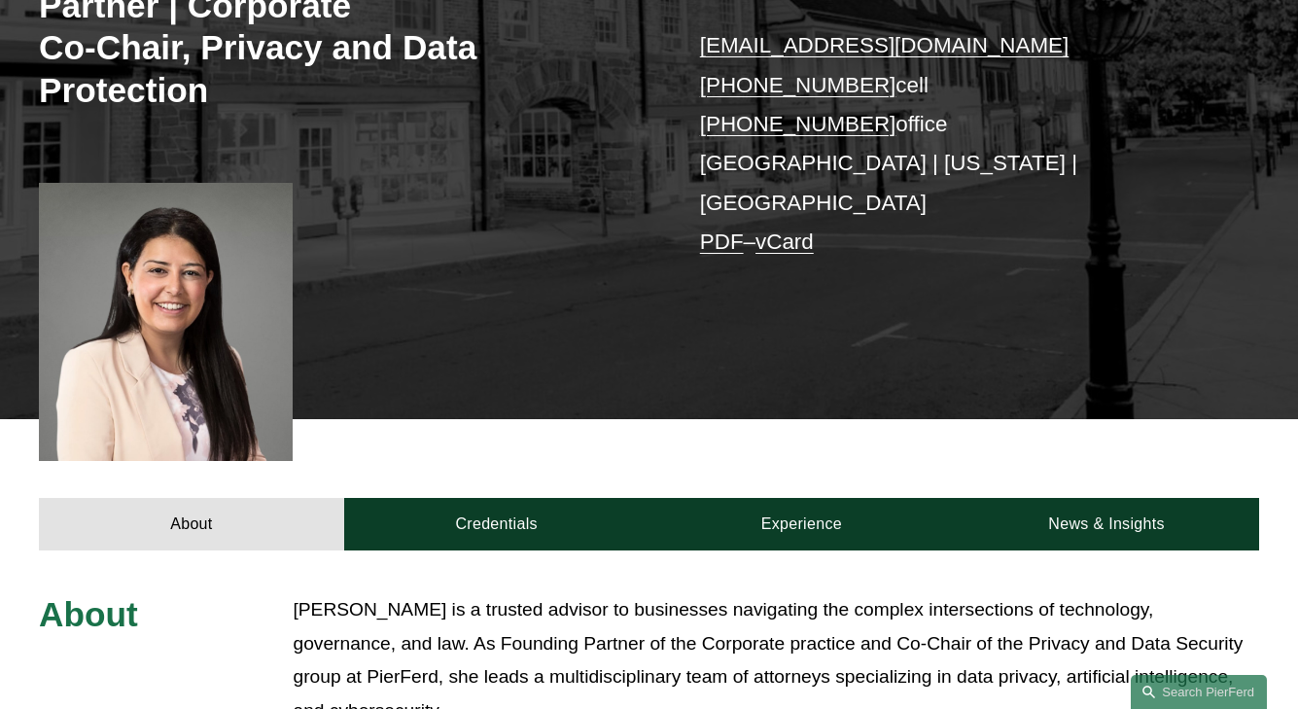
scroll to position [734, 0]
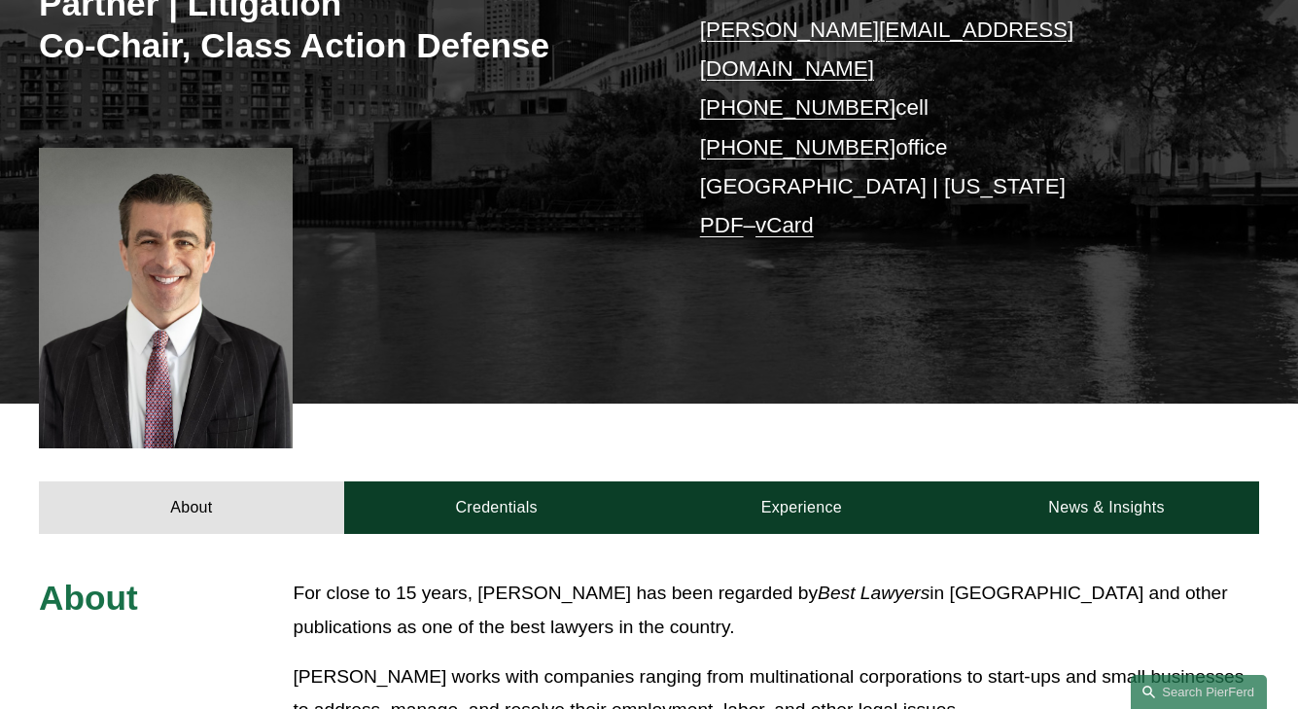
scroll to position [759, 0]
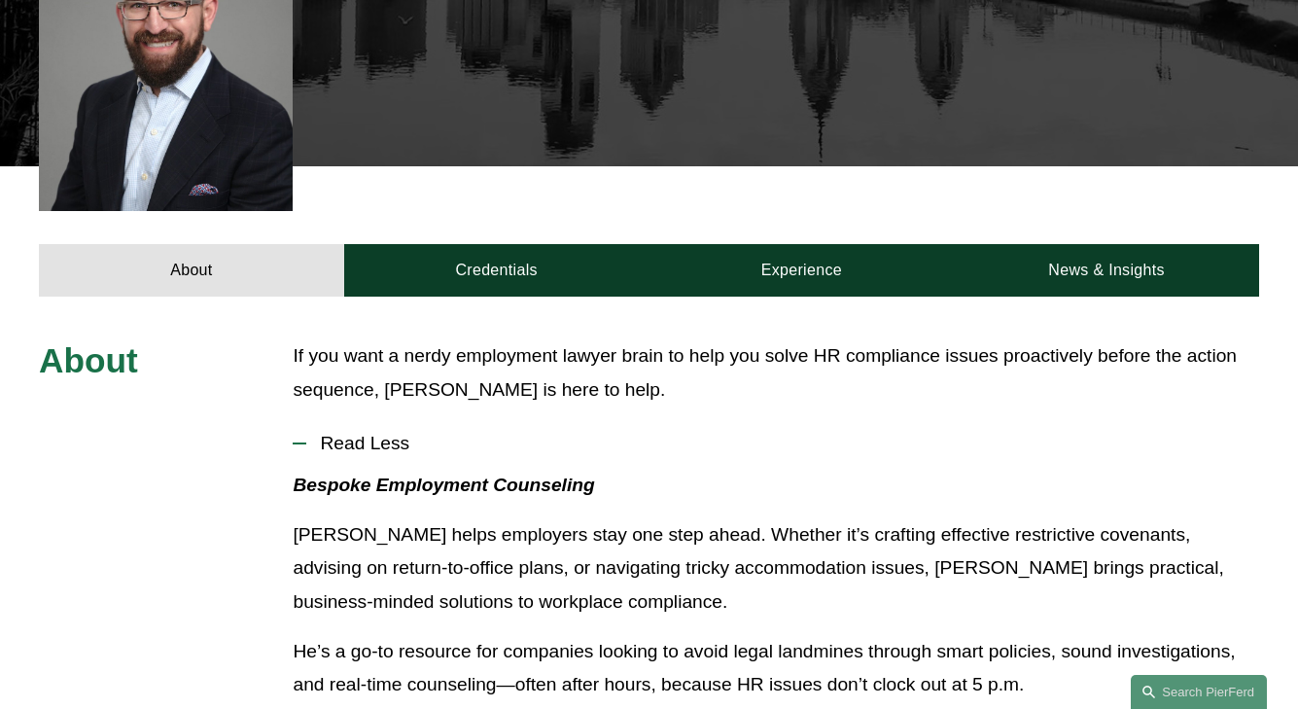
scroll to position [679, 0]
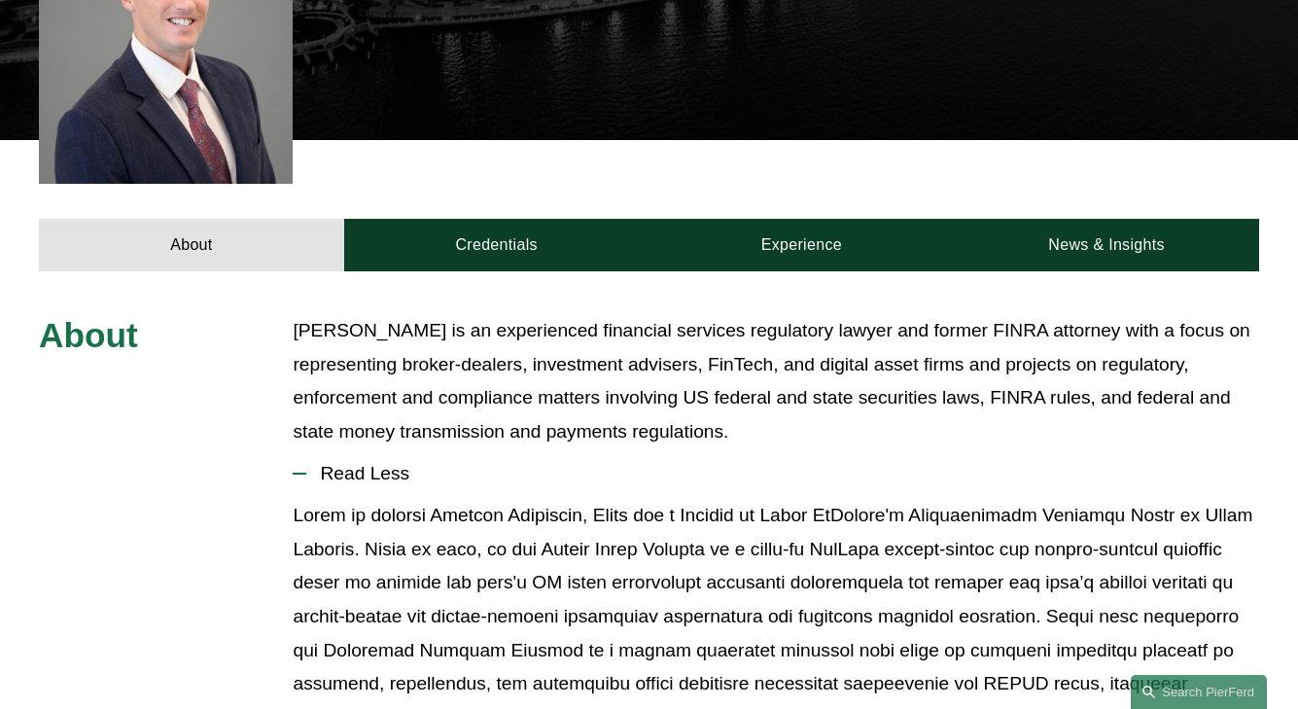
scroll to position [694, 0]
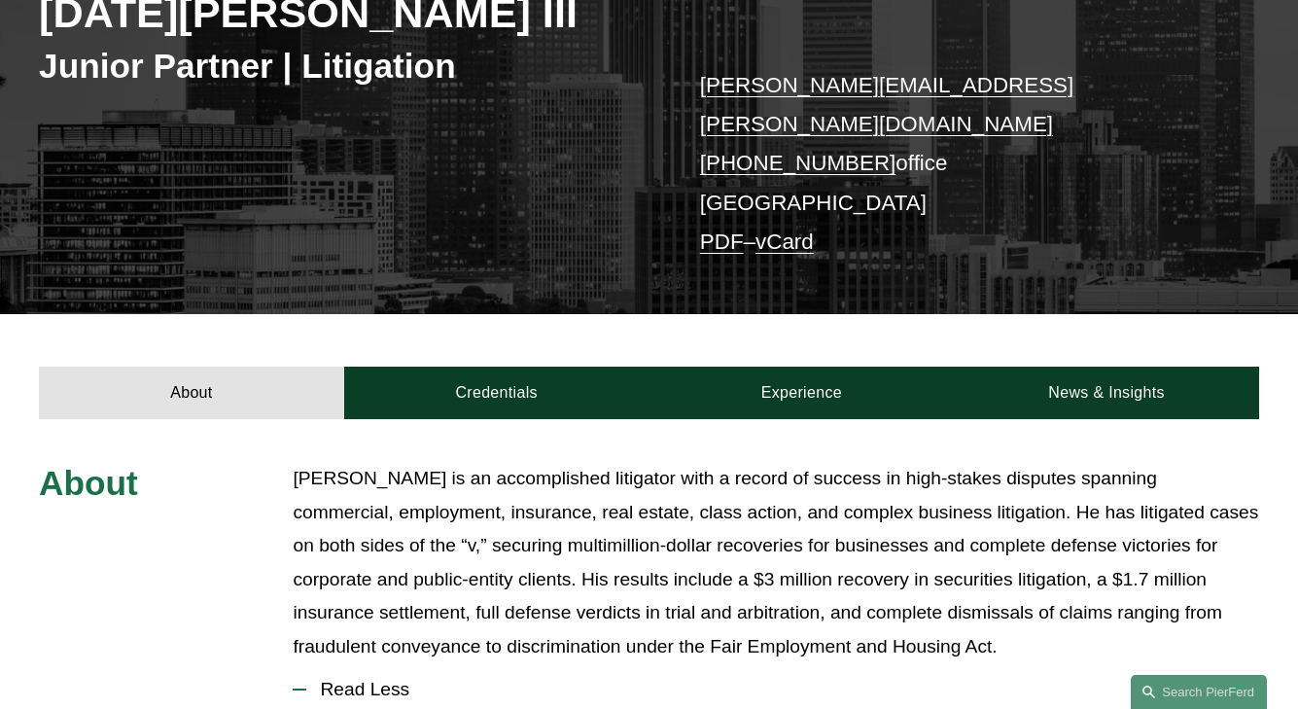
scroll to position [629, 0]
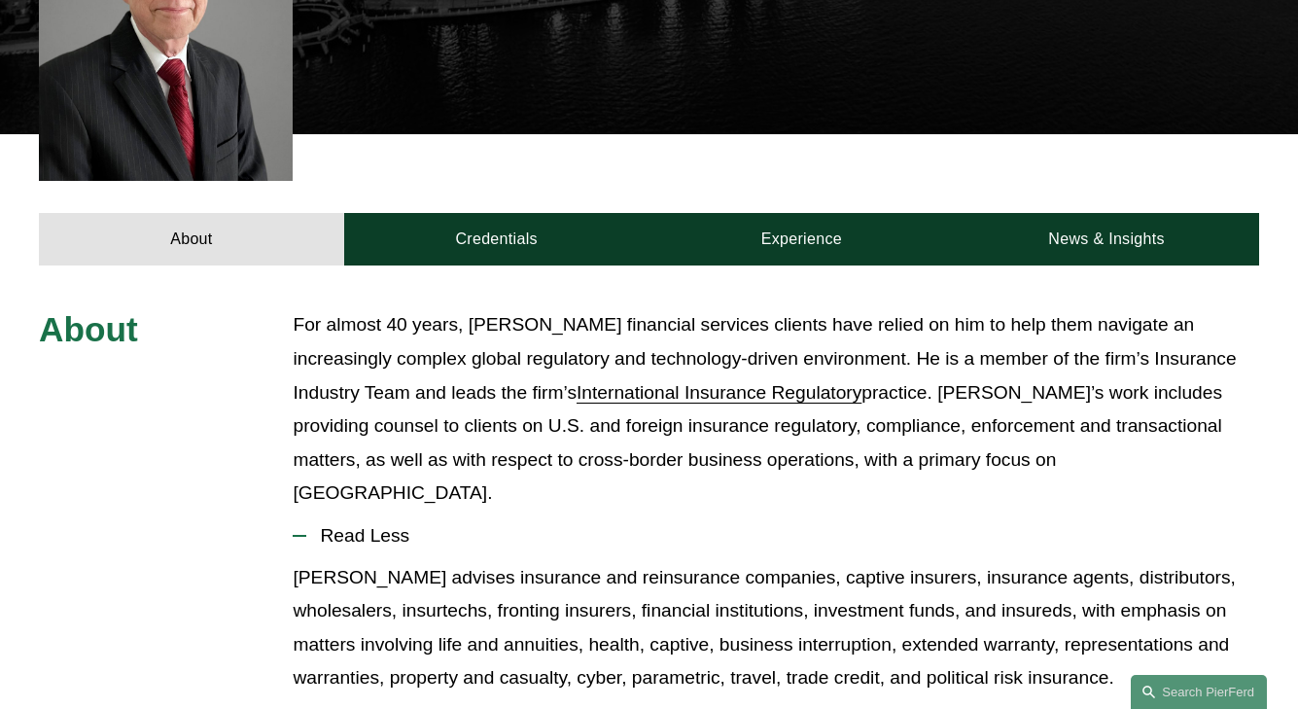
scroll to position [739, 0]
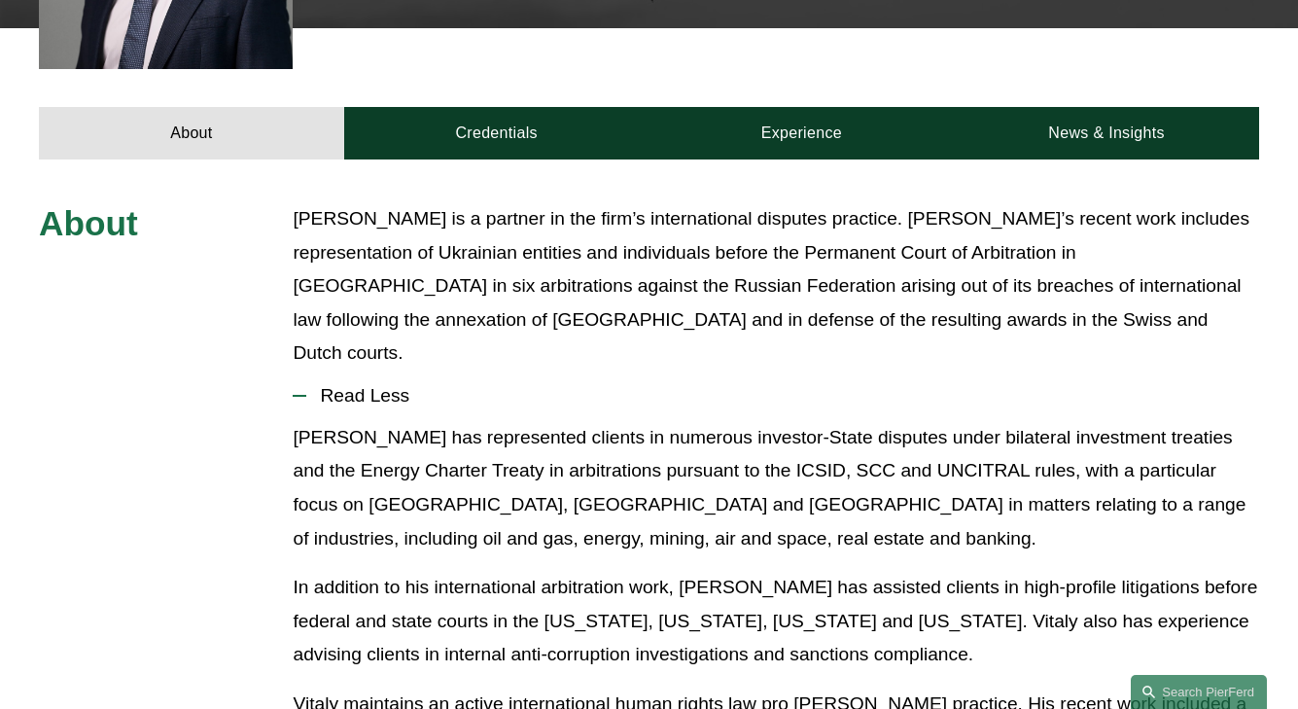
scroll to position [706, 0]
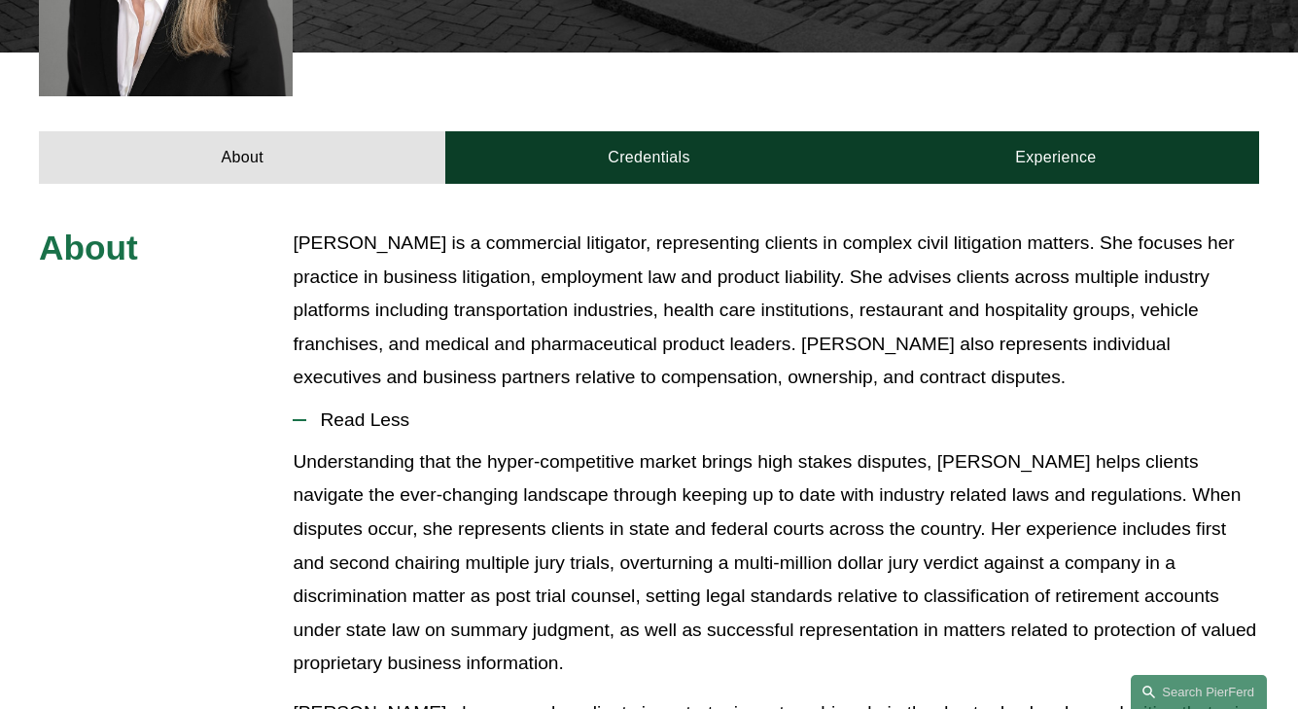
scroll to position [728, 0]
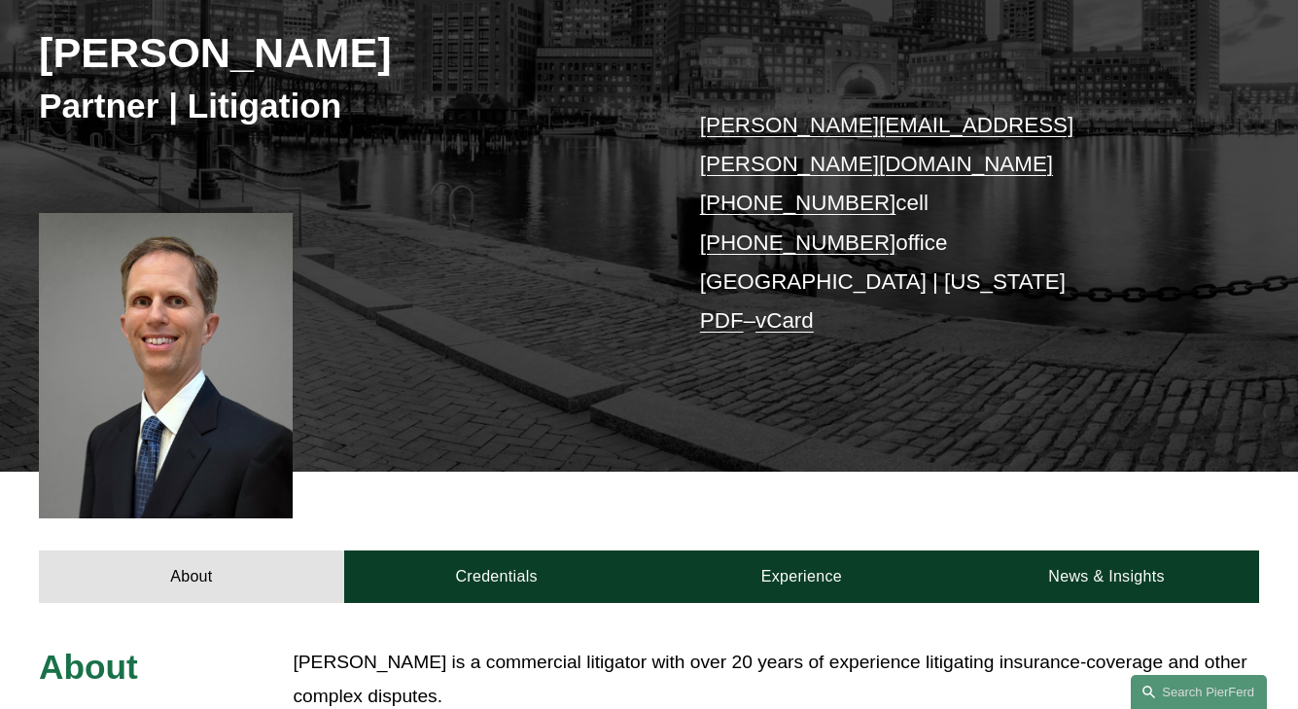
scroll to position [638, 0]
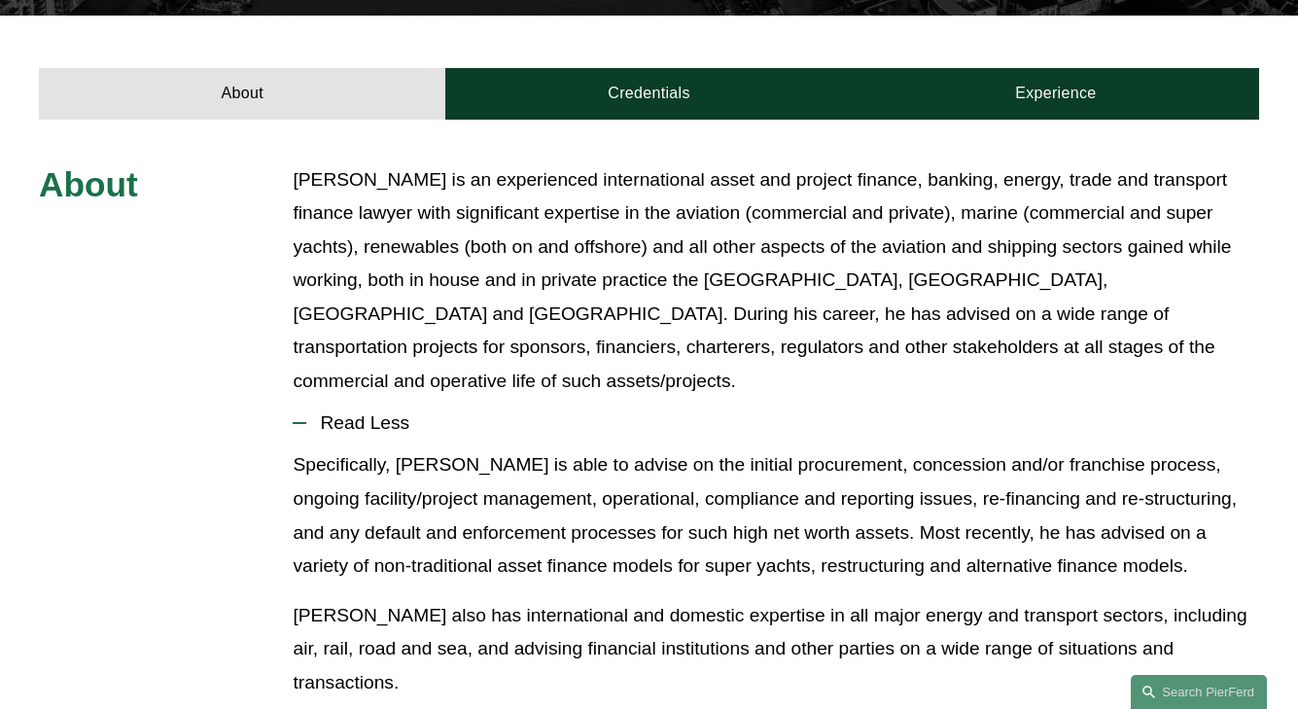
scroll to position [667, 0]
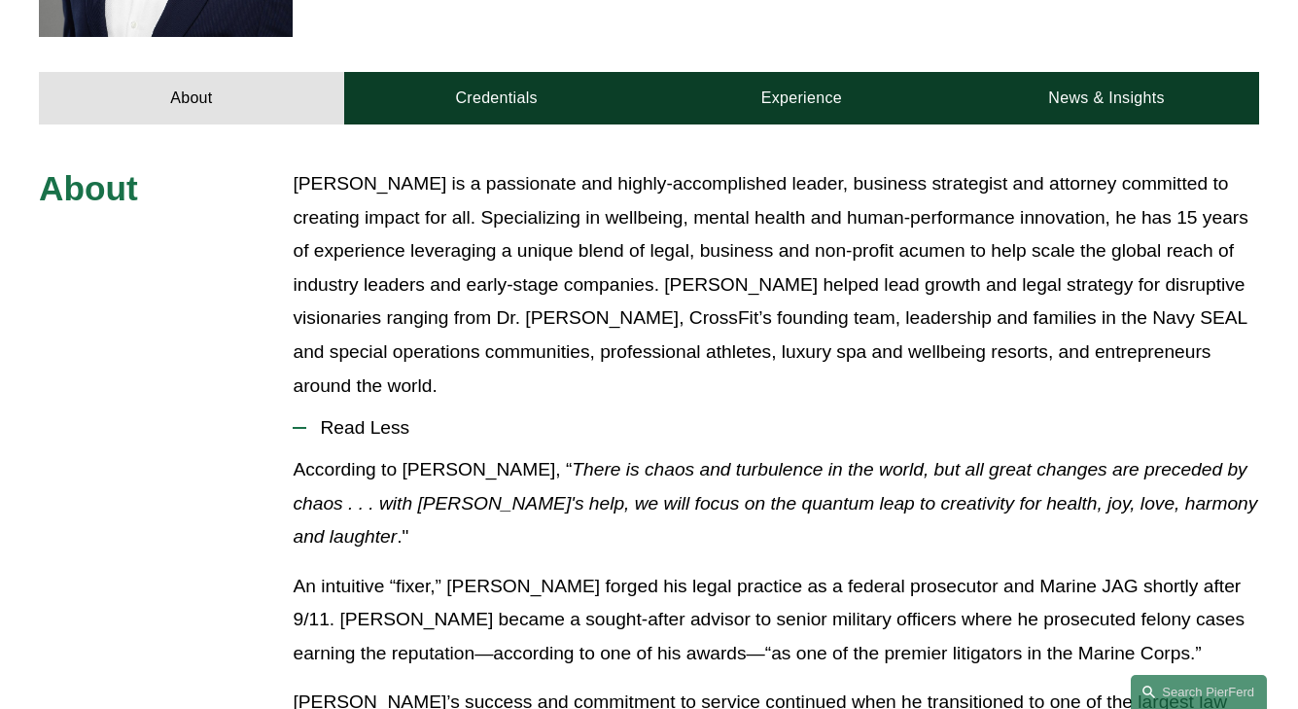
scroll to position [795, 0]
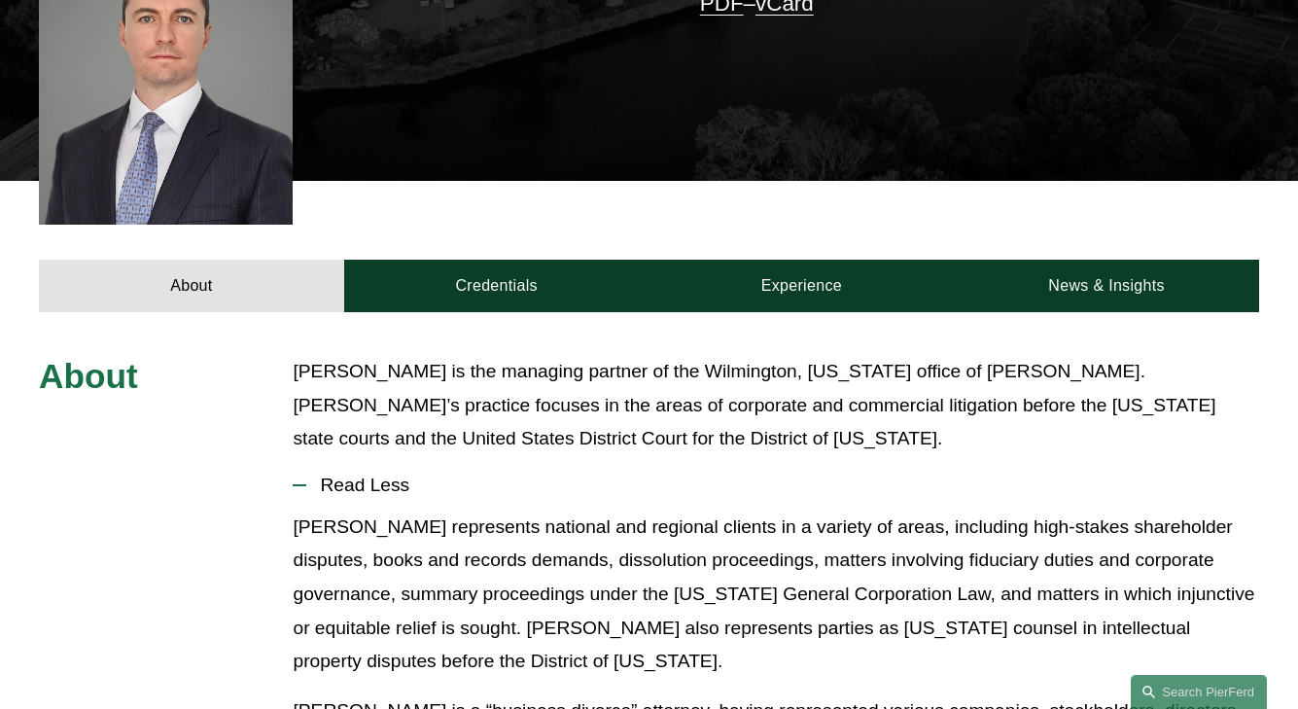
scroll to position [666, 0]
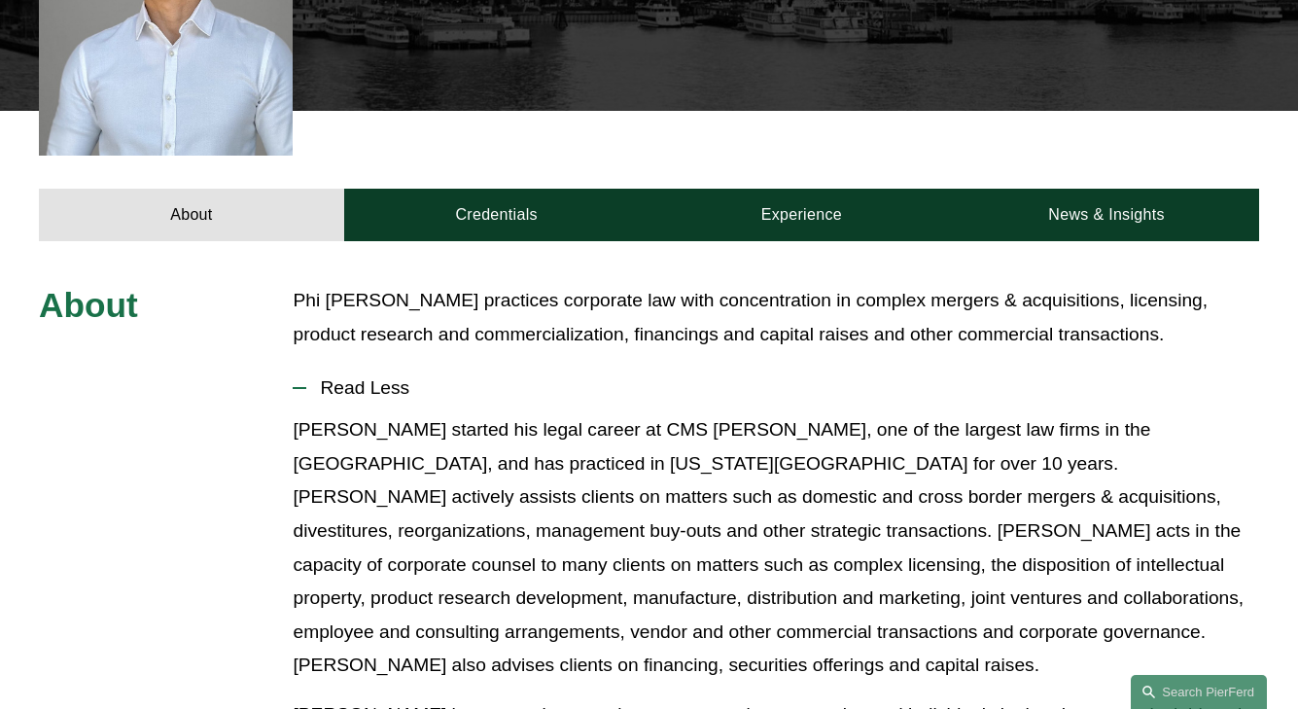
scroll to position [679, 0]
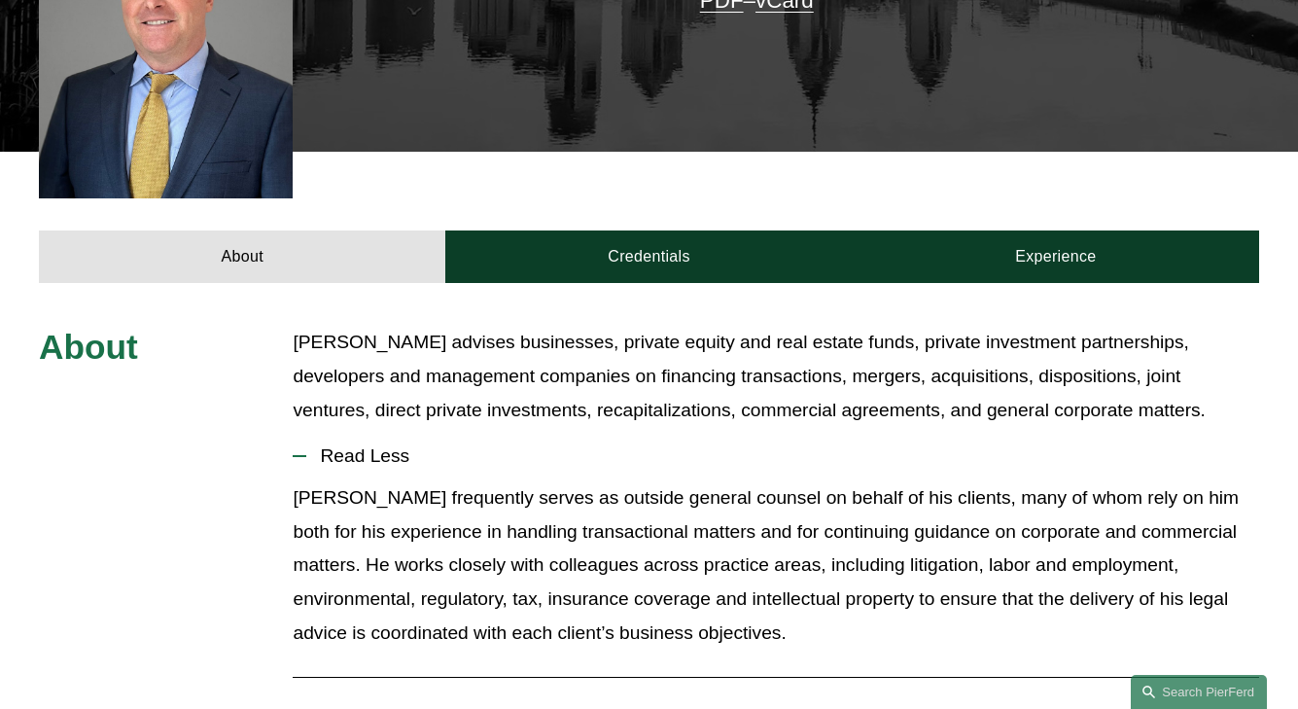
scroll to position [677, 0]
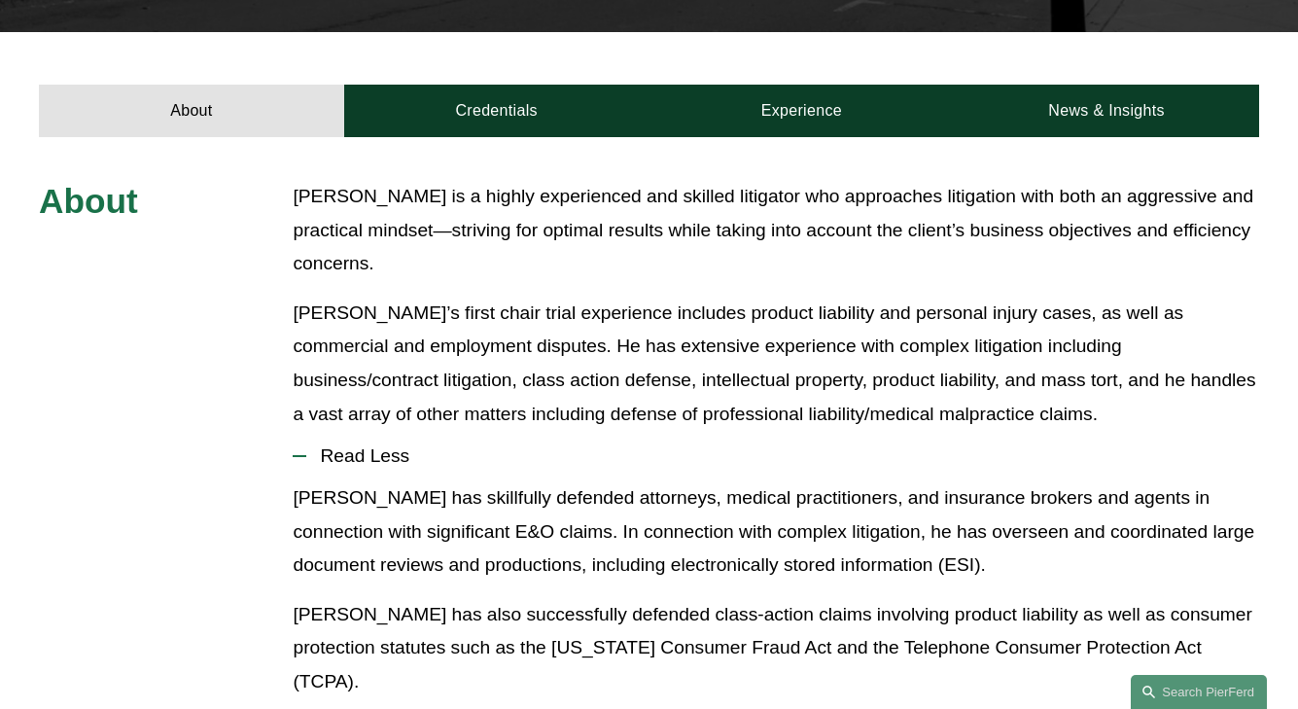
scroll to position [679, 0]
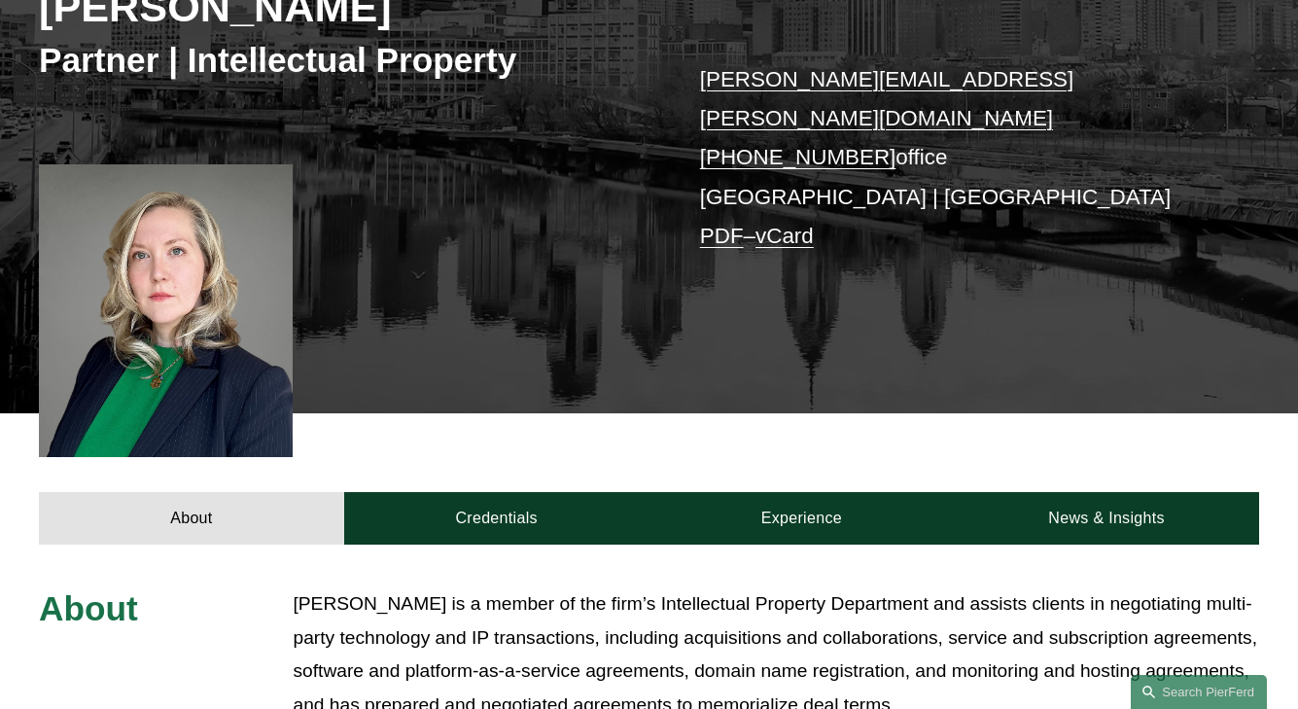
scroll to position [694, 0]
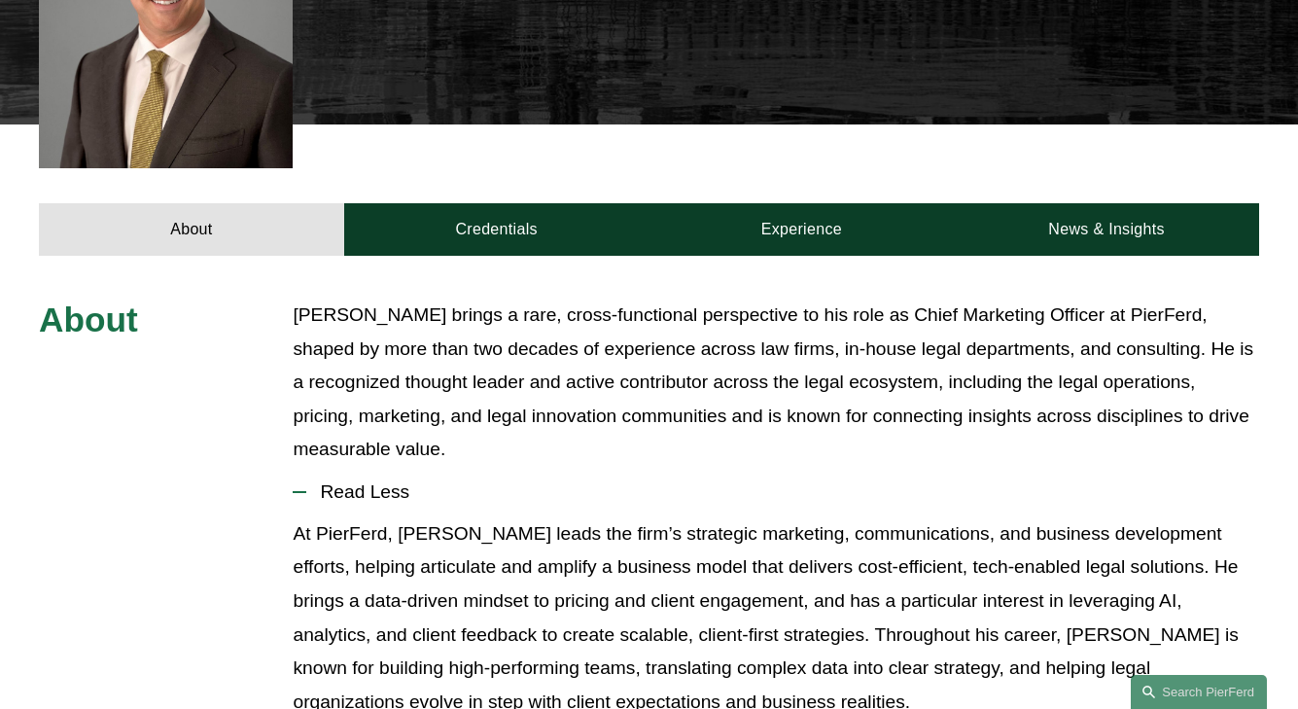
scroll to position [728, 0]
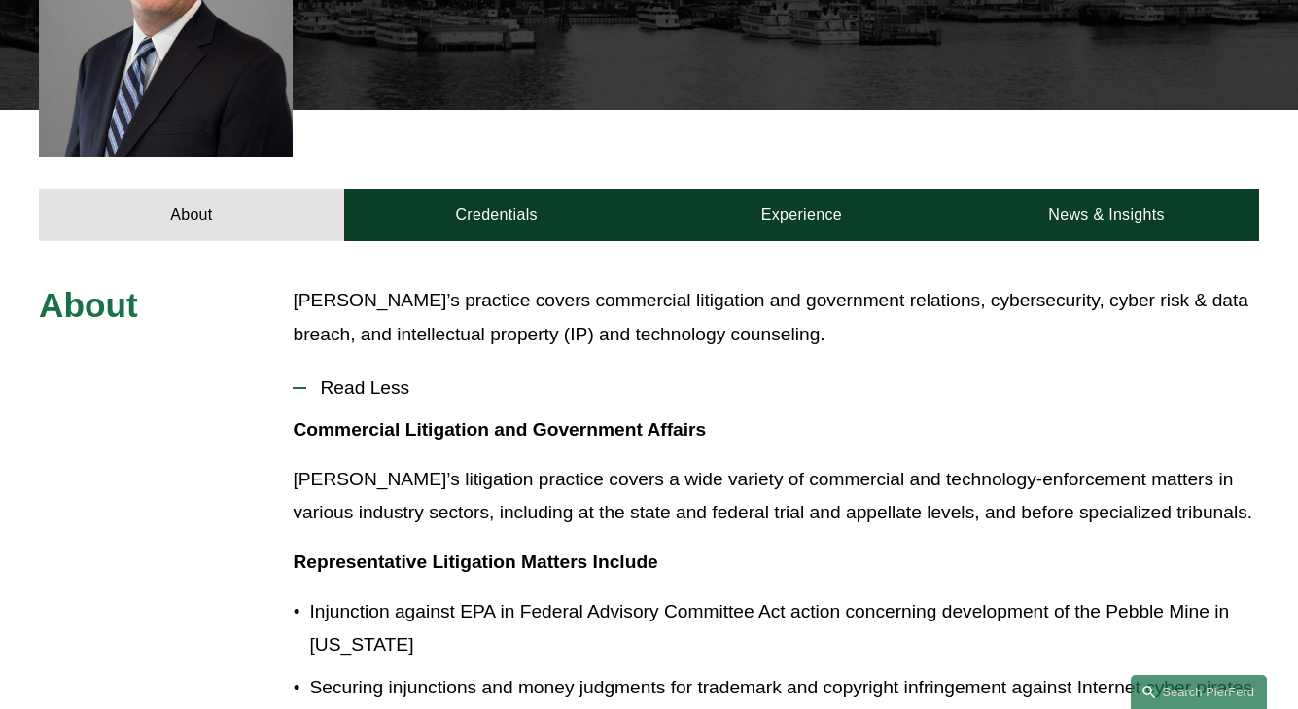
scroll to position [651, 0]
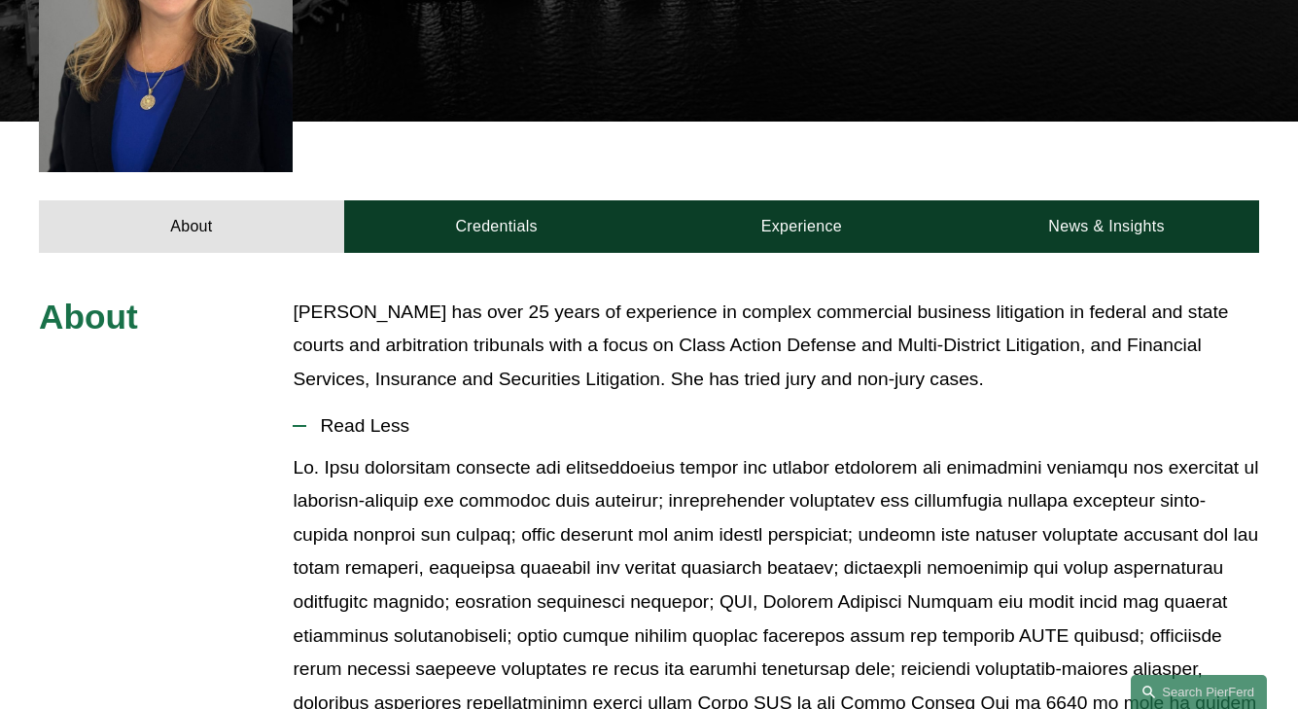
scroll to position [707, 0]
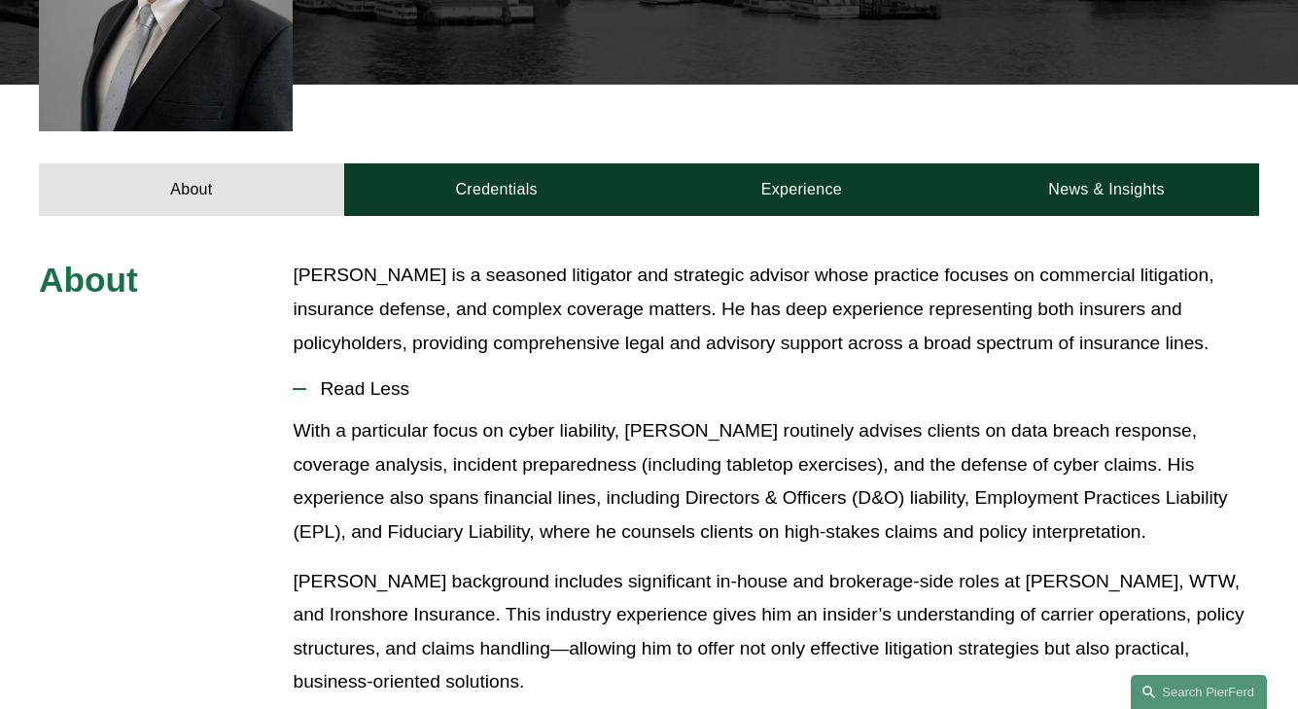
scroll to position [677, 0]
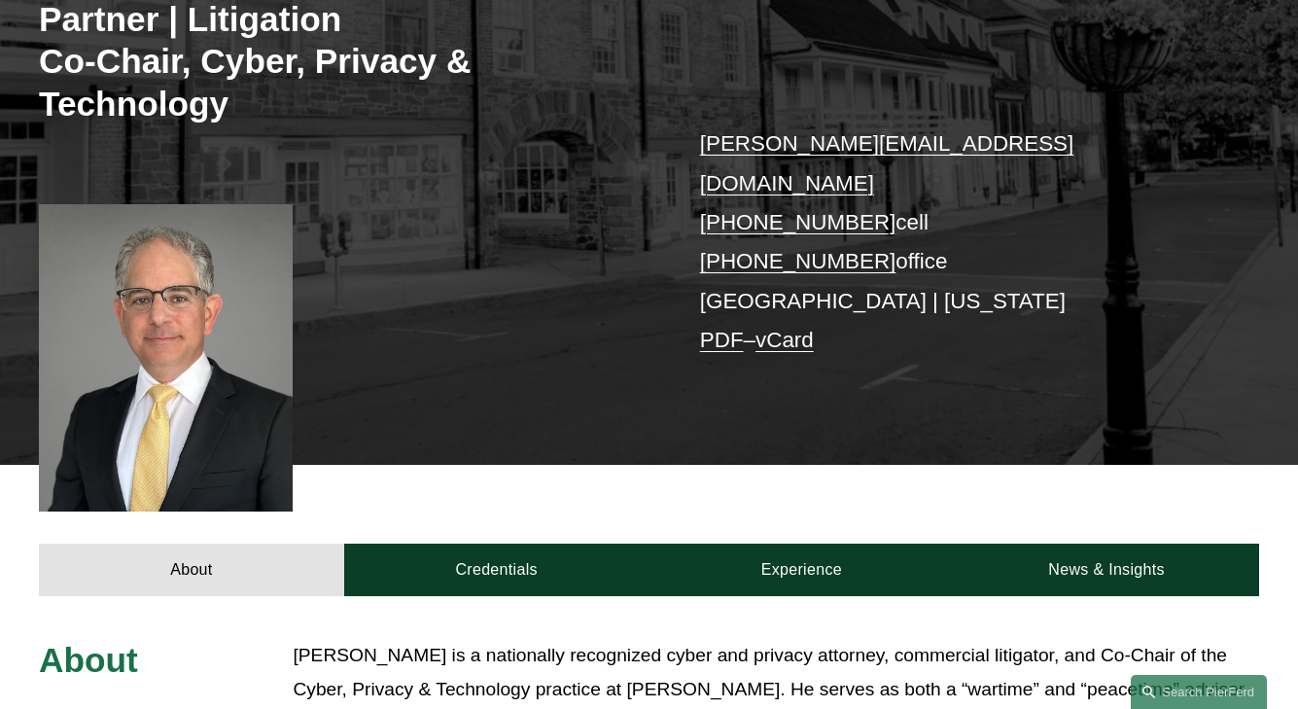
scroll to position [752, 0]
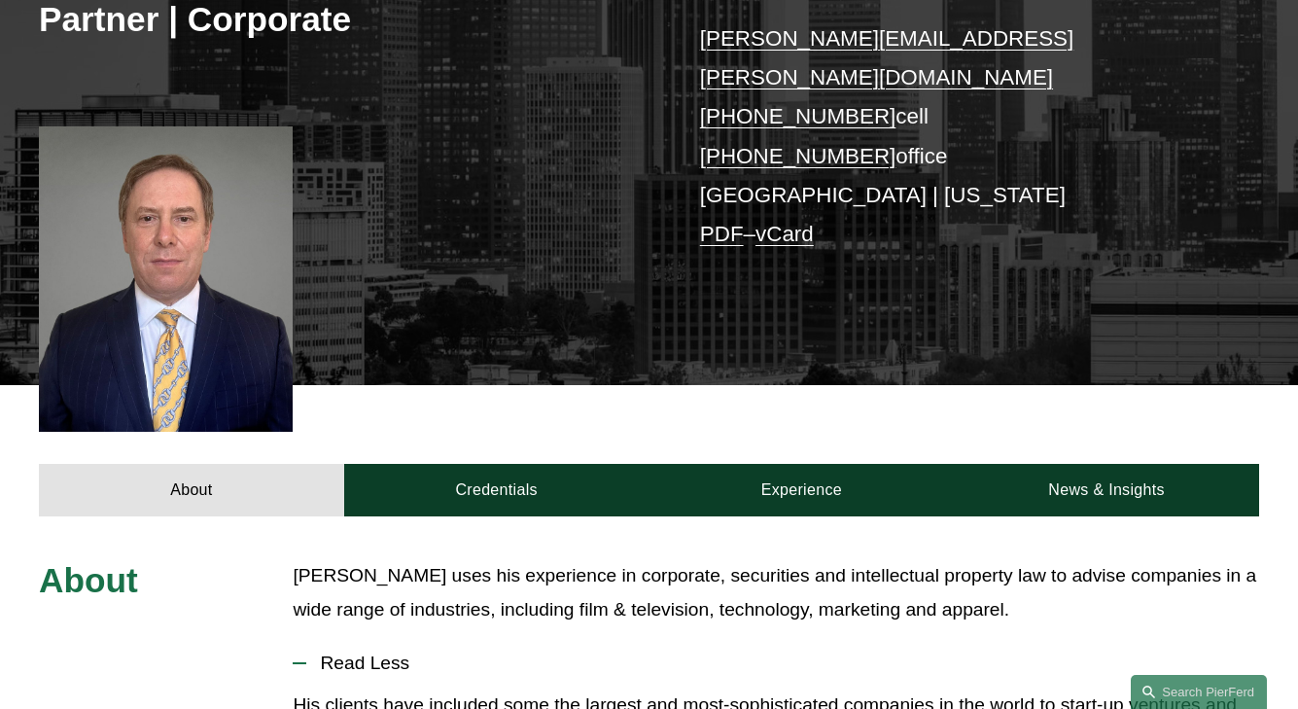
scroll to position [651, 0]
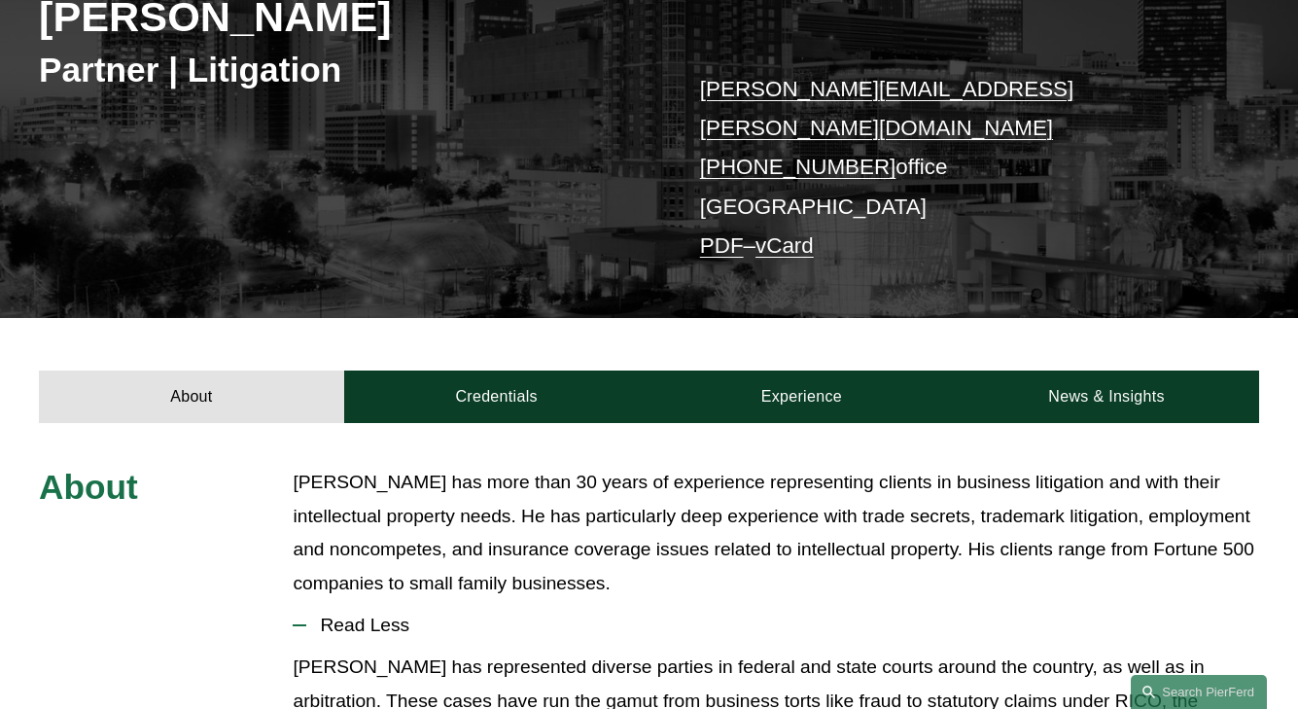
scroll to position [562, 0]
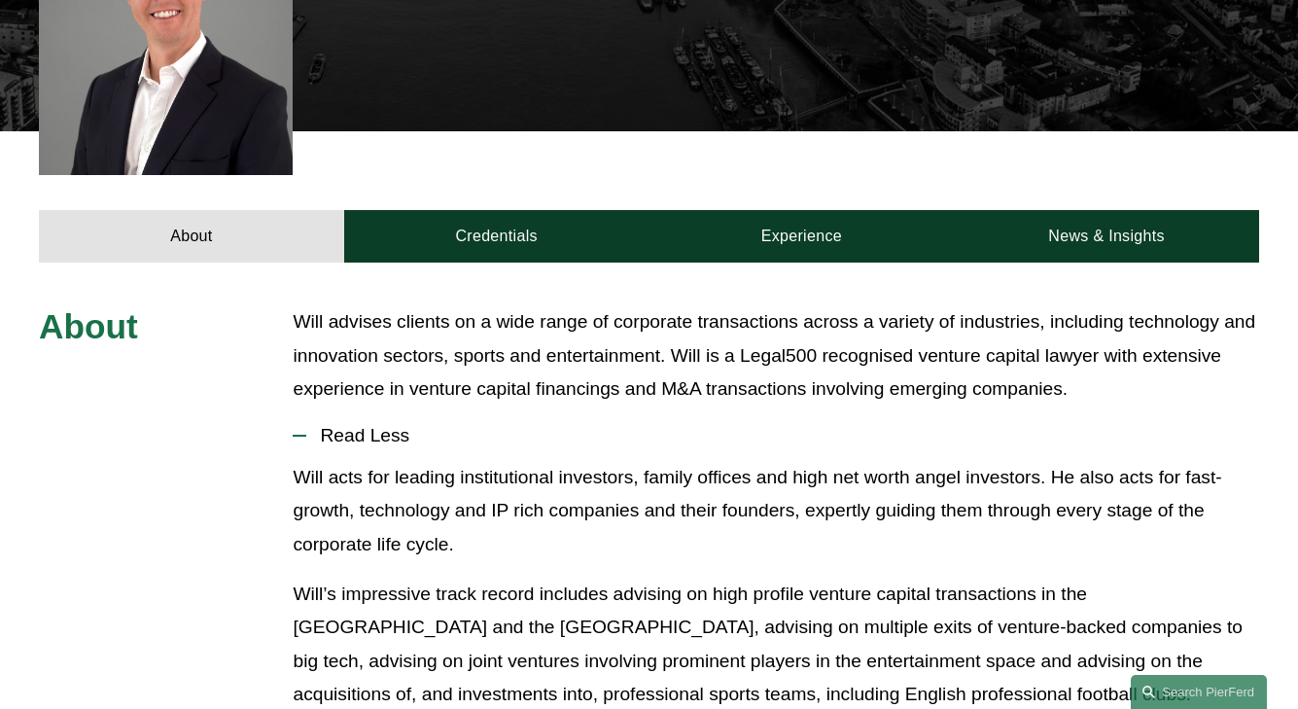
scroll to position [666, 0]
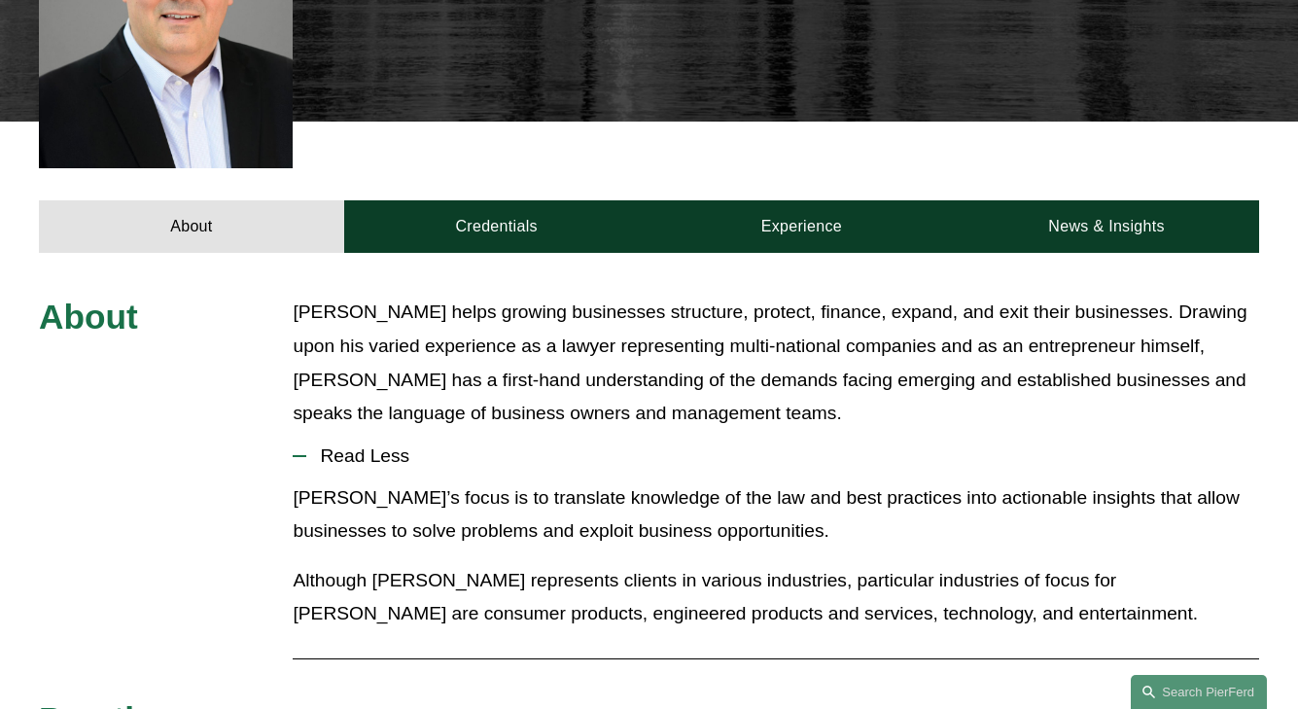
scroll to position [706, 0]
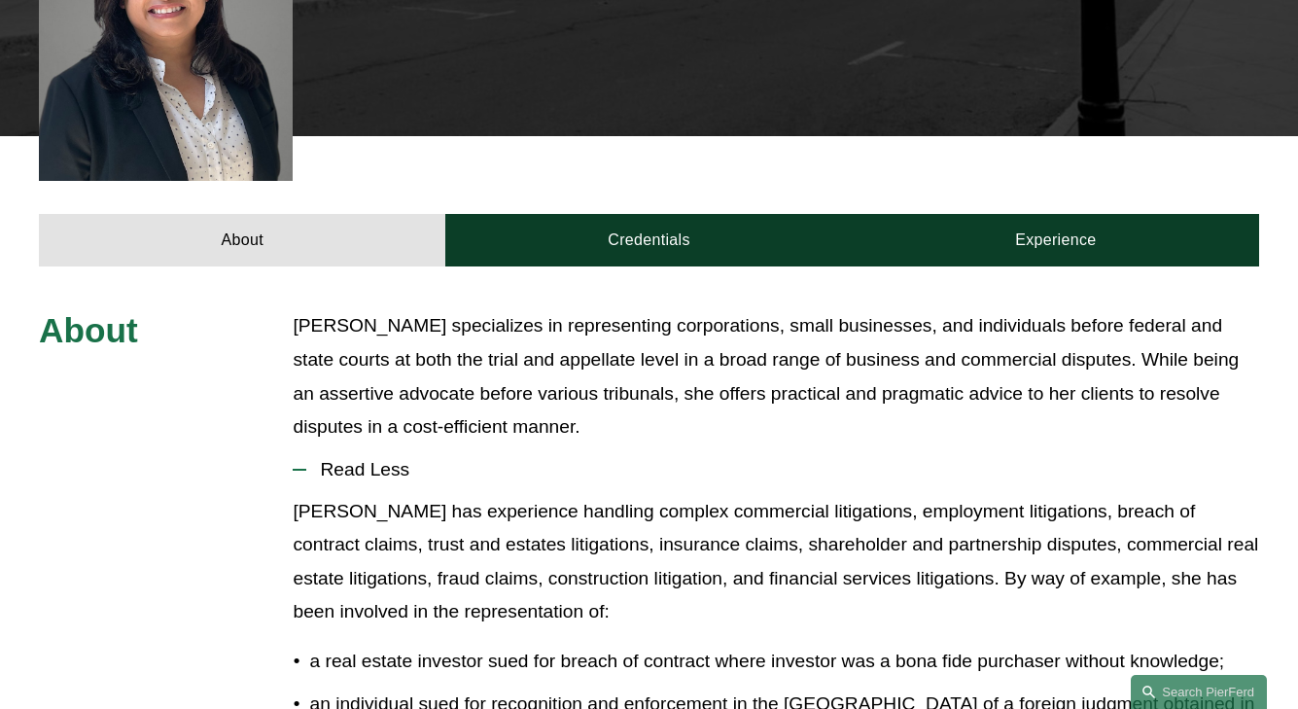
scroll to position [734, 0]
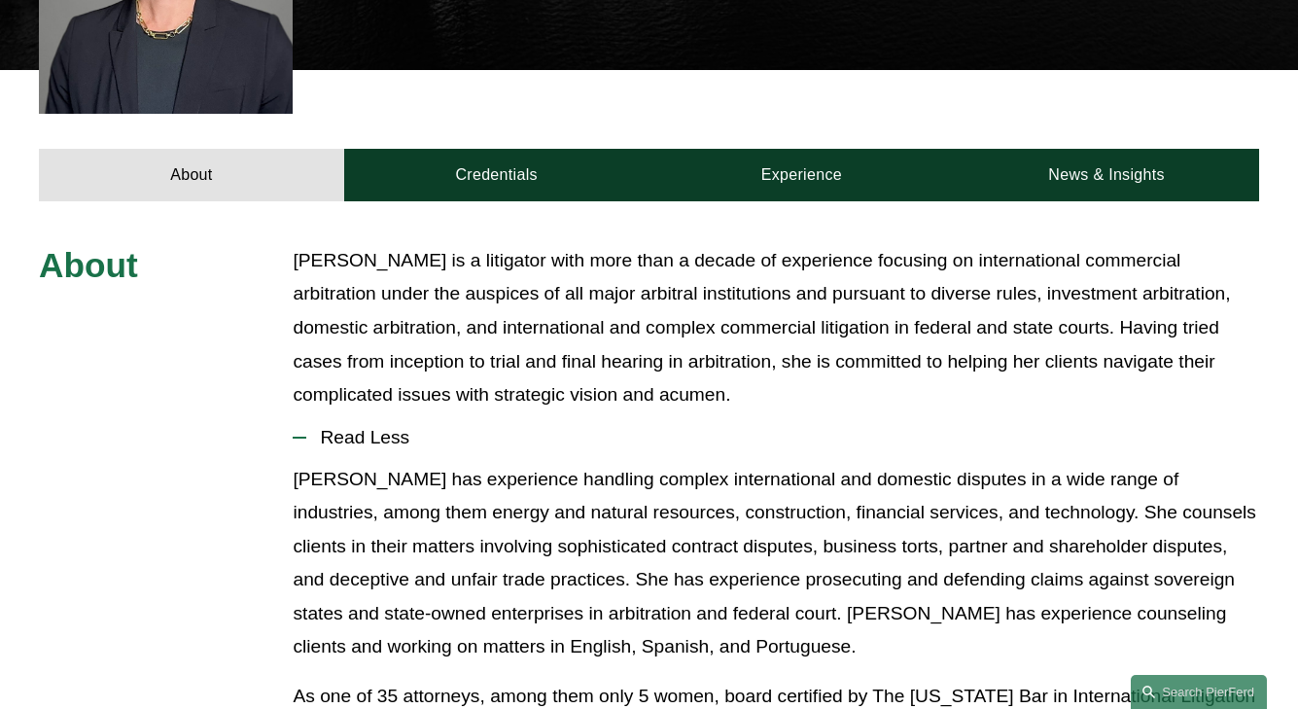
scroll to position [728, 0]
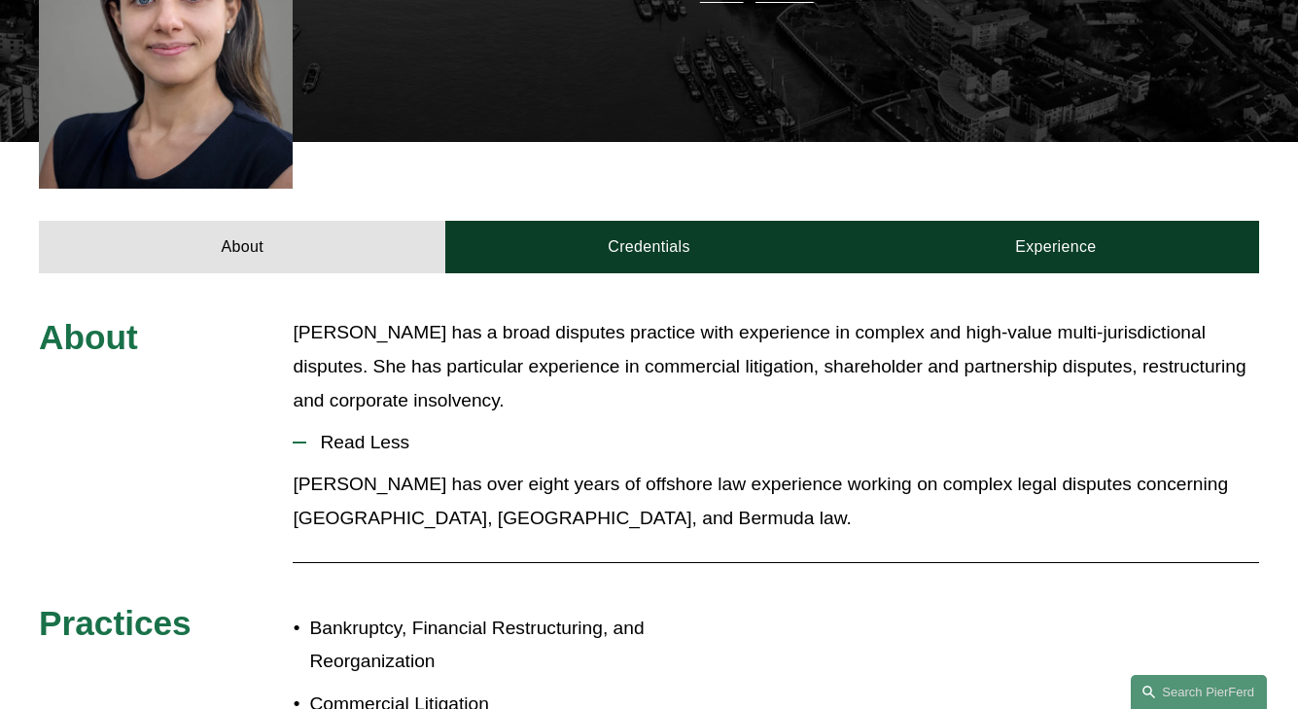
scroll to position [672, 0]
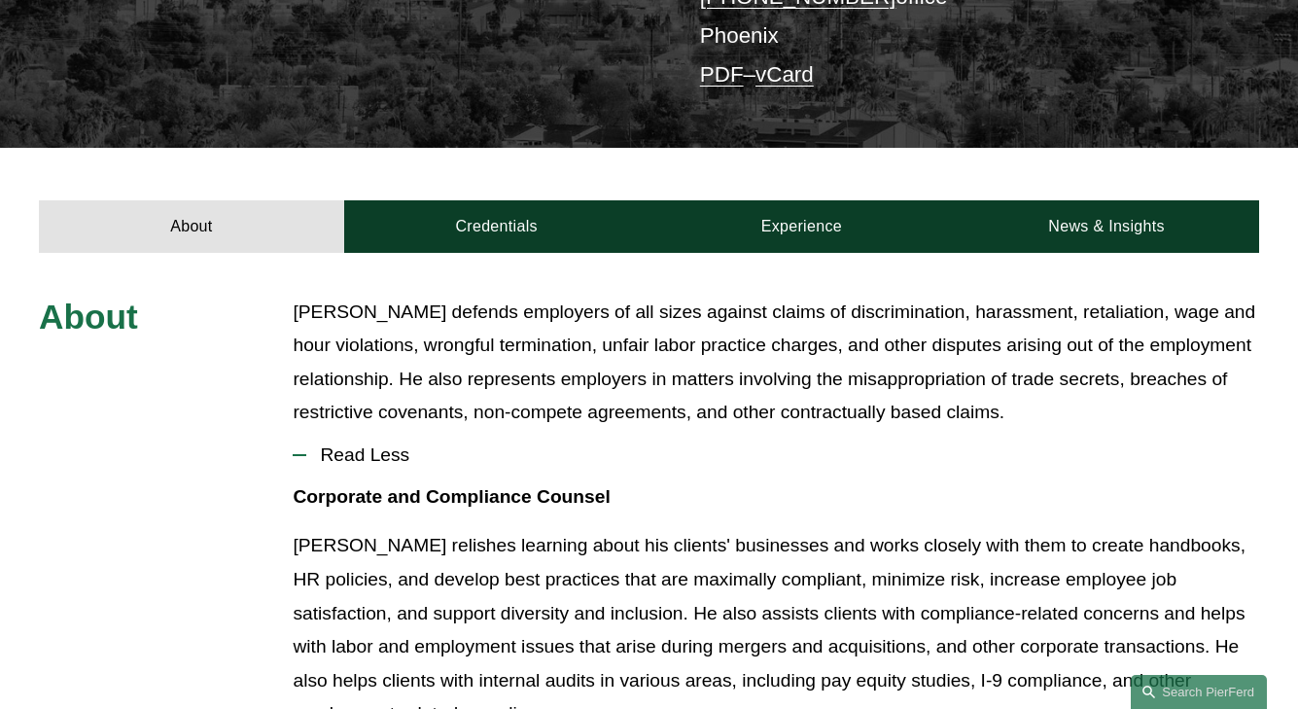
scroll to position [601, 0]
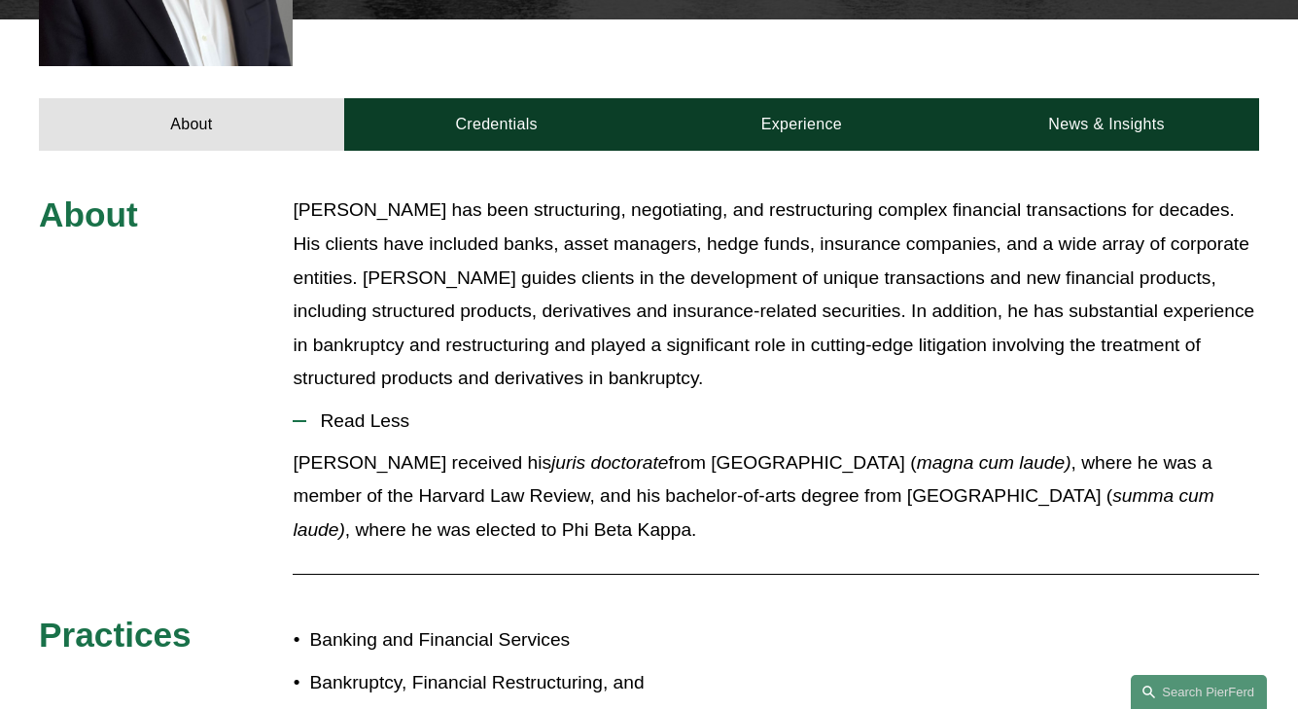
scroll to position [773, 0]
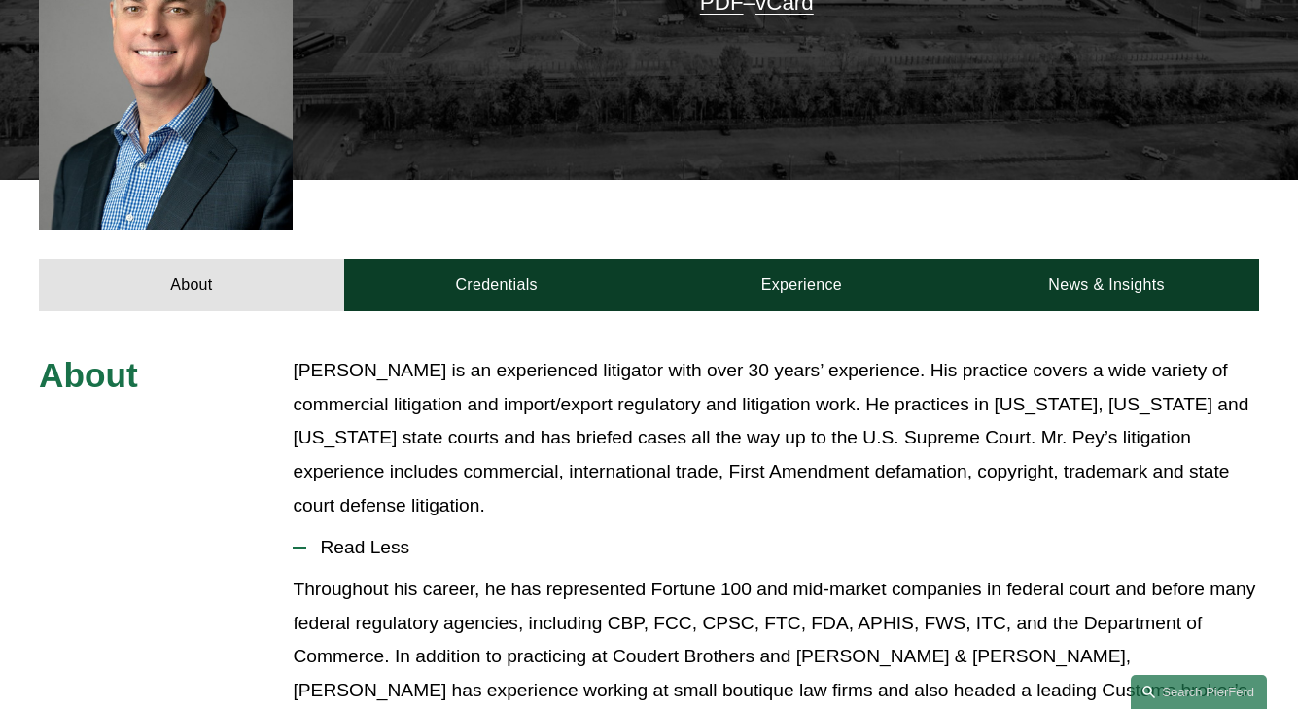
scroll to position [694, 0]
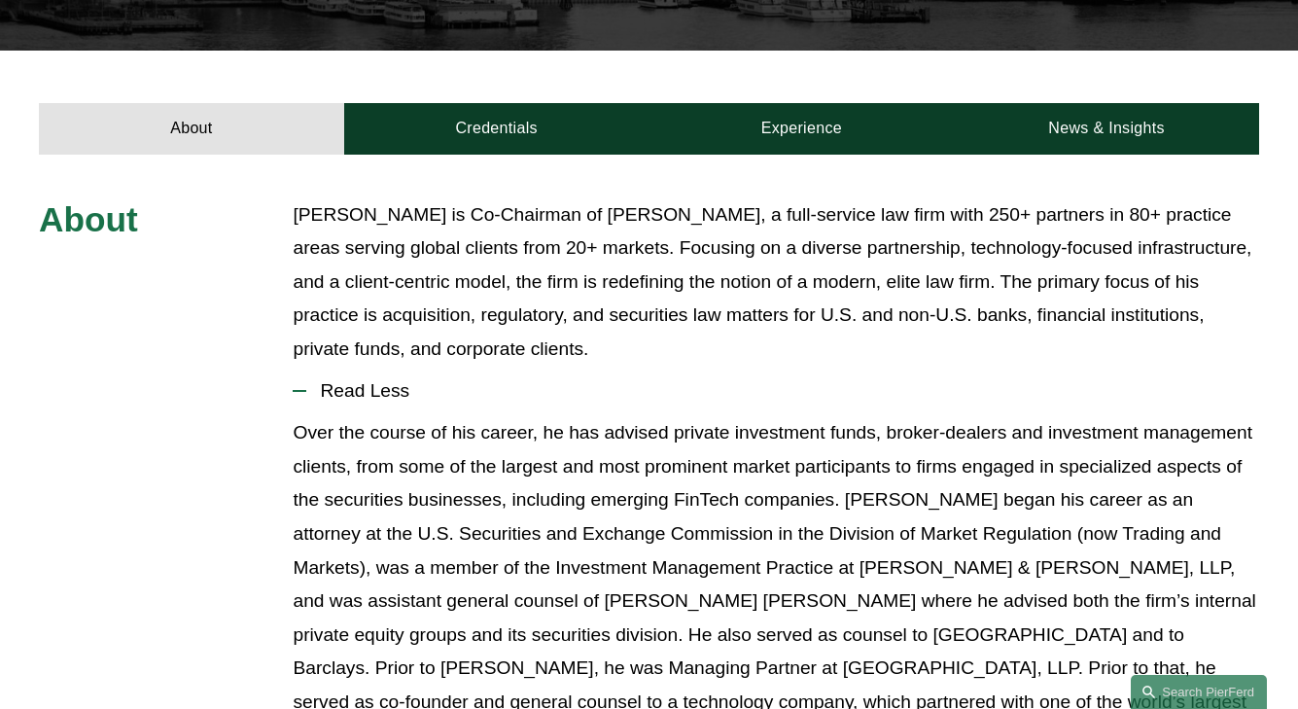
scroll to position [633, 0]
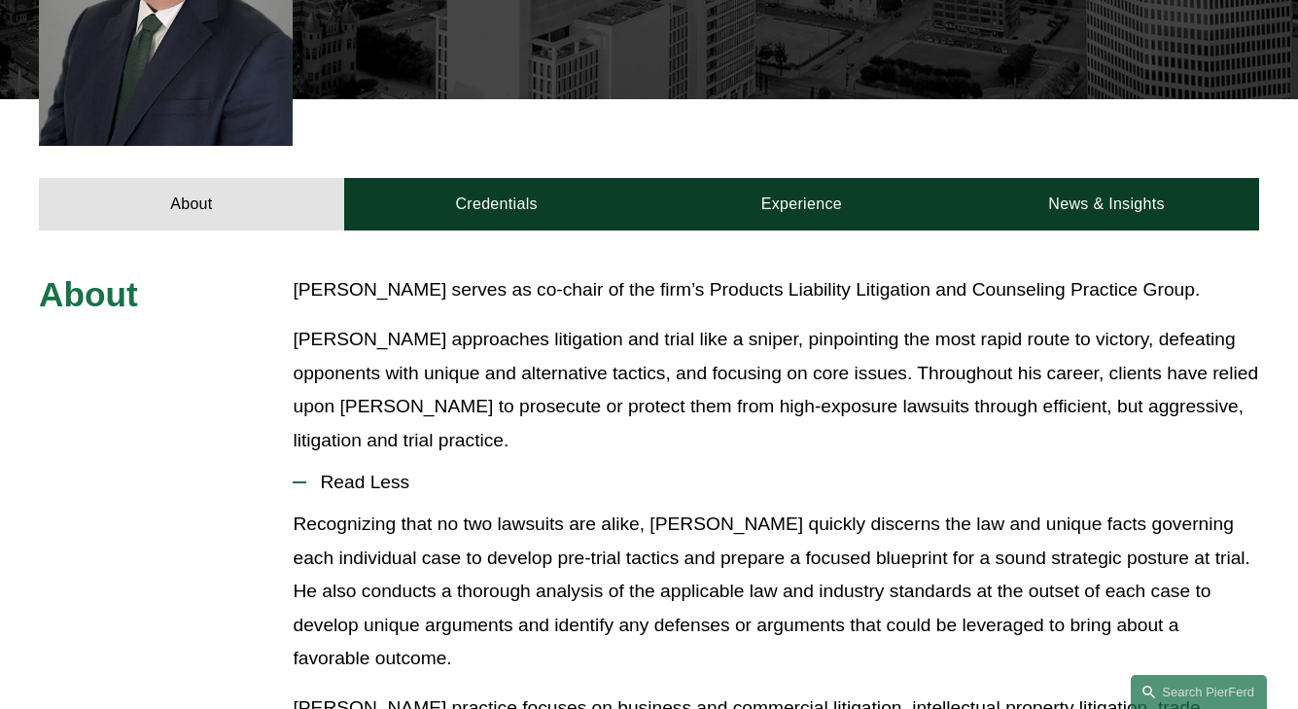
scroll to position [755, 0]
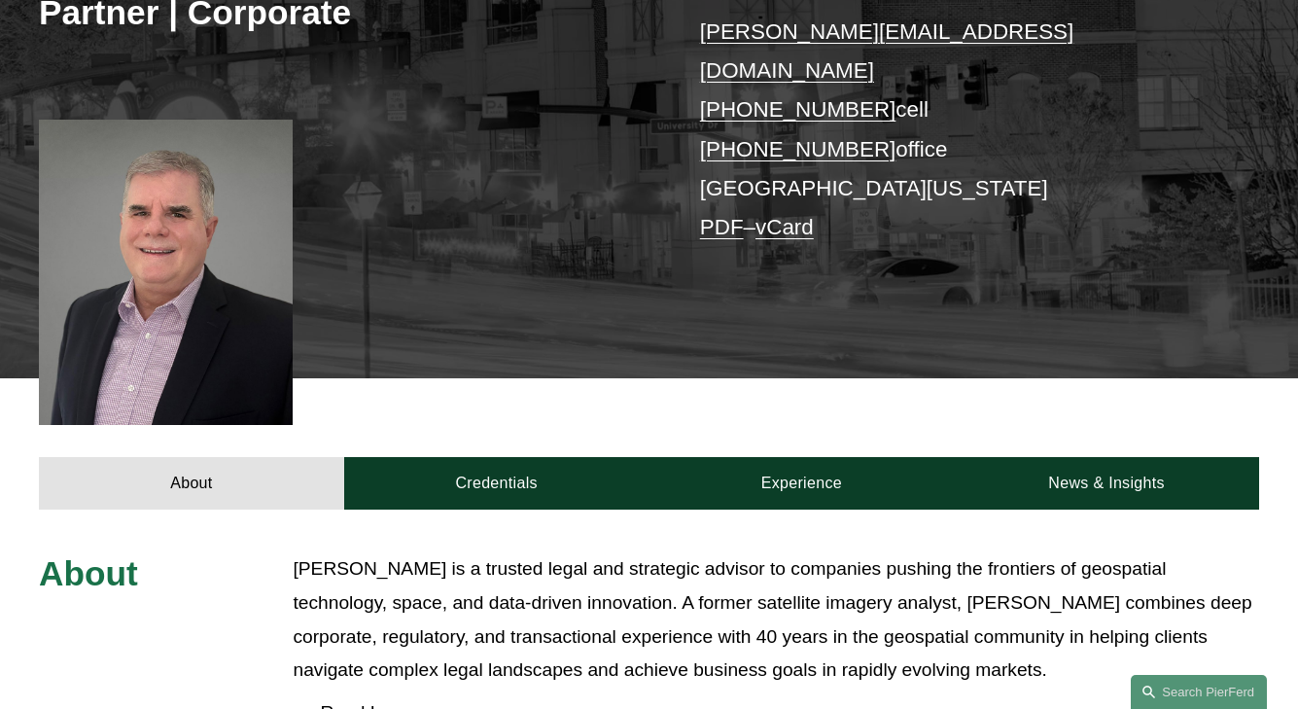
scroll to position [706, 0]
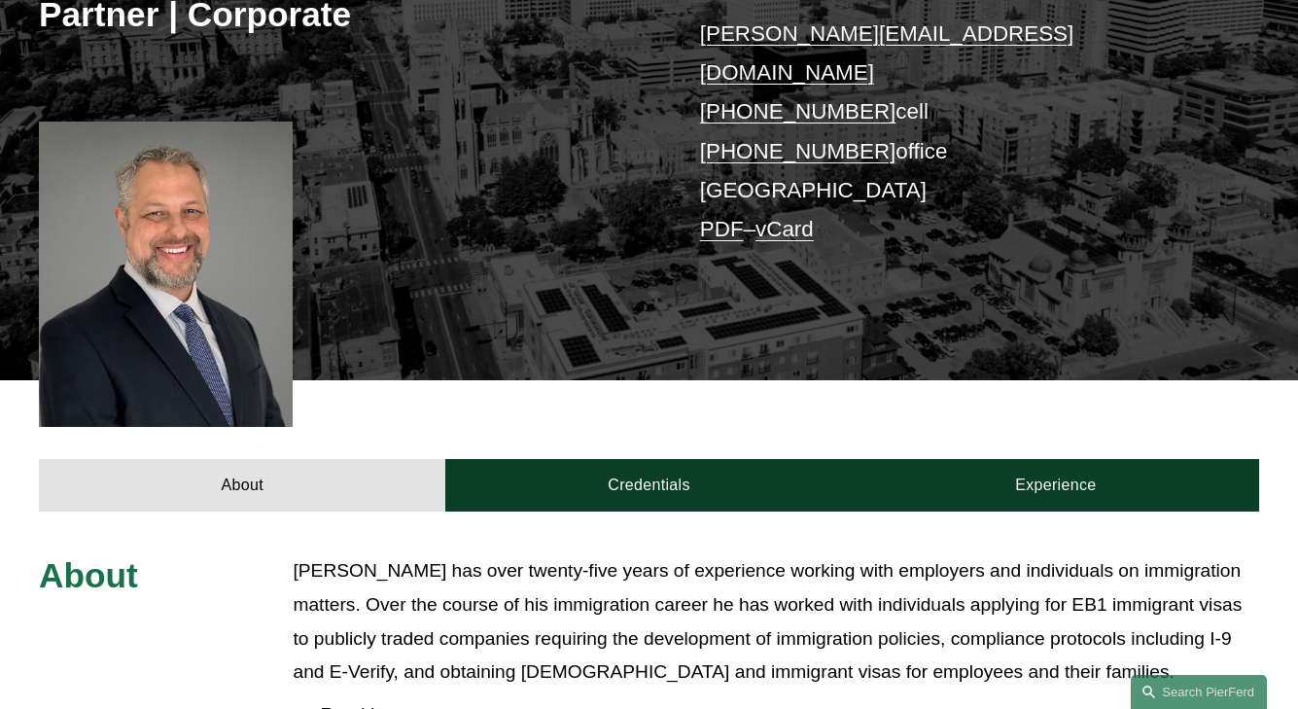
scroll to position [706, 0]
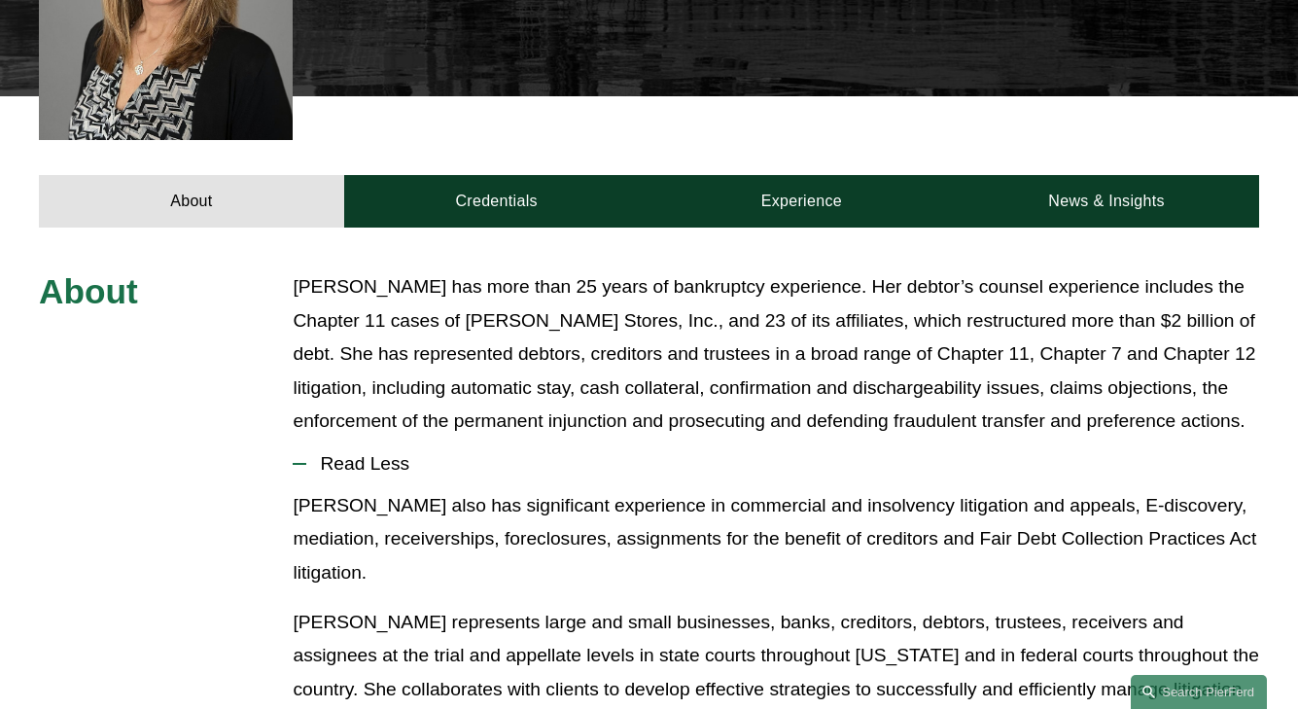
scroll to position [728, 0]
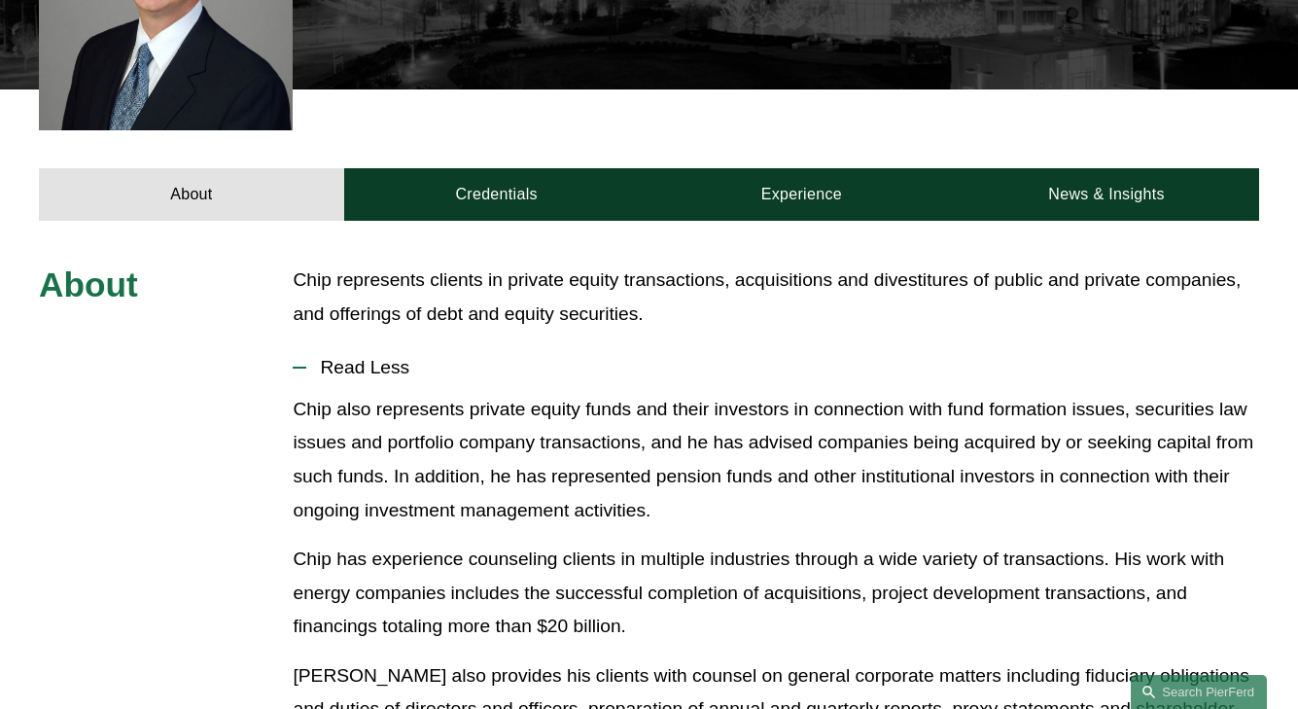
scroll to position [730, 0]
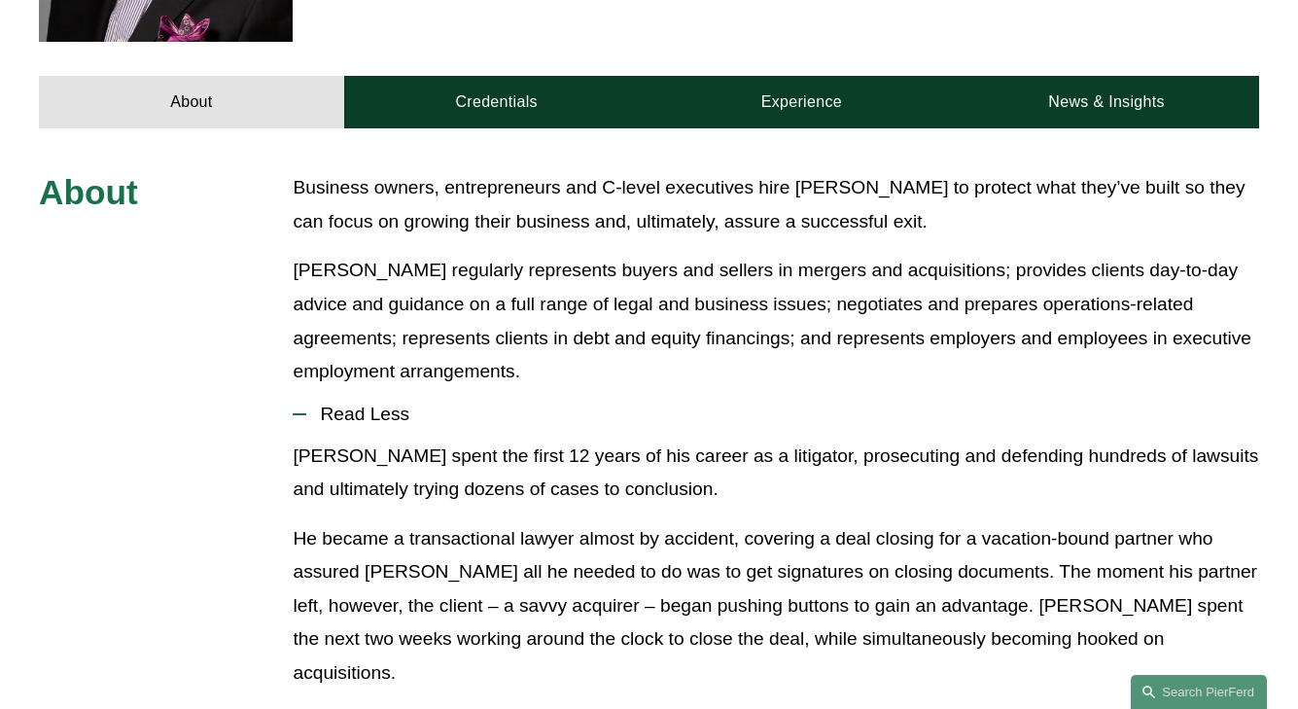
scroll to position [869, 0]
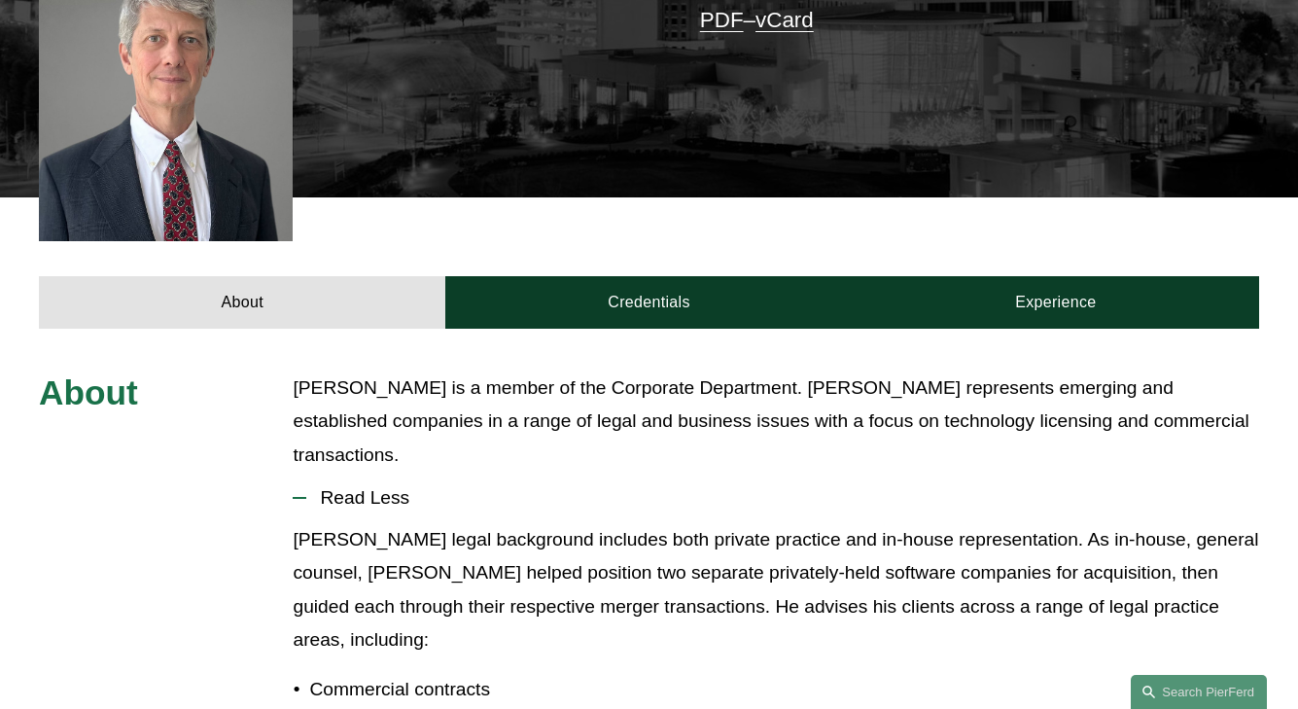
scroll to position [640, 0]
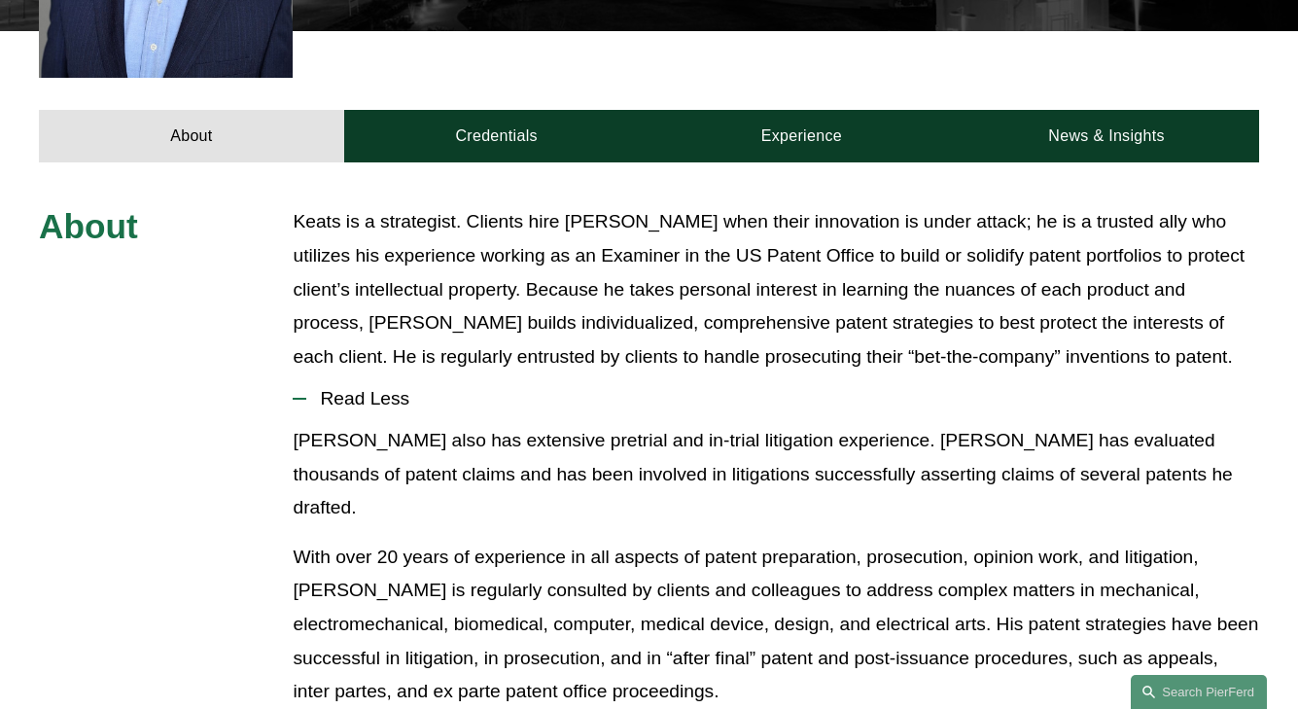
scroll to position [739, 0]
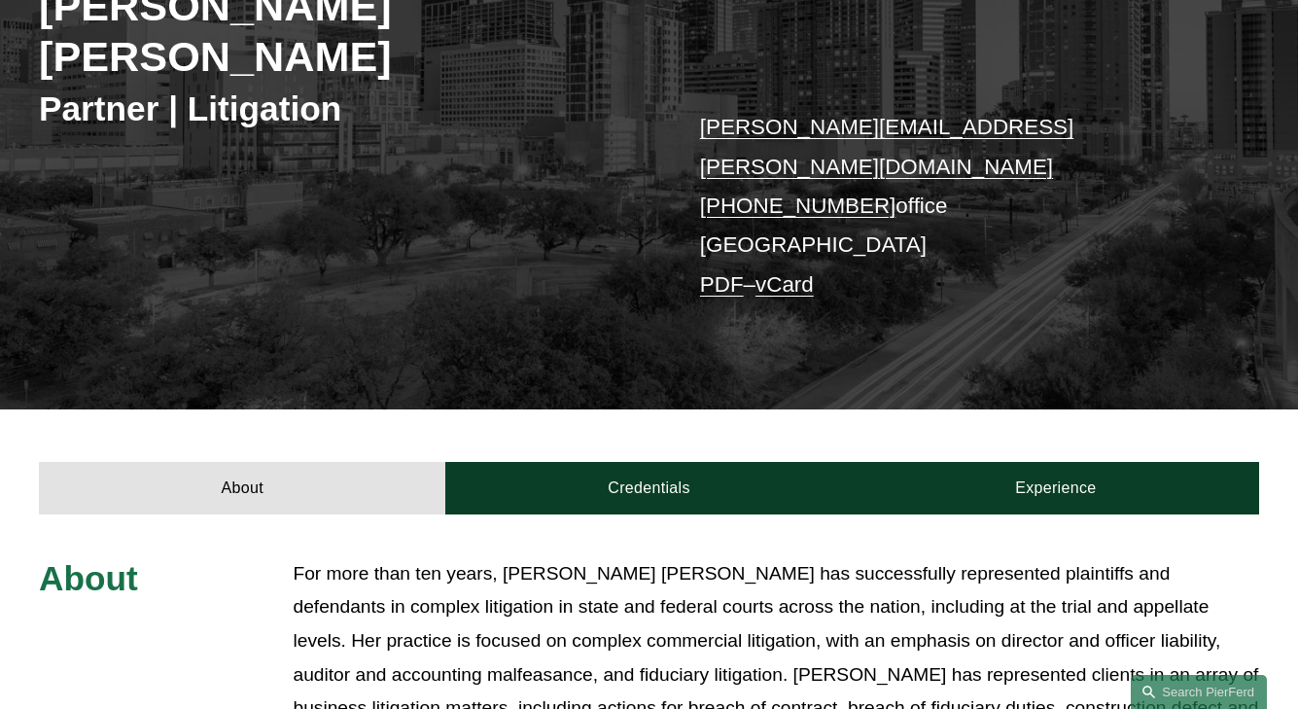
scroll to position [716, 0]
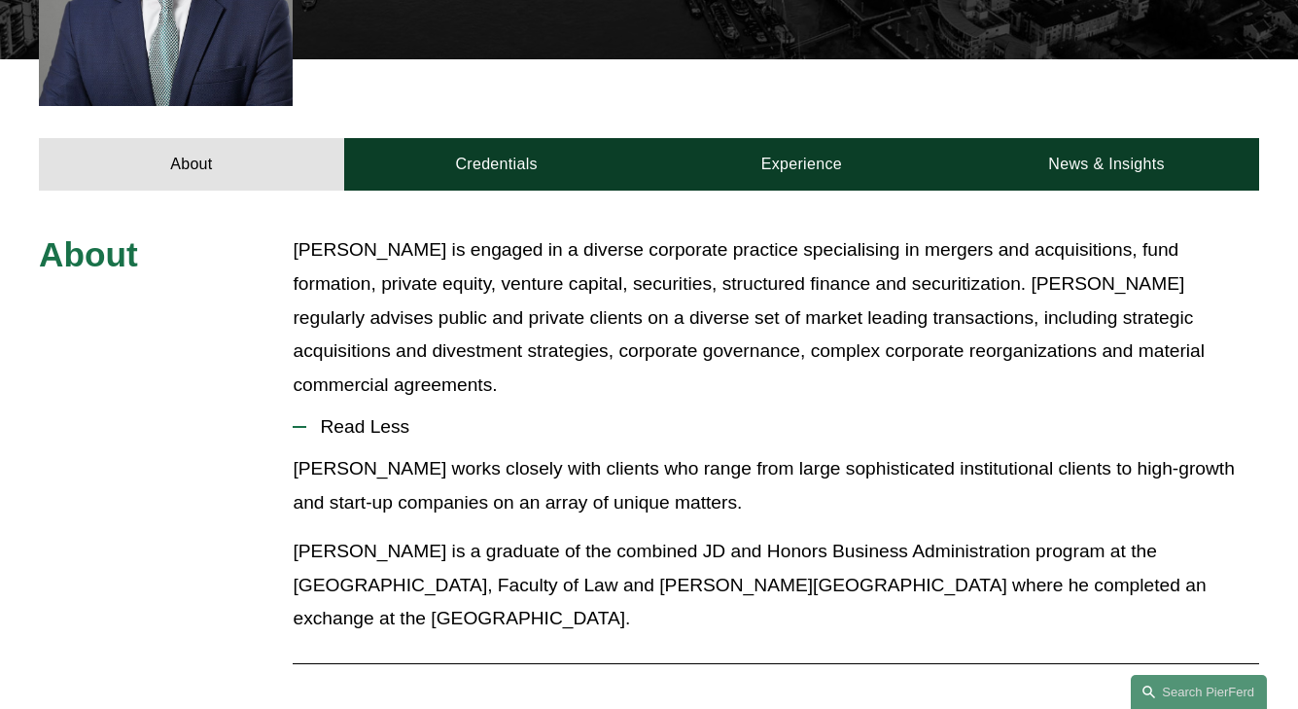
scroll to position [706, 0]
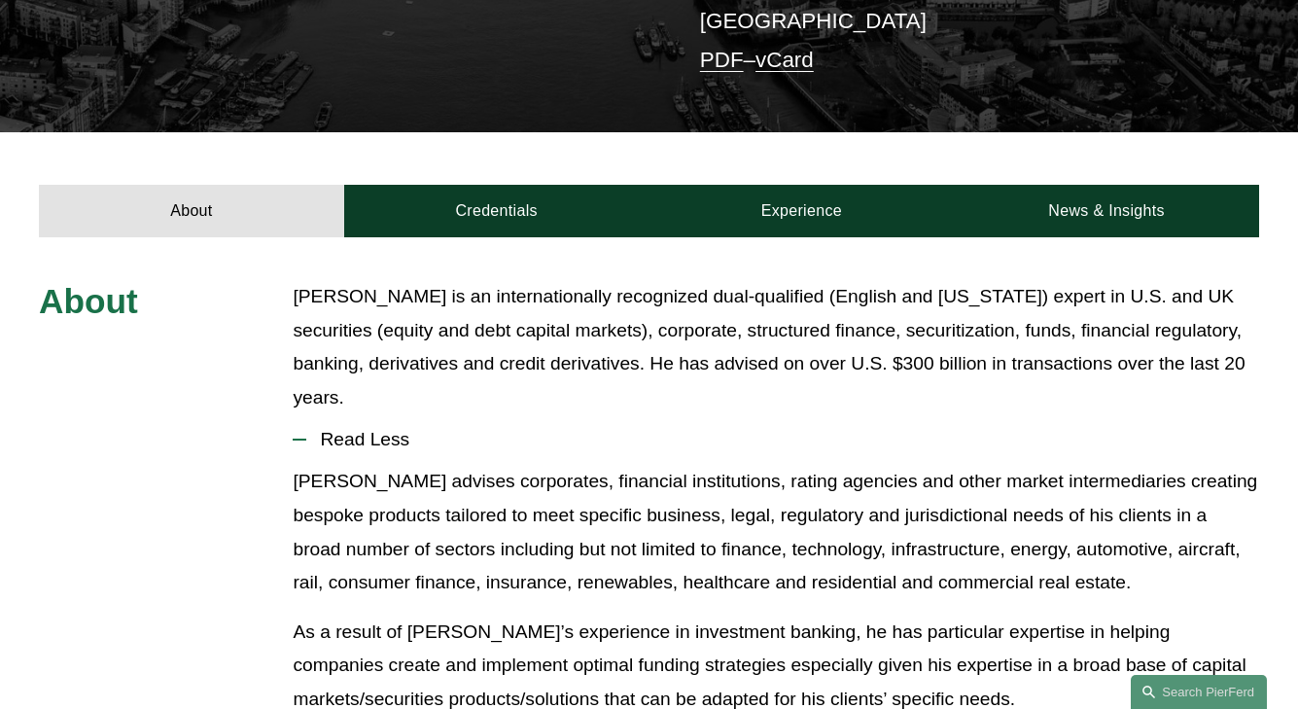
scroll to position [528, 0]
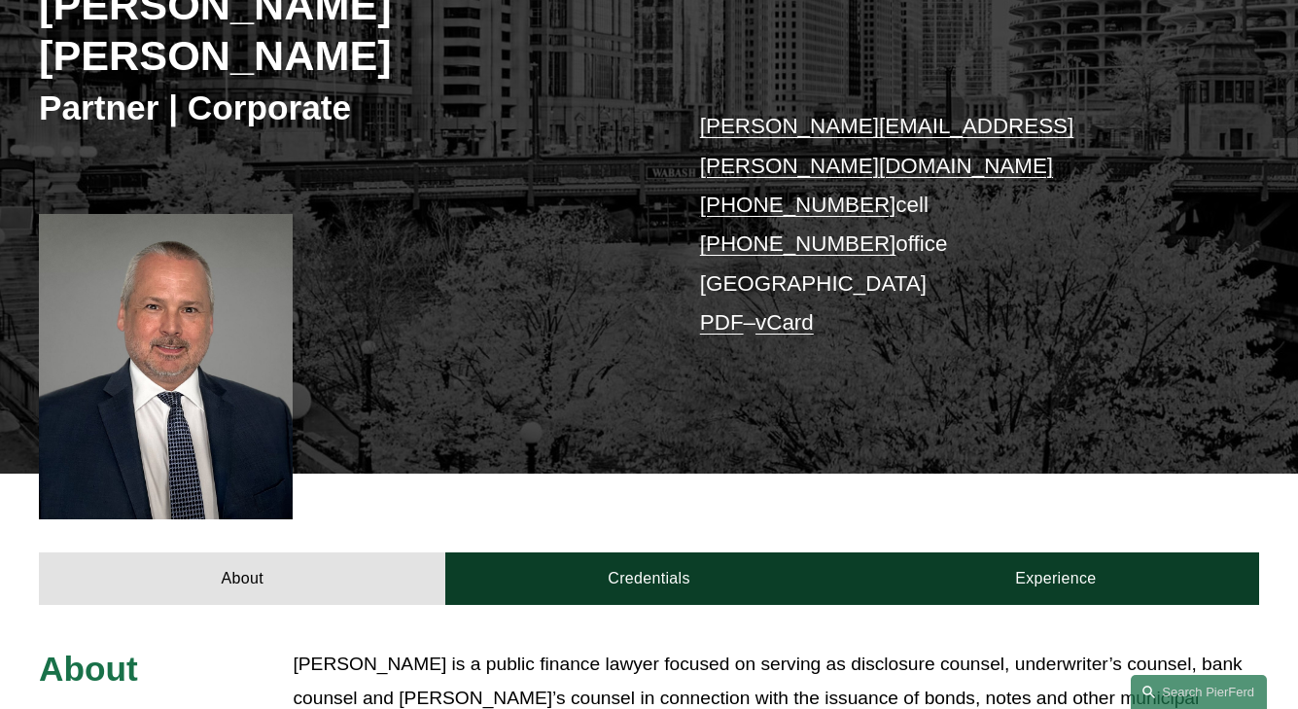
scroll to position [739, 0]
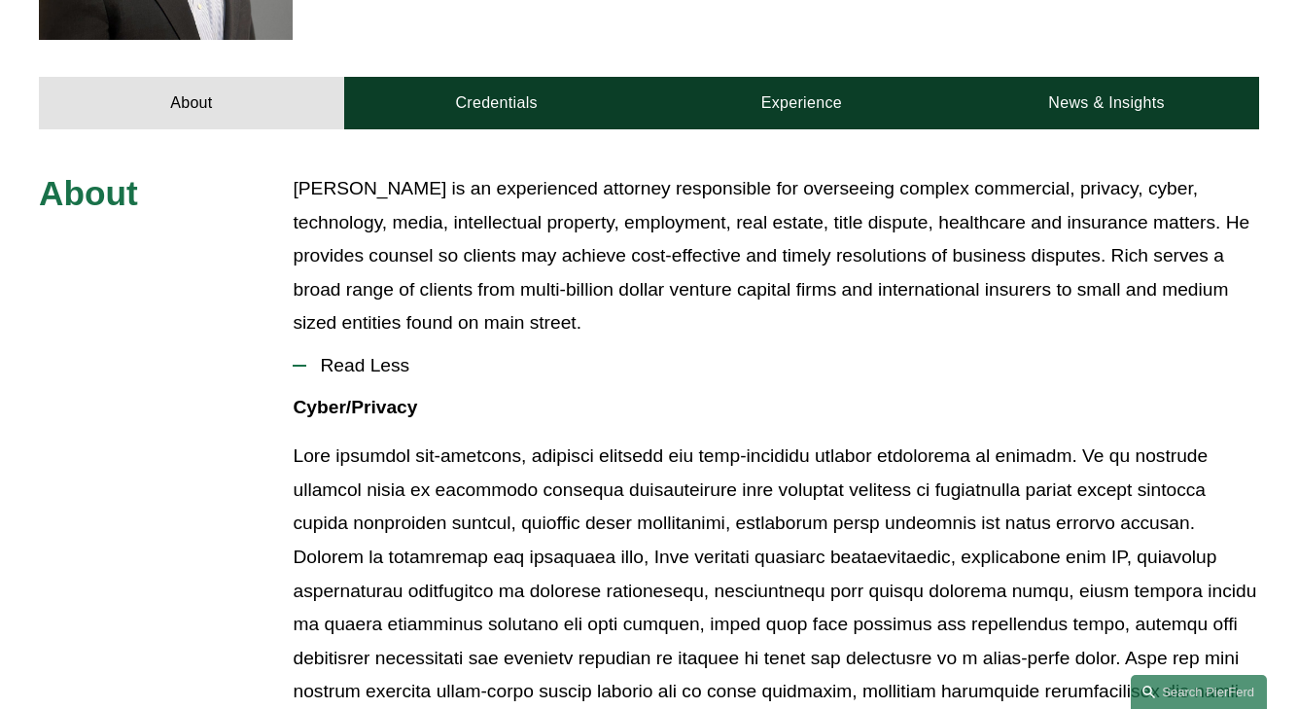
scroll to position [803, 0]
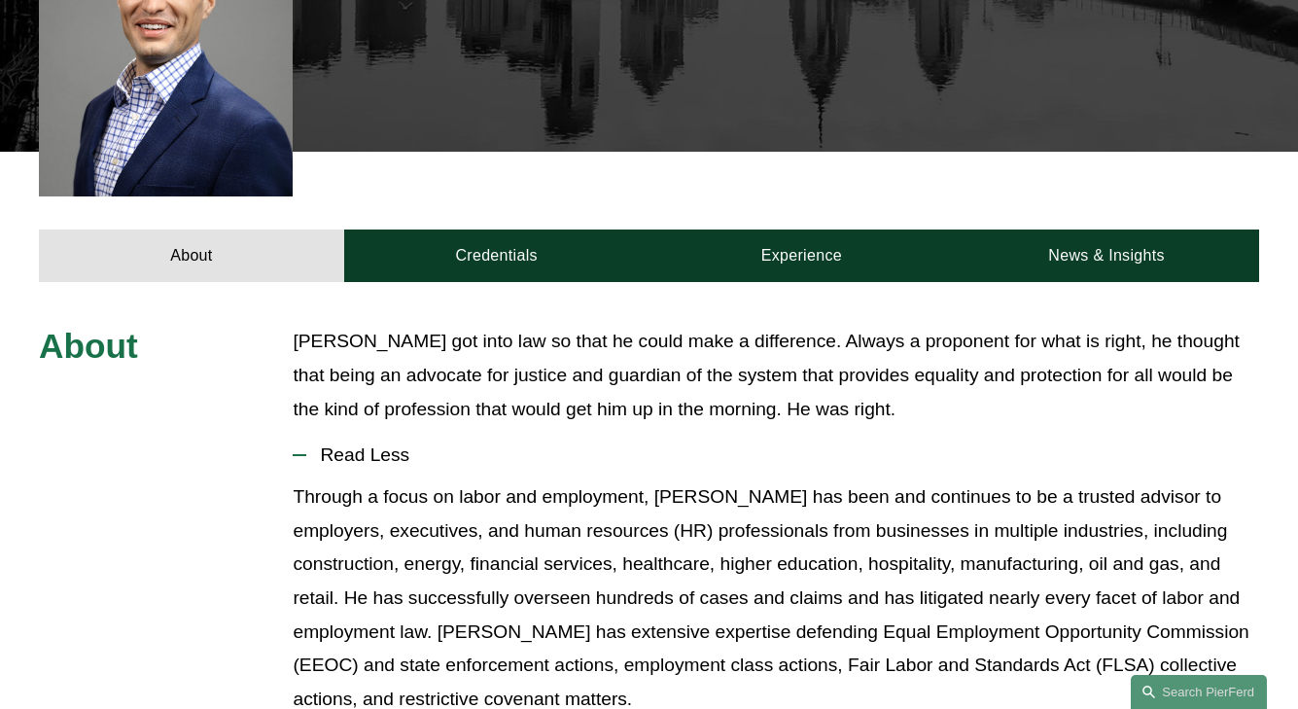
scroll to position [705, 0]
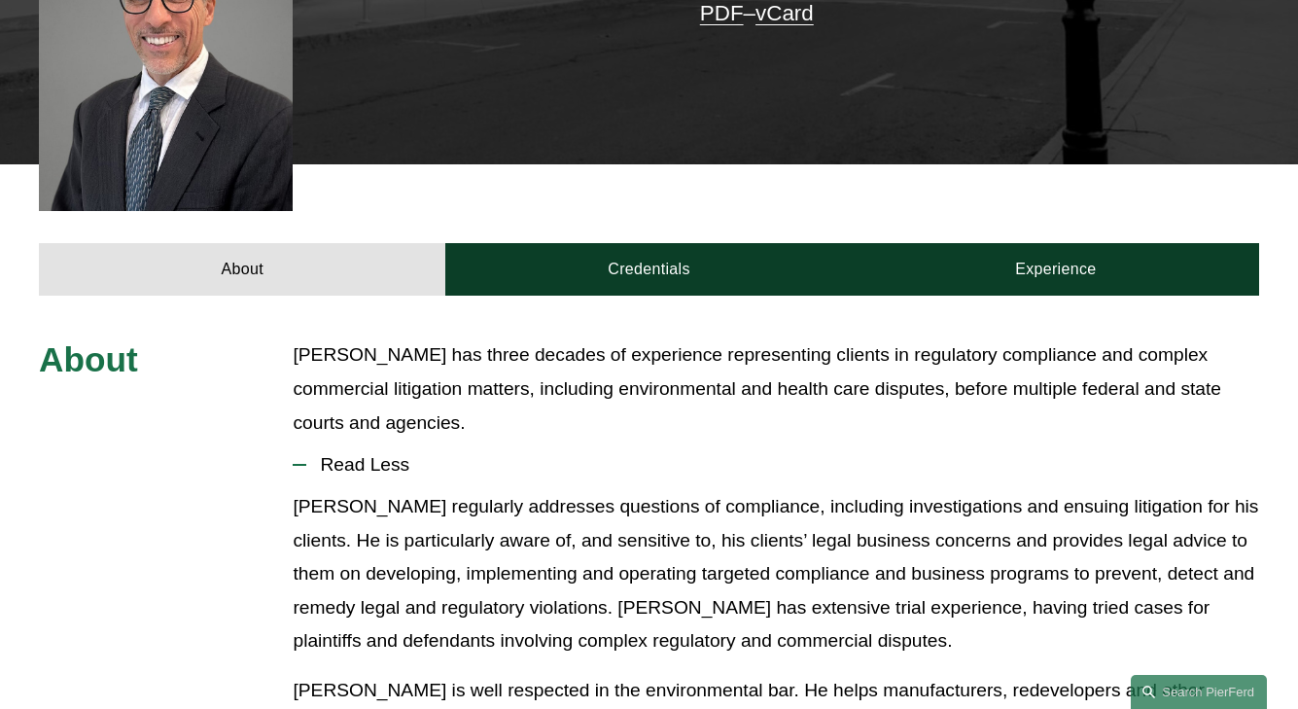
scroll to position [672, 0]
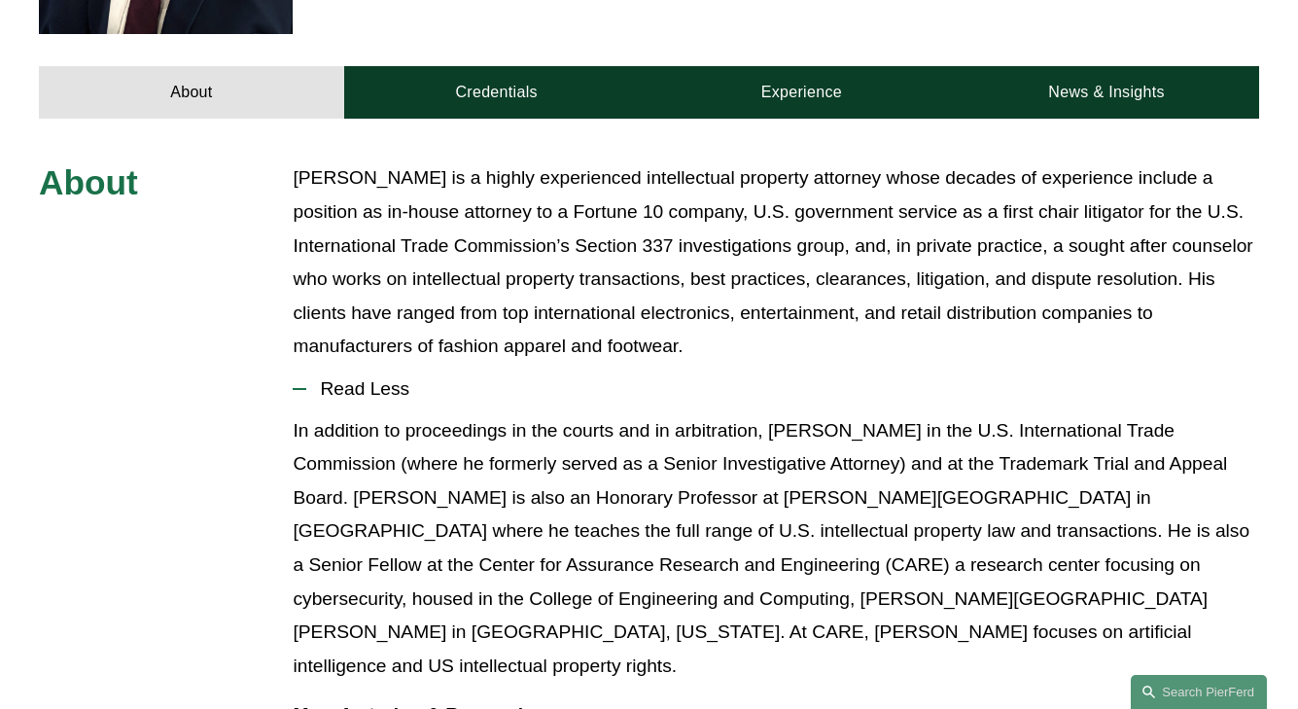
scroll to position [773, 0]
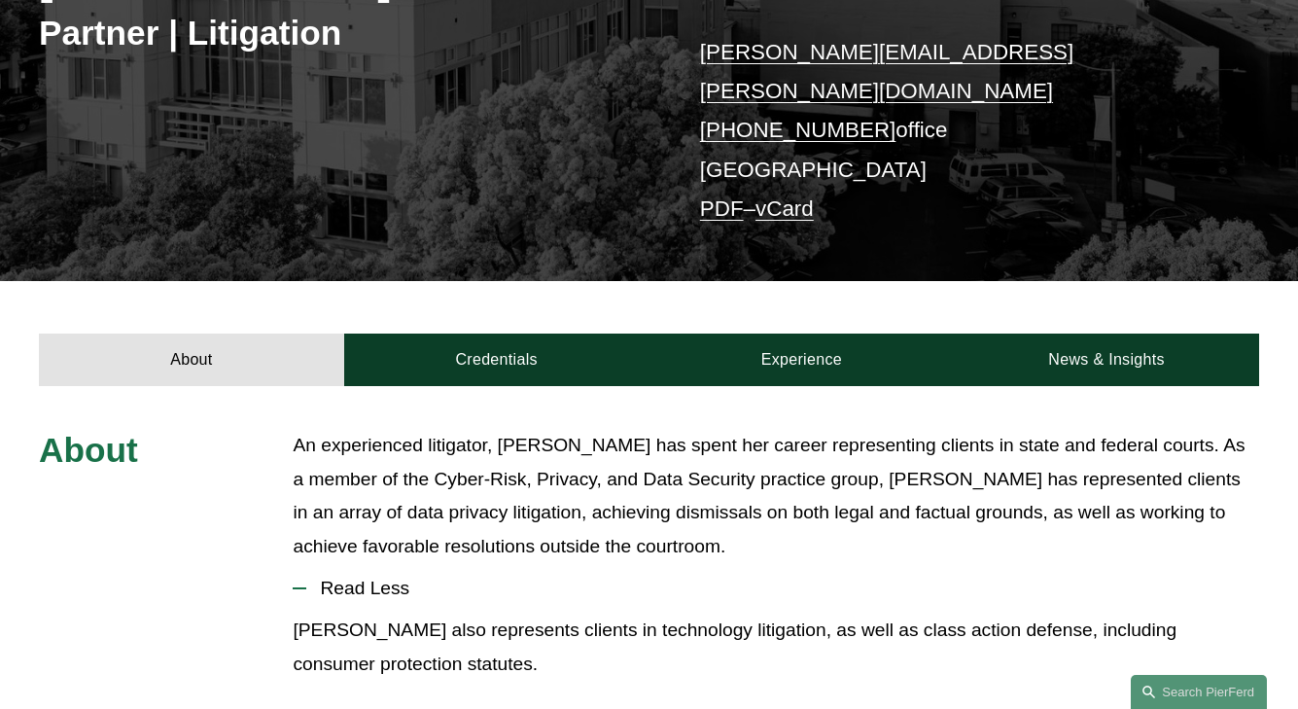
scroll to position [562, 0]
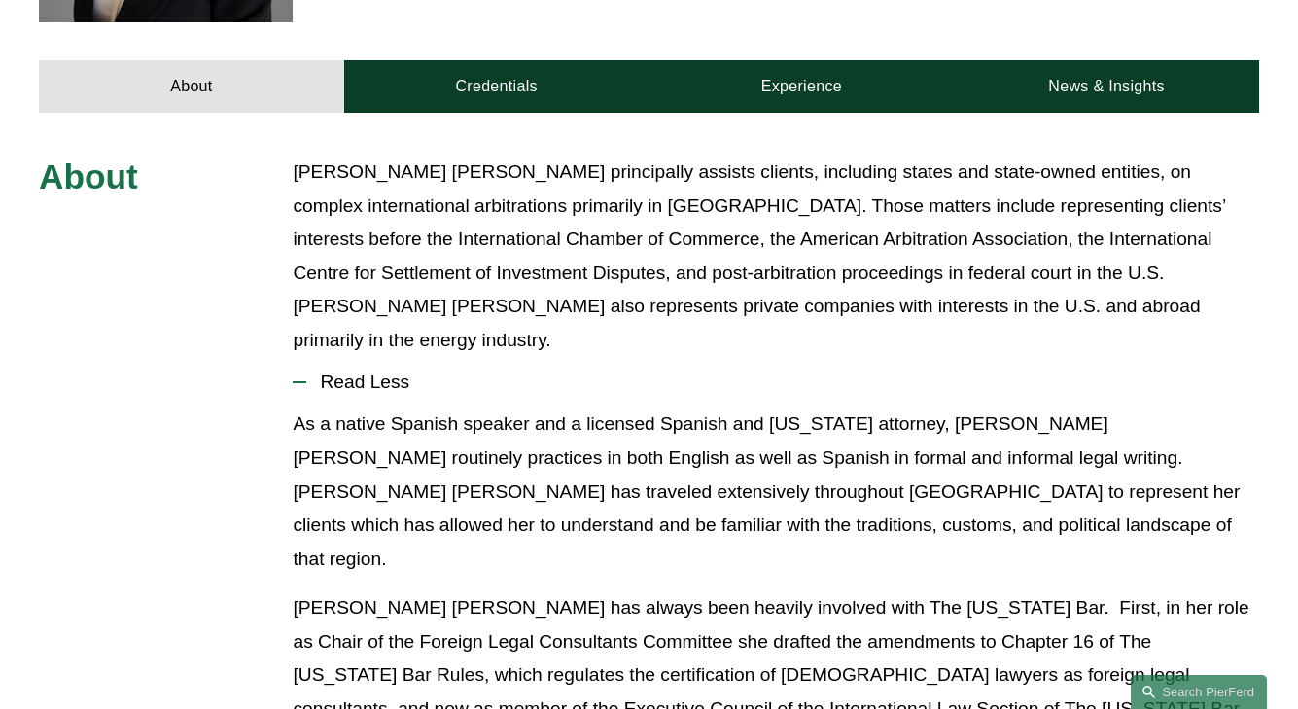
scroll to position [767, 0]
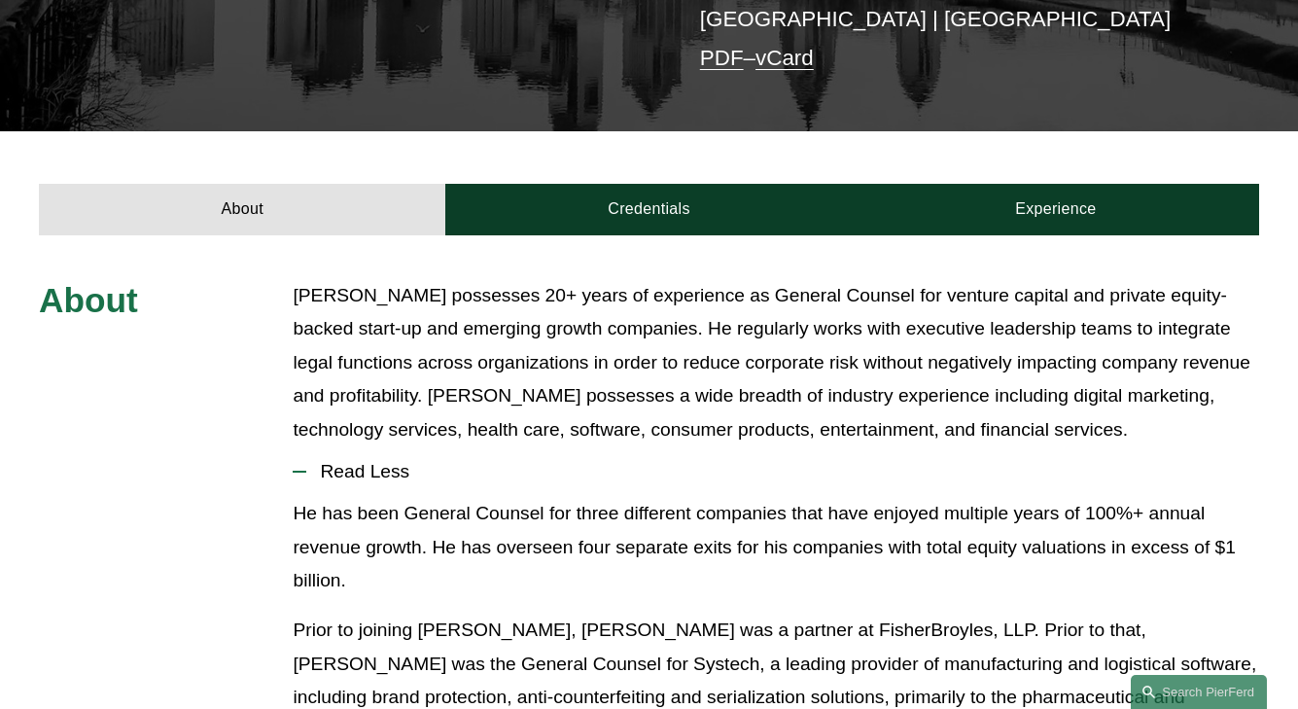
scroll to position [633, 0]
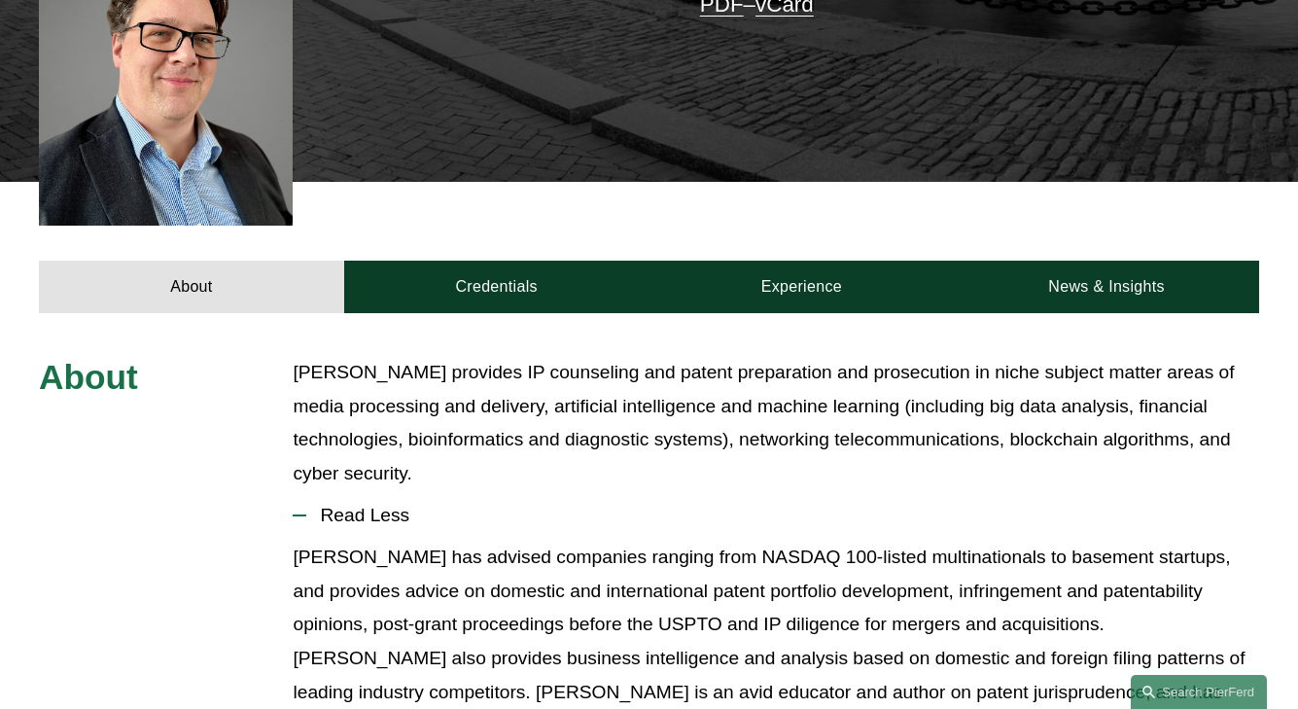
scroll to position [666, 0]
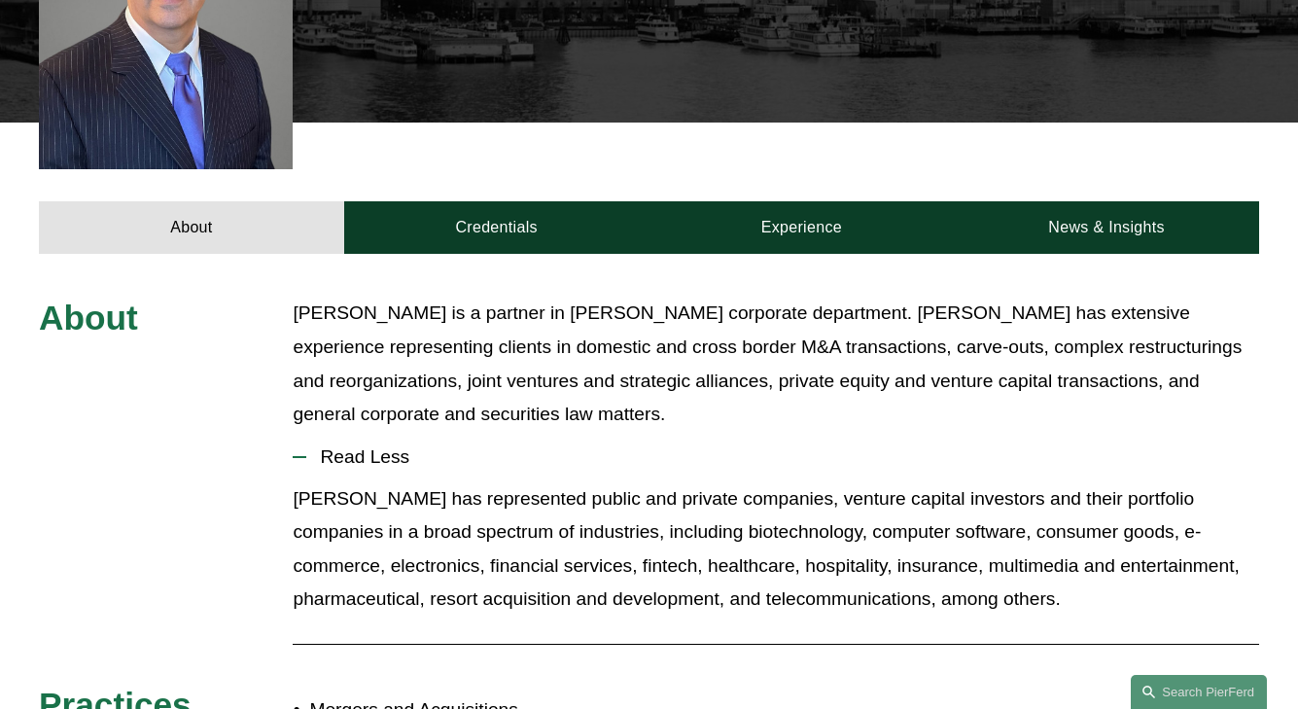
scroll to position [706, 0]
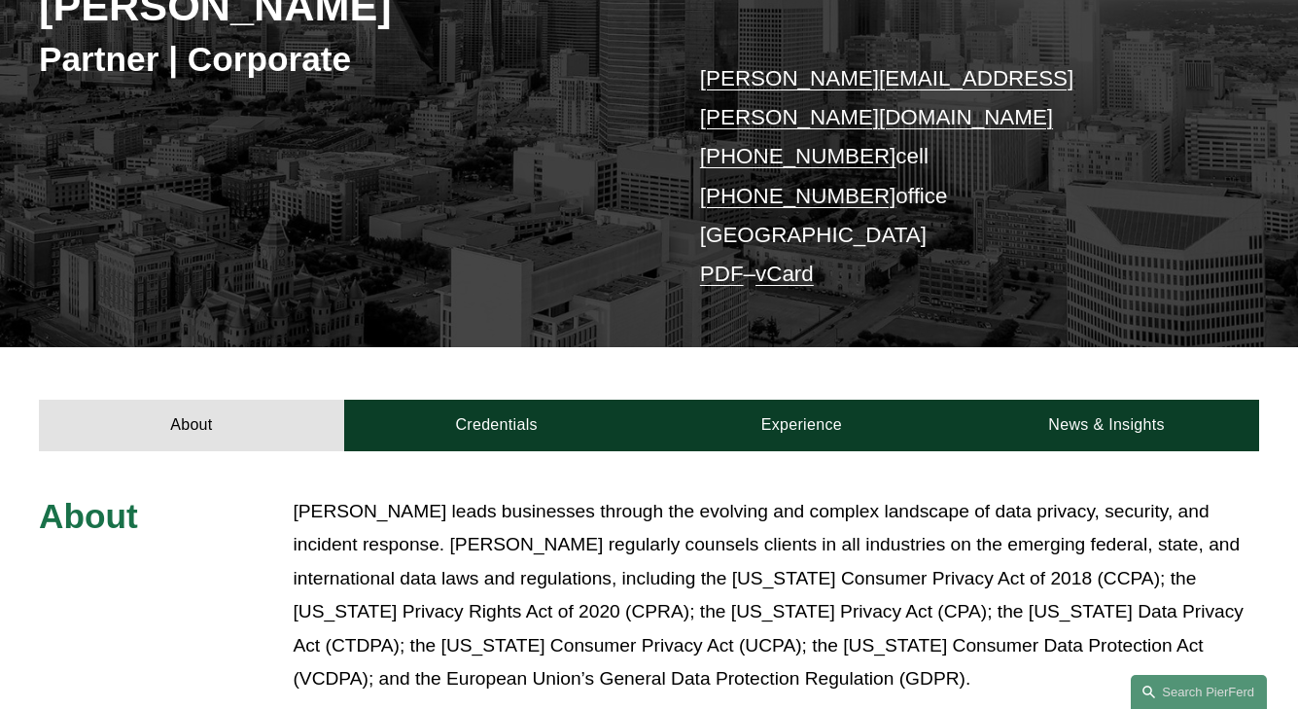
scroll to position [667, 0]
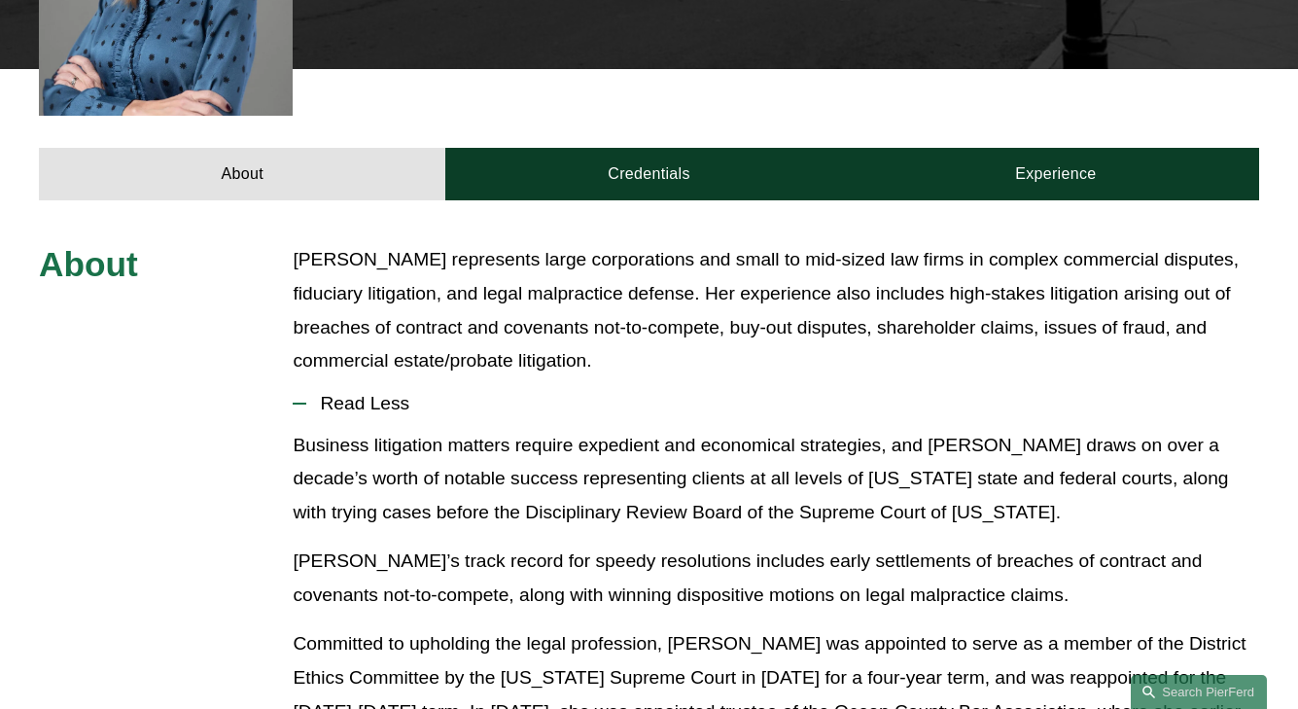
scroll to position [706, 0]
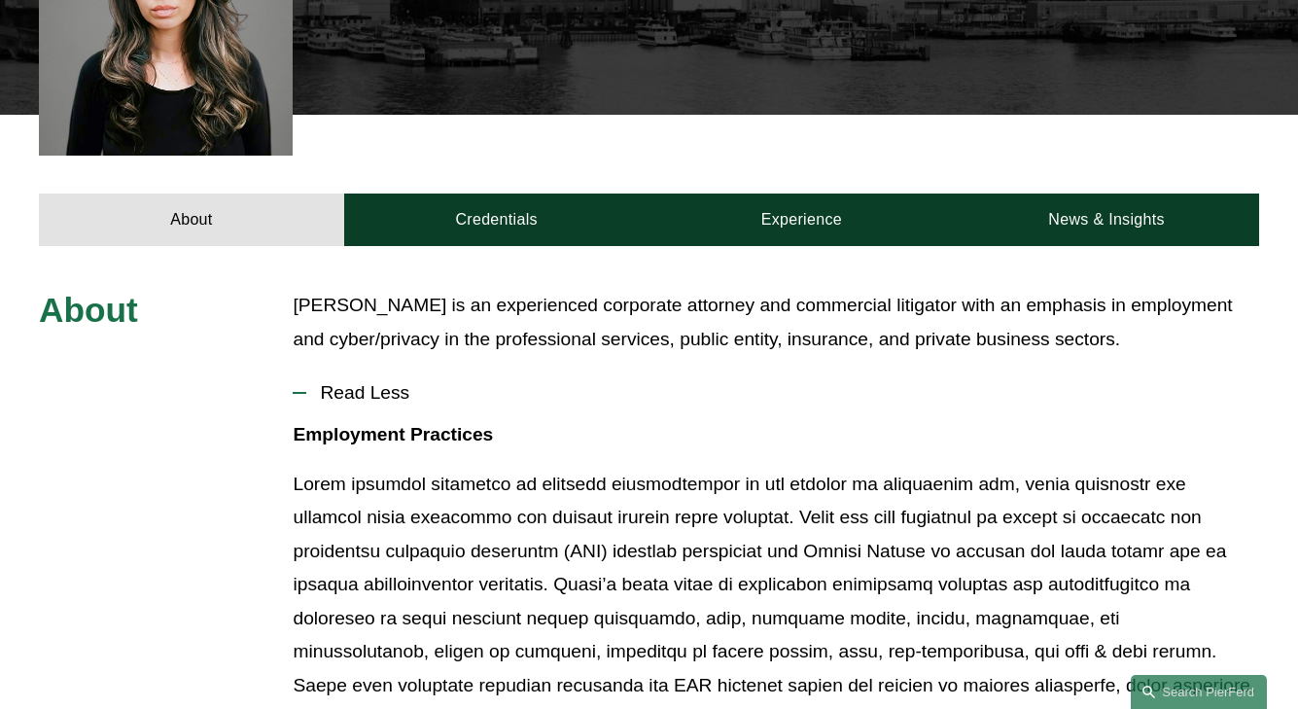
scroll to position [651, 0]
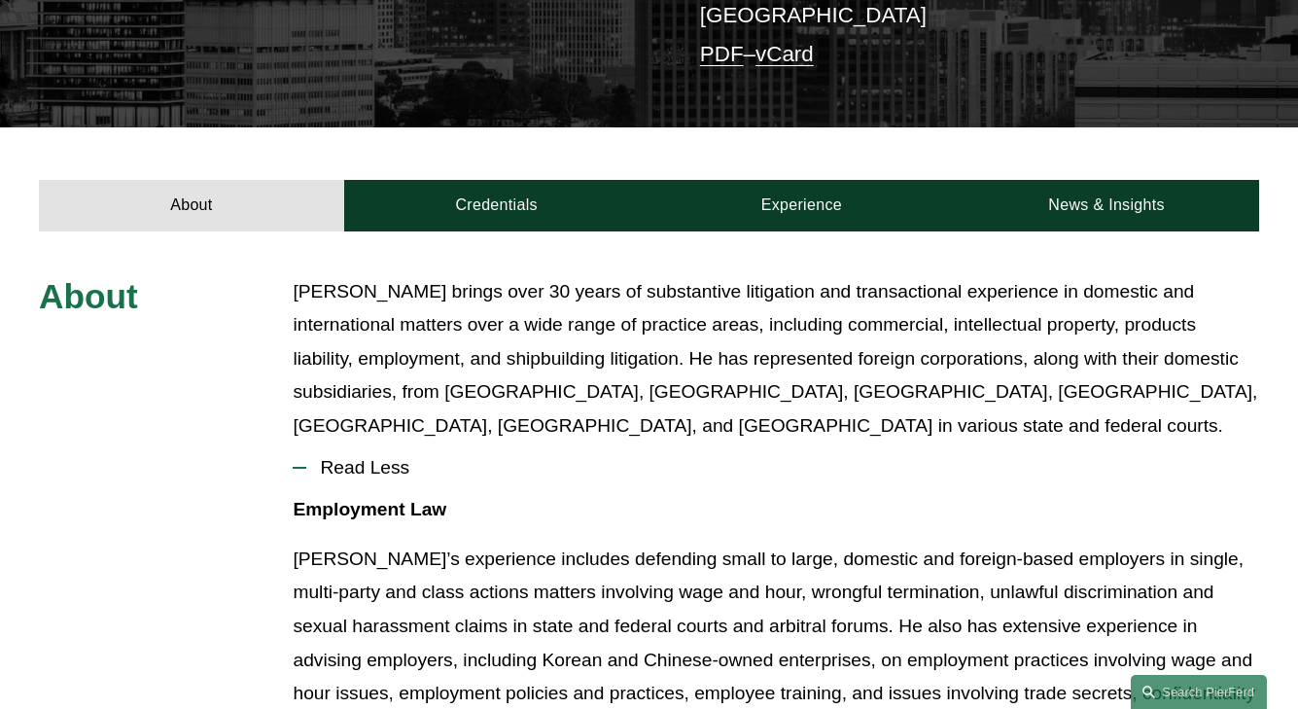
scroll to position [599, 0]
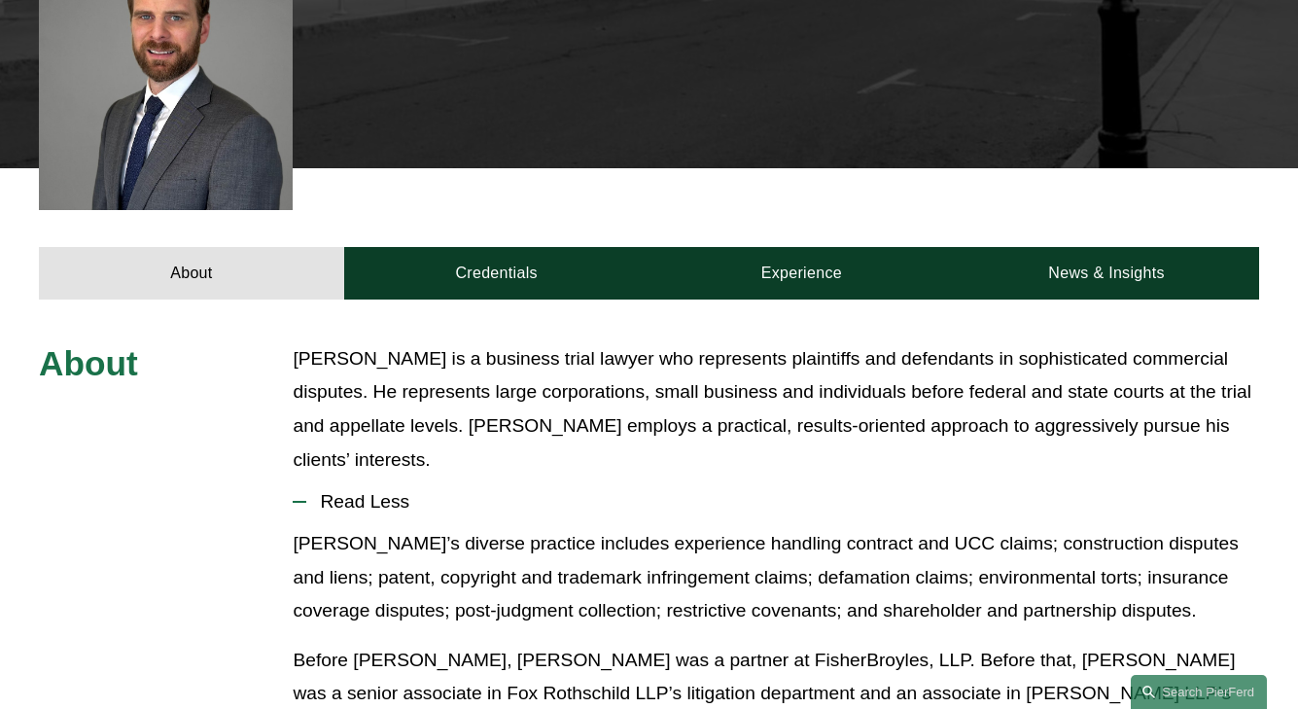
scroll to position [746, 0]
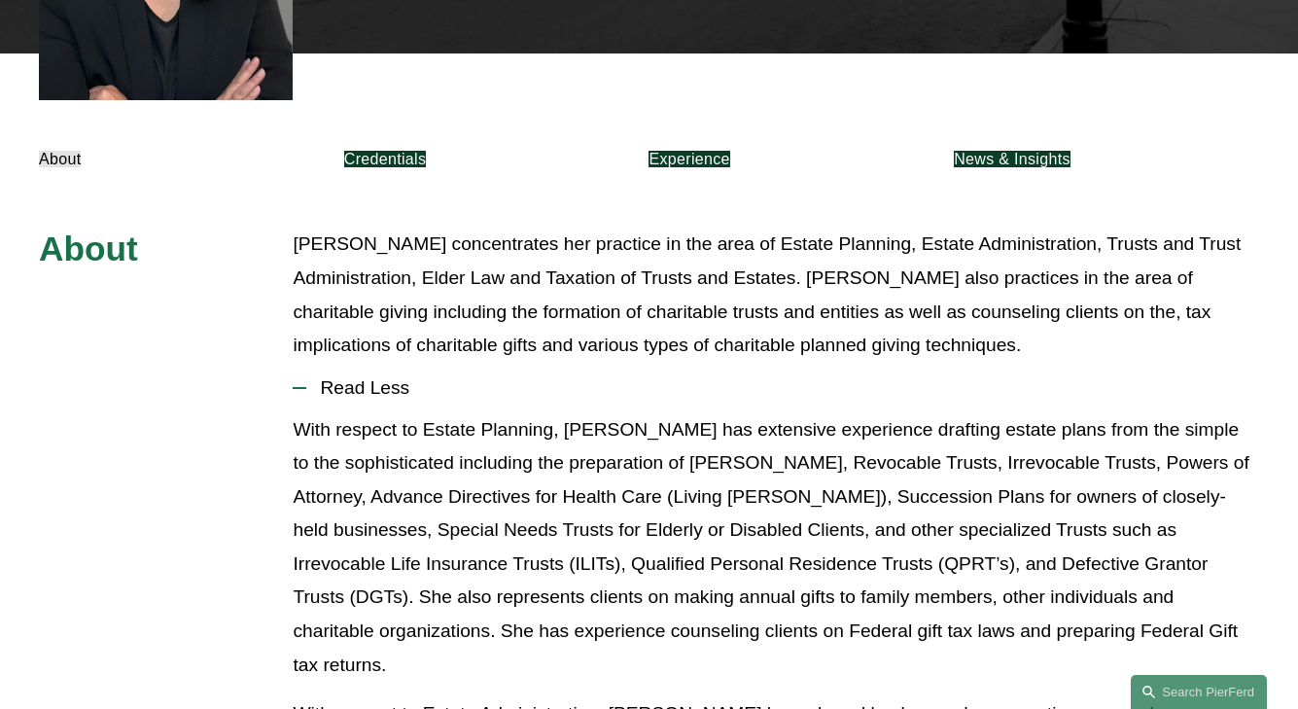
scroll to position [706, 0]
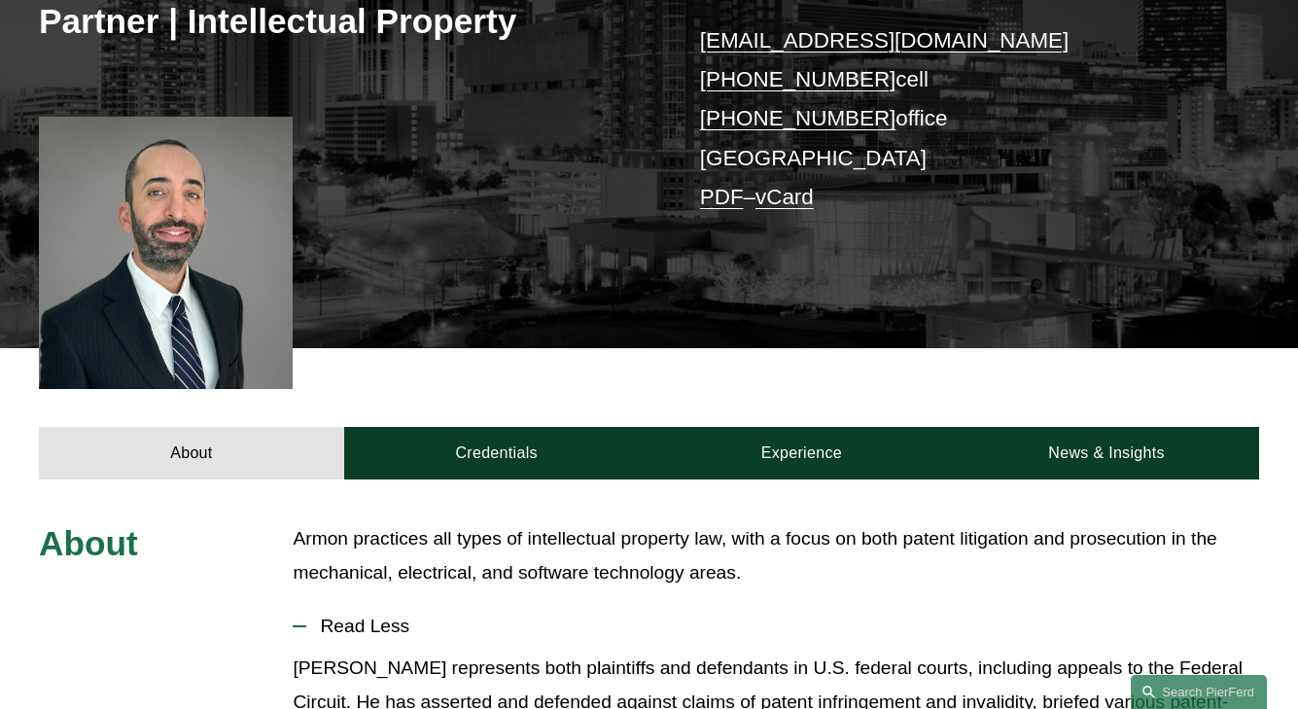
scroll to position [651, 0]
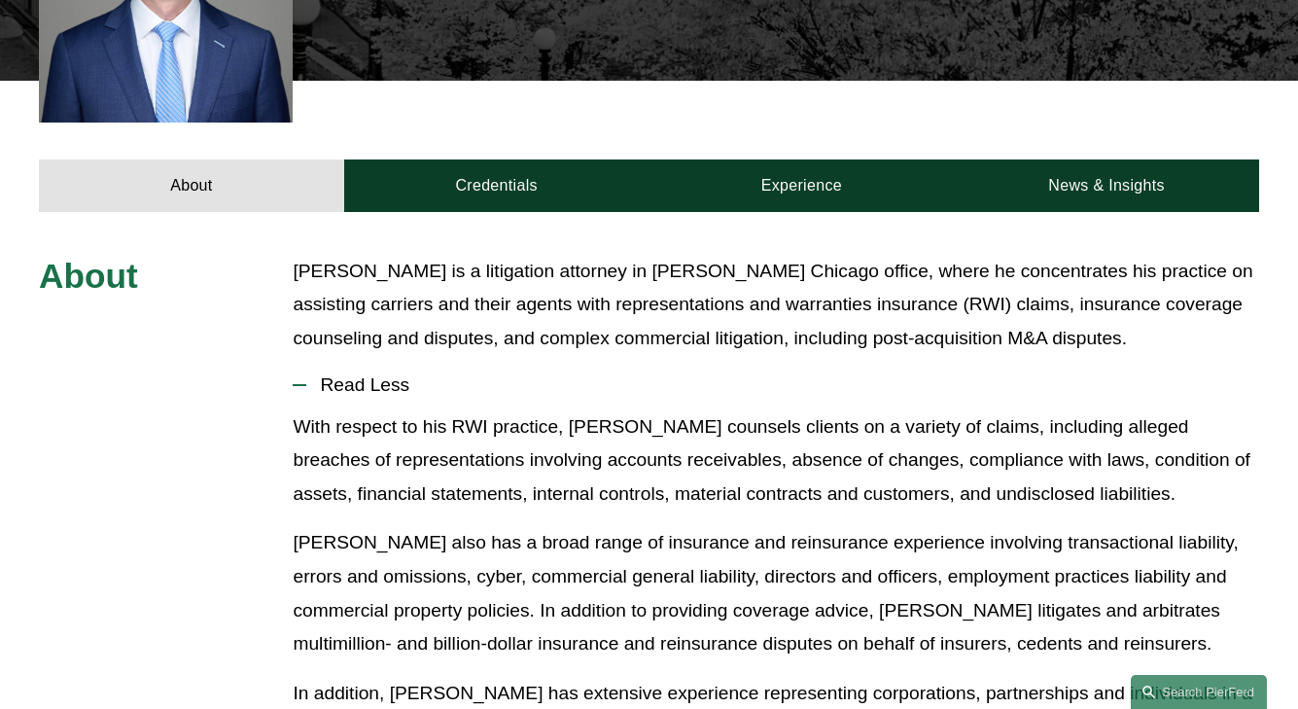
scroll to position [746, 0]
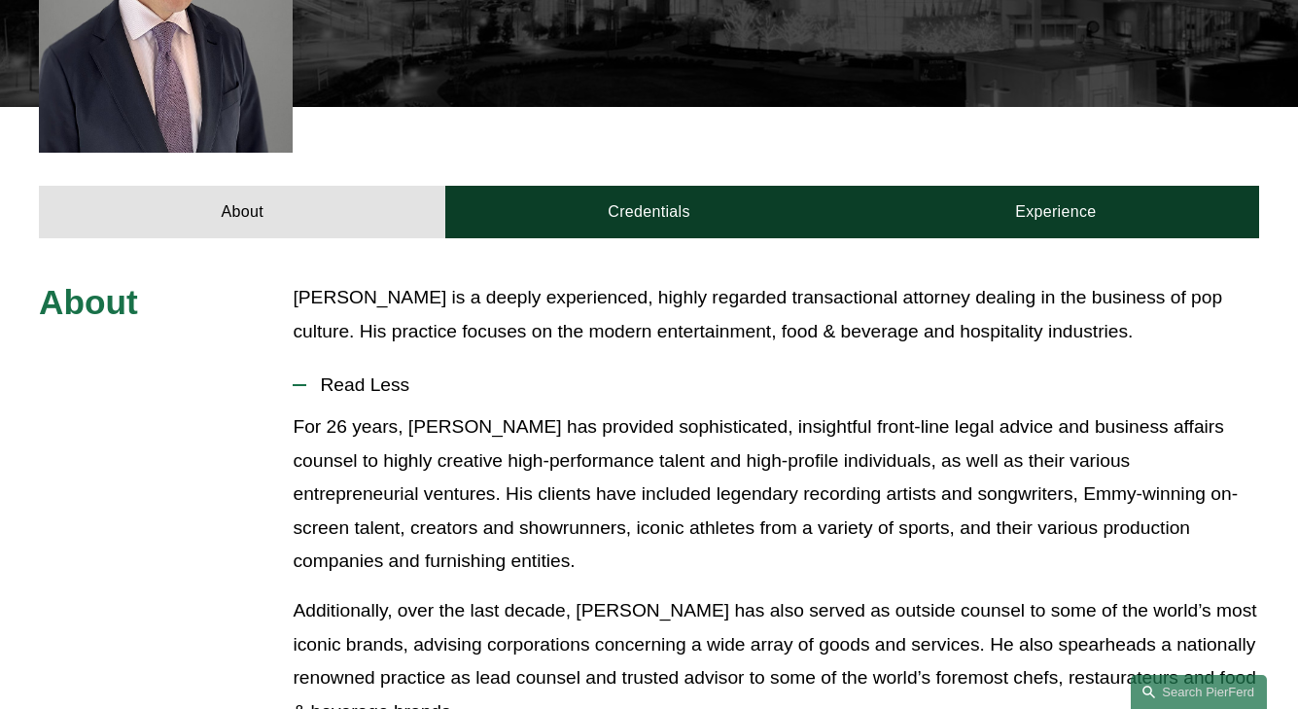
scroll to position [730, 0]
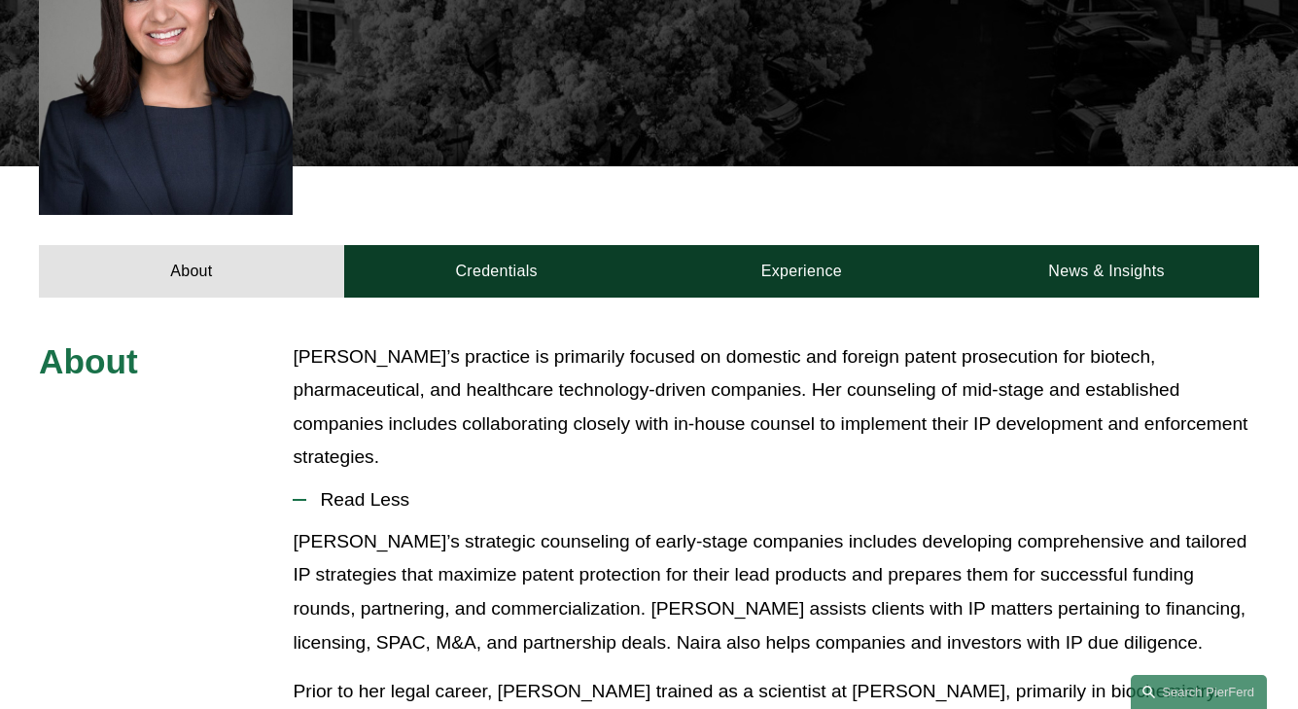
scroll to position [757, 0]
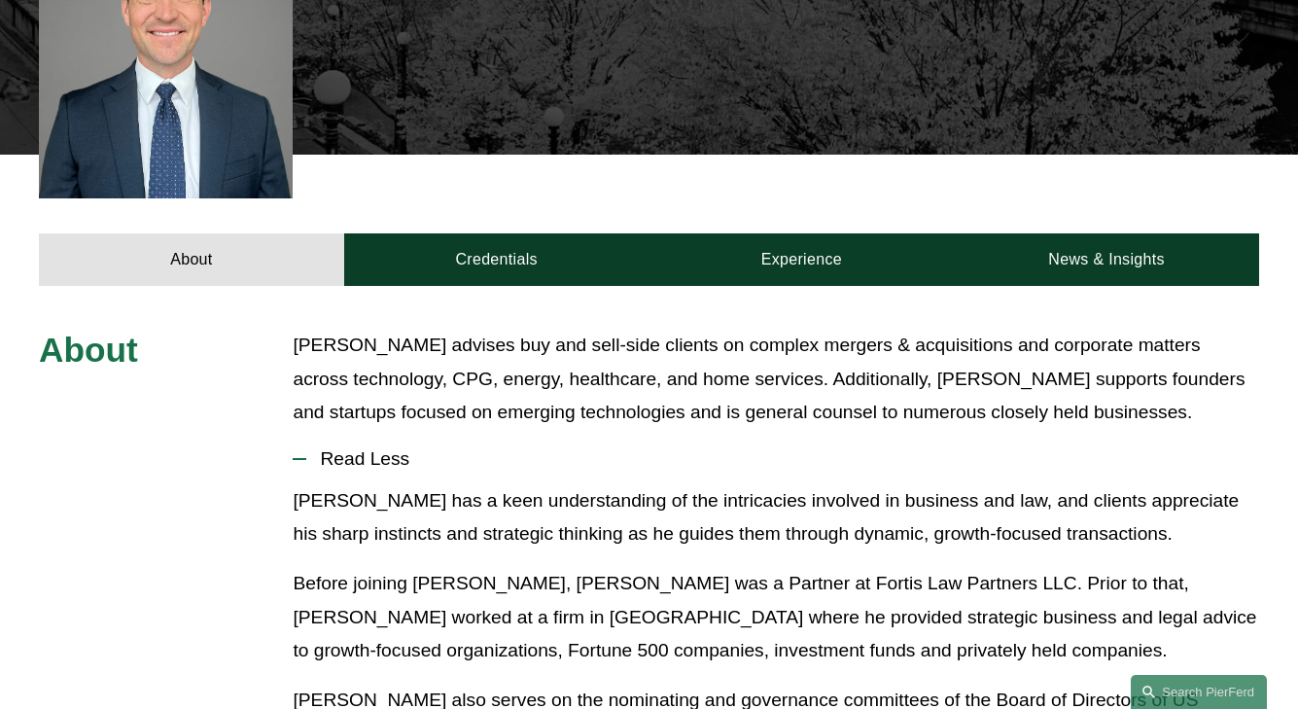
scroll to position [666, 0]
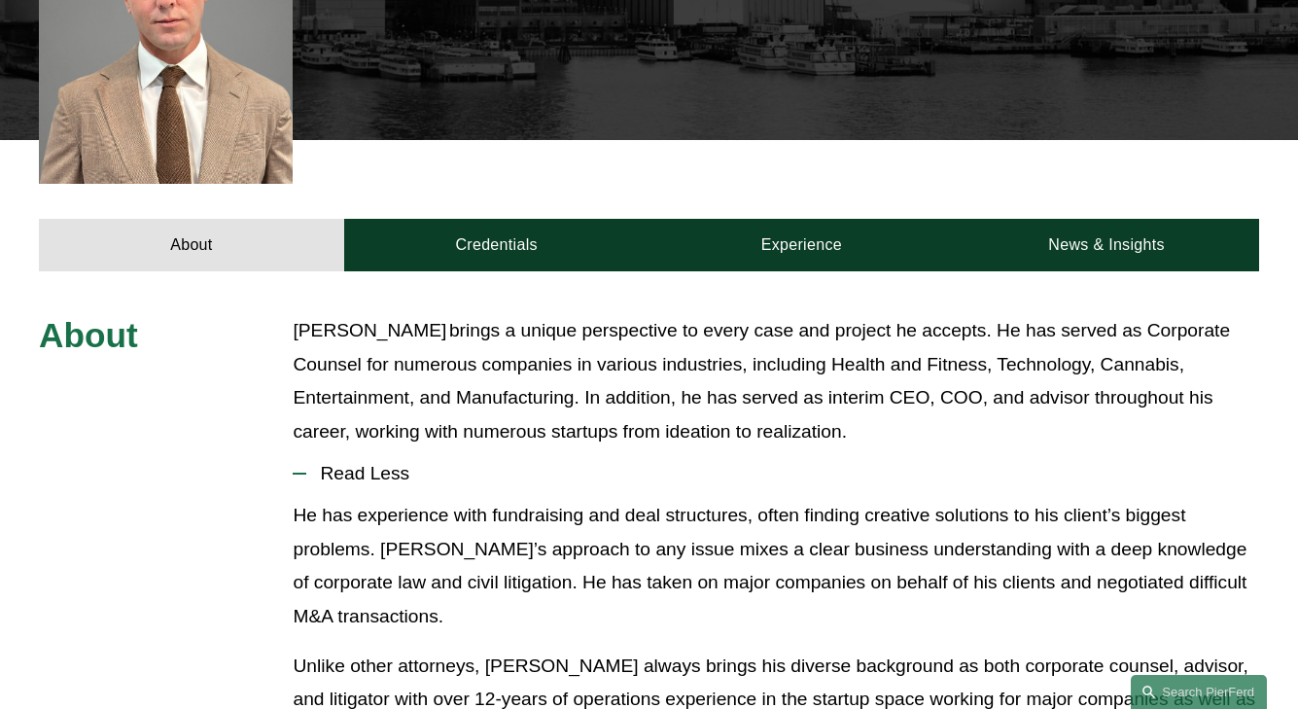
scroll to position [694, 0]
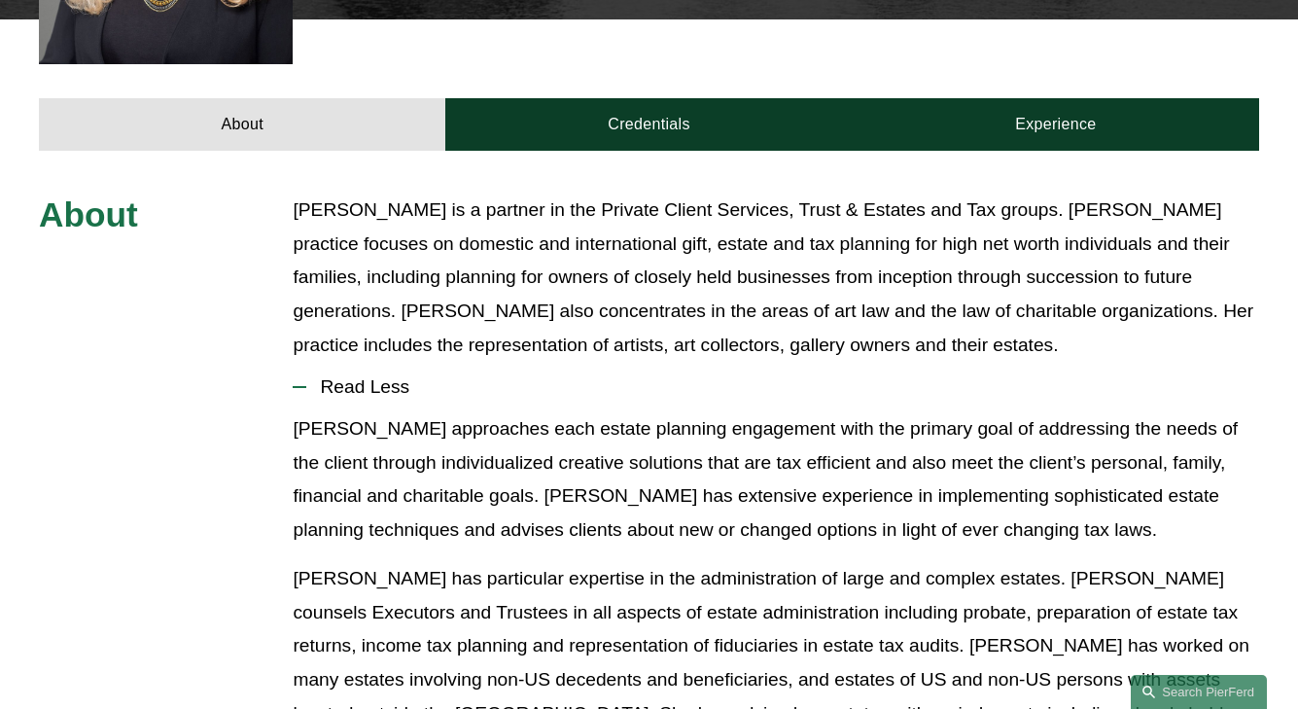
scroll to position [819, 0]
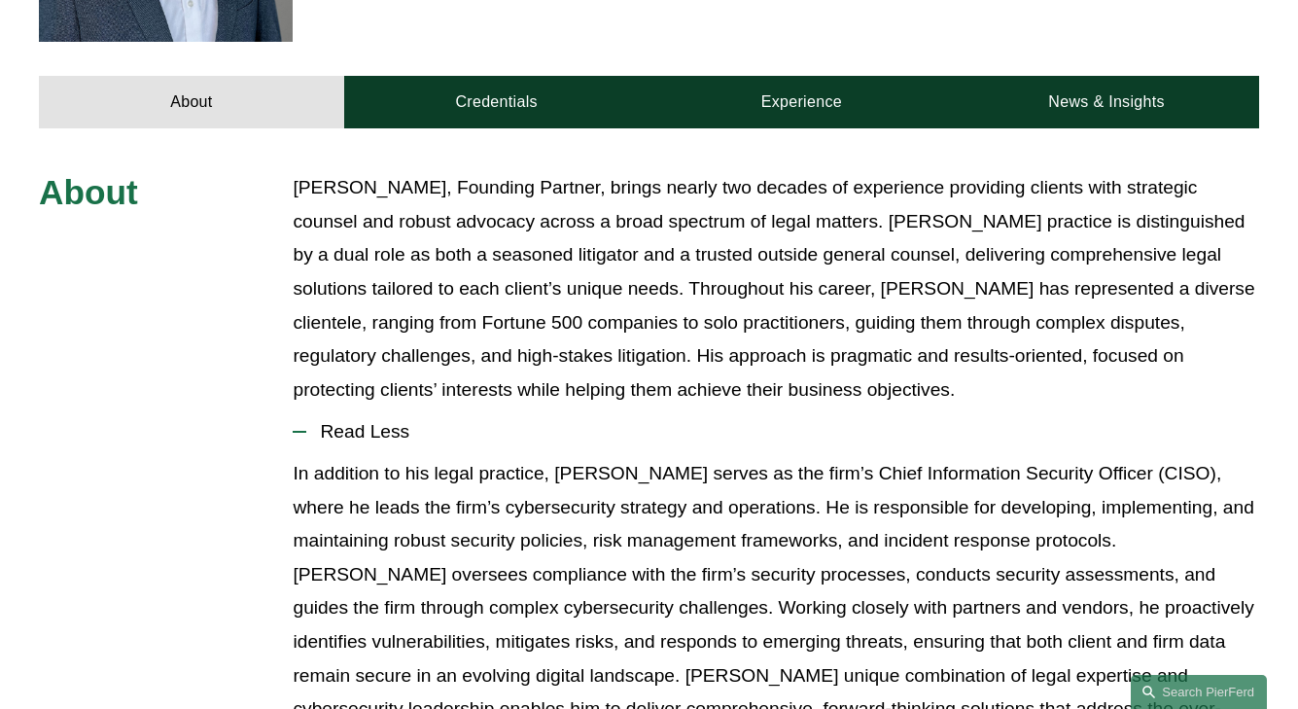
scroll to position [886, 0]
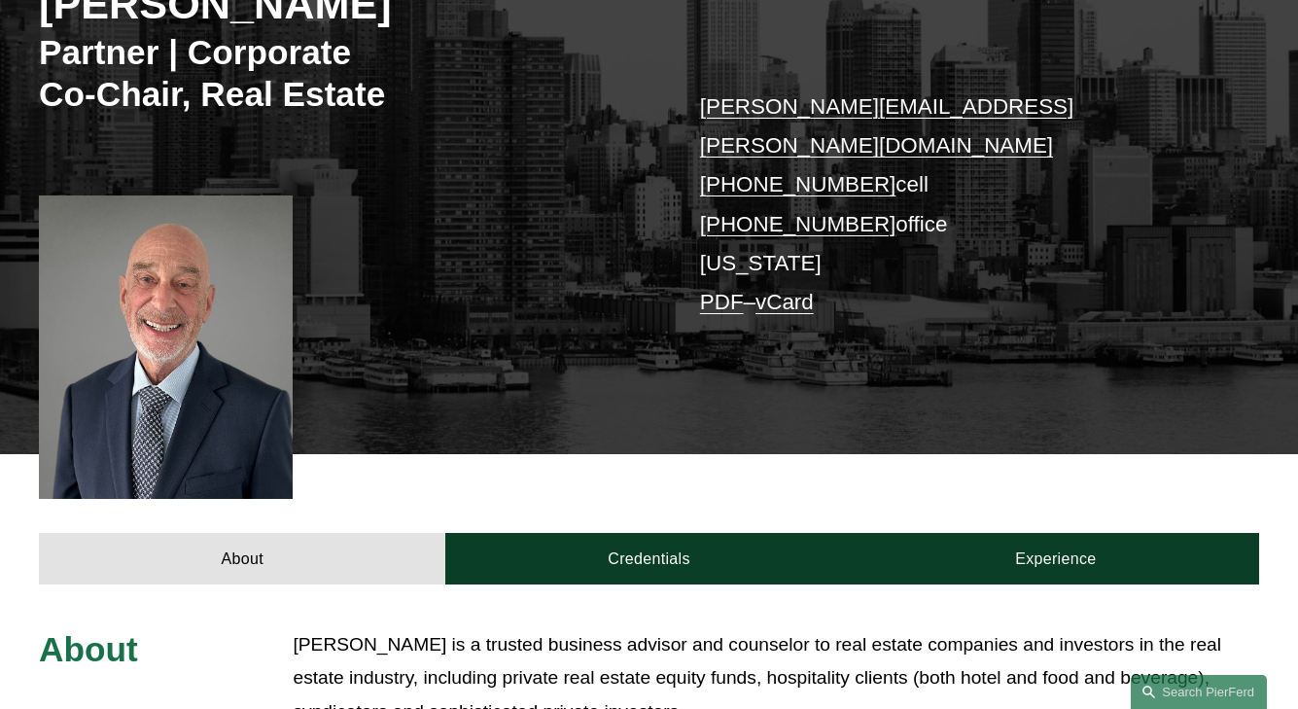
scroll to position [707, 0]
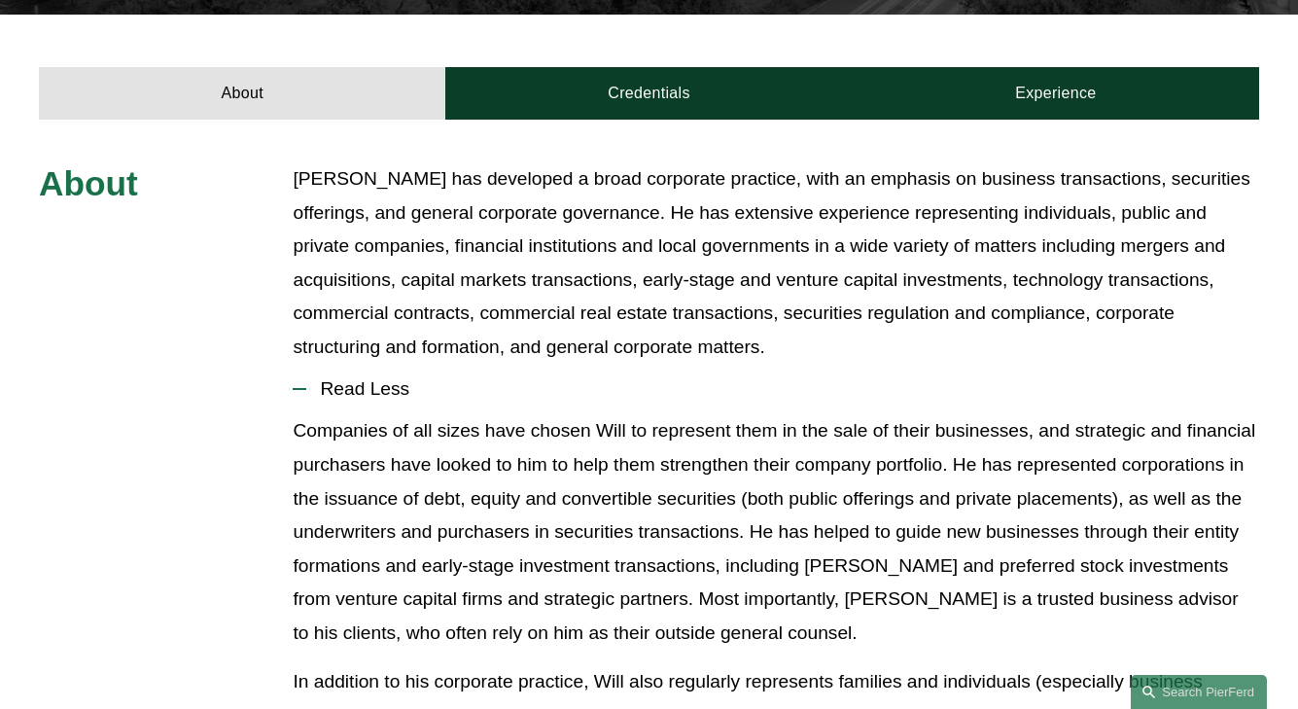
scroll to position [683, 0]
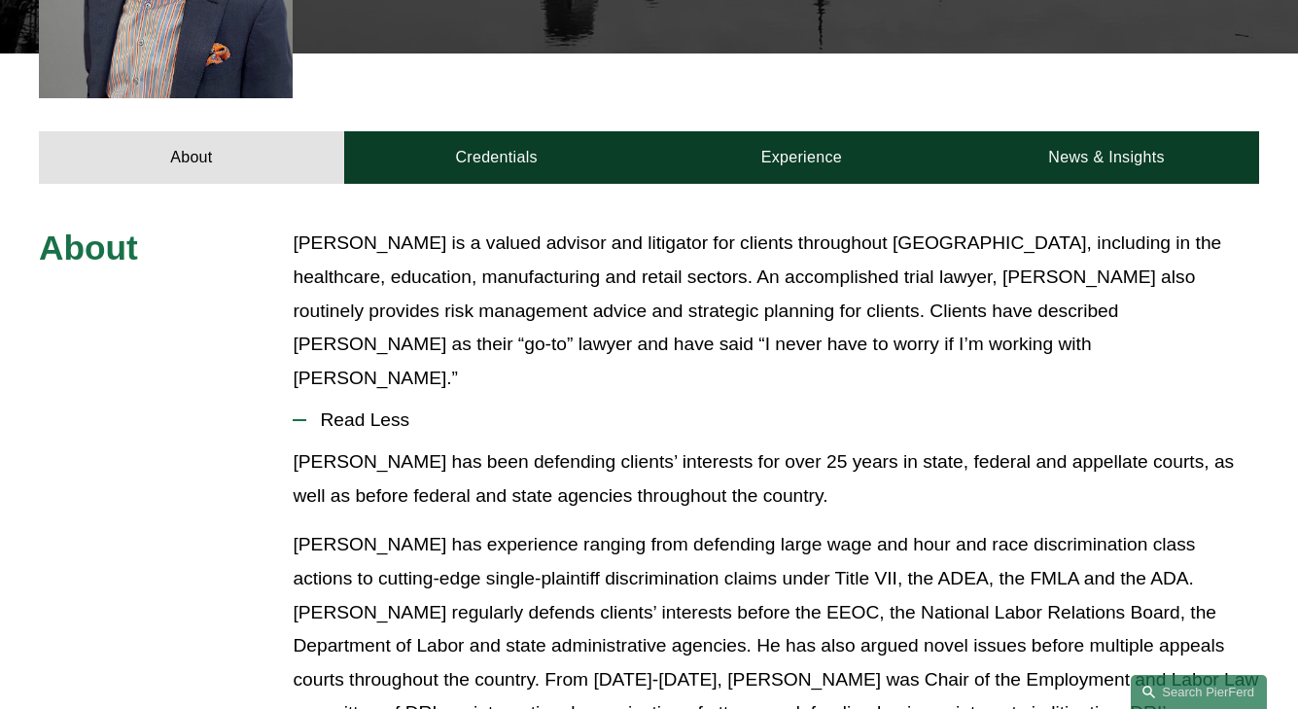
scroll to position [734, 0]
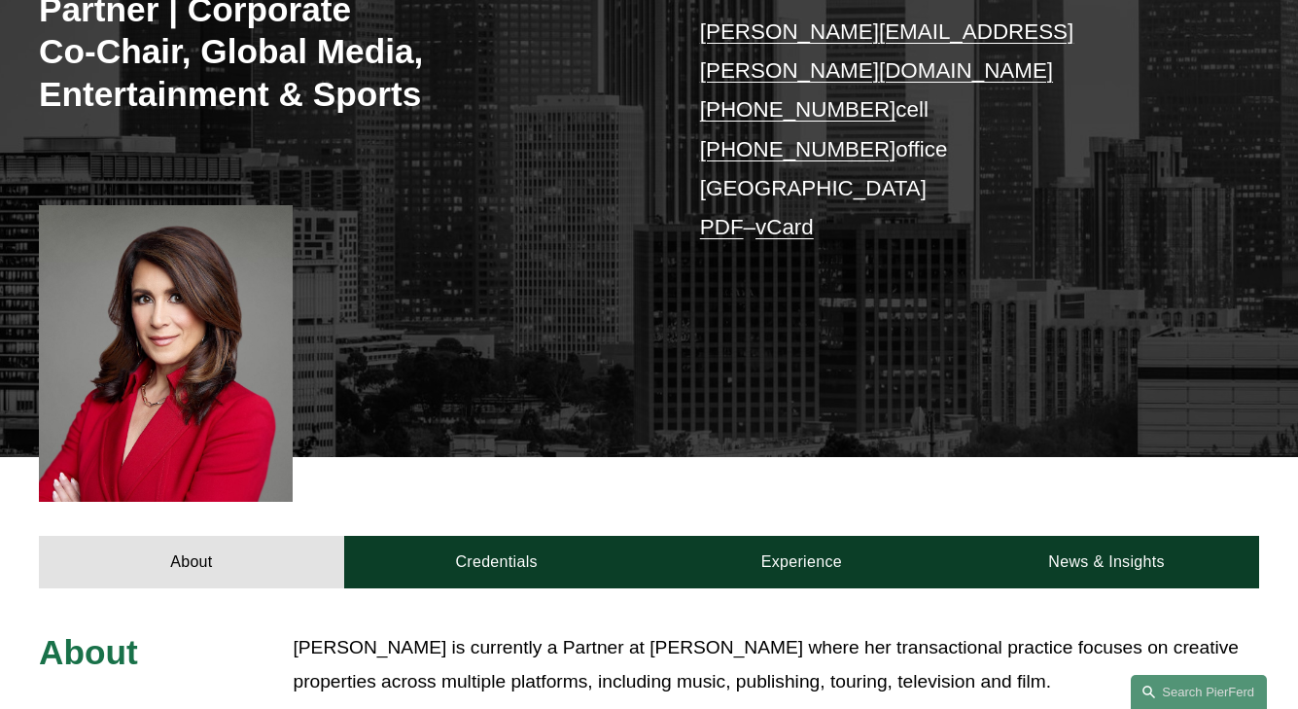
scroll to position [730, 0]
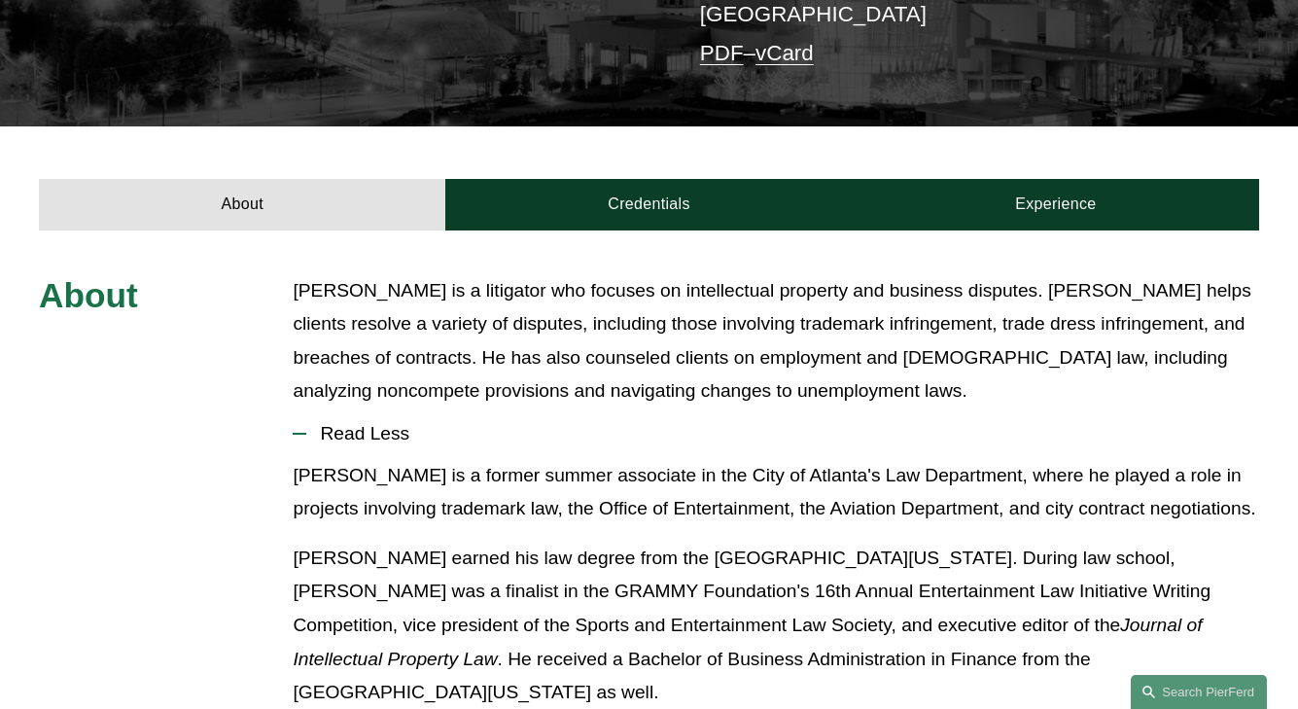
scroll to position [599, 0]
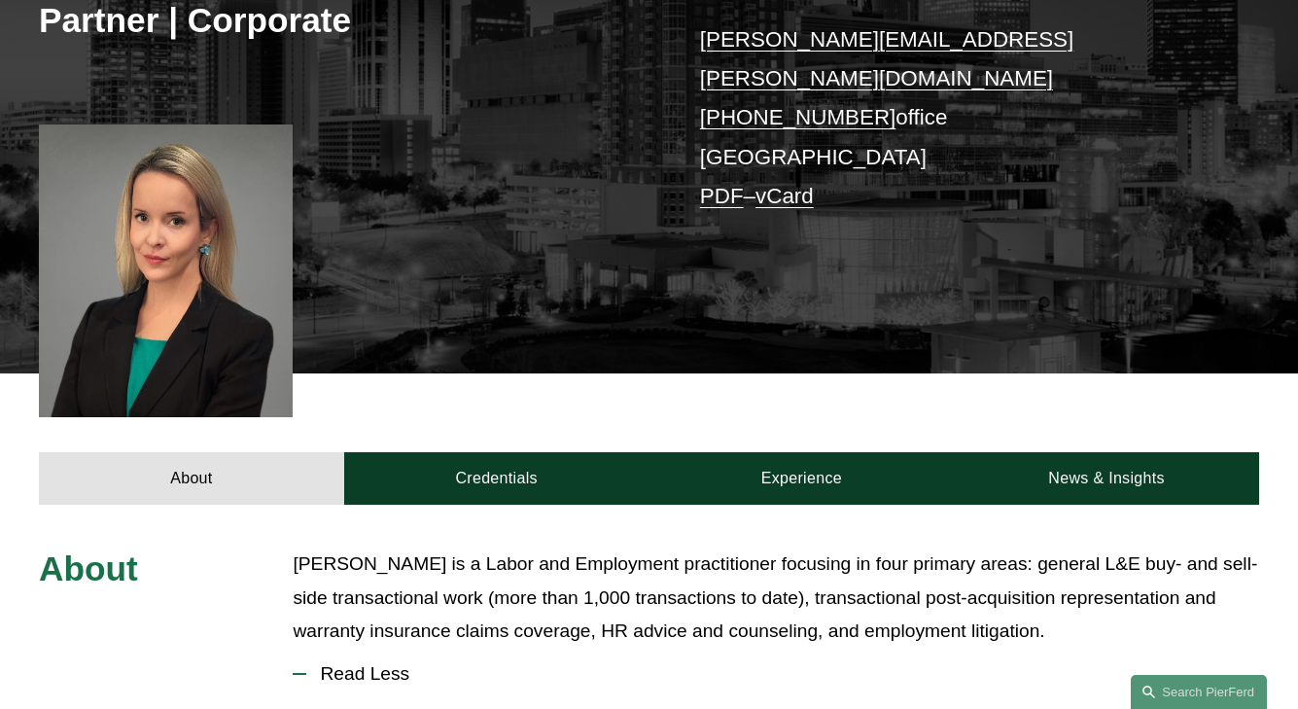
scroll to position [661, 0]
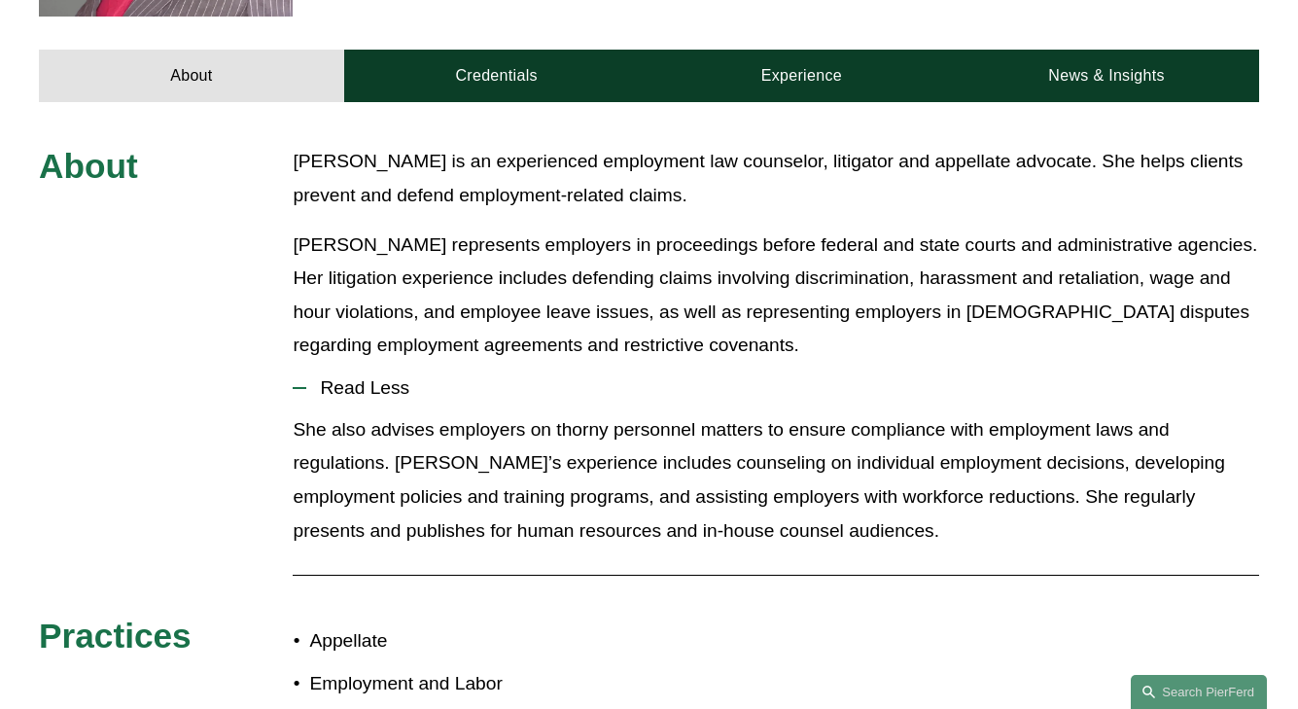
scroll to position [817, 0]
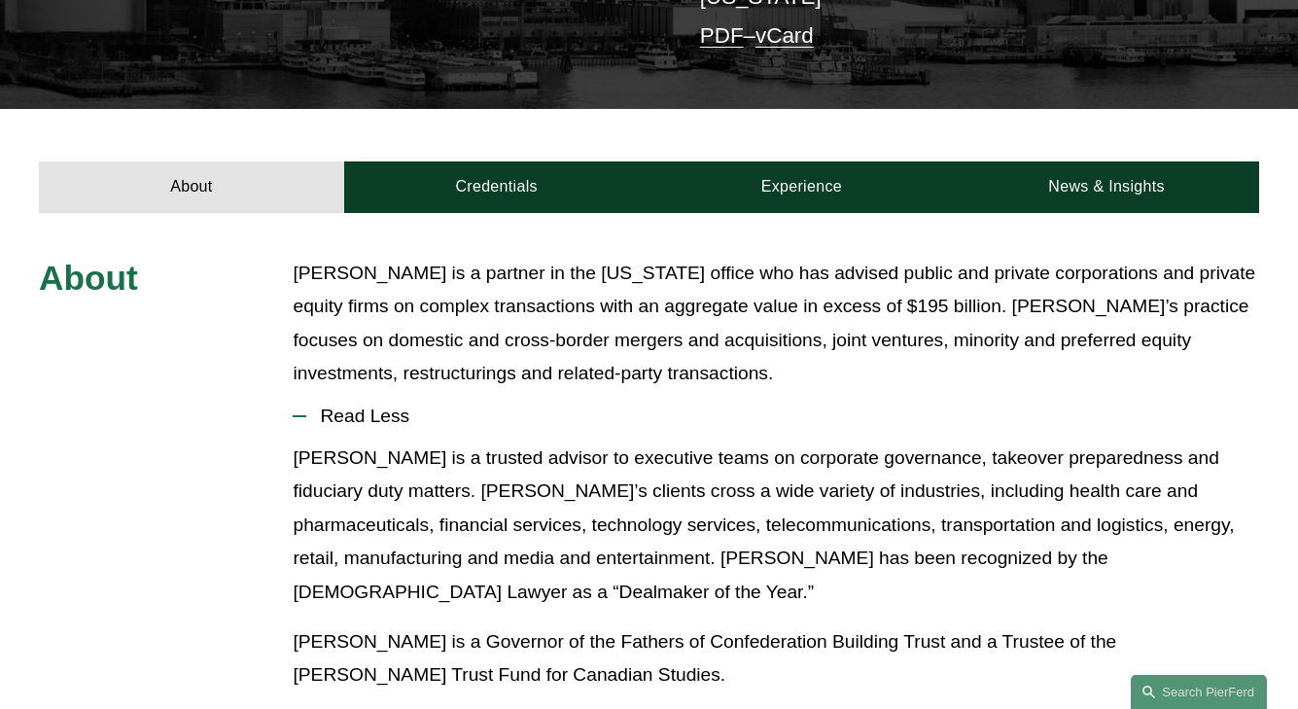
scroll to position [599, 0]
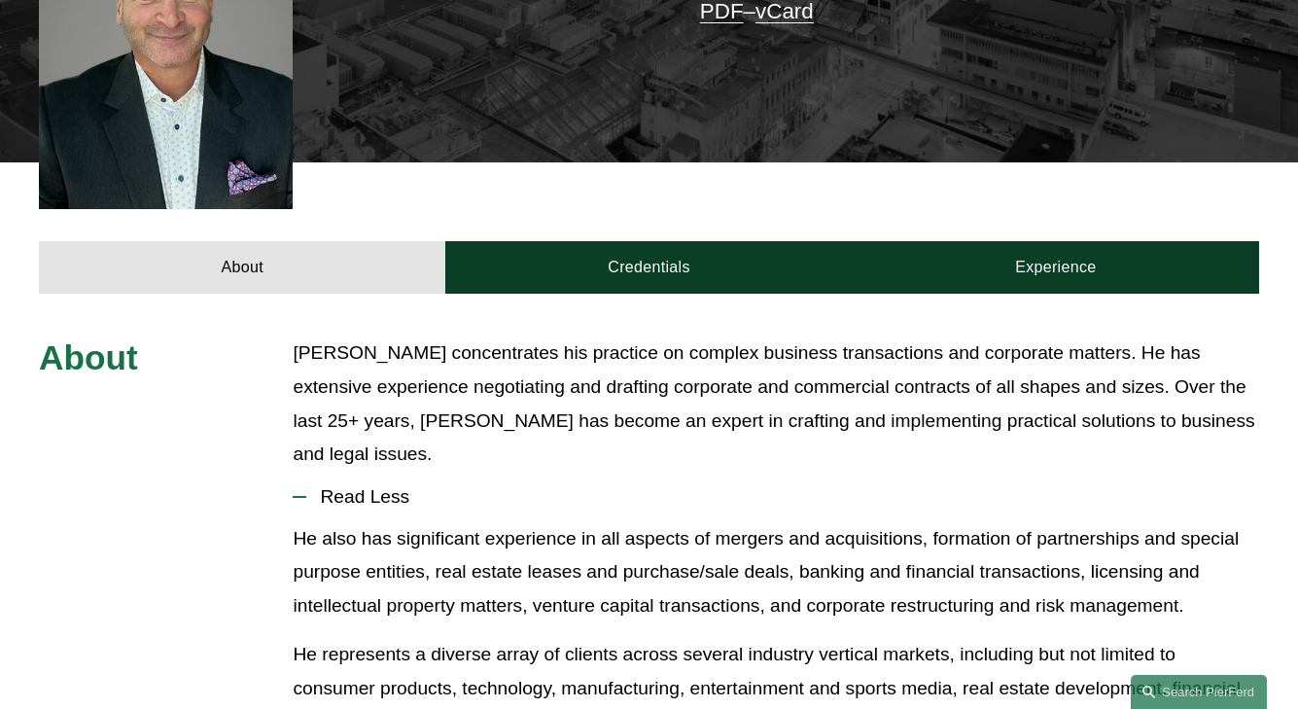
scroll to position [677, 0]
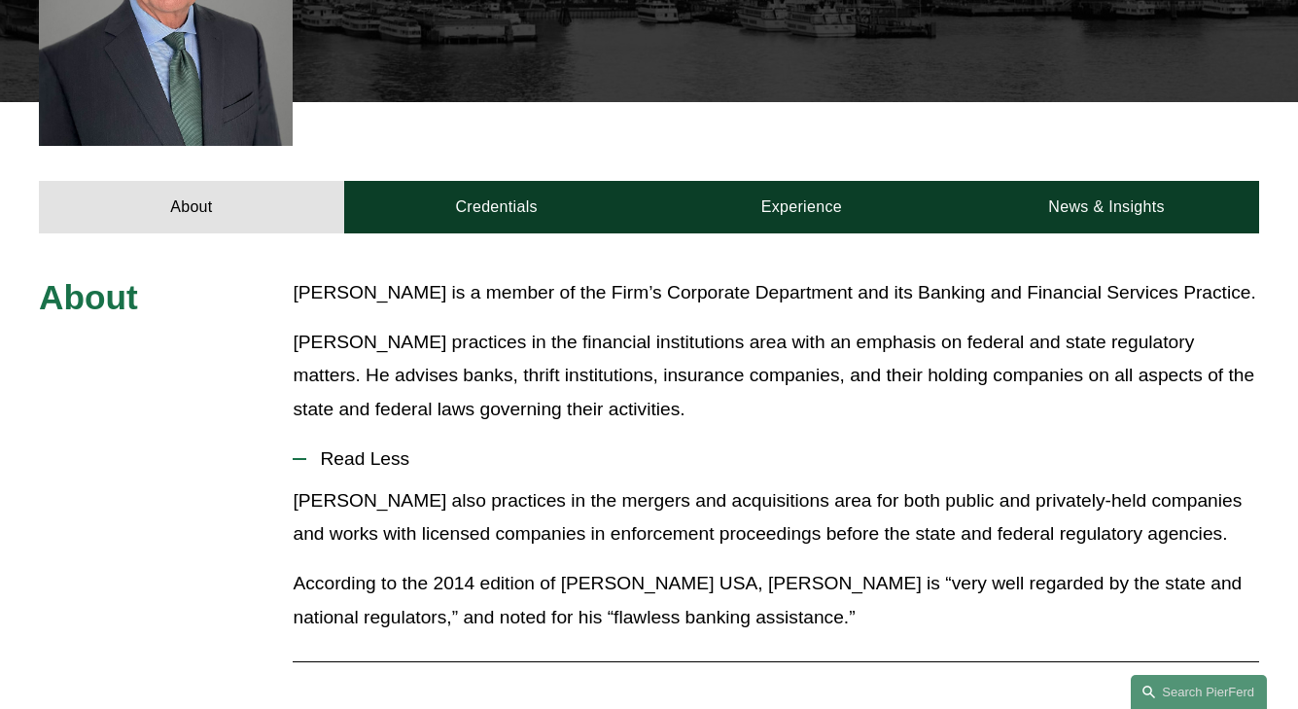
scroll to position [719, 0]
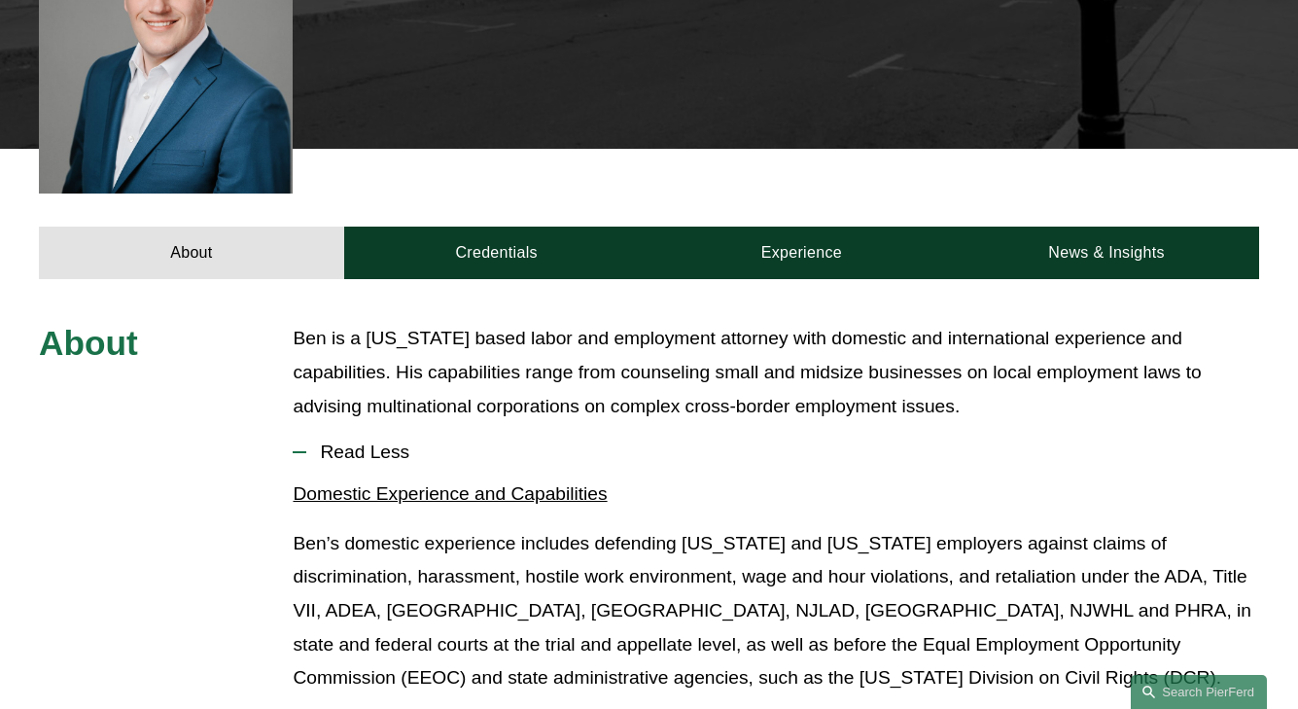
scroll to position [705, 0]
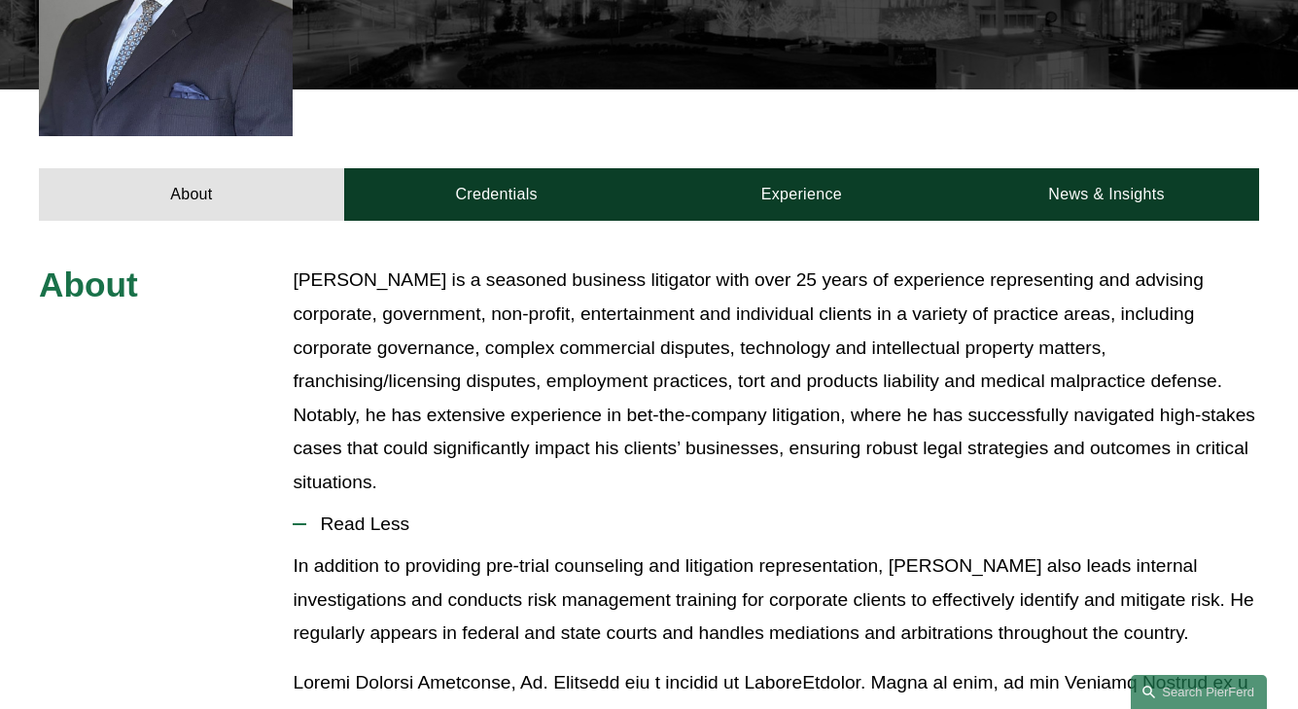
scroll to position [773, 0]
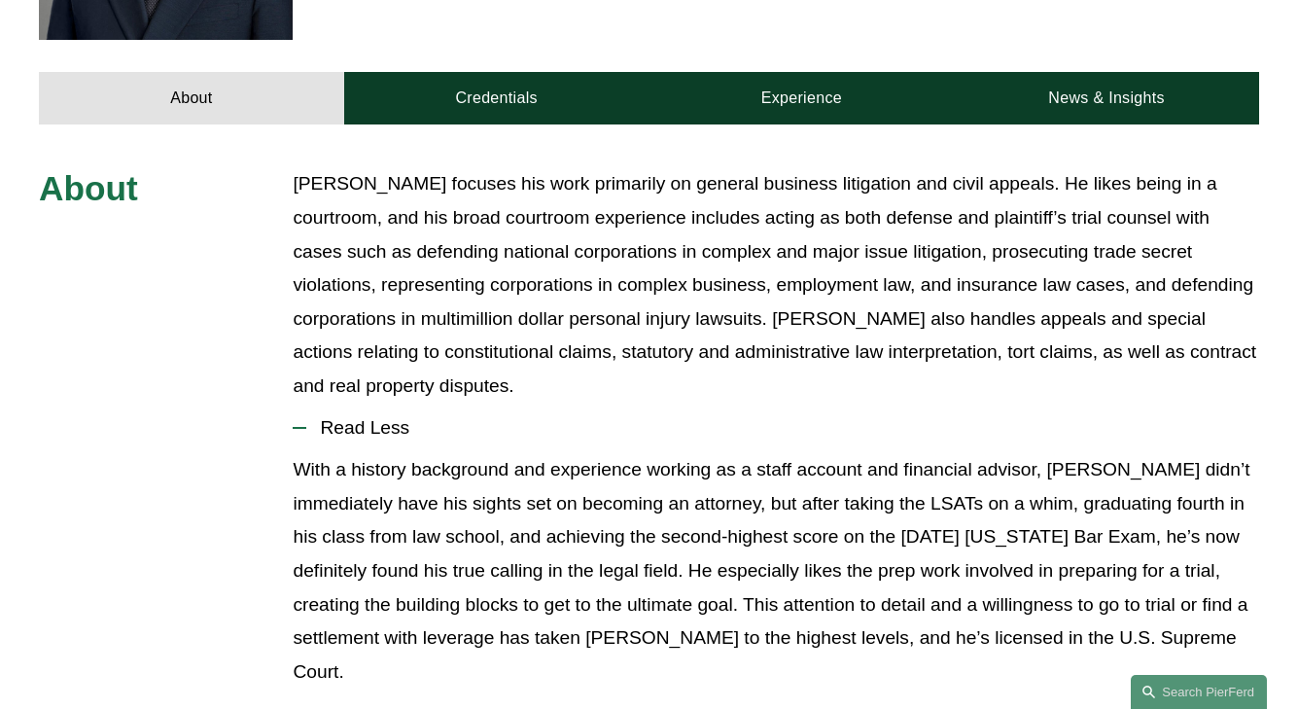
scroll to position [773, 0]
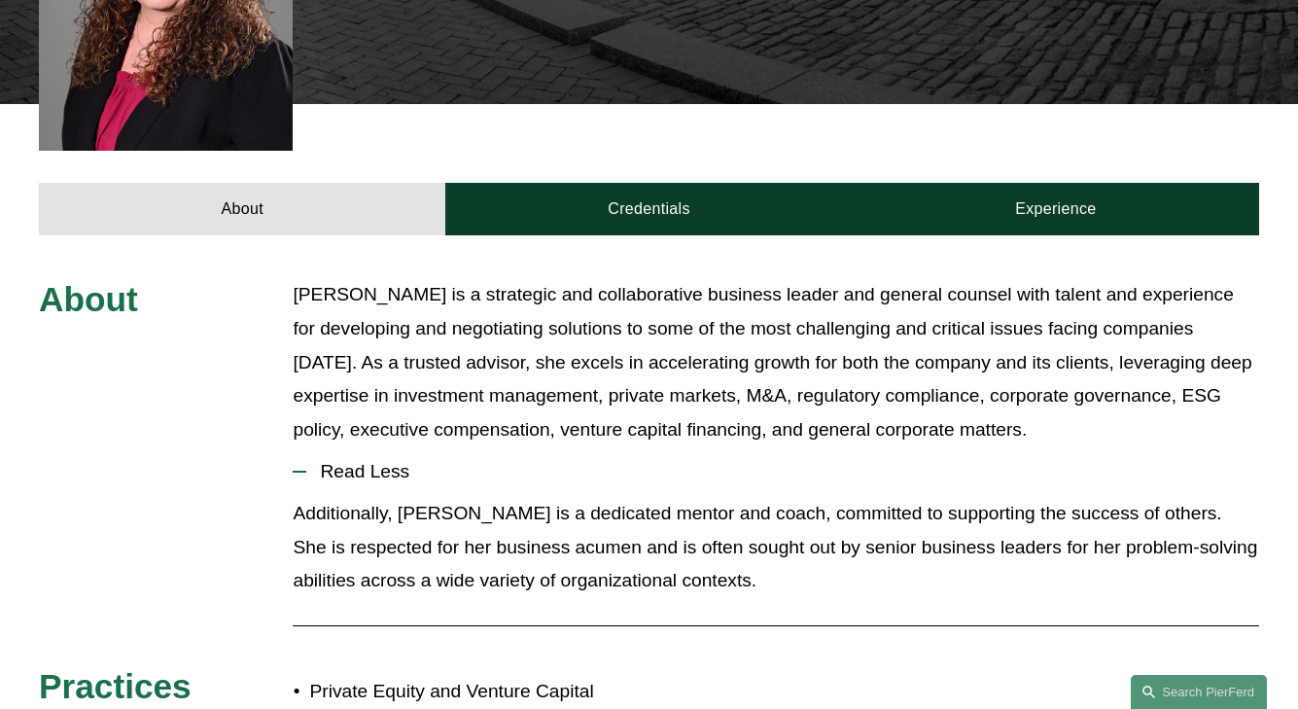
scroll to position [739, 0]
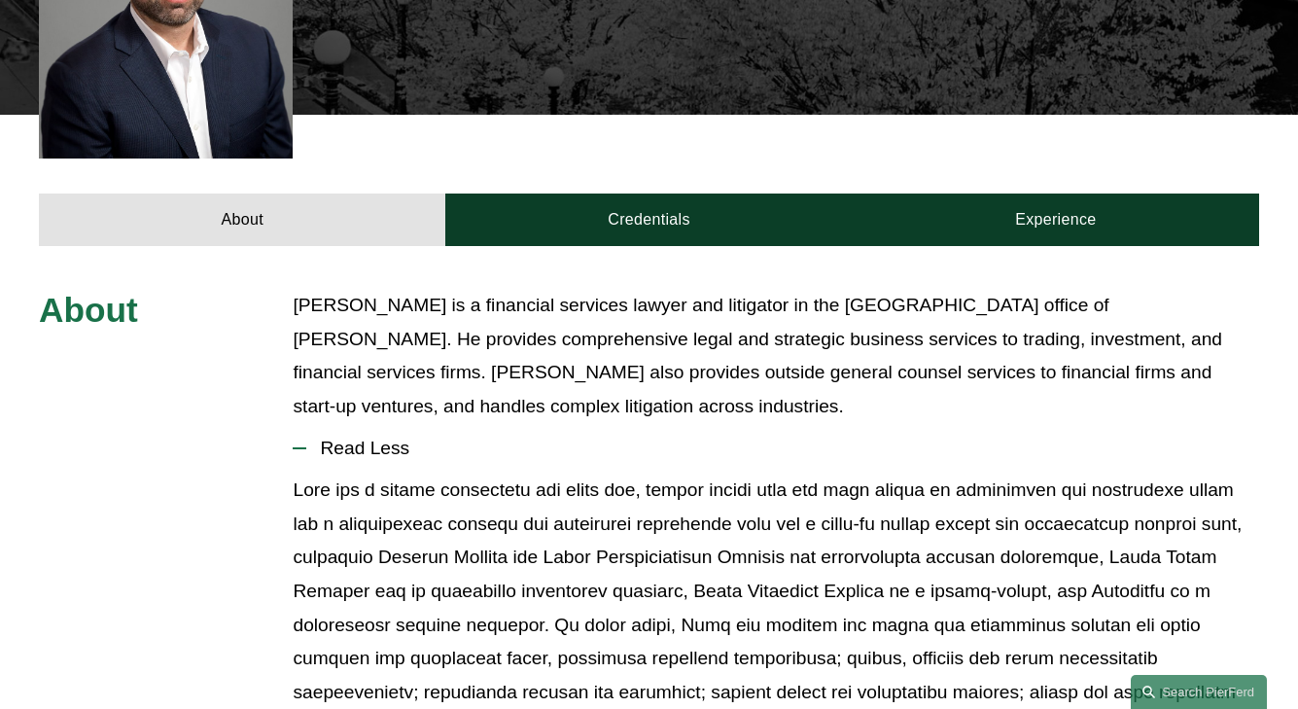
scroll to position [694, 0]
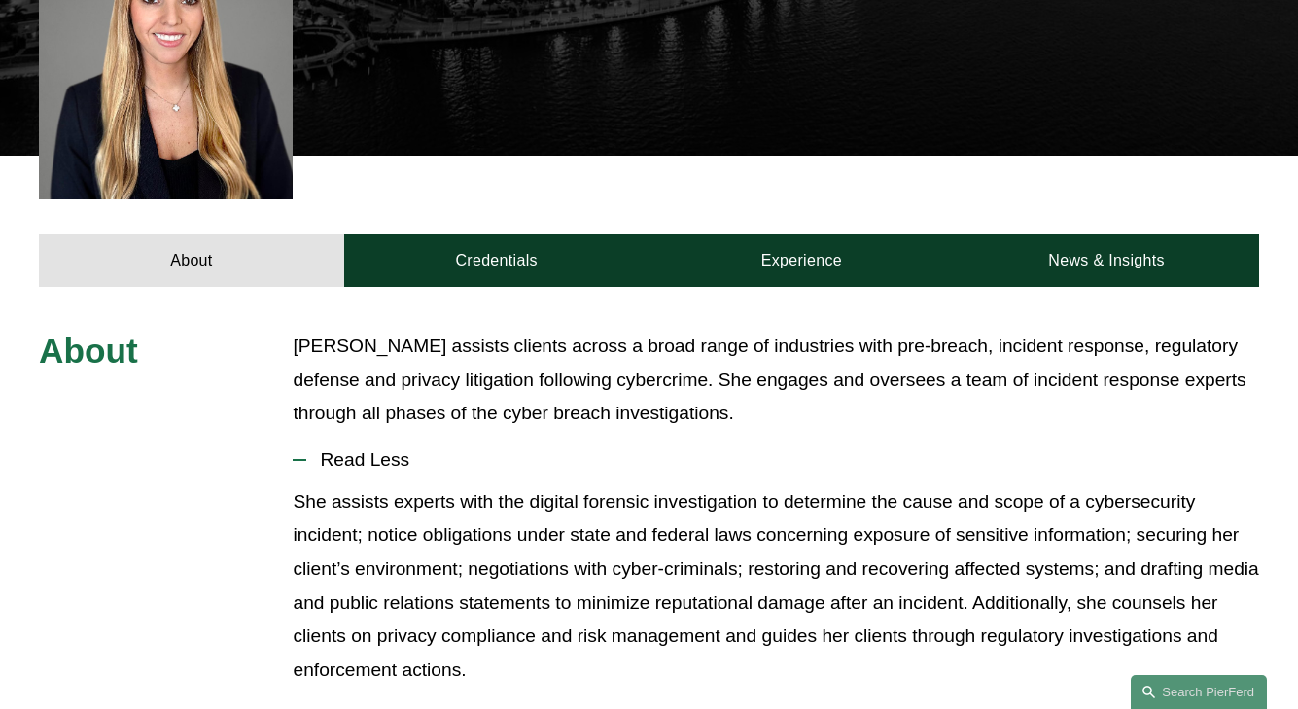
scroll to position [666, 0]
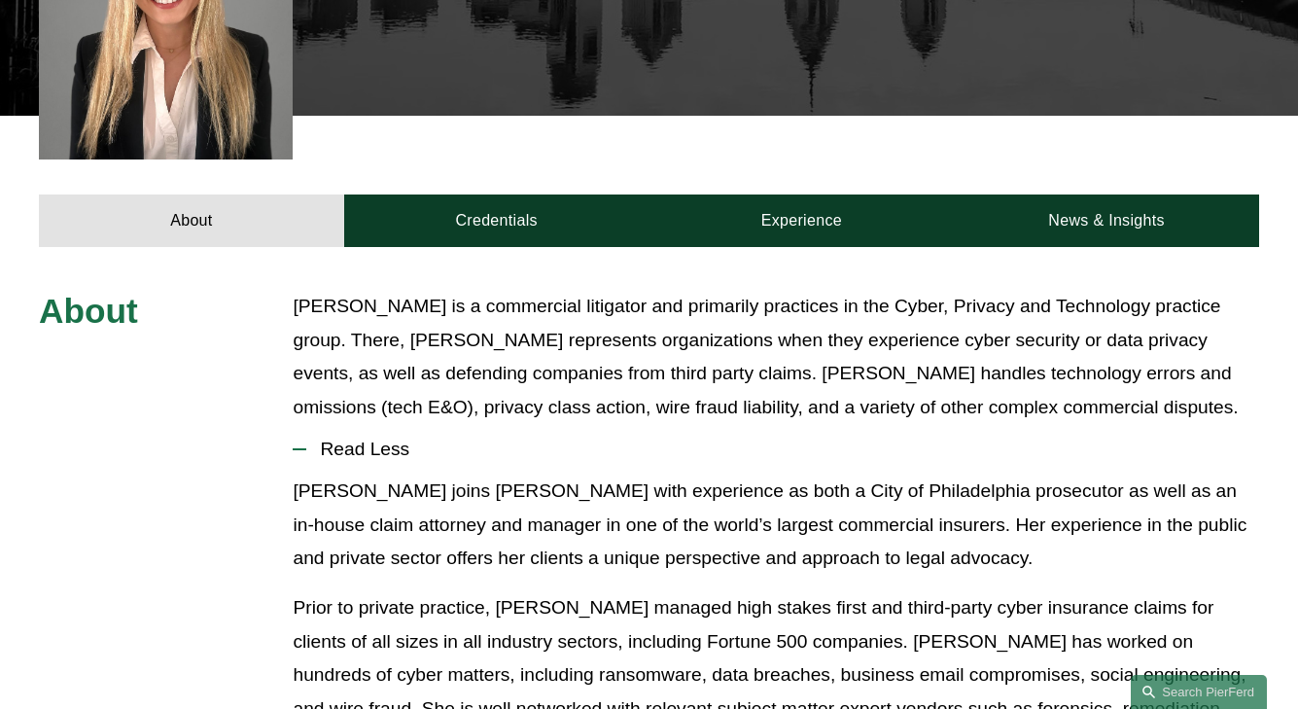
scroll to position [694, 0]
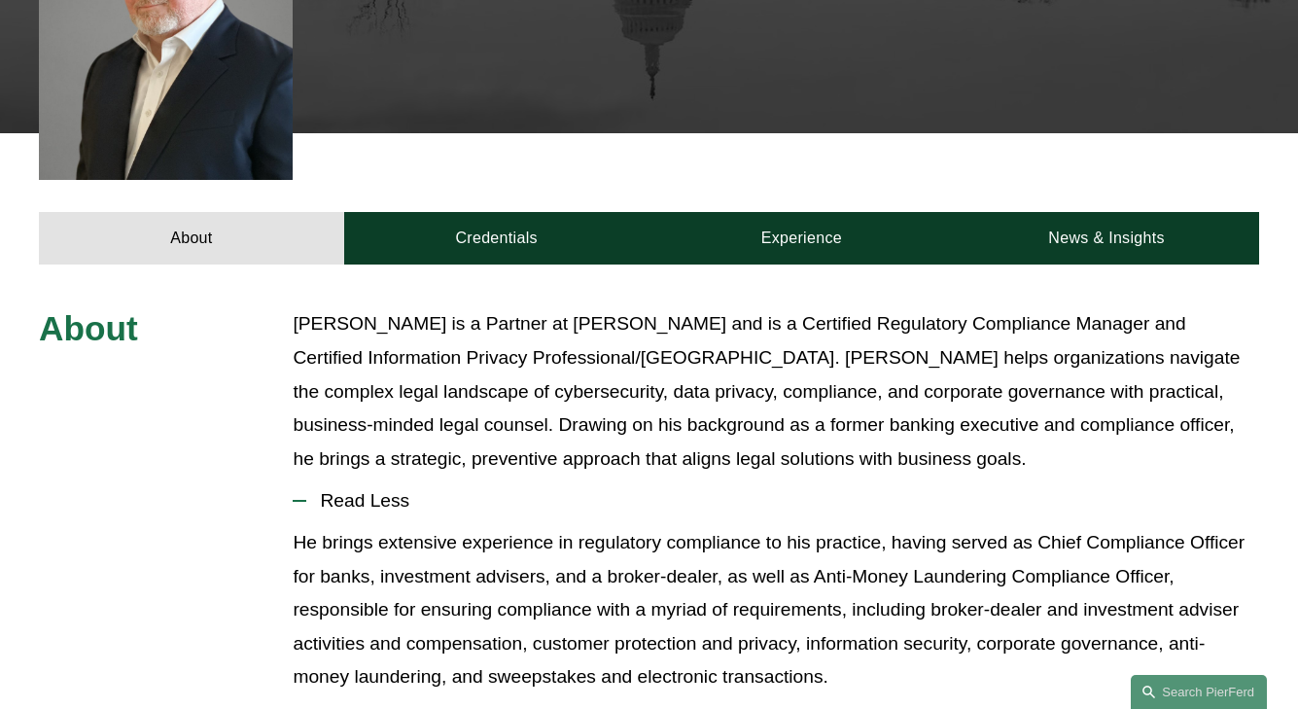
scroll to position [739, 0]
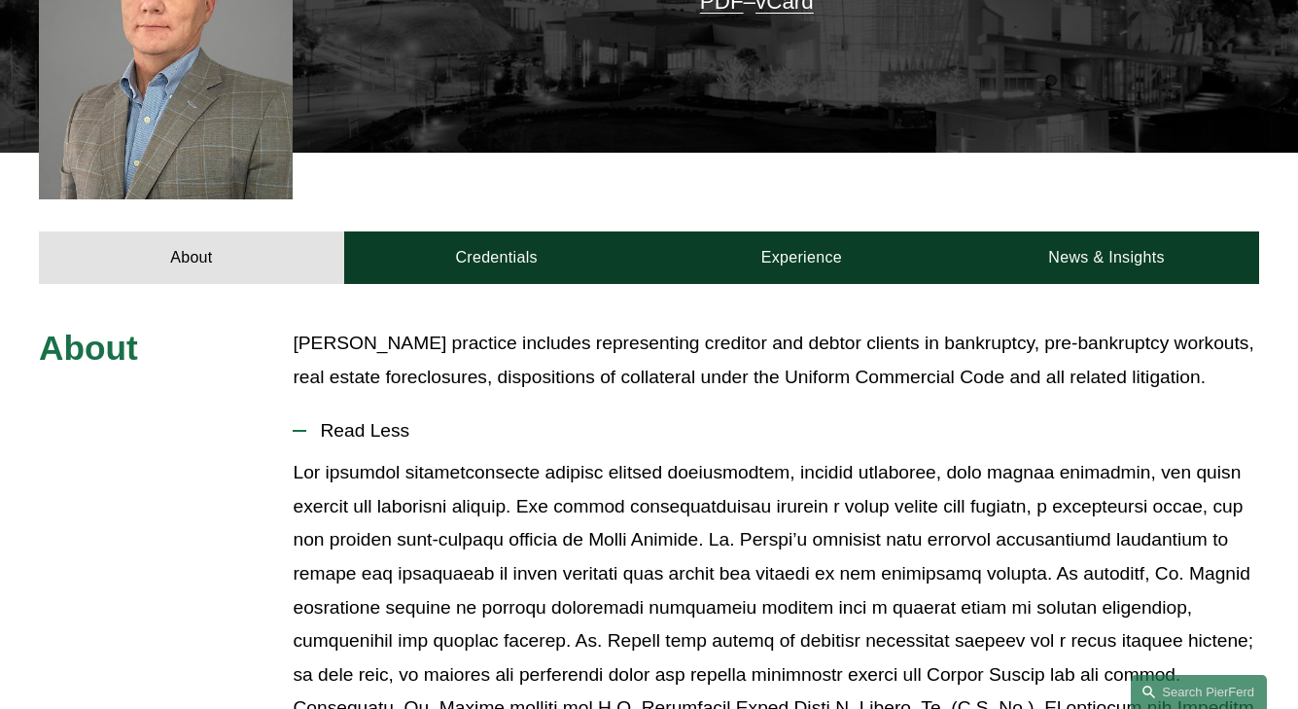
scroll to position [651, 0]
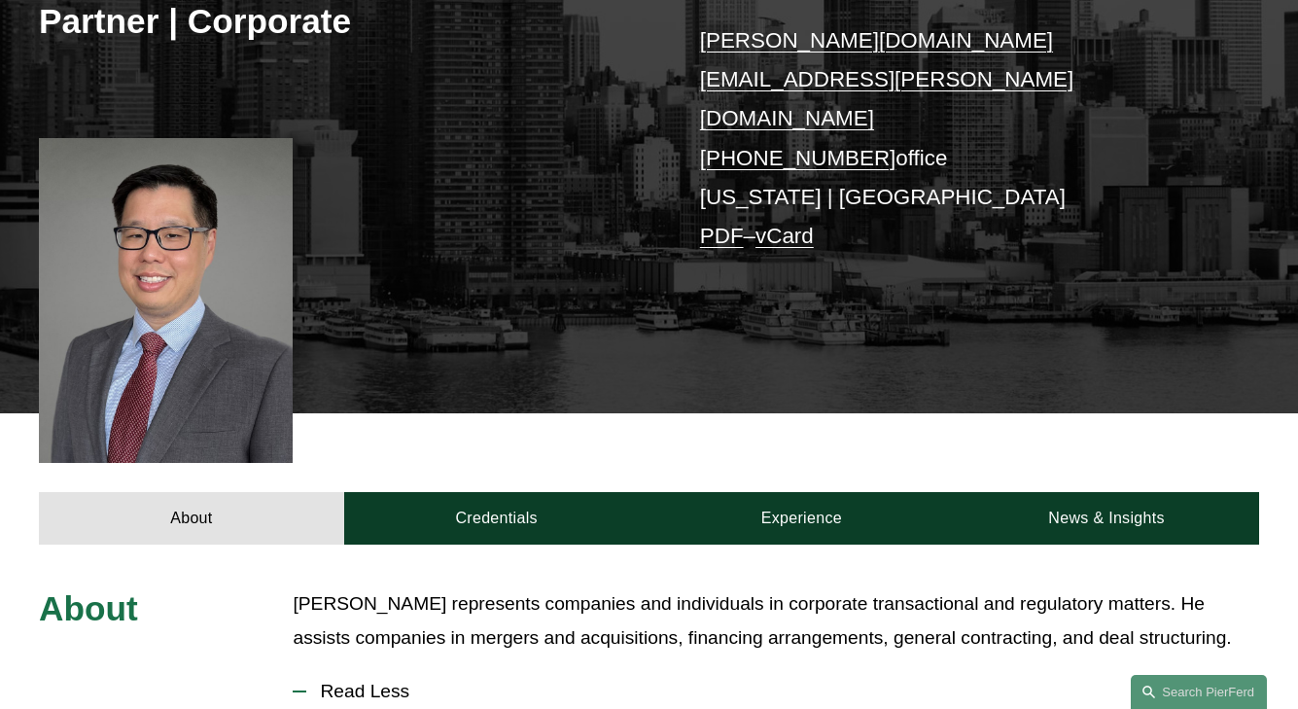
scroll to position [640, 0]
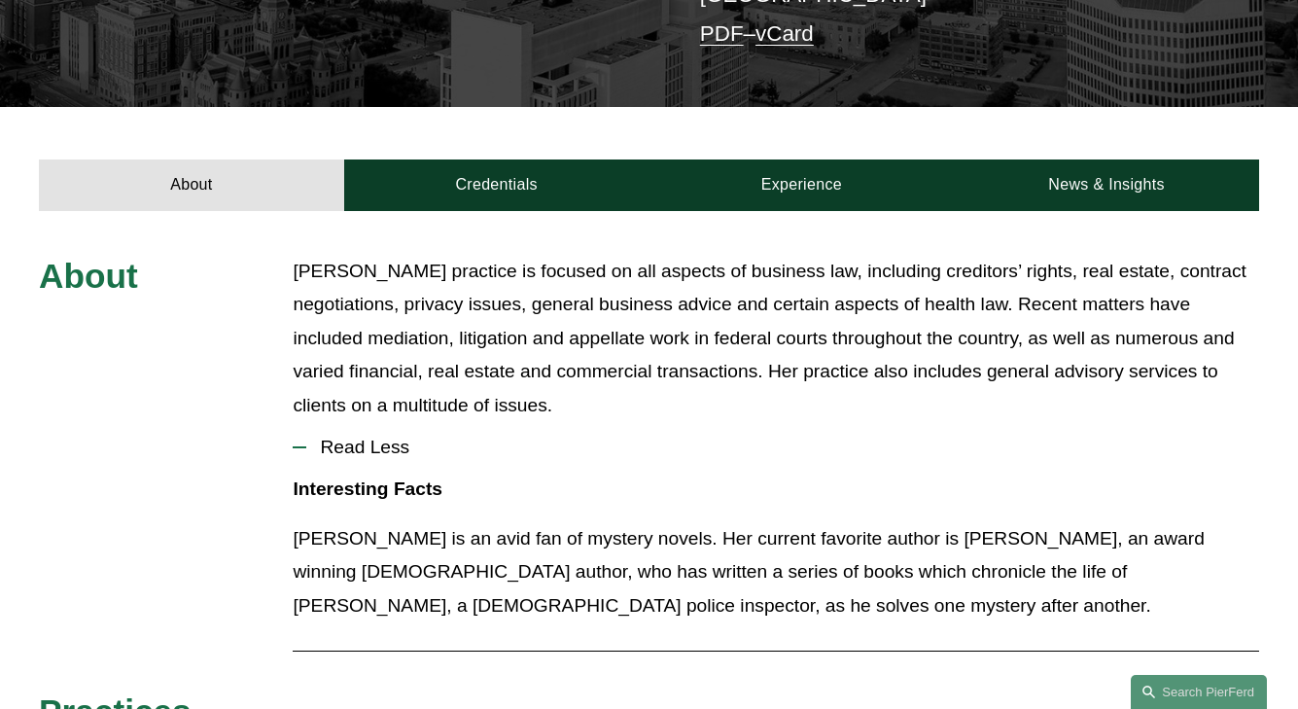
scroll to position [633, 0]
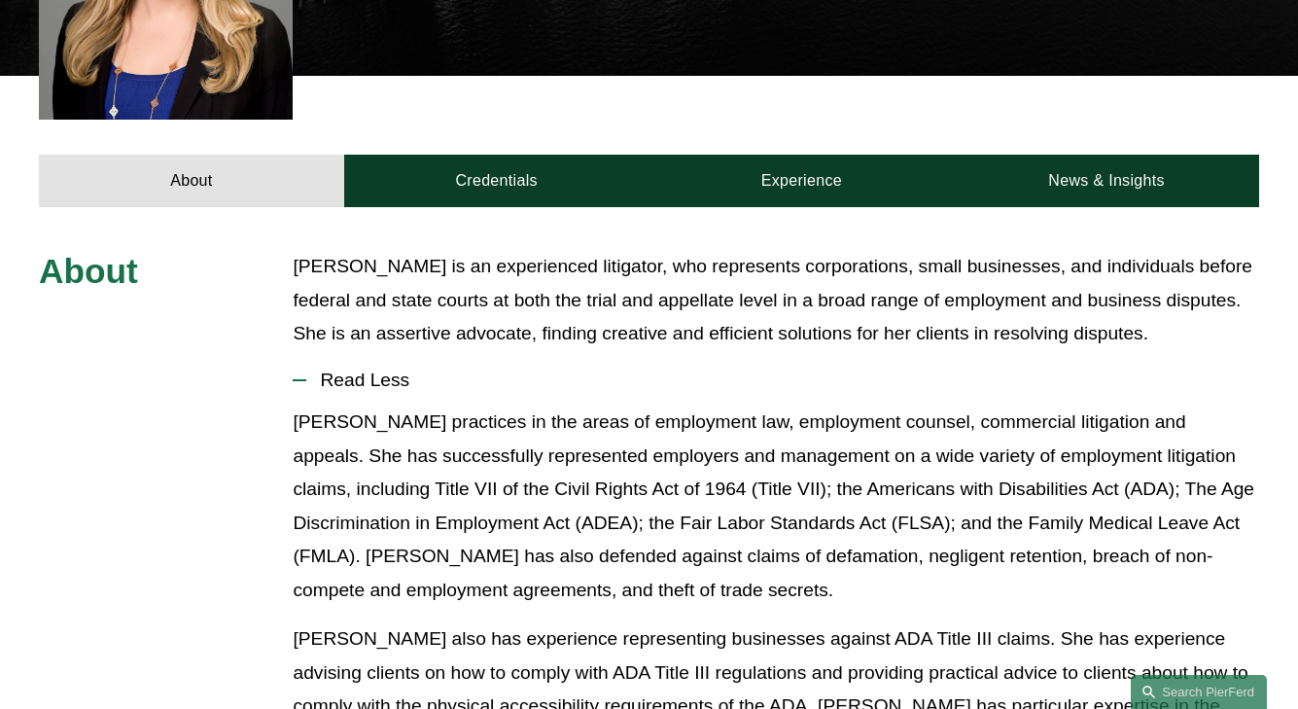
scroll to position [698, 0]
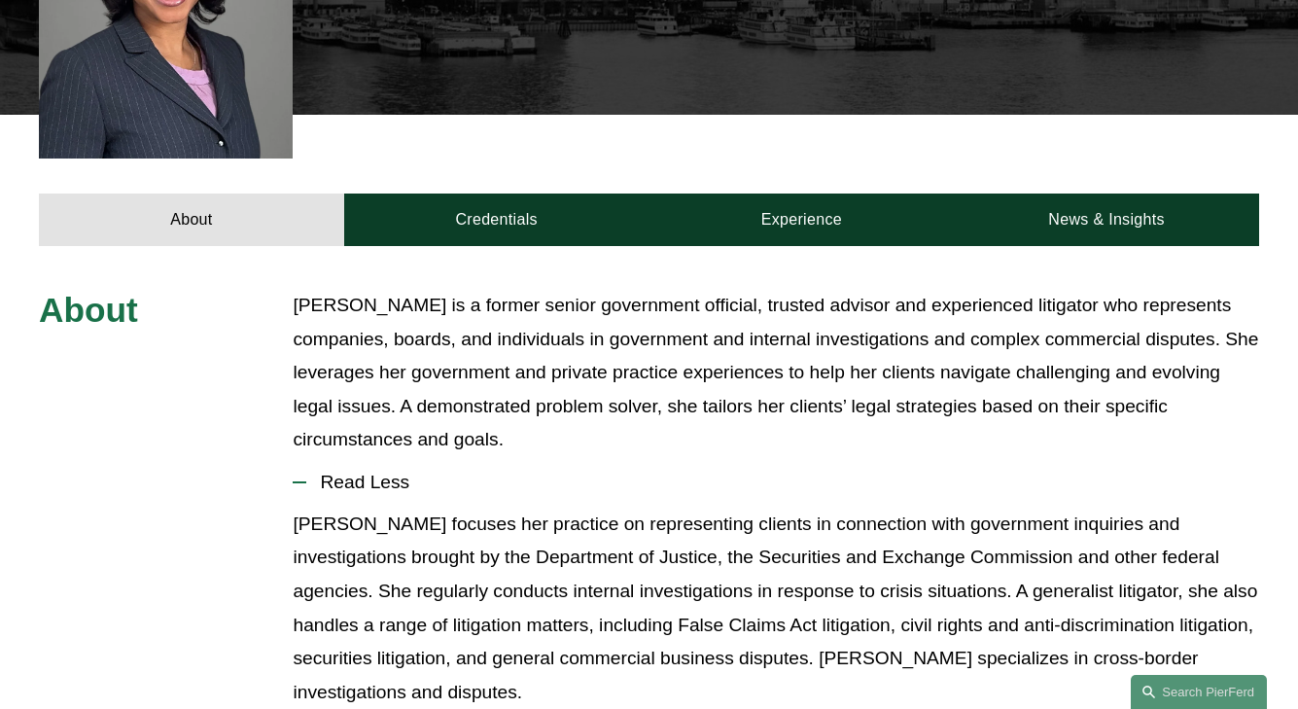
scroll to position [694, 0]
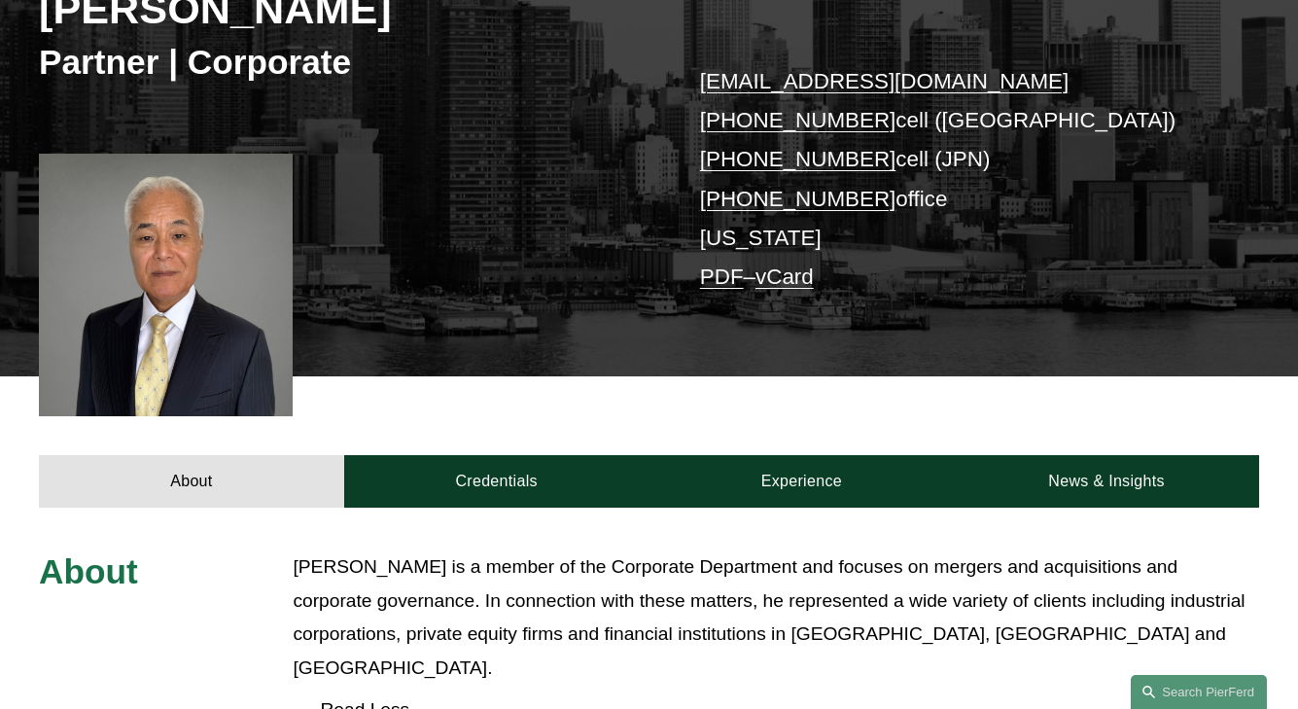
scroll to position [666, 0]
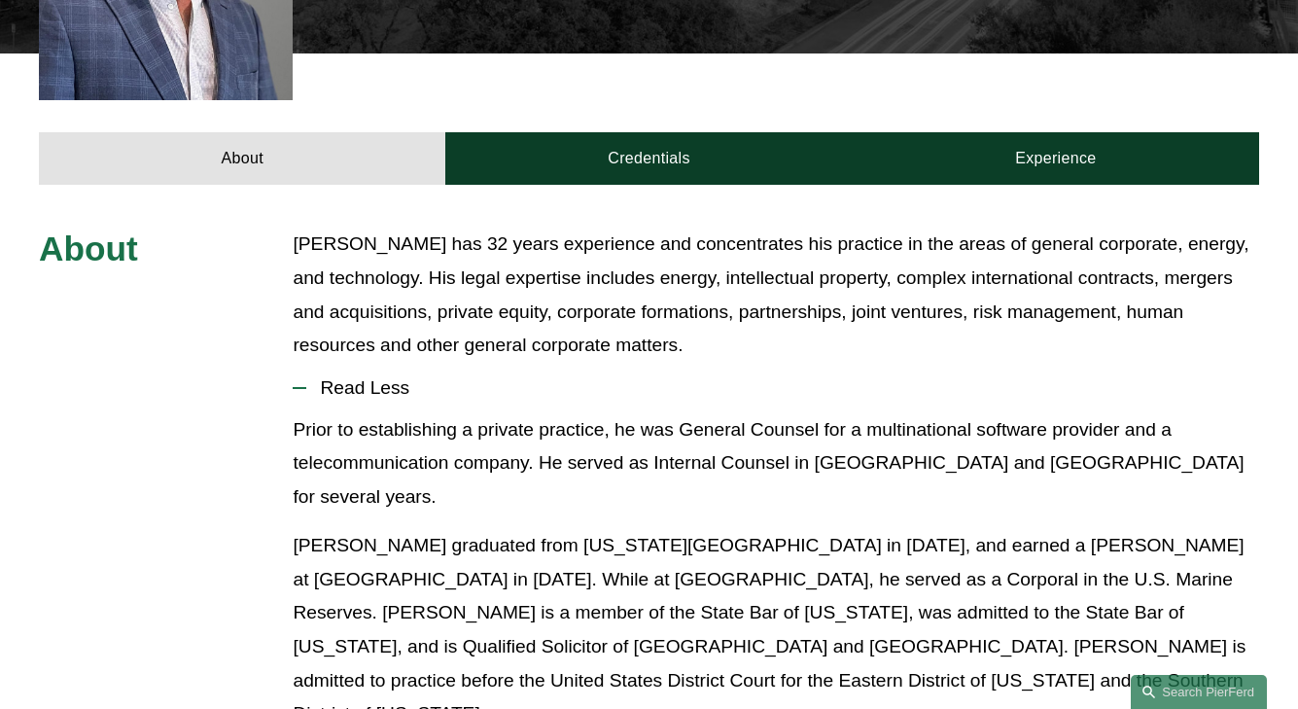
scroll to position [706, 0]
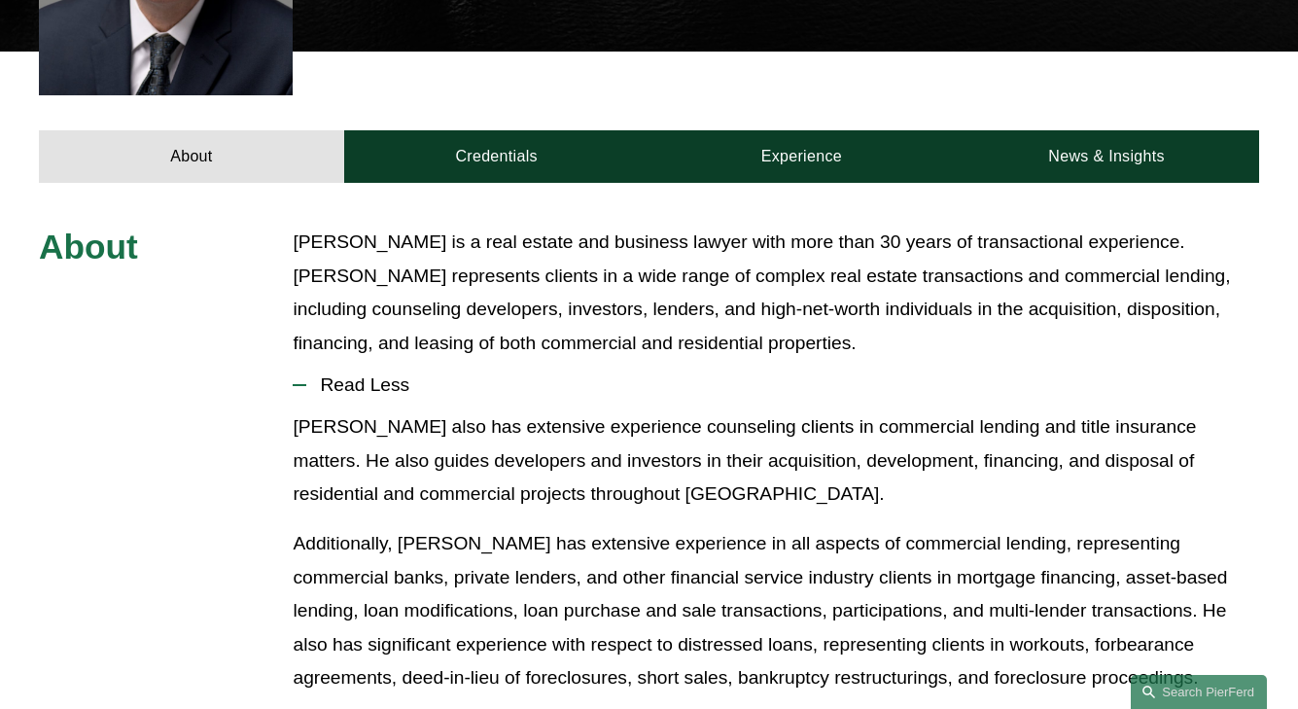
scroll to position [694, 0]
